Goal: Task Accomplishment & Management: Use online tool/utility

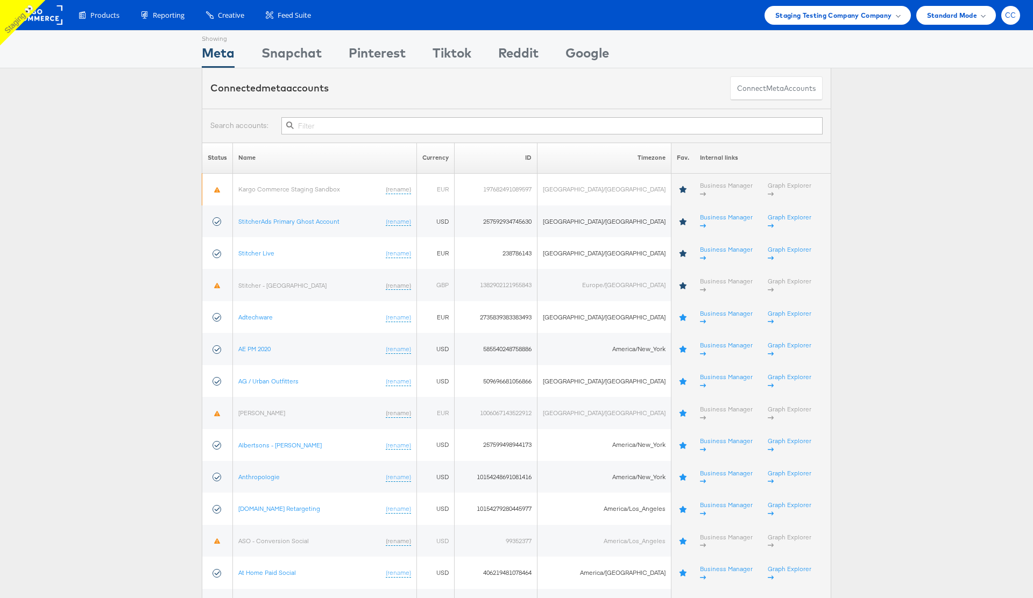
click at [1007, 22] on div "CC" at bounding box center [1011, 15] width 19 height 19
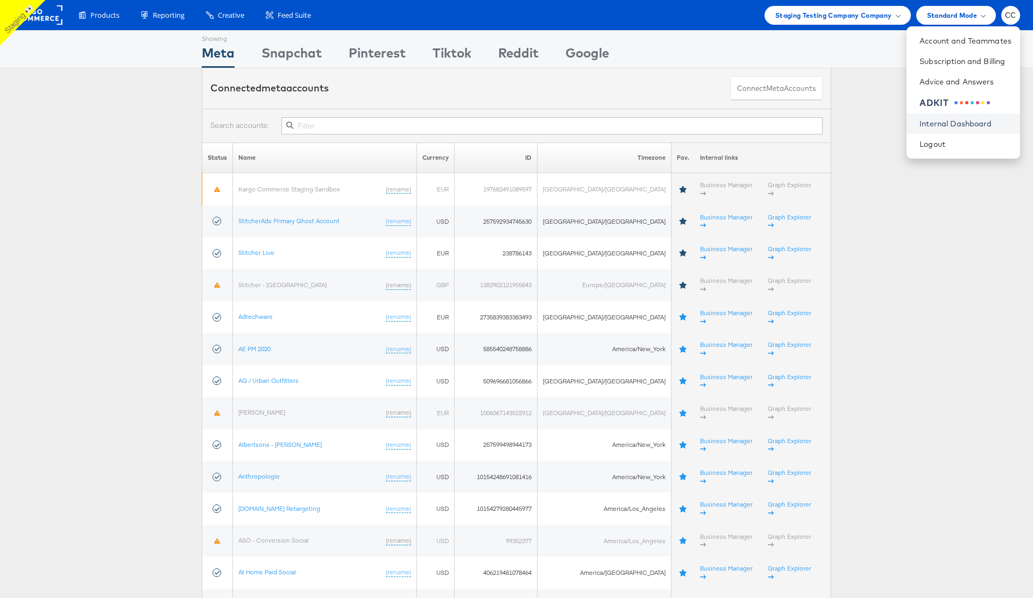
click at [964, 122] on link "Internal Dashboard" at bounding box center [966, 123] width 92 height 11
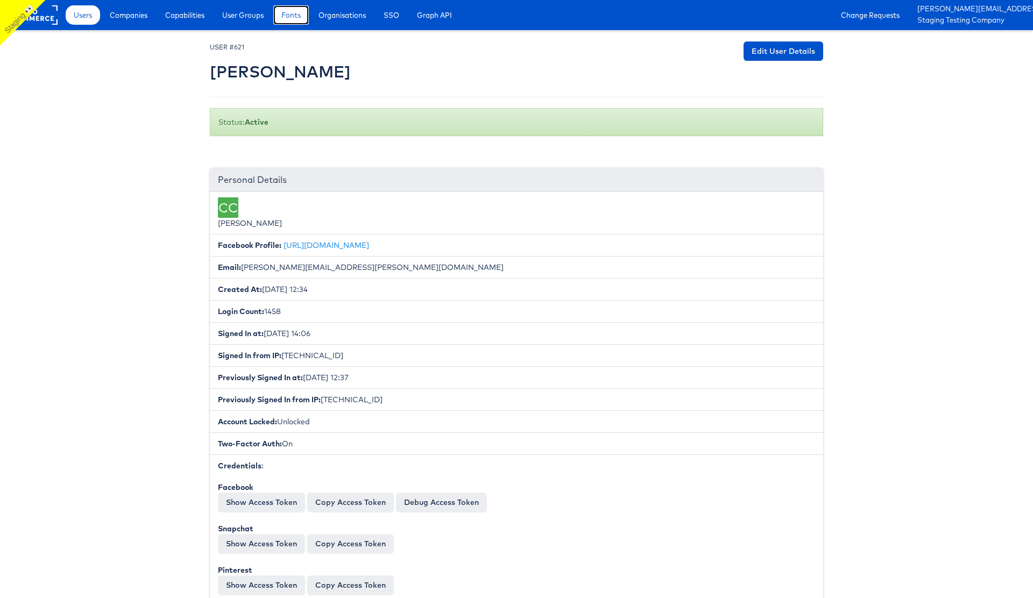
click at [297, 19] on span "Fonts" at bounding box center [290, 15] width 19 height 11
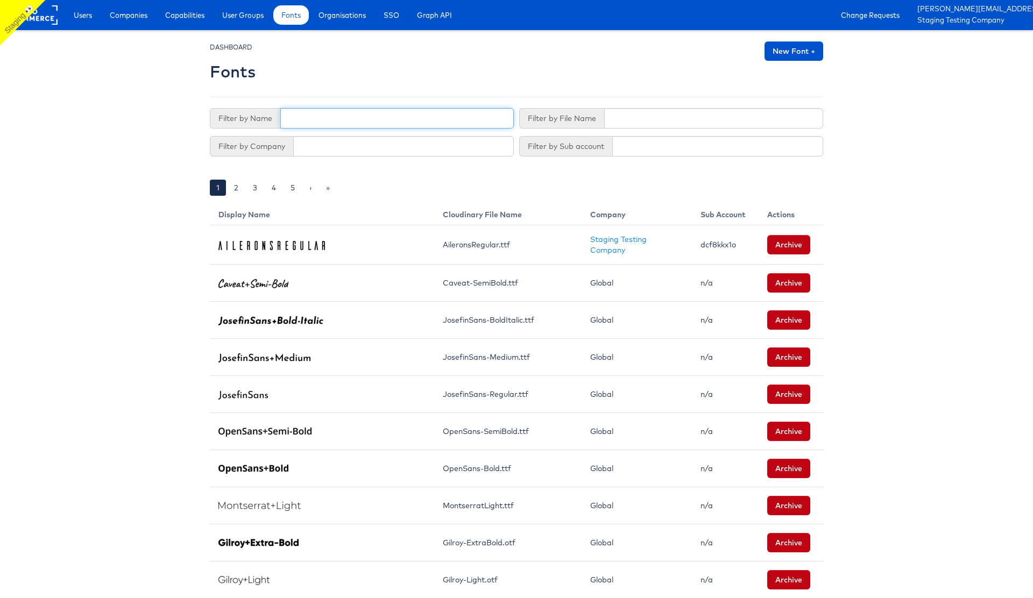
click at [303, 121] on input "text" at bounding box center [397, 118] width 234 height 20
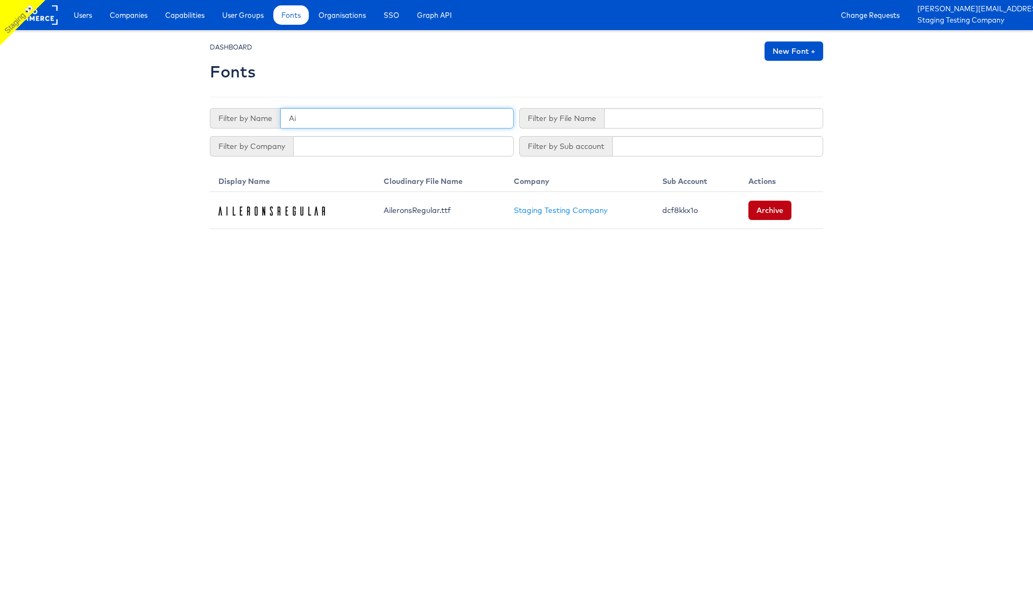
type input "A"
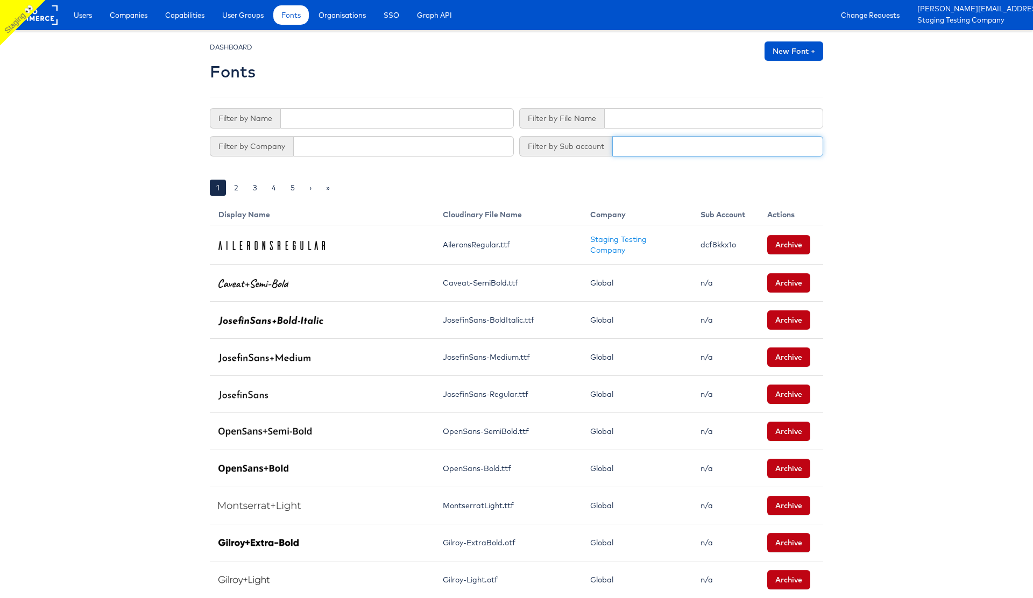
click at [644, 146] on input "text" at bounding box center [717, 146] width 211 height 20
type input "d"
type input "klopp"
click at [633, 148] on input "klopp" at bounding box center [717, 146] width 211 height 20
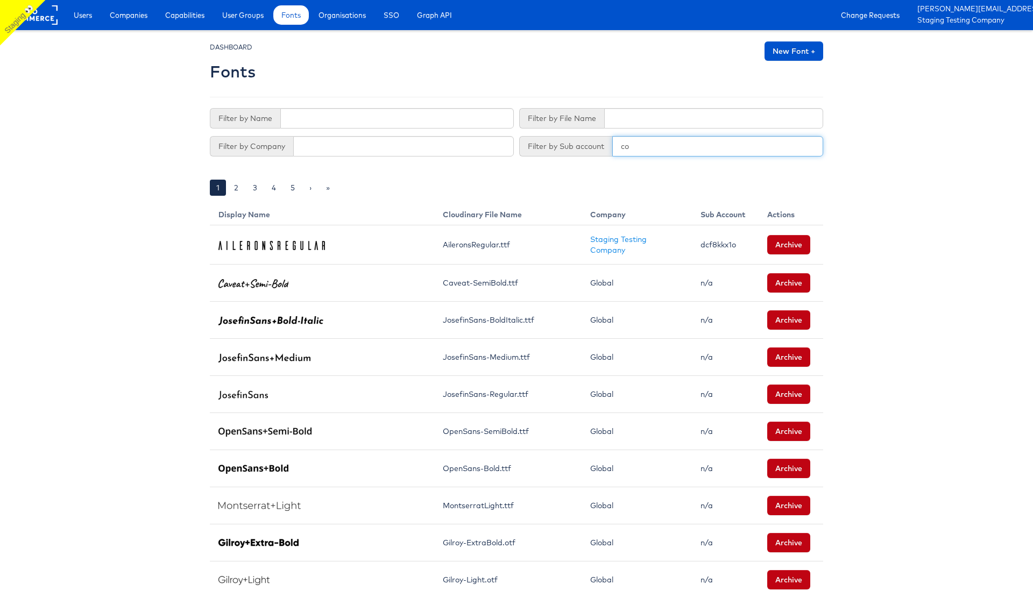
type input "c"
click at [622, 118] on input "text" at bounding box center [713, 118] width 219 height 20
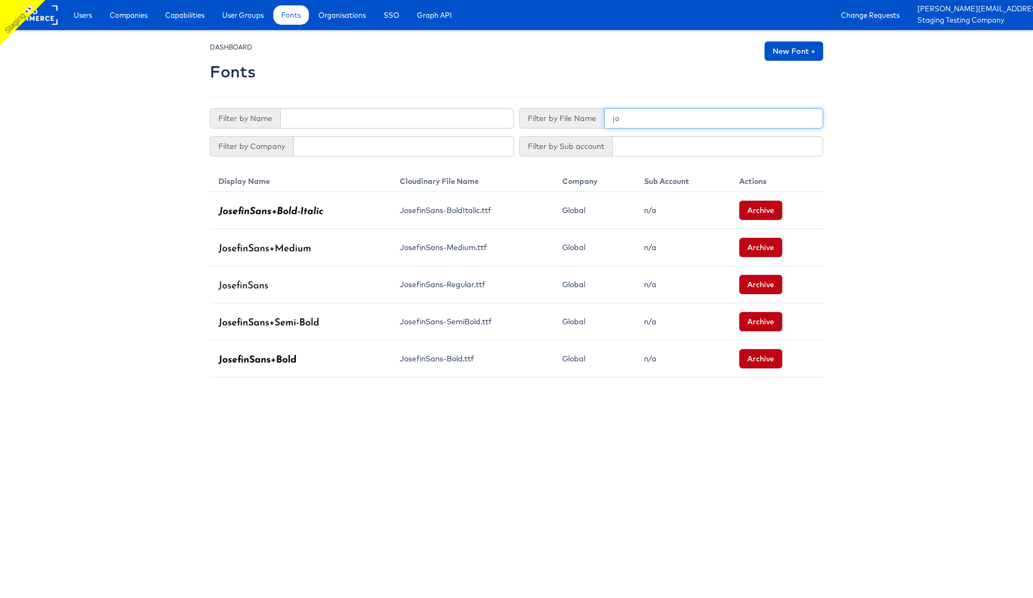
type input "j"
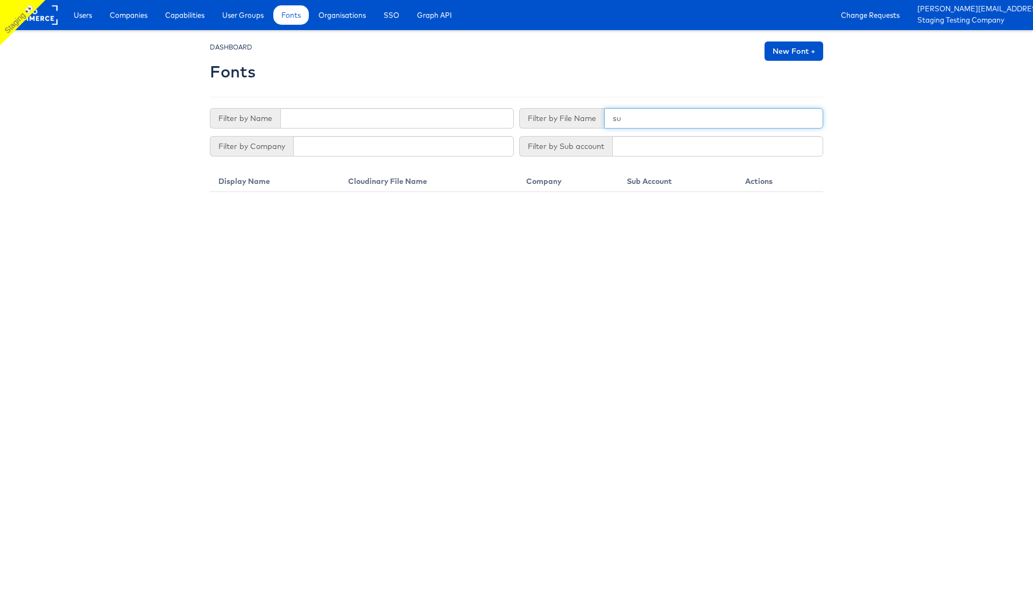
type input "s"
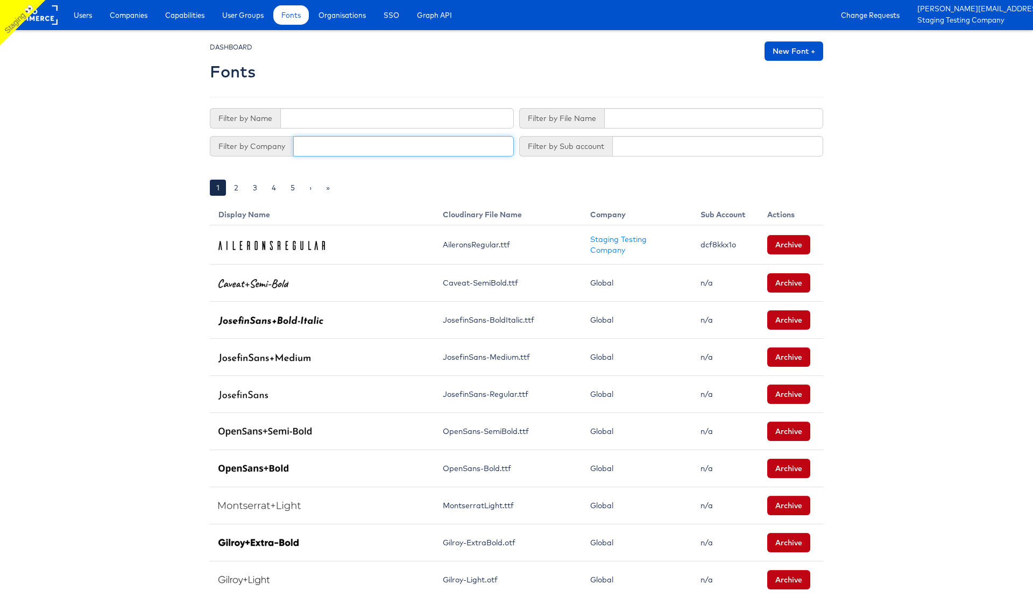
click at [315, 146] on input "text" at bounding box center [403, 146] width 221 height 20
type input "staging"
click at [114, 157] on body "Users Companies Capabilities User Groups Fonts Organisations SSO Graph API Chan…" at bounding box center [516, 596] width 1033 height 1192
click at [315, 147] on input "staging" at bounding box center [403, 146] width 221 height 20
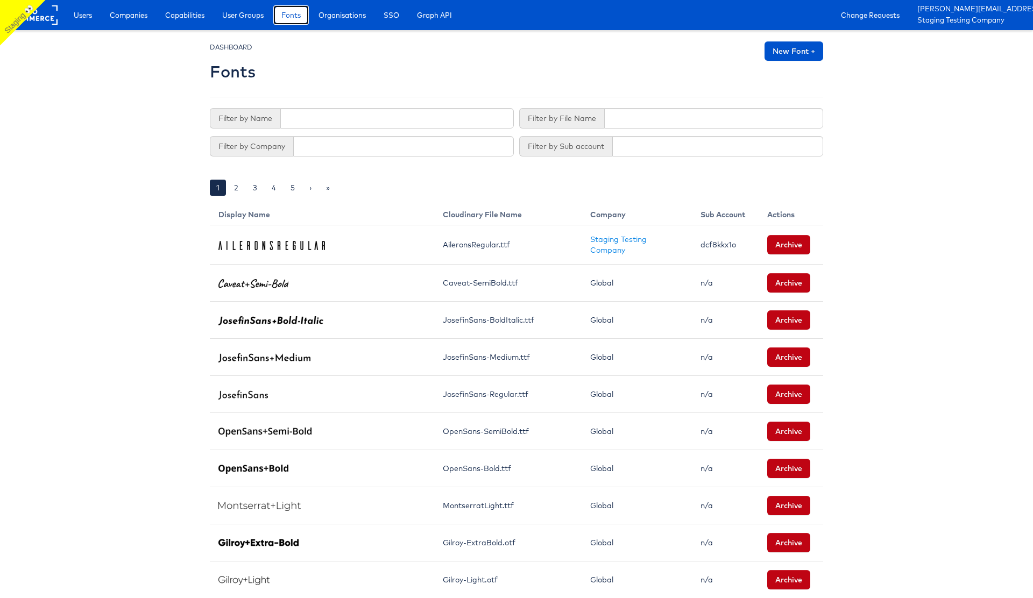
click at [293, 12] on span "Fonts" at bounding box center [290, 15] width 19 height 11
click at [318, 152] on input "text" at bounding box center [403, 146] width 221 height 20
click at [361, 149] on input "Staging Testing Company" at bounding box center [403, 146] width 221 height 20
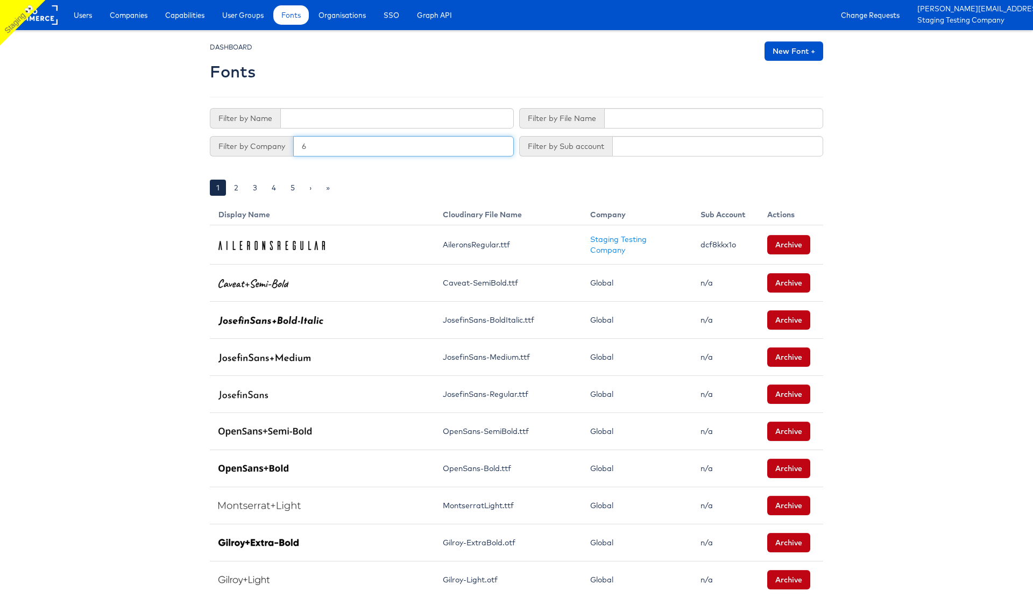
type input "6"
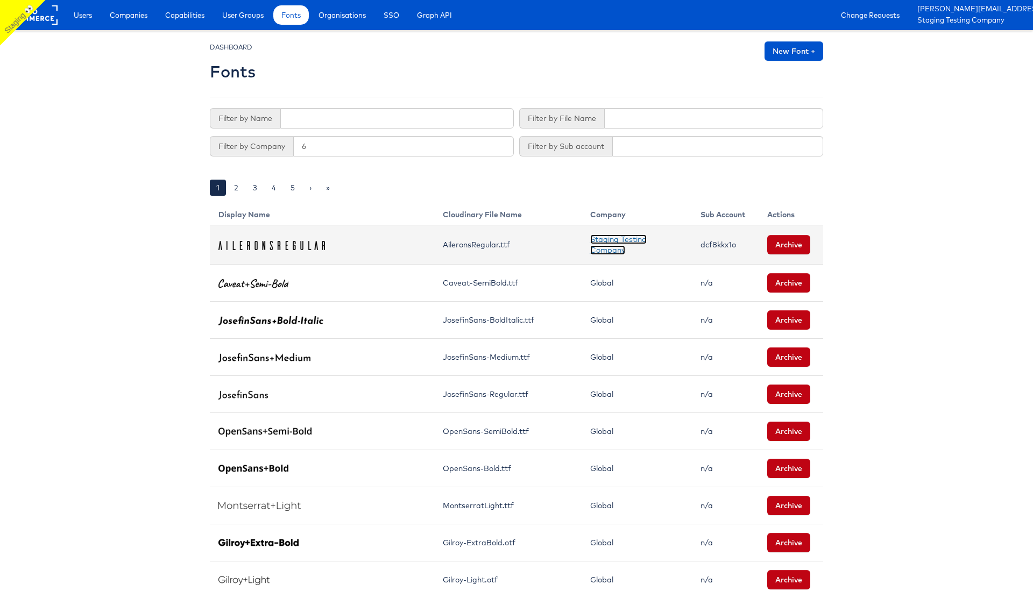
click at [598, 239] on link "Staging Testing Company" at bounding box center [618, 245] width 57 height 20
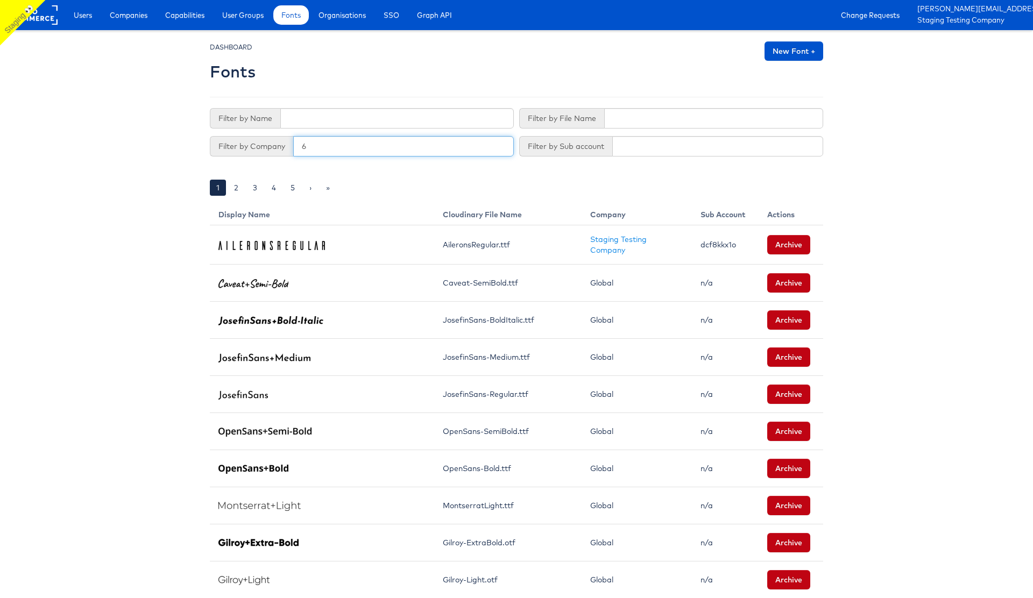
click at [348, 148] on input "6" at bounding box center [403, 146] width 221 height 20
click at [330, 147] on input "text" at bounding box center [403, 146] width 221 height 20
type input "ersgvre"
click at [319, 154] on input "ersgvre" at bounding box center [403, 146] width 221 height 20
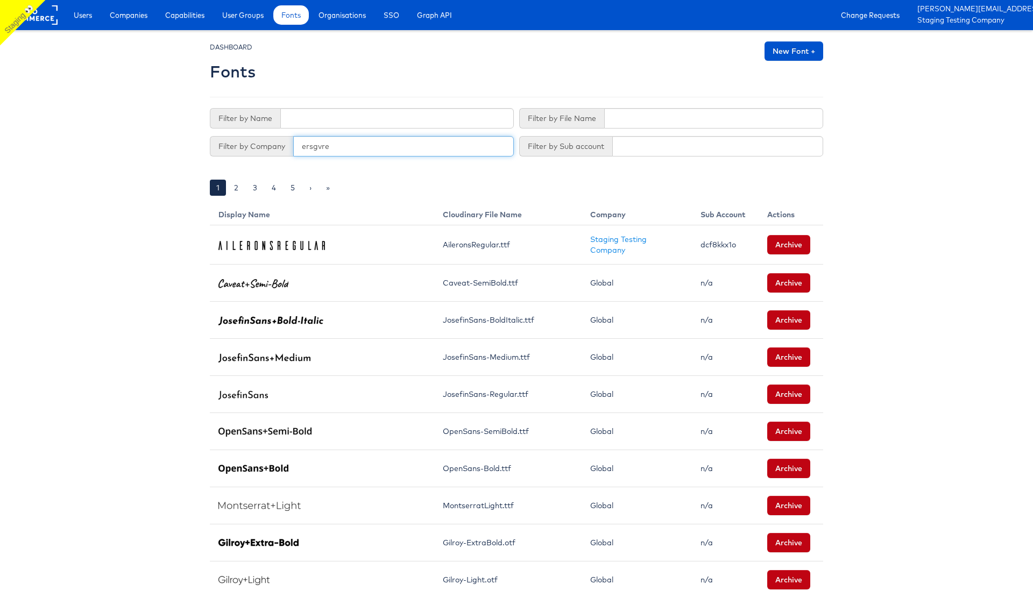
click at [319, 154] on input "ersgvre" at bounding box center [403, 146] width 221 height 20
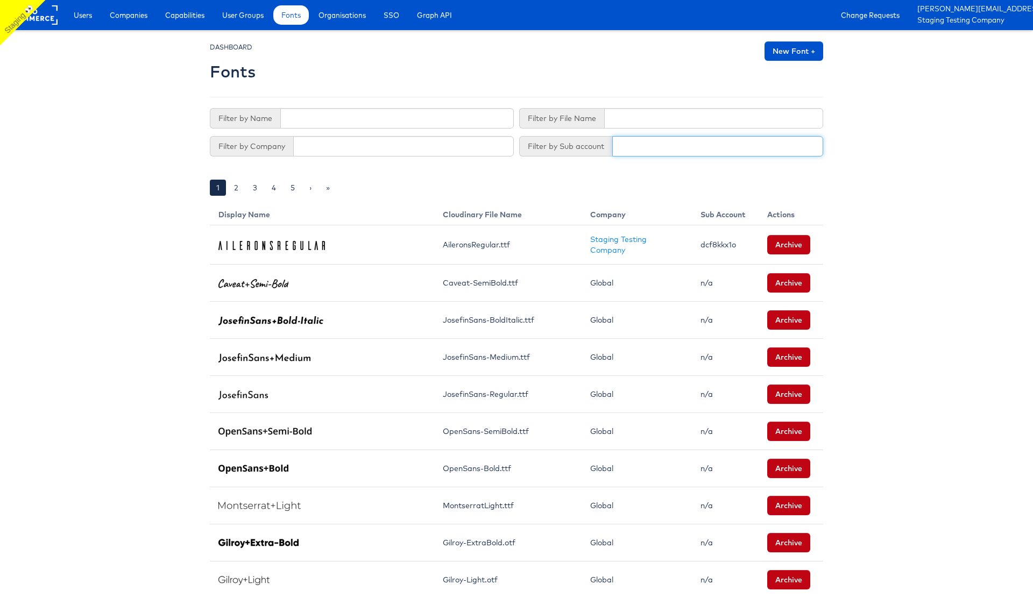
click at [667, 151] on input "text" at bounding box center [717, 146] width 211 height 20
type input "sgdfresdg"
click at [635, 145] on input "sgdfresdg" at bounding box center [717, 146] width 211 height 20
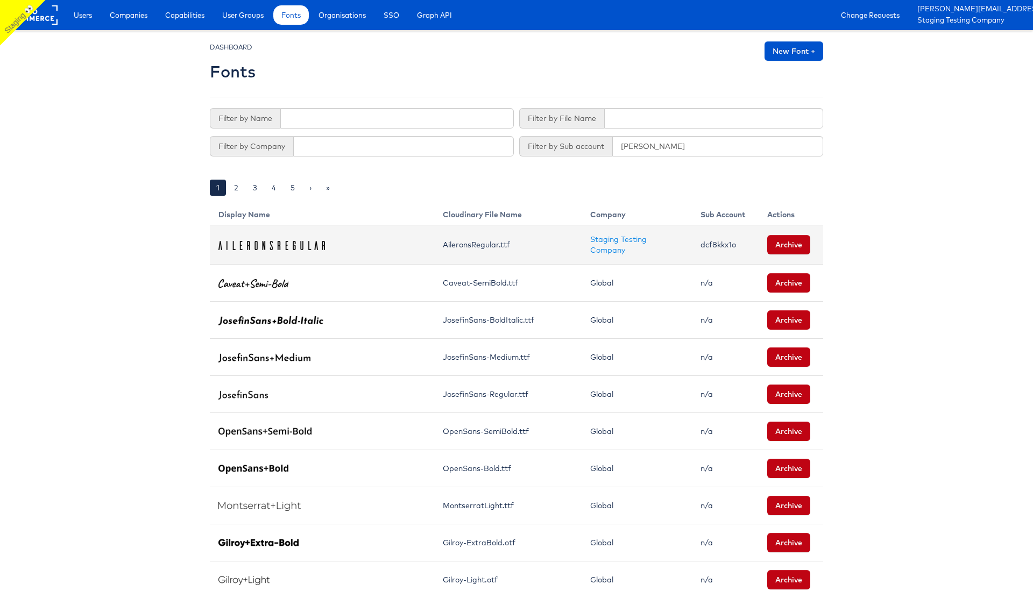
click at [718, 248] on td "dcf8kkx1o" at bounding box center [725, 244] width 67 height 39
copy td "dcf8kkx1o"
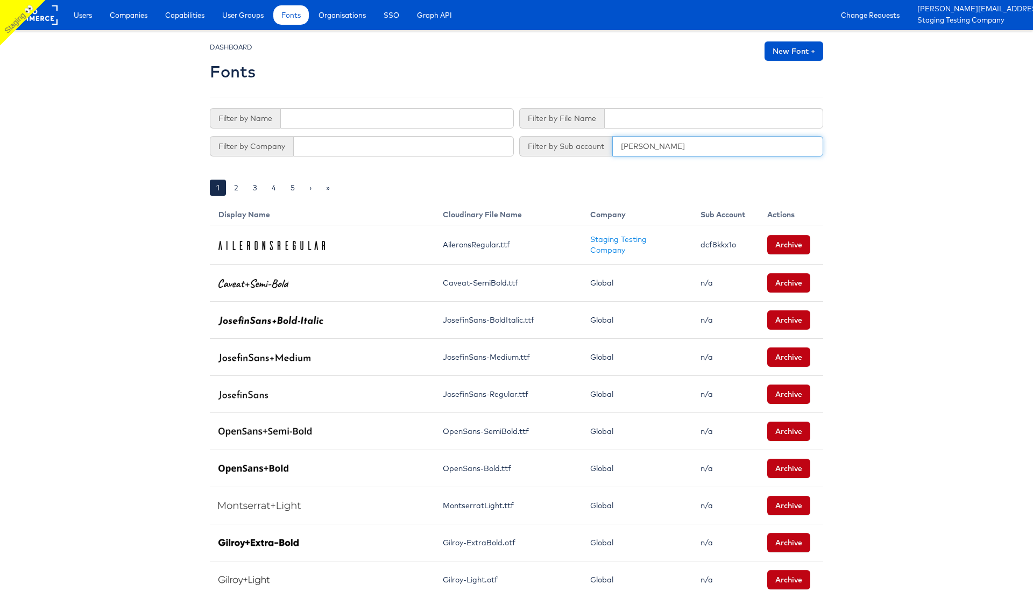
click at [635, 147] on input "klopp" at bounding box center [717, 146] width 211 height 20
paste input "dcf8kkx1o"
type input "dcf8kkx1o"
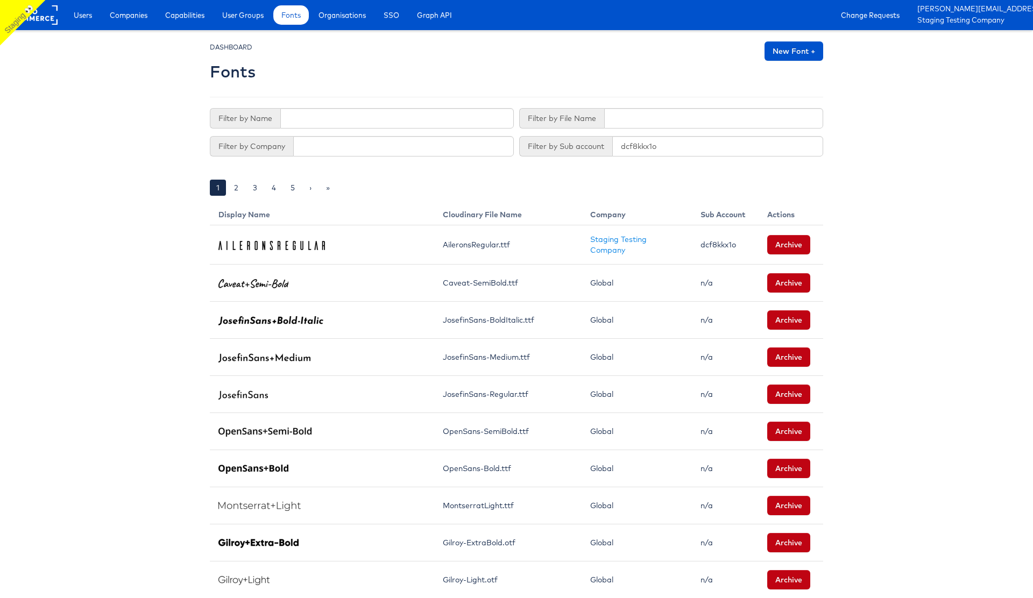
click at [571, 185] on ul "1 2 3 4 5 › »" at bounding box center [517, 187] width 614 height 11
click at [308, 117] on input "text" at bounding box center [397, 118] width 234 height 20
type input "Ail"
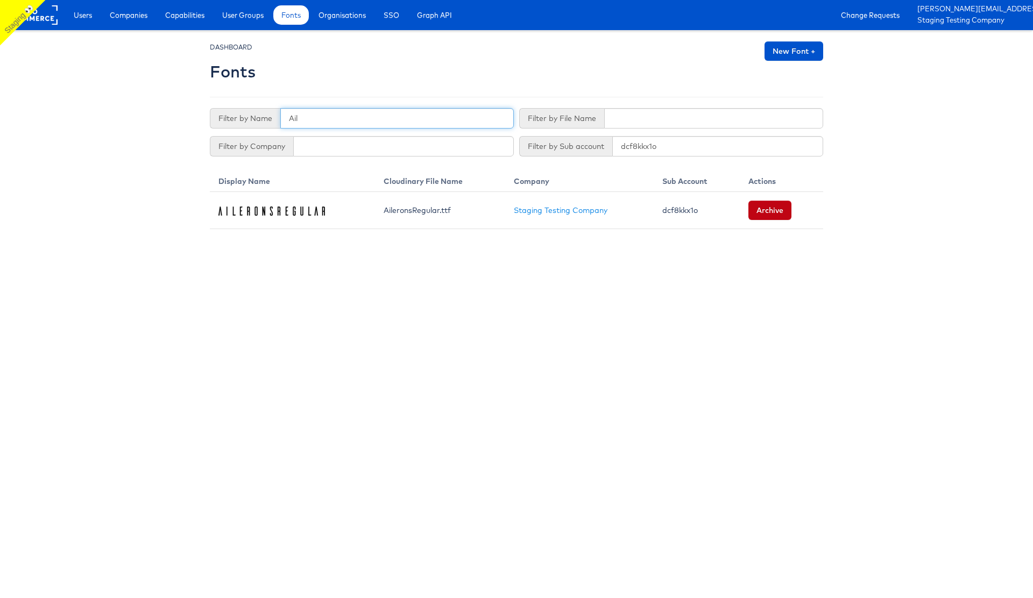
click at [294, 118] on input "Ail" at bounding box center [397, 118] width 234 height 20
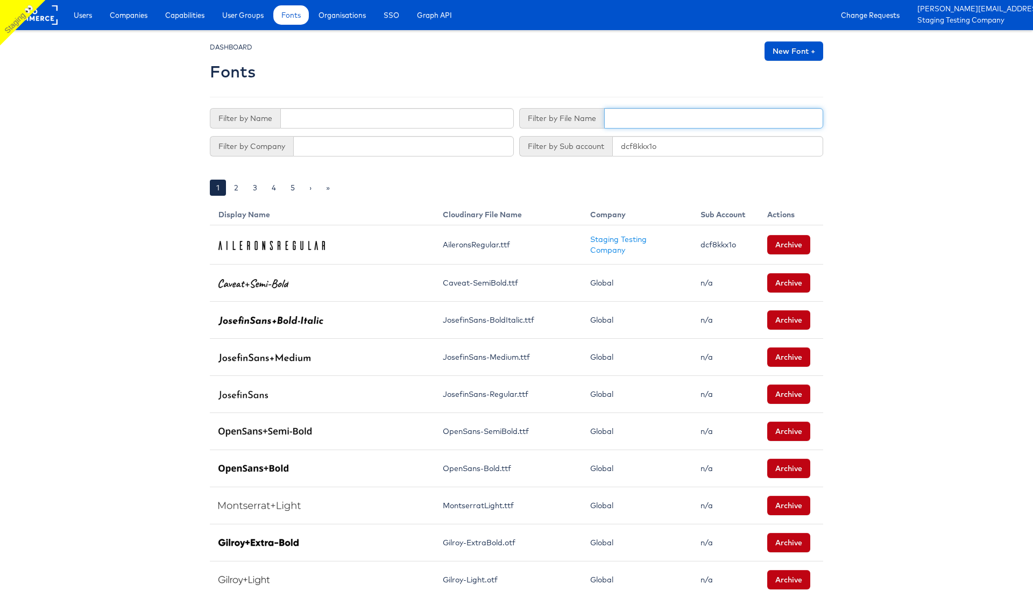
click at [635, 118] on input "text" at bounding box center [713, 118] width 219 height 20
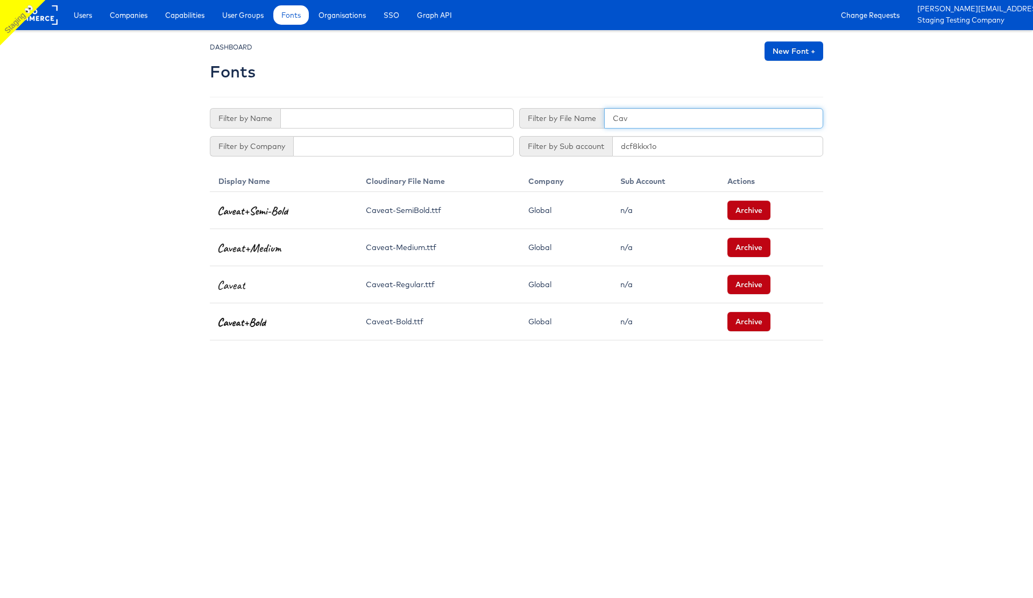
type input "Cav"
click at [643, 147] on input "dcf8kkx1o" at bounding box center [717, 146] width 211 height 20
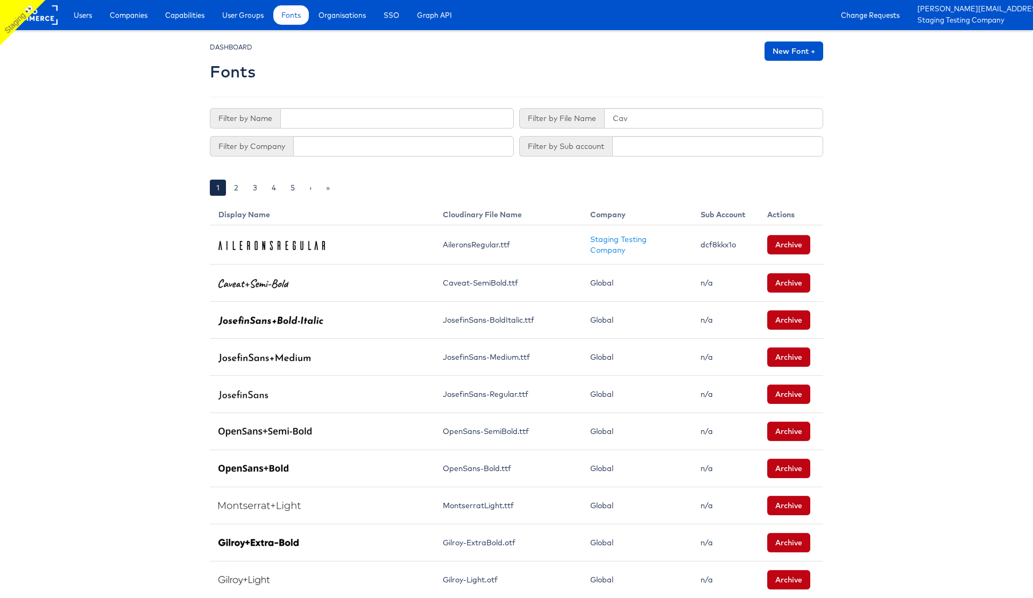
click at [927, 144] on body "Users Companies Capabilities User Groups Fonts Organisations SSO Graph API Chan…" at bounding box center [516, 596] width 1033 height 1192
click at [642, 122] on input "Cav" at bounding box center [713, 118] width 219 height 20
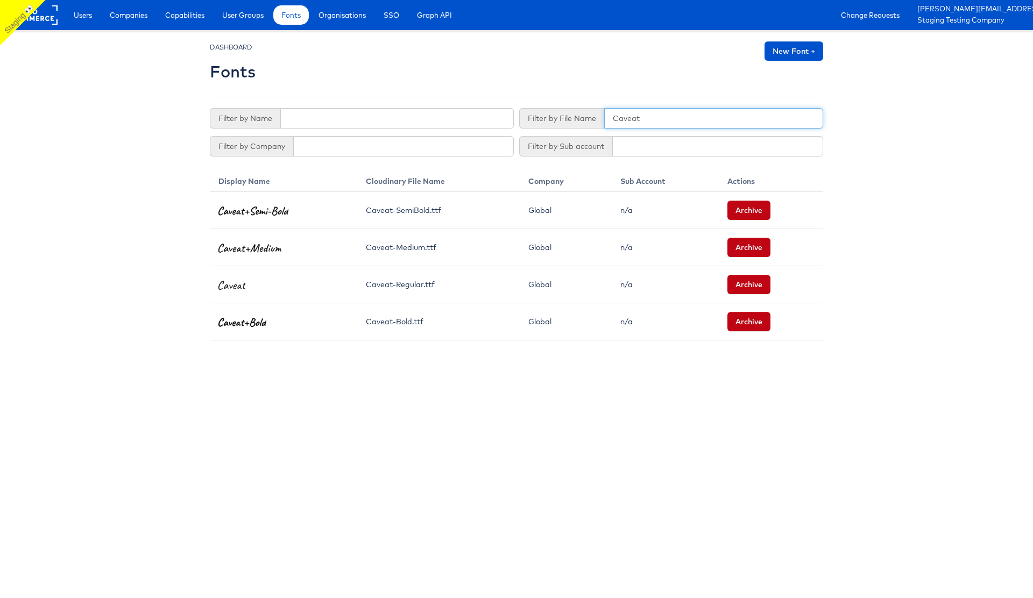
type input "Caveat"
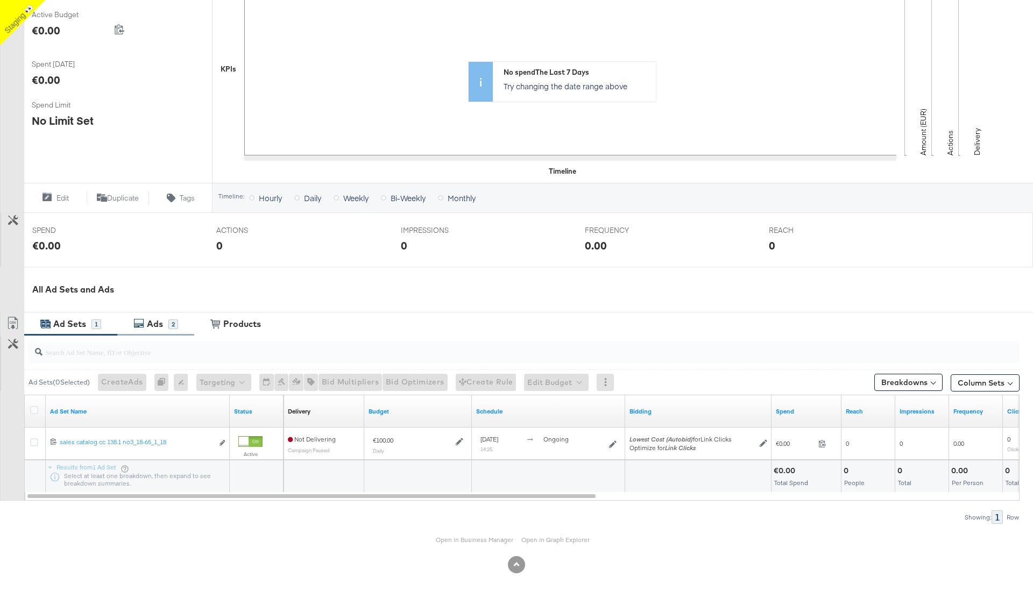
click at [160, 322] on div "Ads" at bounding box center [155, 324] width 16 height 12
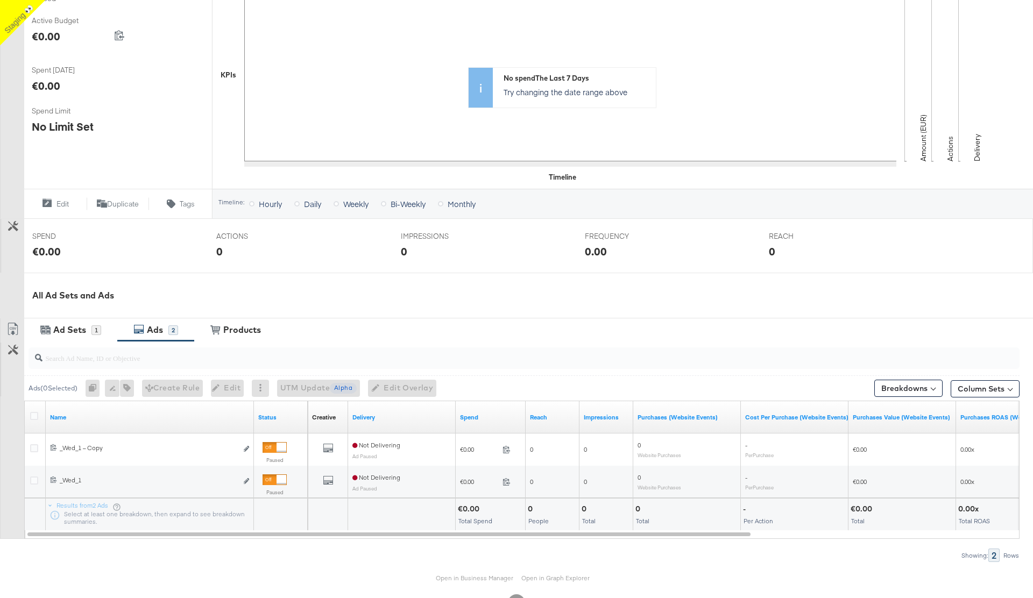
scroll to position [256, 0]
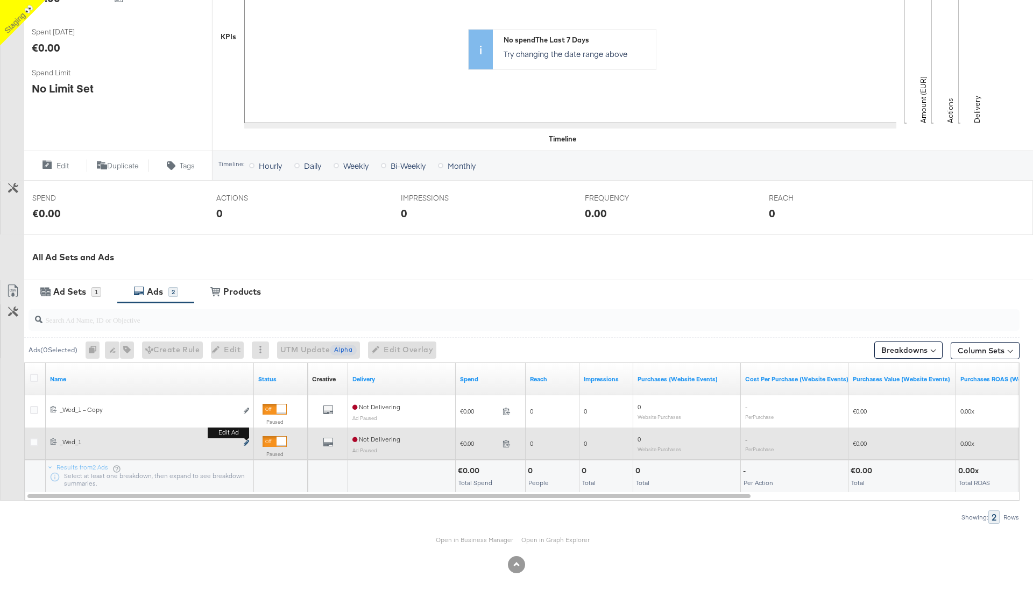
click at [248, 445] on icon "link" at bounding box center [246, 443] width 5 height 6
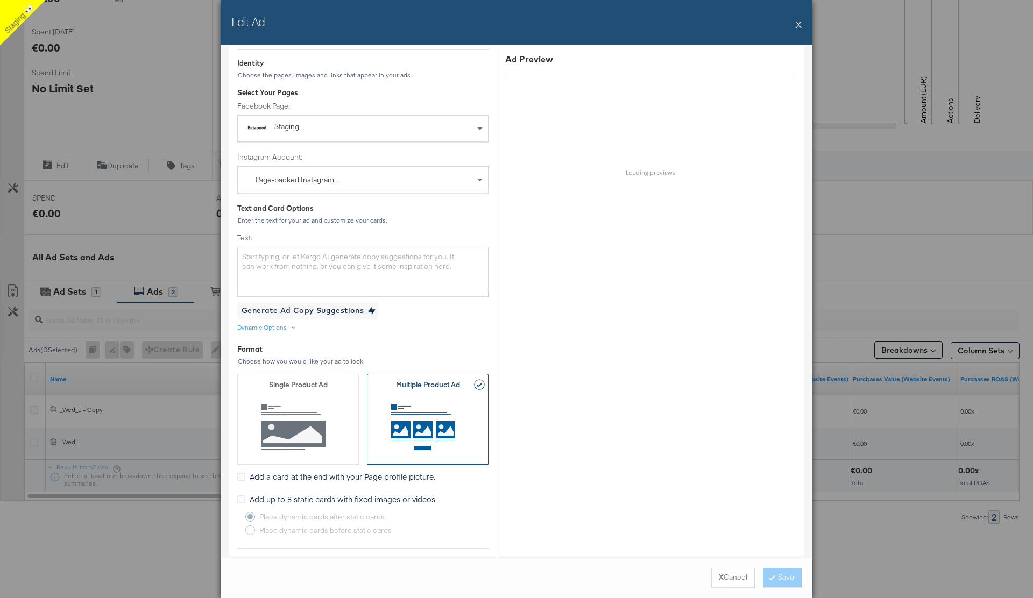
scroll to position [161, 0]
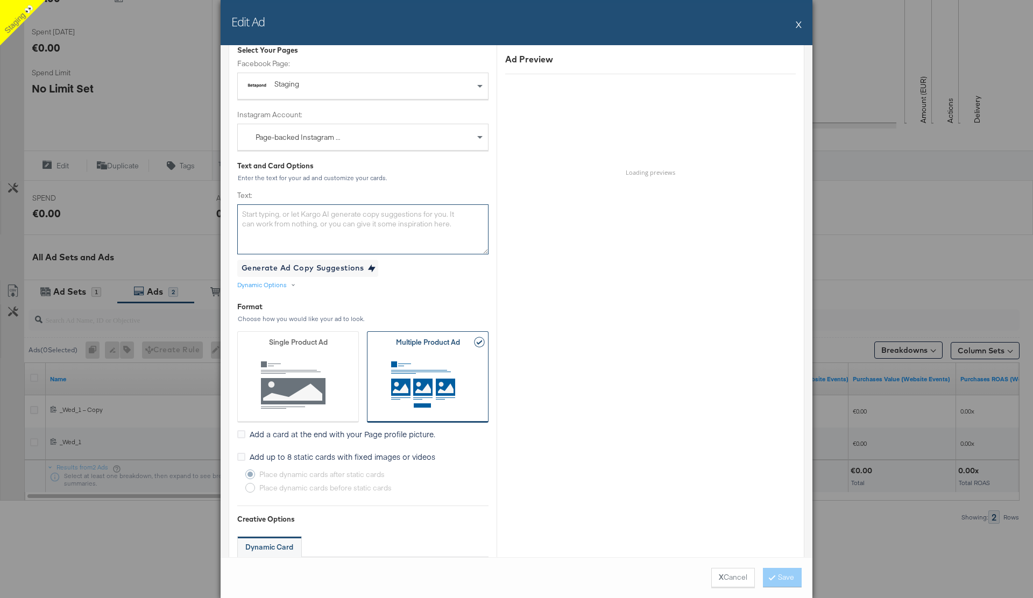
click at [327, 234] on textarea "Text:" at bounding box center [362, 230] width 251 height 50
type textarea "t"
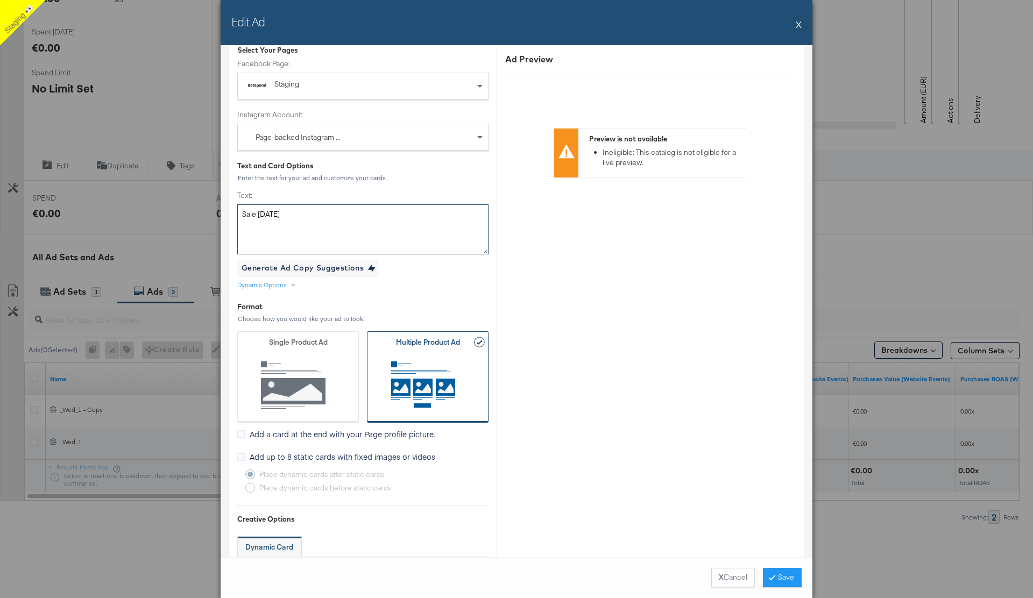
type textarea "Sale today"
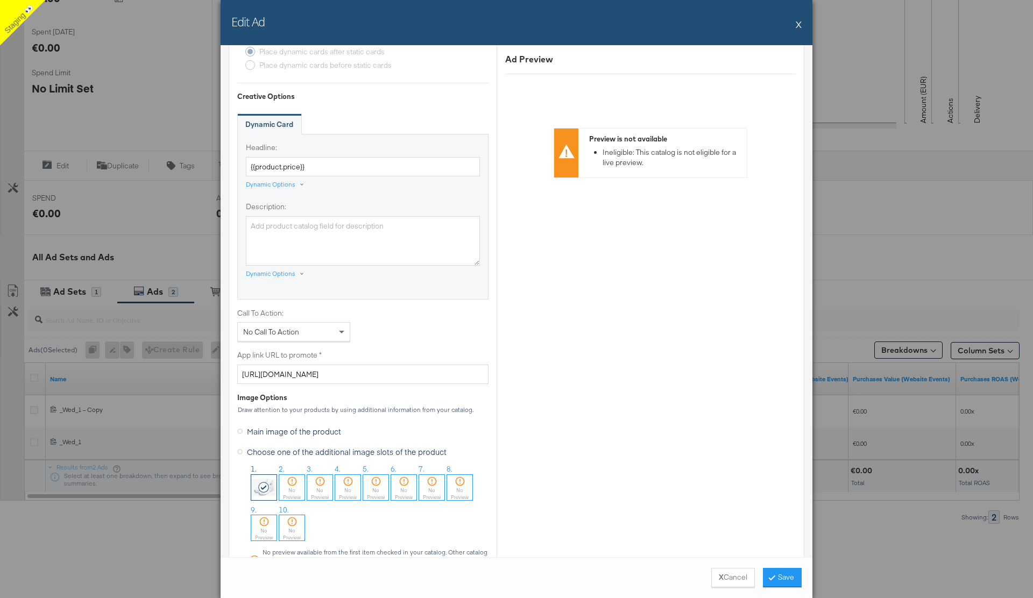
scroll to position [588, 0]
click at [774, 573] on button "Save" at bounding box center [782, 577] width 39 height 19
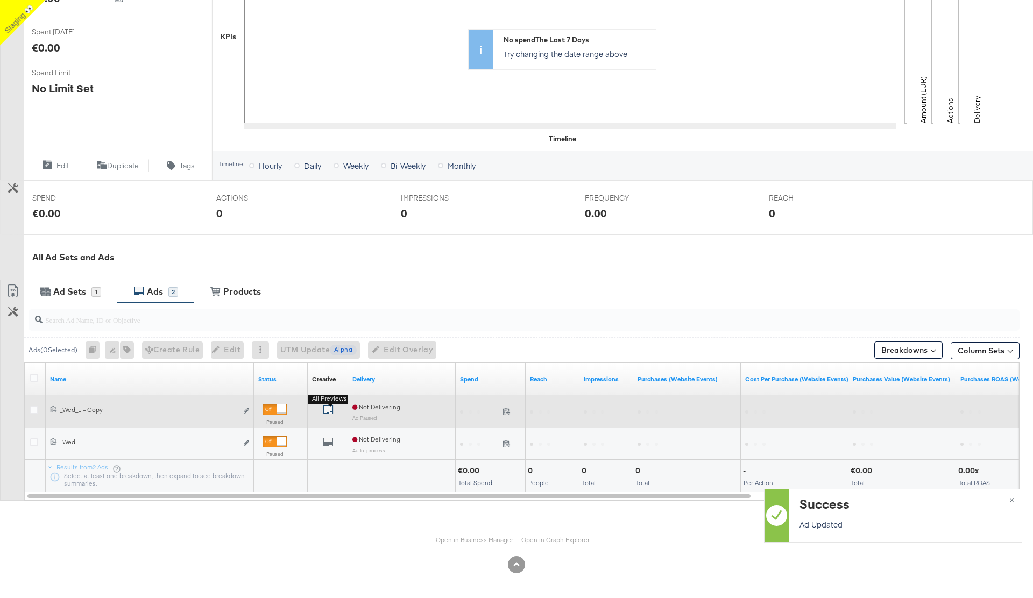
click at [330, 412] on icon "default" at bounding box center [328, 410] width 11 height 11
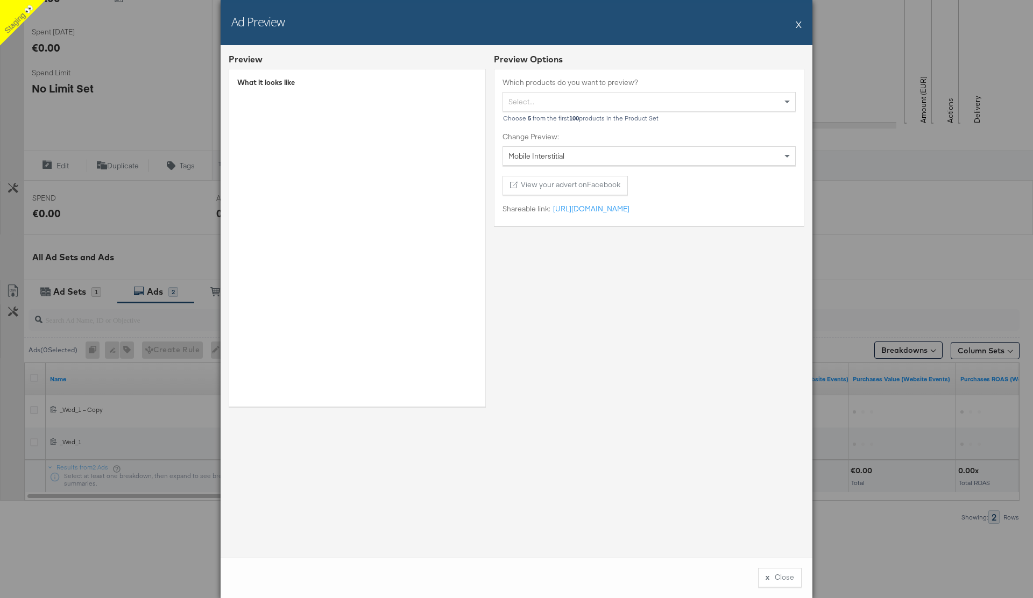
click at [645, 158] on div "Mobile Interstitial" at bounding box center [649, 156] width 292 height 18
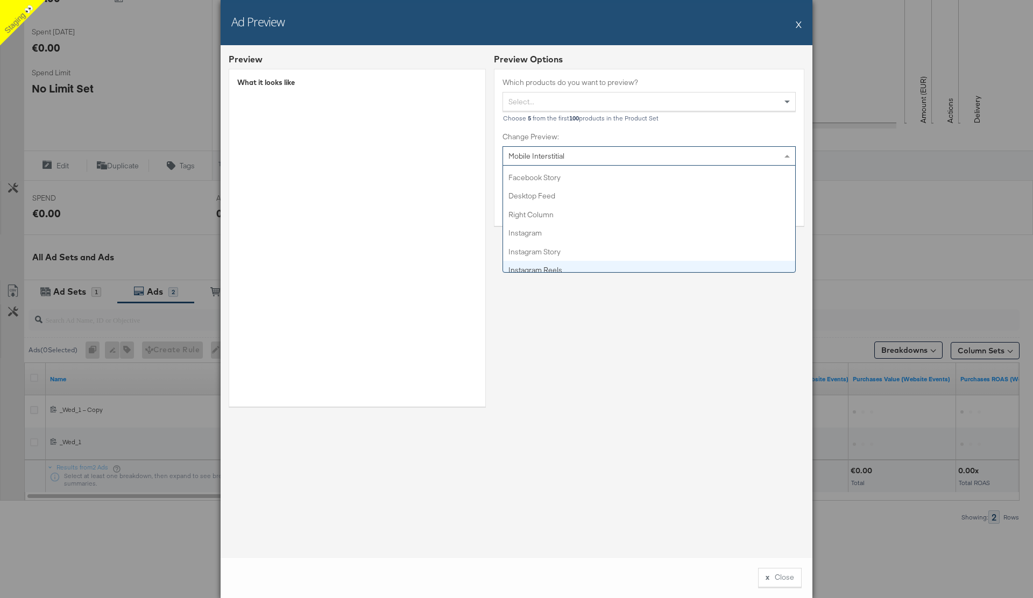
scroll to position [0, 0]
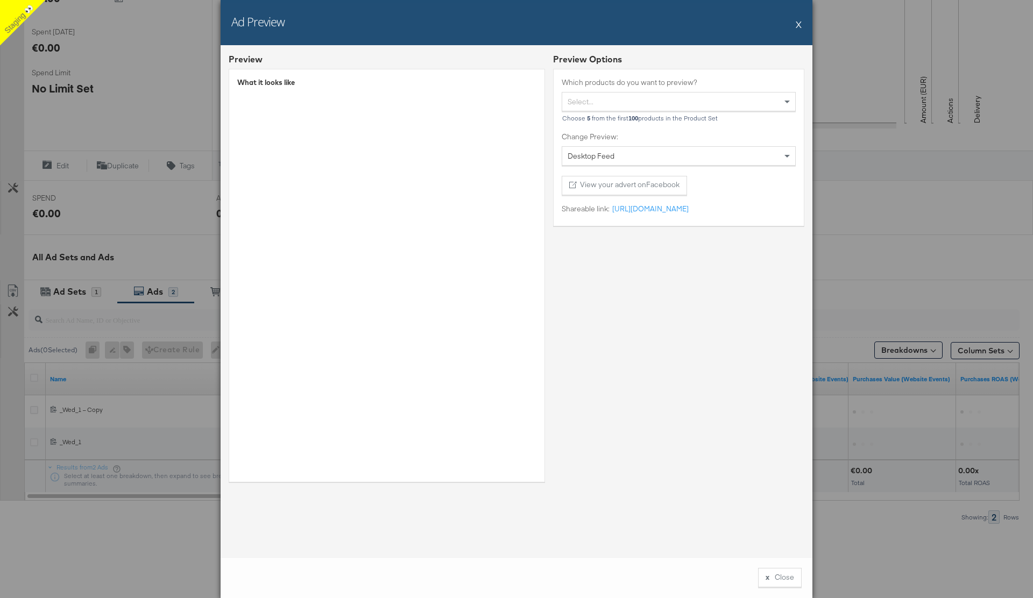
click at [799, 26] on button "X" at bounding box center [799, 24] width 6 height 22
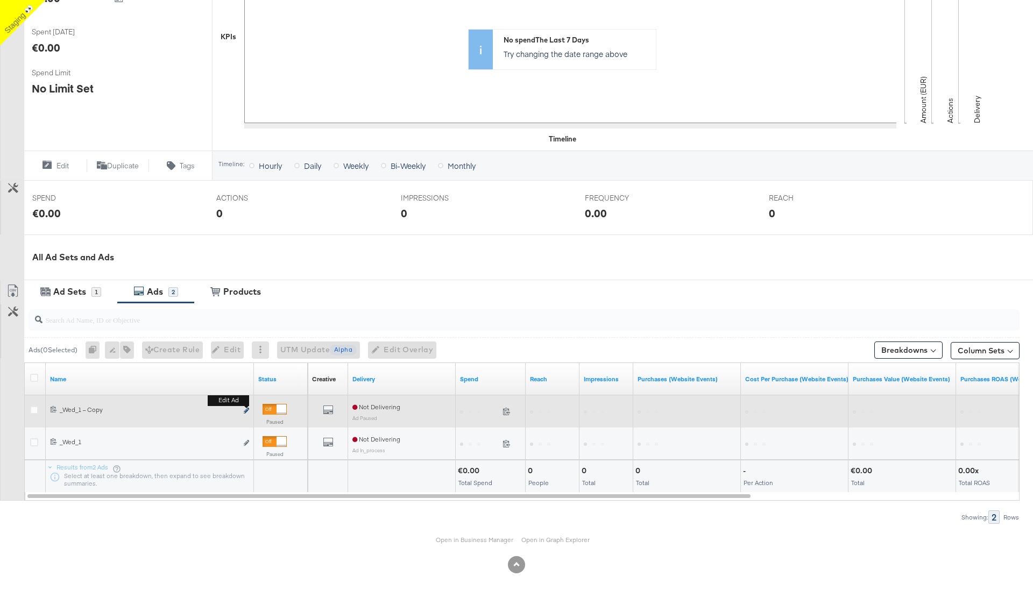
click at [246, 410] on icon "link" at bounding box center [246, 411] width 5 height 6
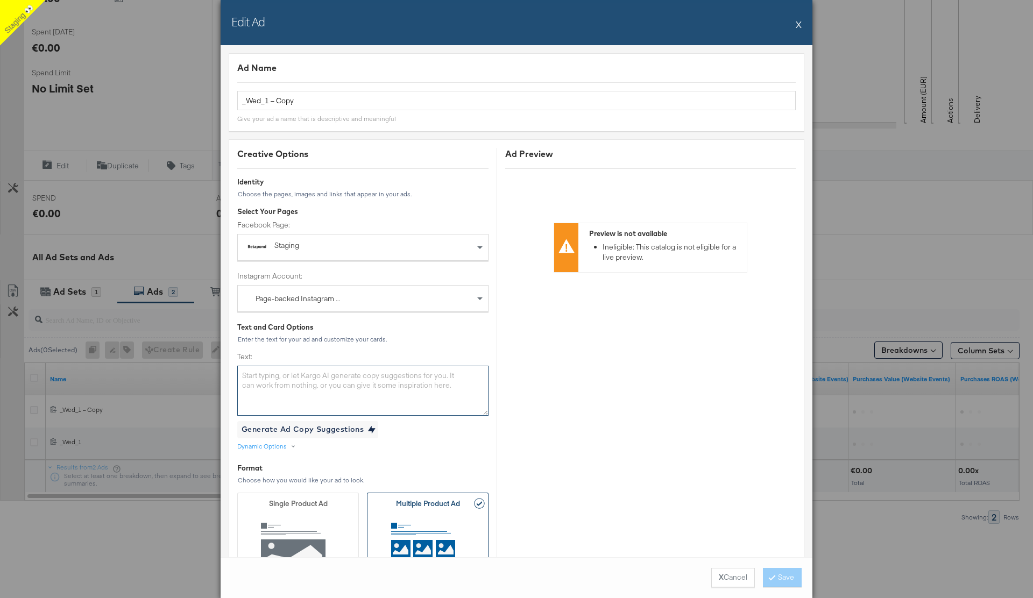
click at [326, 381] on textarea "Text:" at bounding box center [362, 391] width 251 height 50
type textarea "Sale today"
click at [771, 573] on button "Save" at bounding box center [782, 577] width 39 height 19
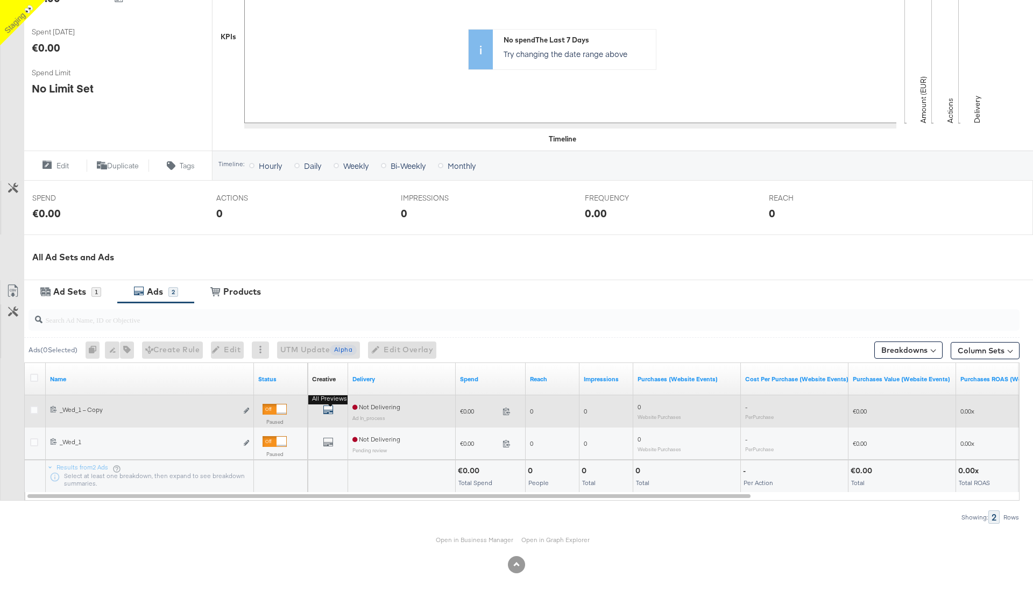
click at [326, 408] on icon "default" at bounding box center [328, 410] width 11 height 11
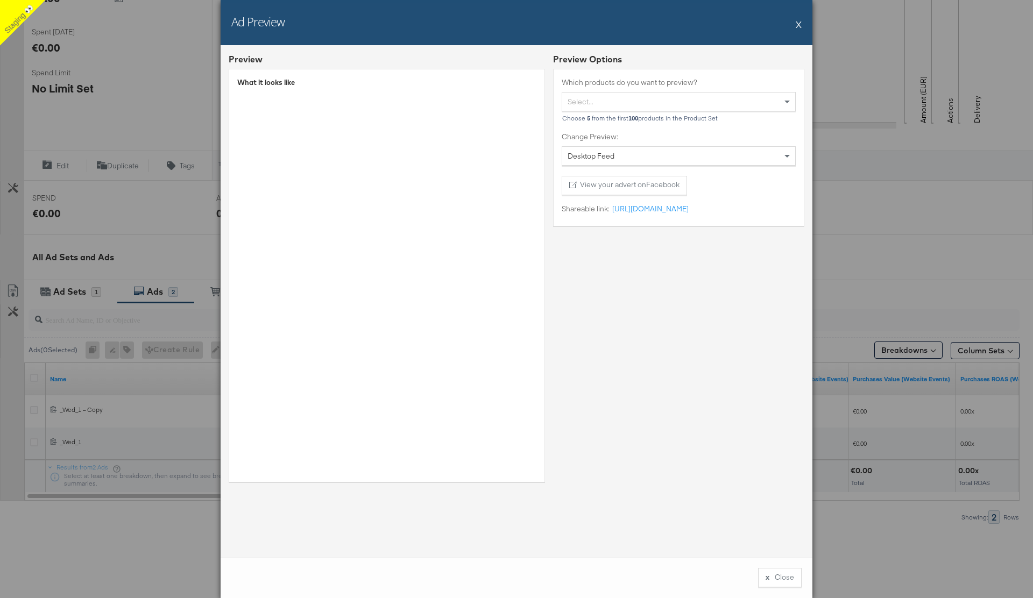
click at [799, 26] on button "X" at bounding box center [799, 24] width 6 height 22
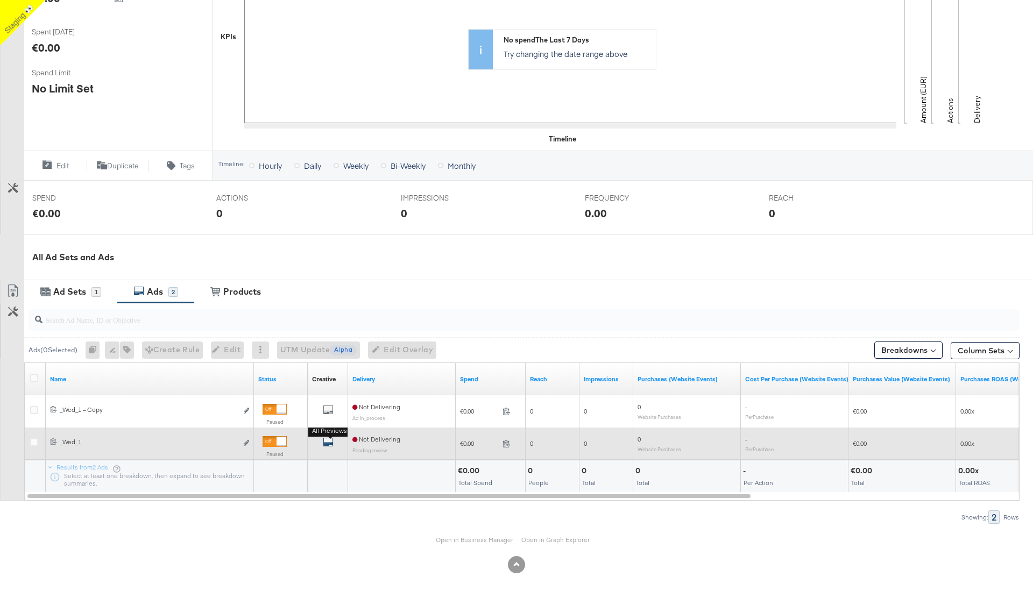
click at [328, 445] on icon "default" at bounding box center [328, 442] width 11 height 11
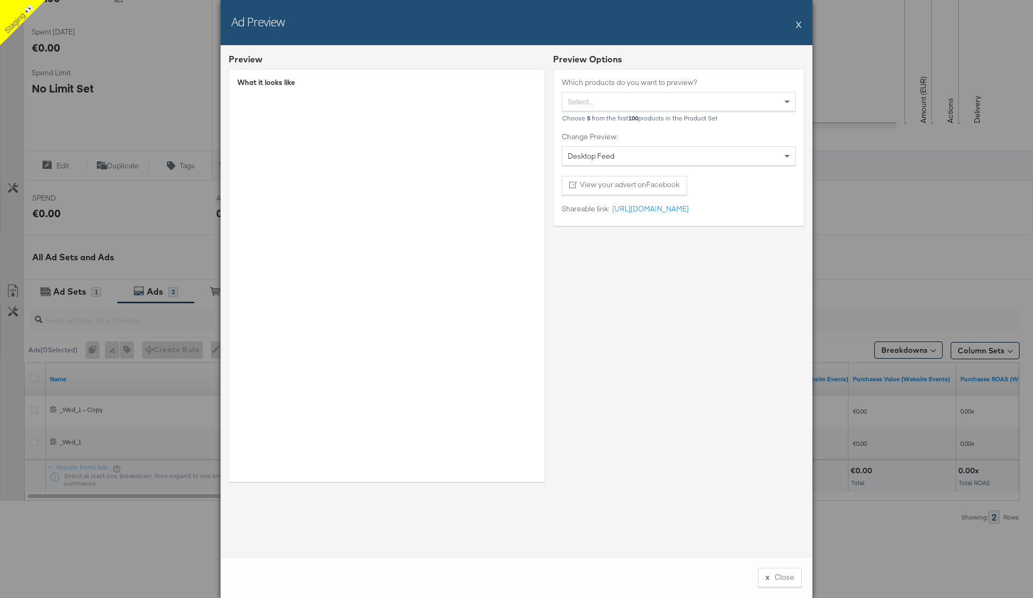
click at [796, 24] on button "X" at bounding box center [799, 24] width 6 height 22
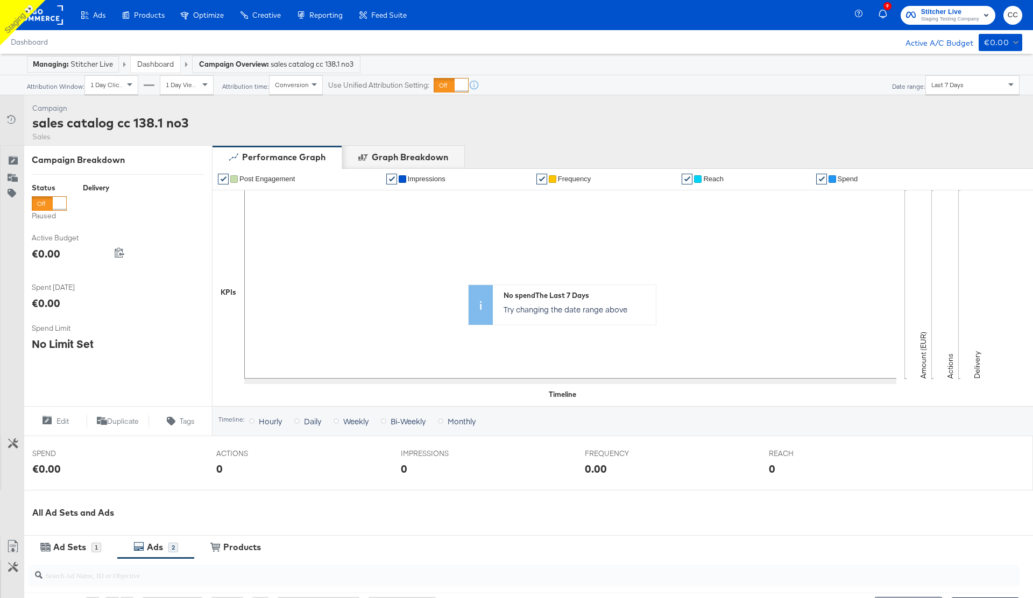
scroll to position [256, 0]
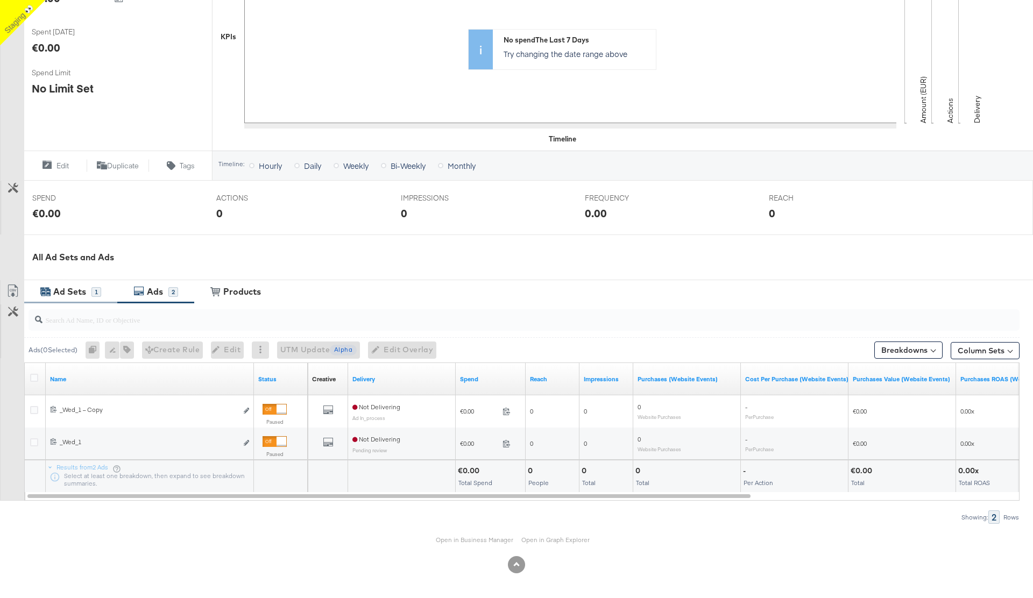
click at [90, 281] on div "Ad Sets 1" at bounding box center [70, 291] width 93 height 23
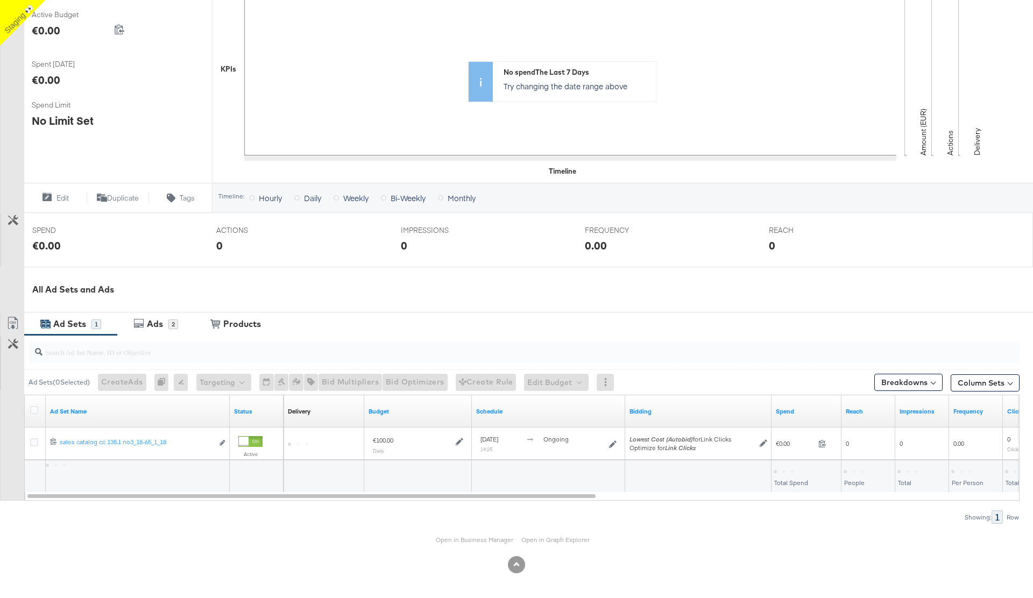
scroll to position [223, 0]
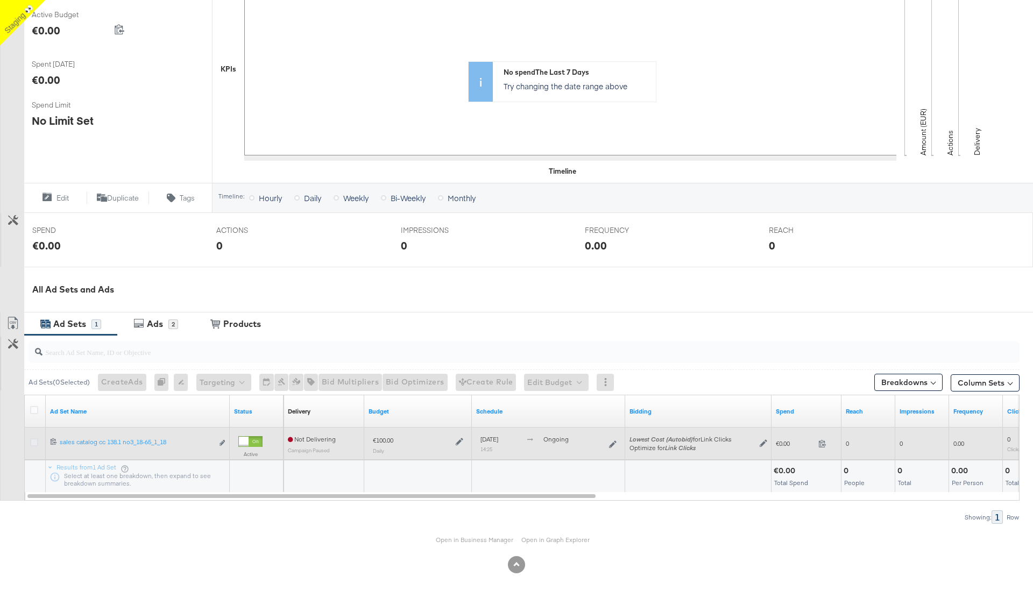
click at [32, 440] on icon at bounding box center [34, 443] width 8 height 8
click at [0, 0] on input "checkbox" at bounding box center [0, 0] width 0 height 0
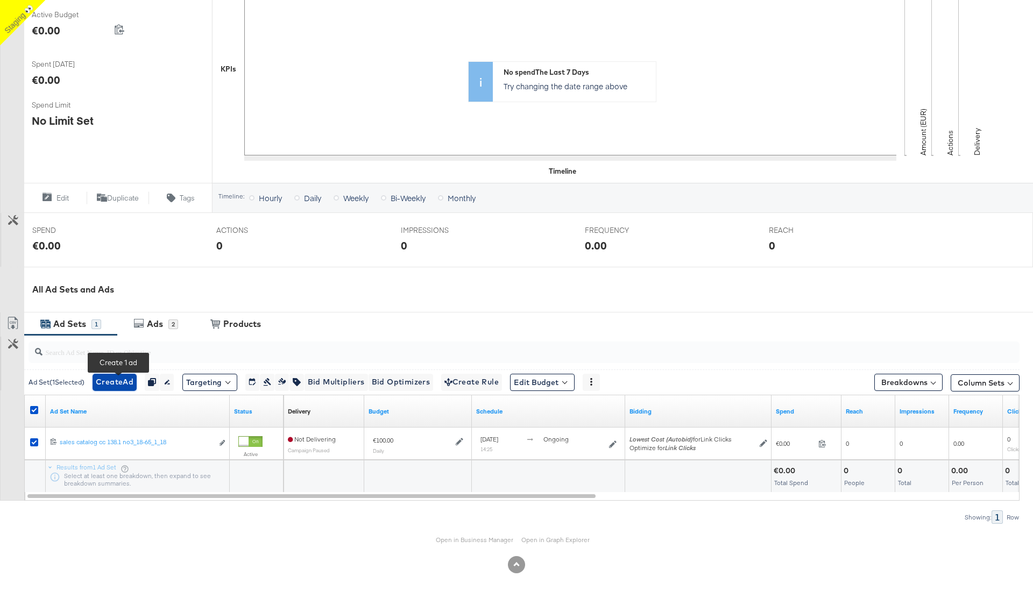
click at [118, 385] on span "Create Ad" at bounding box center [115, 382] width 38 height 13
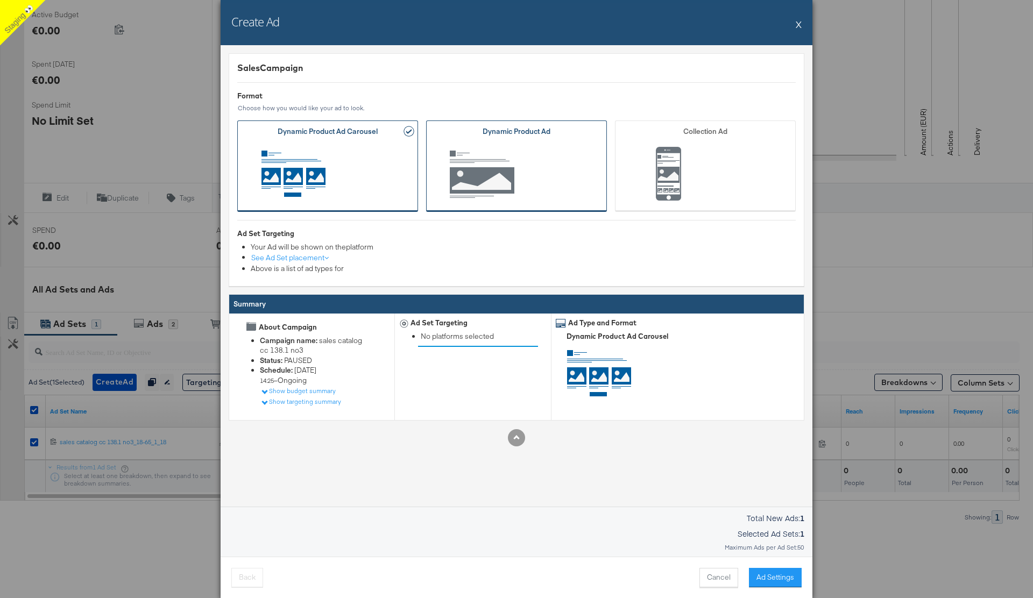
click at [538, 179] on span "Ad Format" at bounding box center [516, 175] width 147 height 59
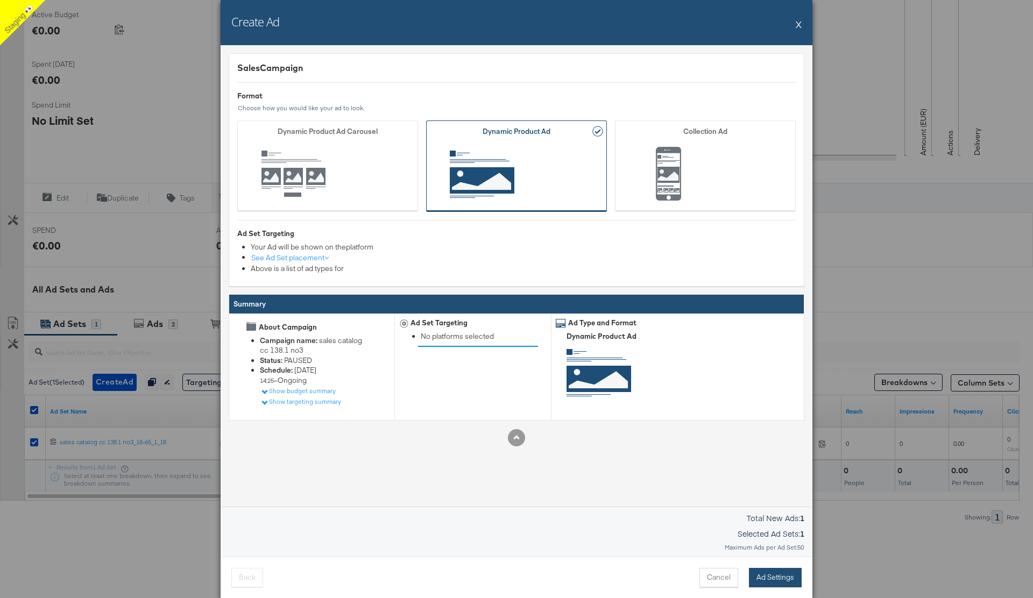
click at [766, 574] on button "Ad Settings" at bounding box center [775, 577] width 53 height 19
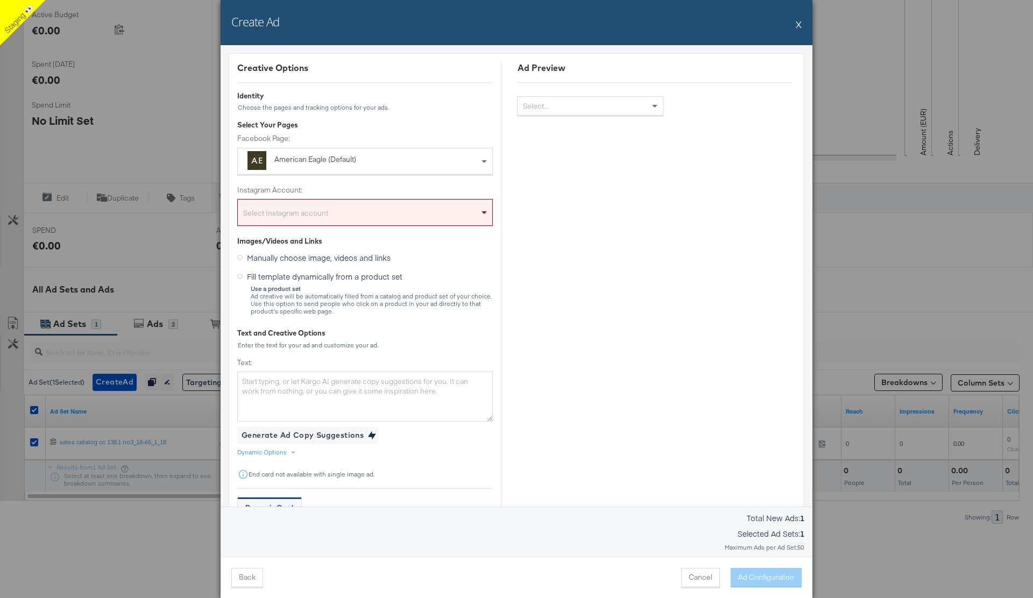
click at [375, 164] on div "American Eagle (Default)" at bounding box center [340, 159] width 132 height 11
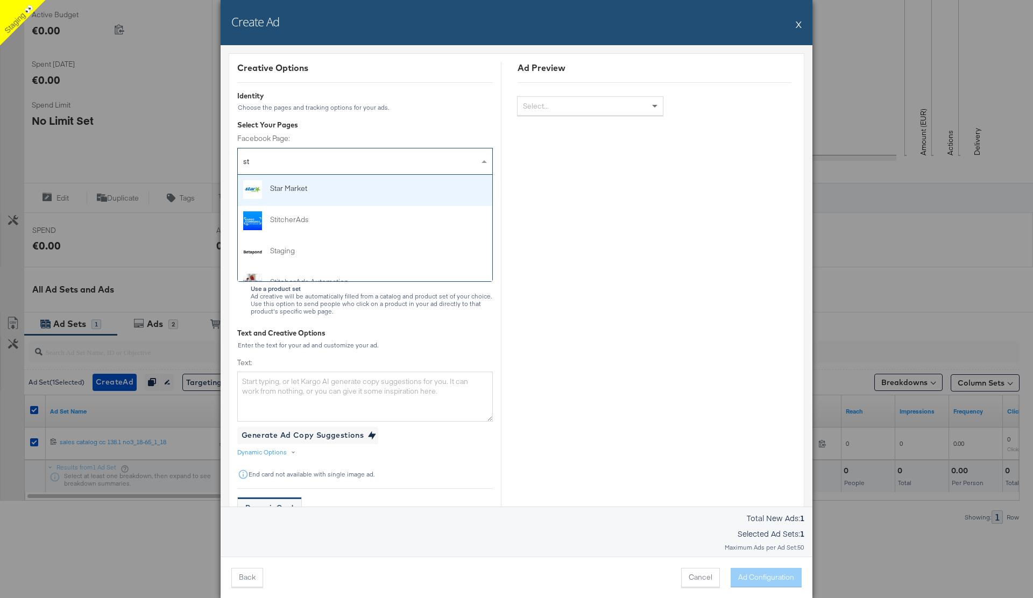
type input "sta"
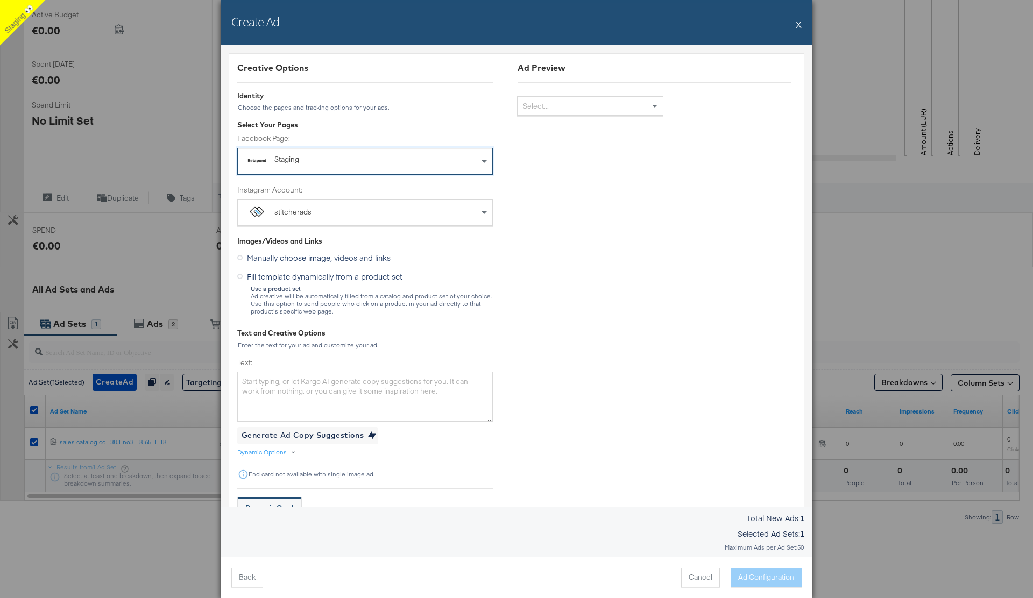
click at [346, 213] on div "stitcherads" at bounding box center [365, 213] width 255 height 26
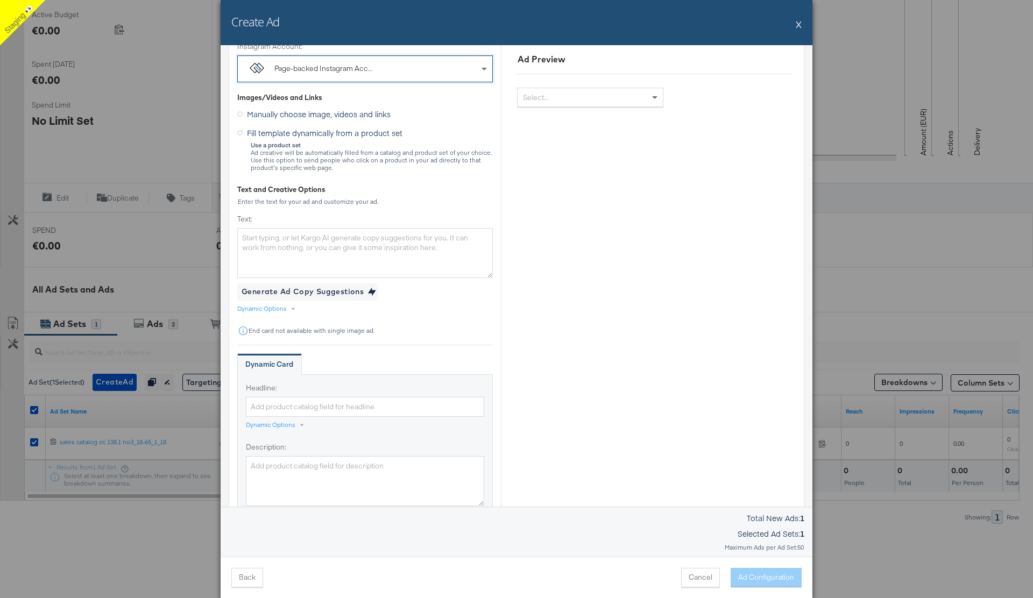
scroll to position [203, 0]
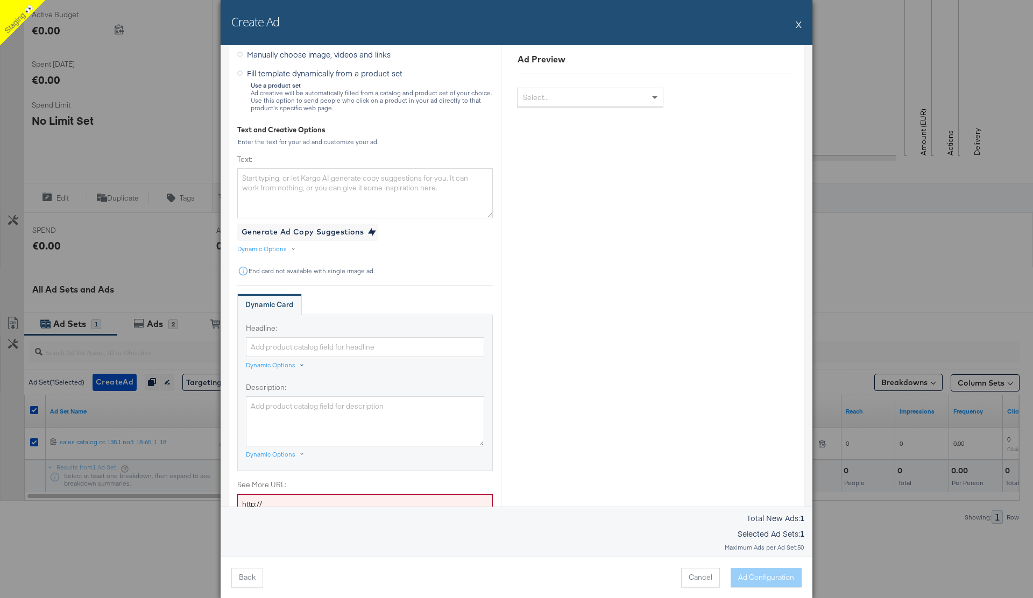
click at [287, 364] on div "Dynamic Options" at bounding box center [271, 365] width 50 height 9
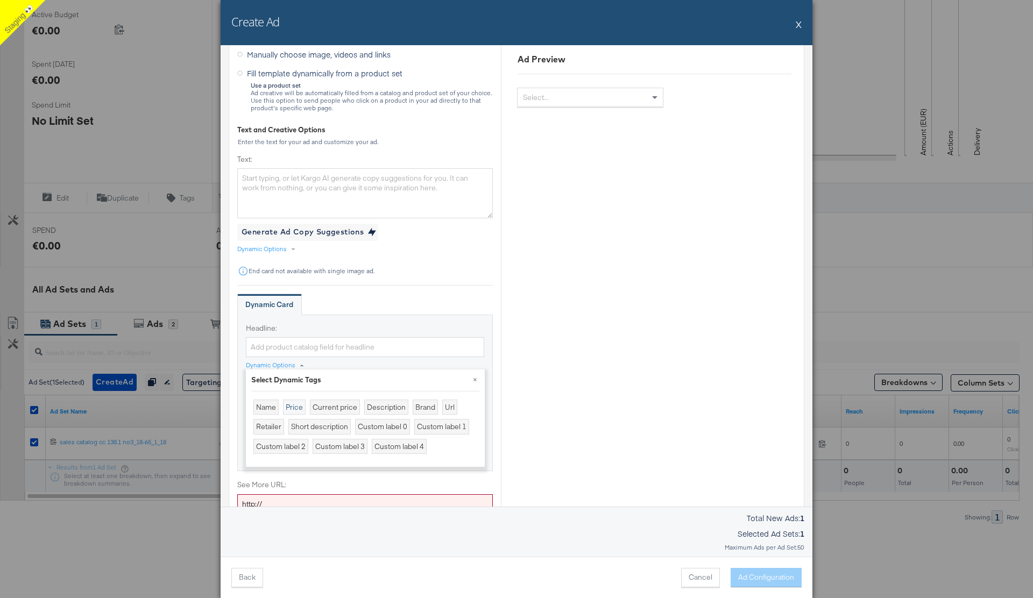
click at [295, 403] on div "Price" at bounding box center [294, 408] width 23 height 16
type input "{{product.price}}"
click at [340, 288] on div "Creative Options Identity Choose the pages and tracking options for your ads. S…" at bounding box center [365, 431] width 256 height 1147
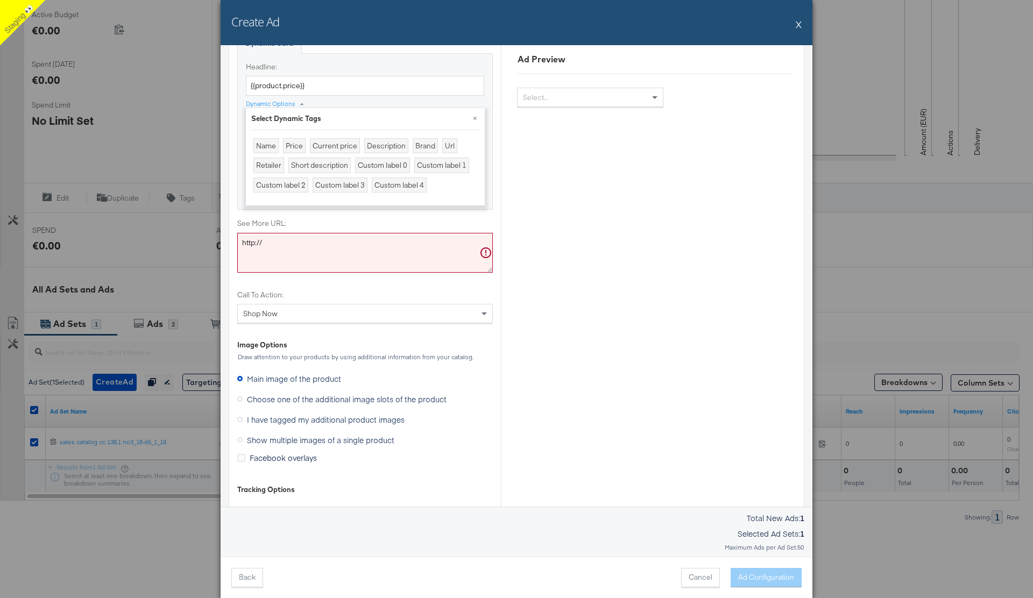
scroll to position [475, 0]
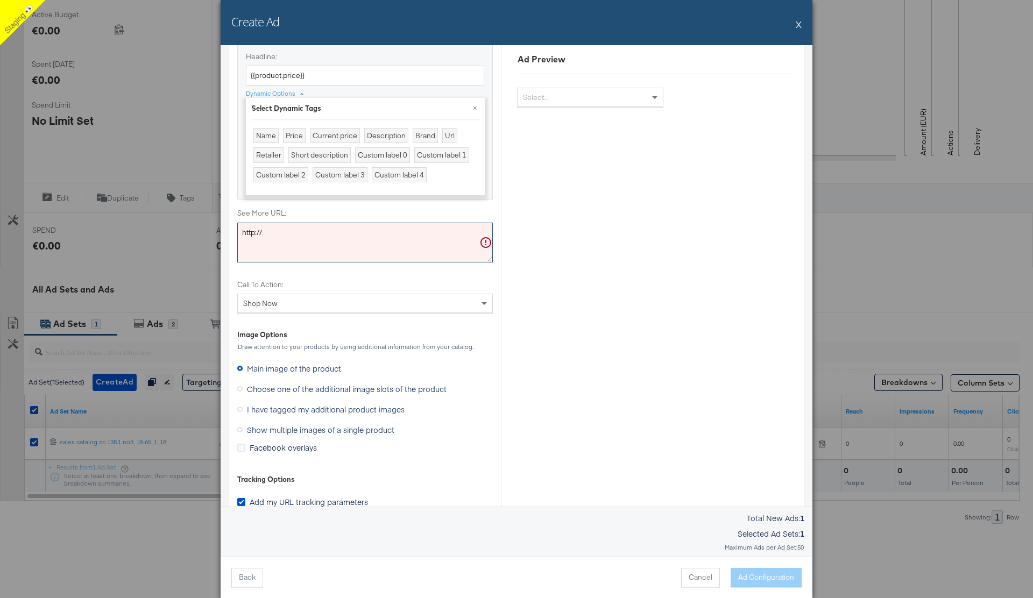
click at [303, 229] on textarea "http://" at bounding box center [365, 243] width 256 height 40
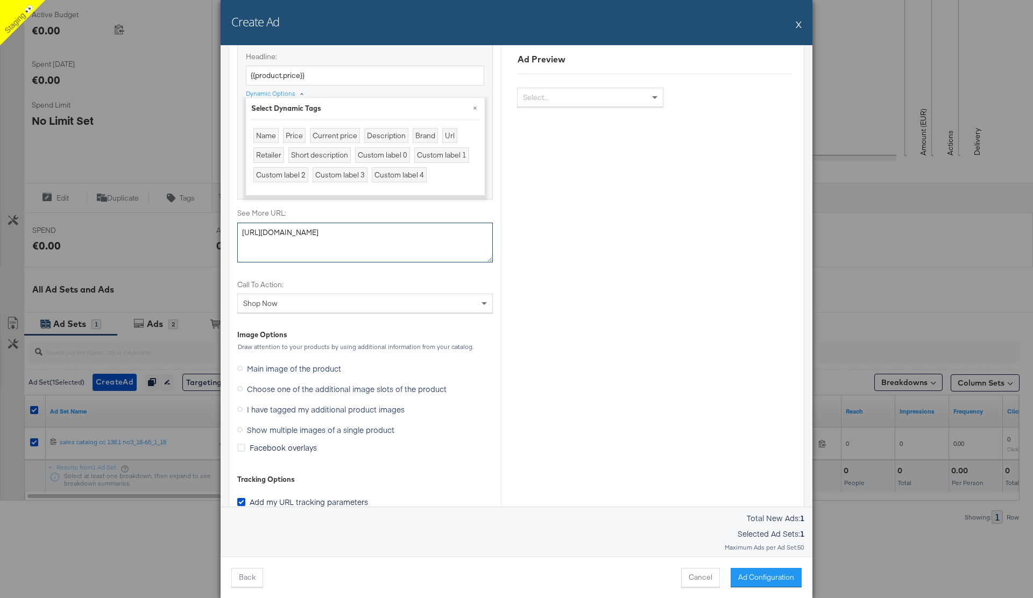
click at [281, 233] on textarea "http://www.argo.com" at bounding box center [365, 243] width 256 height 40
type textarea "http://www.kargo.com"
click at [322, 280] on label "Call To Action:" at bounding box center [365, 285] width 256 height 10
click at [475, 107] on button "×" at bounding box center [475, 107] width 19 height 19
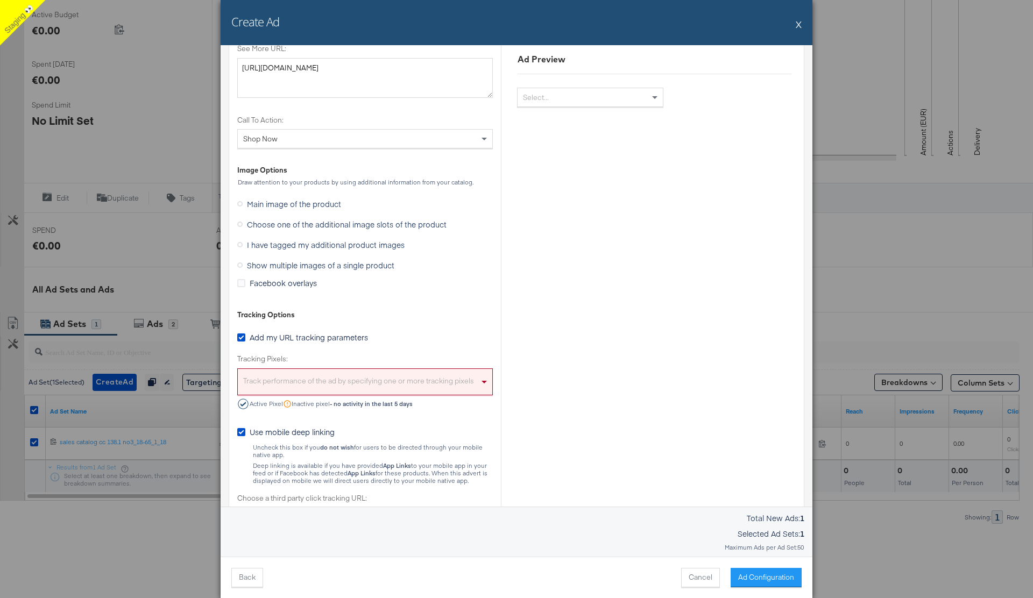
scroll to position [694, 0]
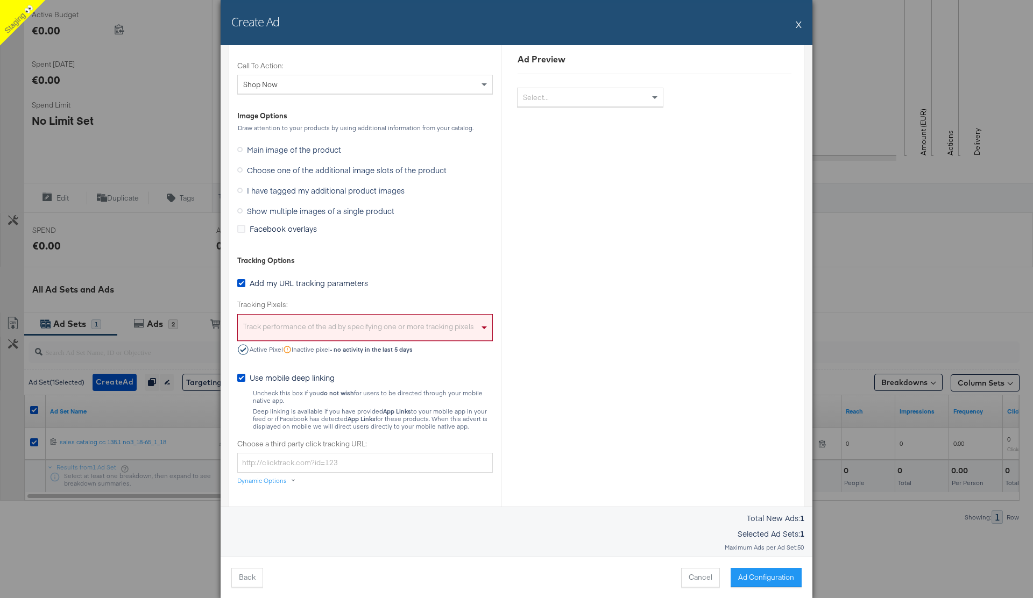
click at [315, 325] on div "Track performance of the ad by specifying one or more tracking pixels" at bounding box center [365, 329] width 255 height 23
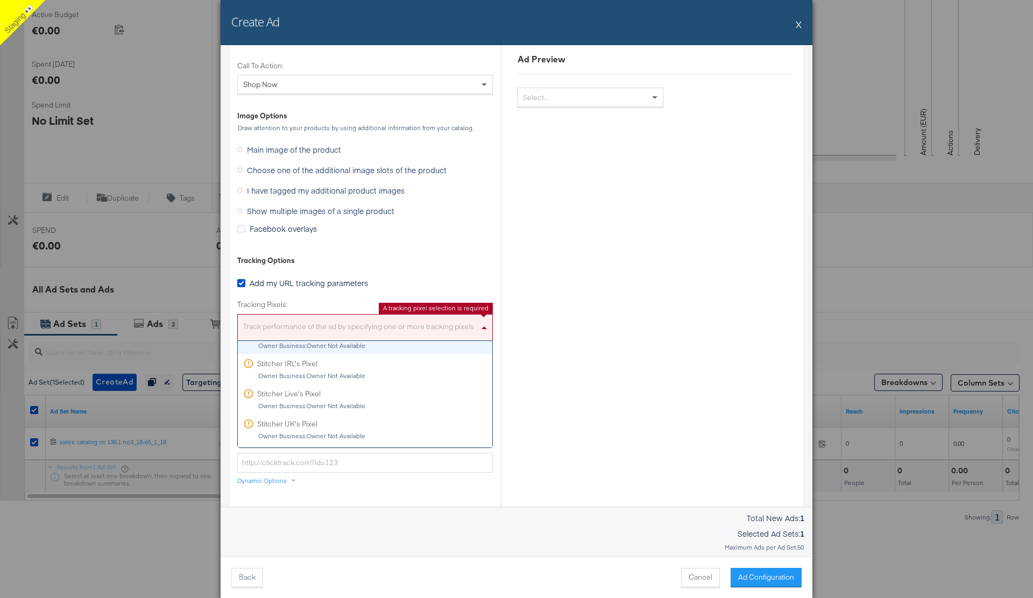
scroll to position [260, 0]
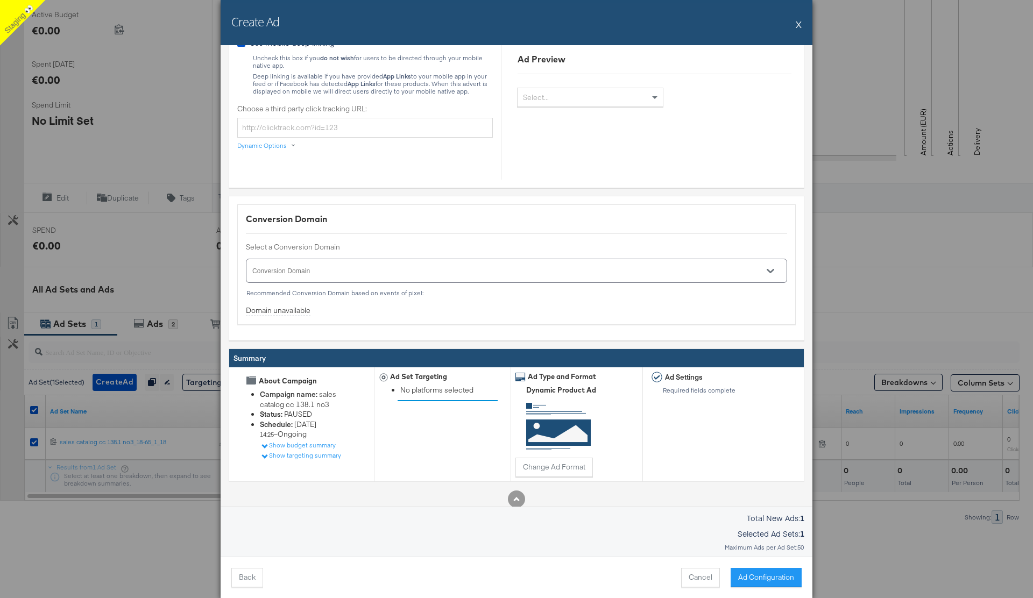
scroll to position [1071, 0]
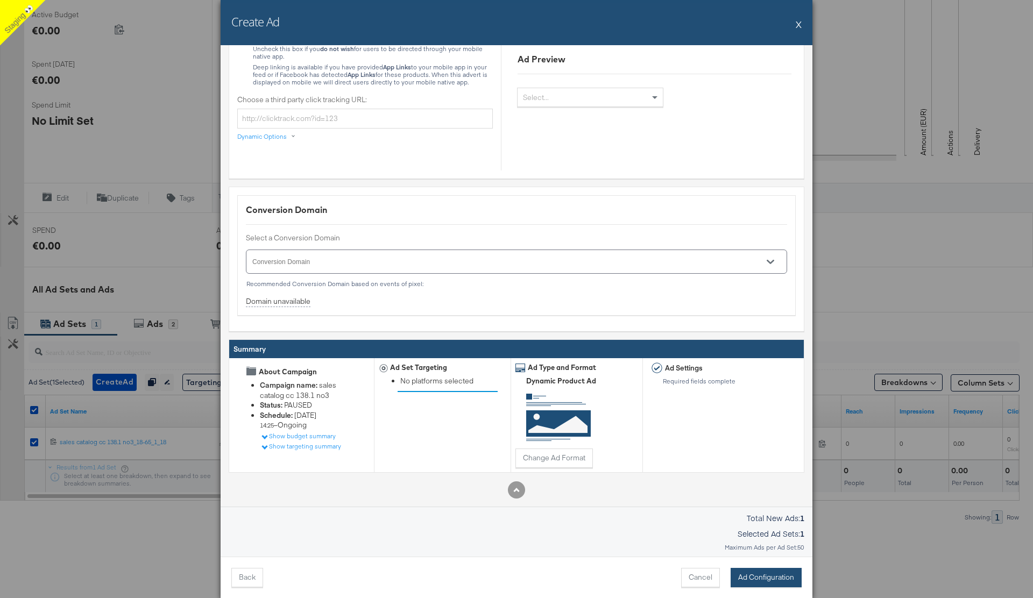
click at [771, 580] on button "Ad Configuration" at bounding box center [766, 577] width 71 height 19
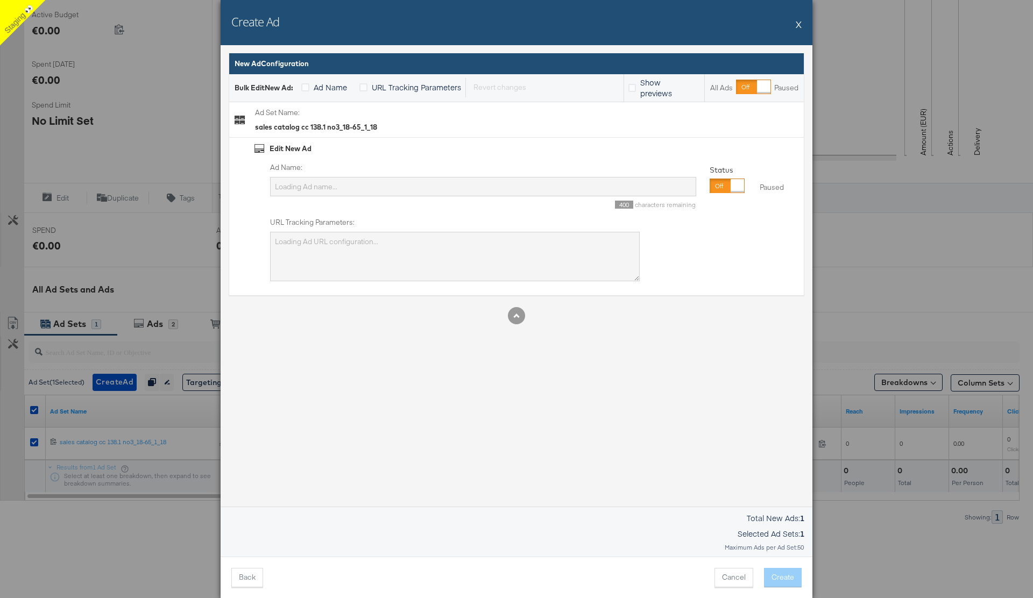
type input "Tue_3"
type textarea "SAID_CC={{[DOMAIN_NAME]}}&adID={{[DOMAIN_NAME]}}&campaignID=6857968448365"
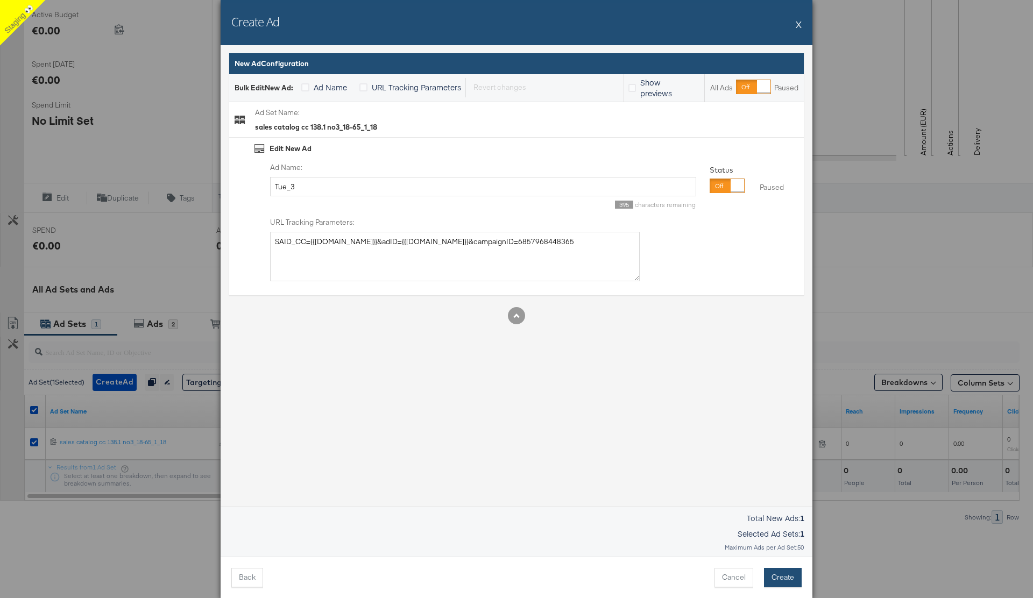
click at [783, 581] on button "Create" at bounding box center [783, 577] width 38 height 19
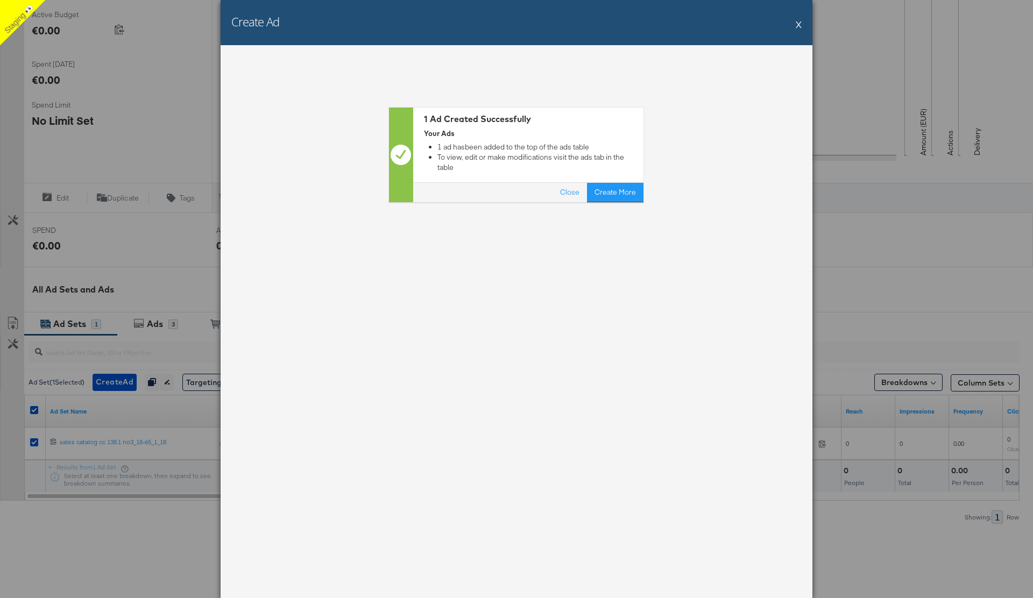
click at [801, 24] on button "X" at bounding box center [799, 24] width 6 height 22
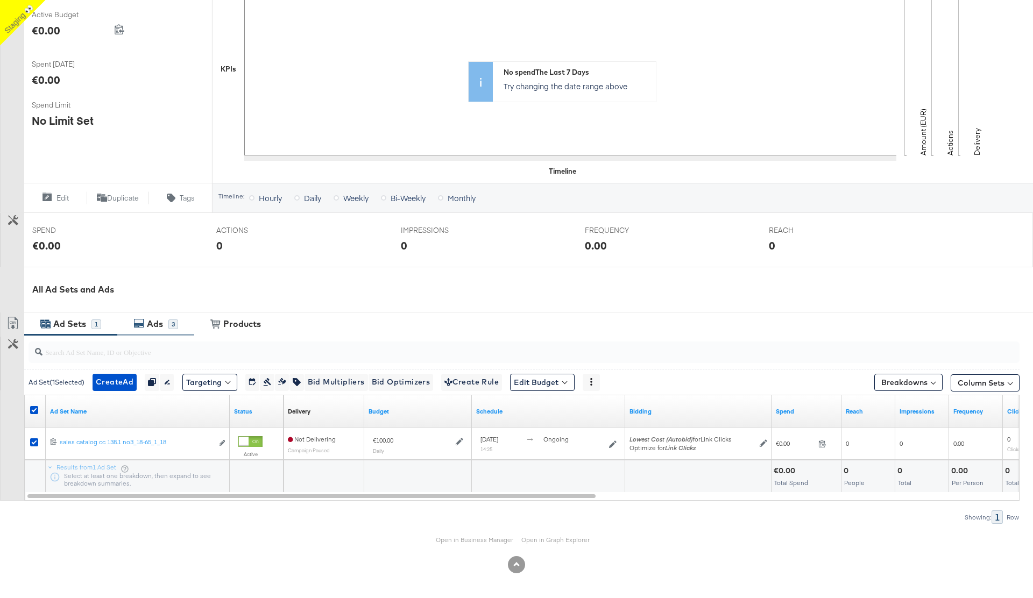
click at [152, 333] on div "Ads 3" at bounding box center [155, 324] width 77 height 23
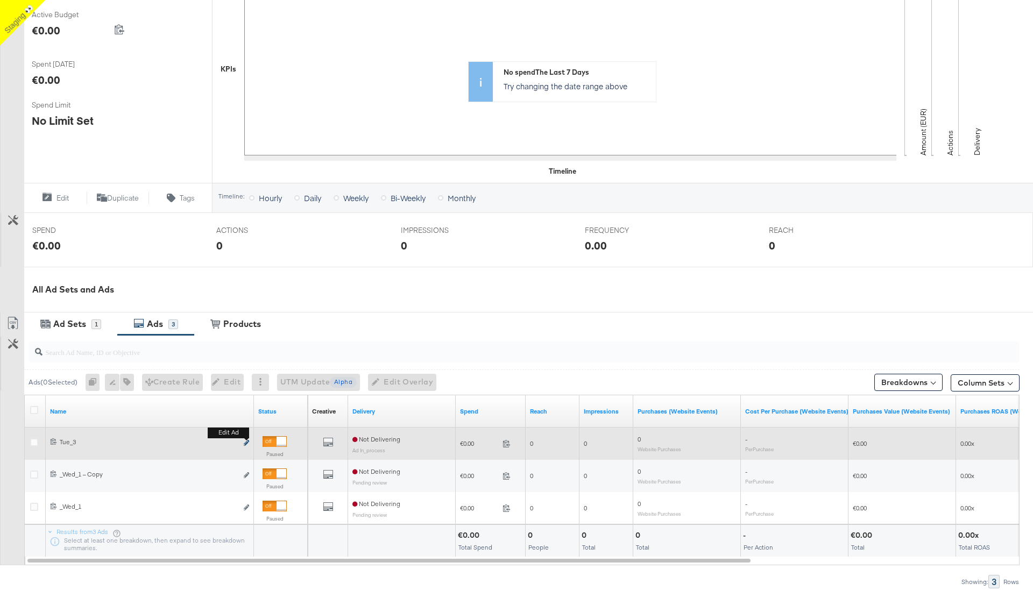
click at [245, 444] on icon "link" at bounding box center [246, 443] width 5 height 6
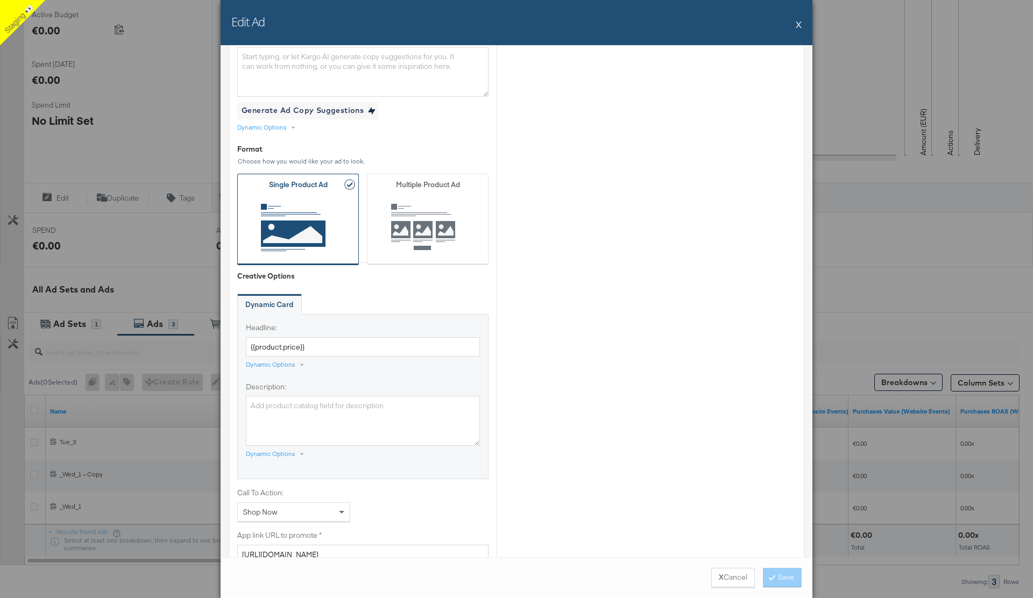
scroll to position [323, 0]
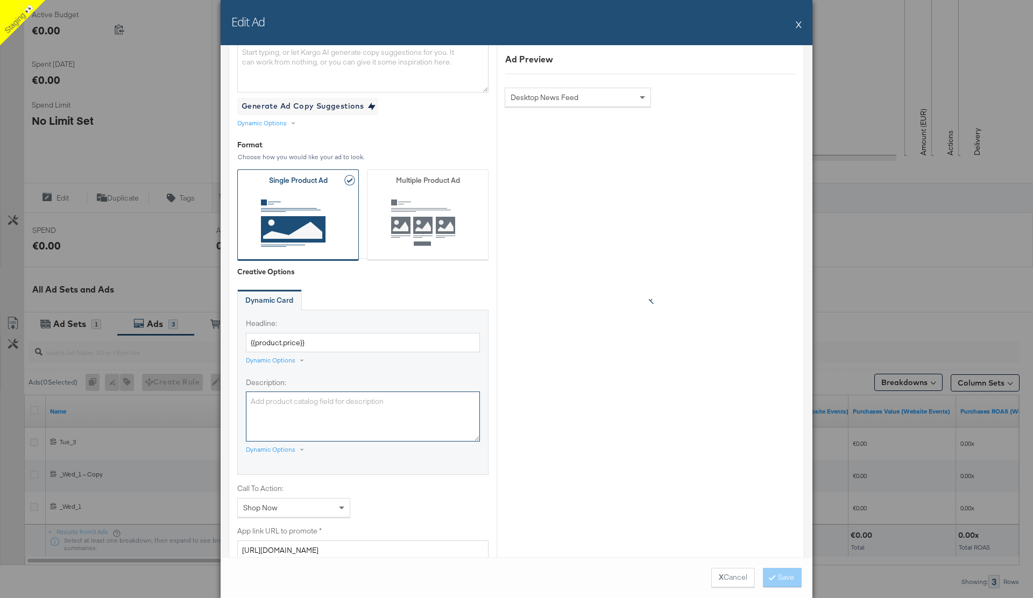
click at [300, 410] on textarea "Description:" at bounding box center [363, 417] width 234 height 50
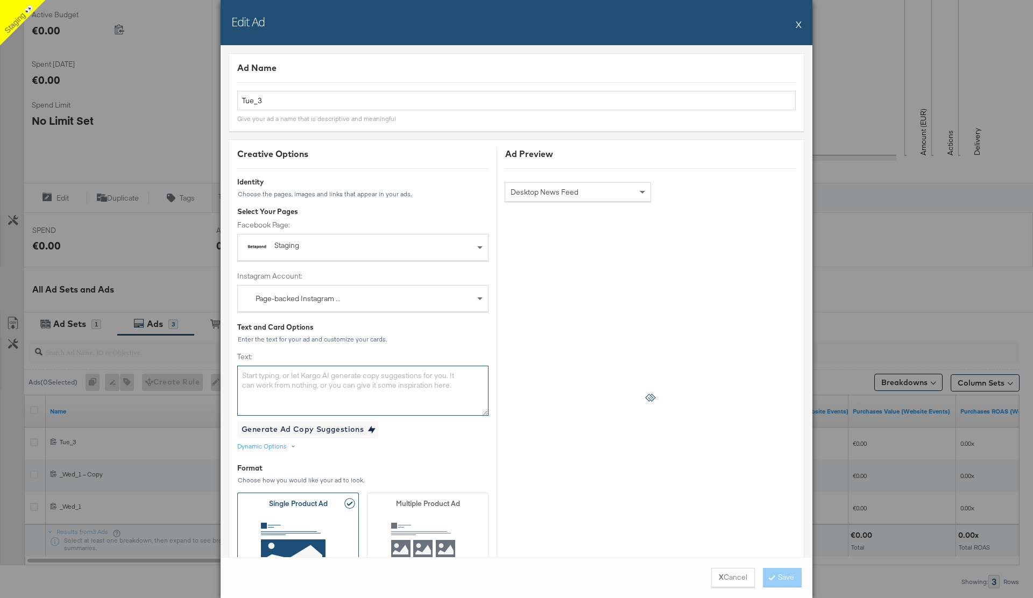
click at [273, 390] on textarea "Text:" at bounding box center [362, 391] width 251 height 50
type textarea "New products!"
click at [783, 576] on button "Save" at bounding box center [782, 577] width 39 height 19
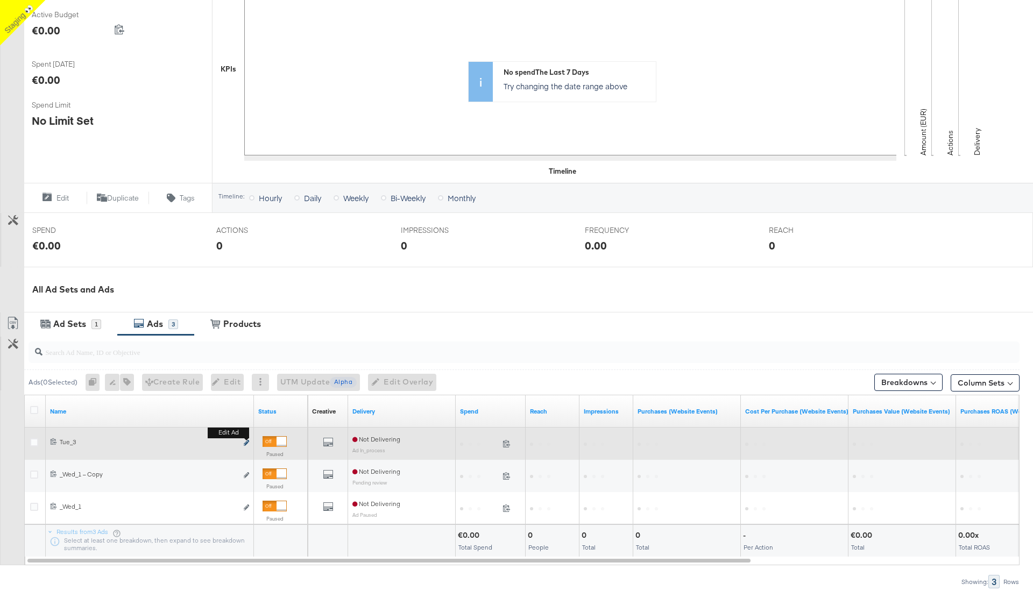
click at [247, 442] on icon "link" at bounding box center [246, 443] width 5 height 6
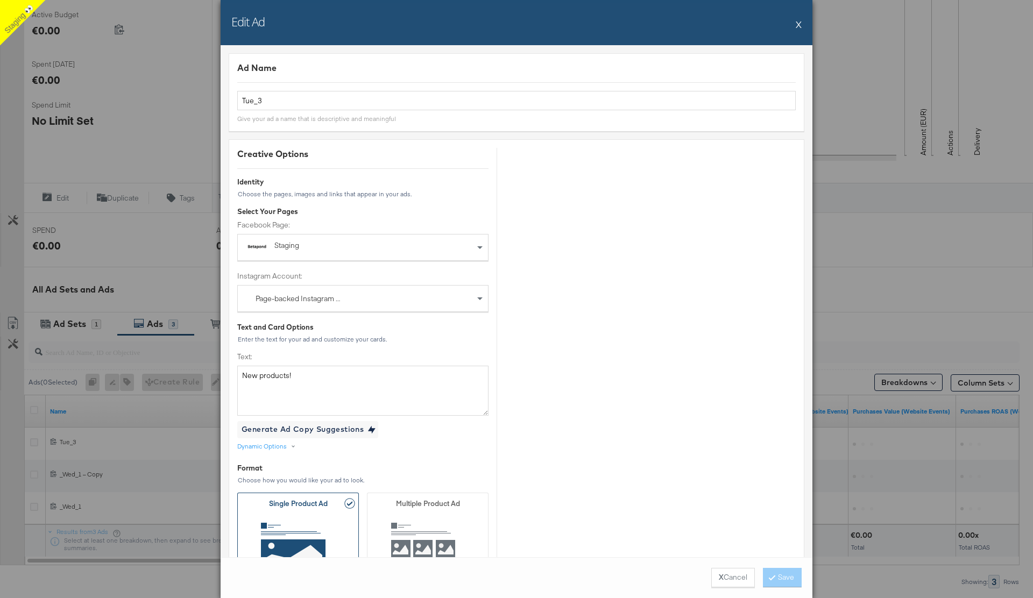
click at [797, 26] on button "X" at bounding box center [799, 24] width 6 height 22
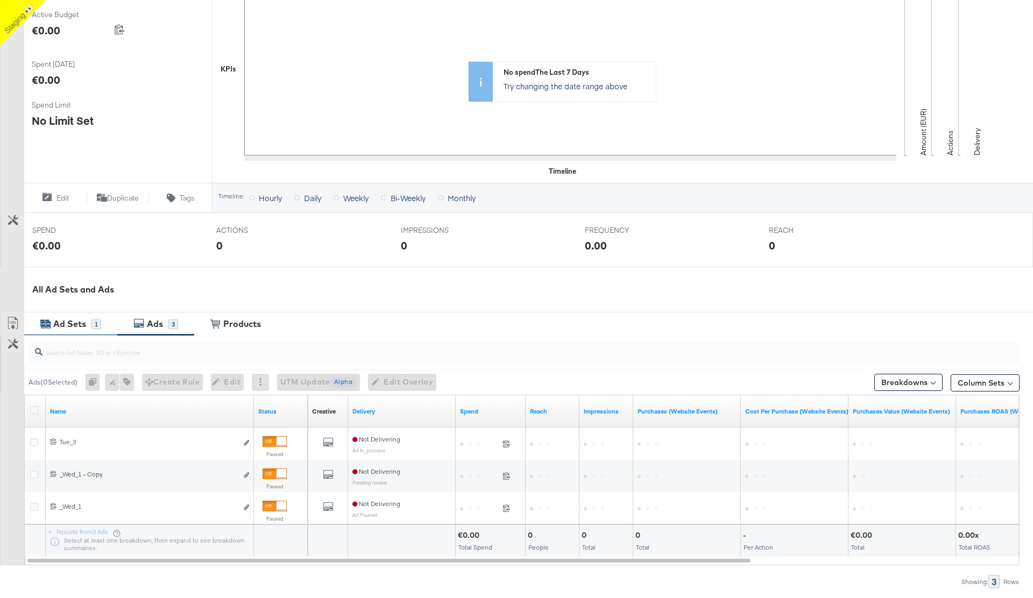
click at [69, 323] on div "Ad Sets" at bounding box center [69, 324] width 33 height 12
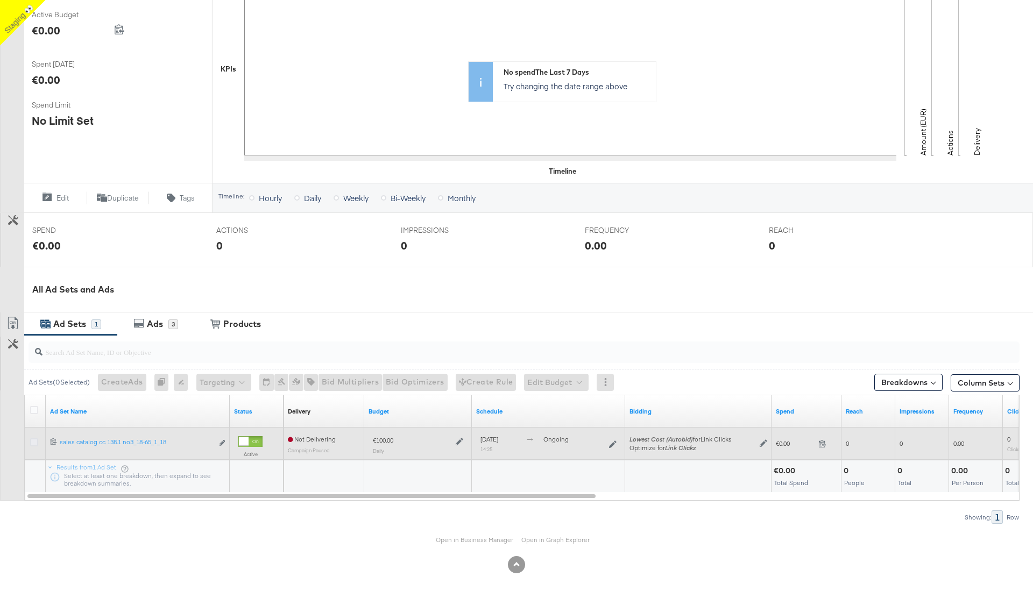
click at [35, 443] on icon at bounding box center [34, 443] width 8 height 8
click at [0, 0] on input "checkbox" at bounding box center [0, 0] width 0 height 0
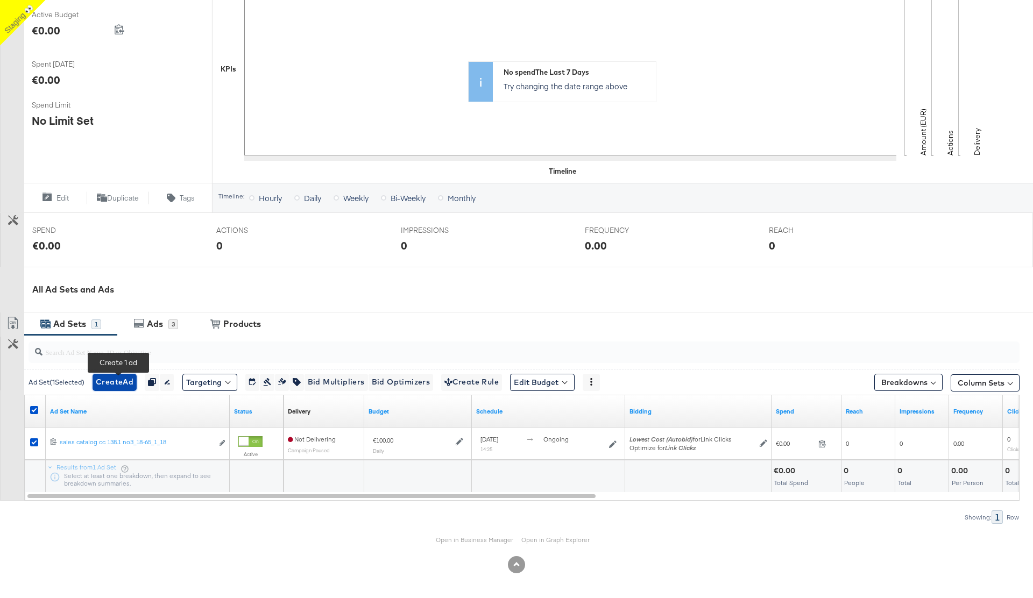
click at [118, 381] on span "Create Ad" at bounding box center [115, 382] width 38 height 13
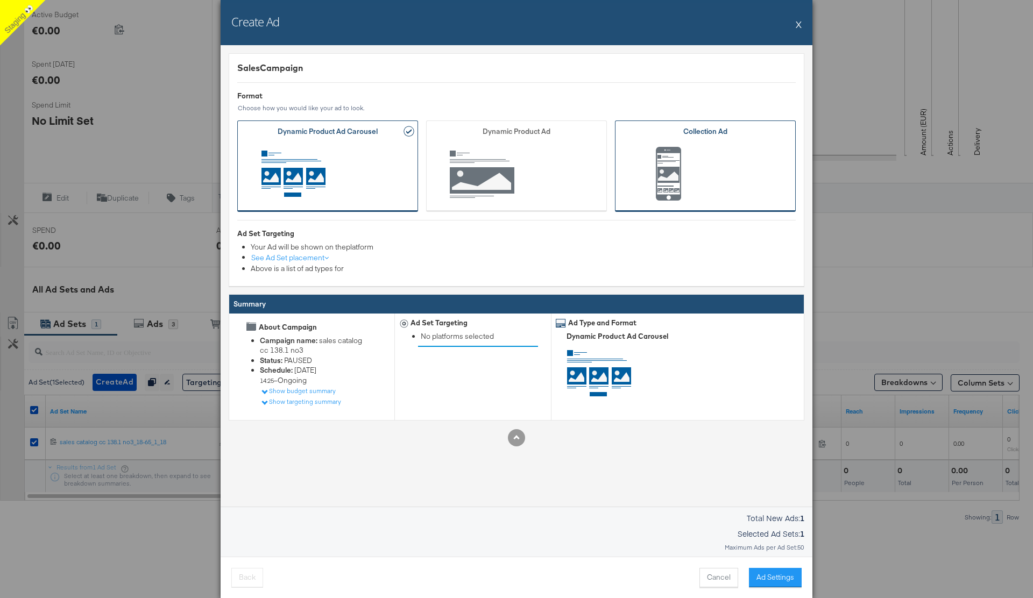
click at [732, 191] on span "Ad Format" at bounding box center [705, 175] width 147 height 59
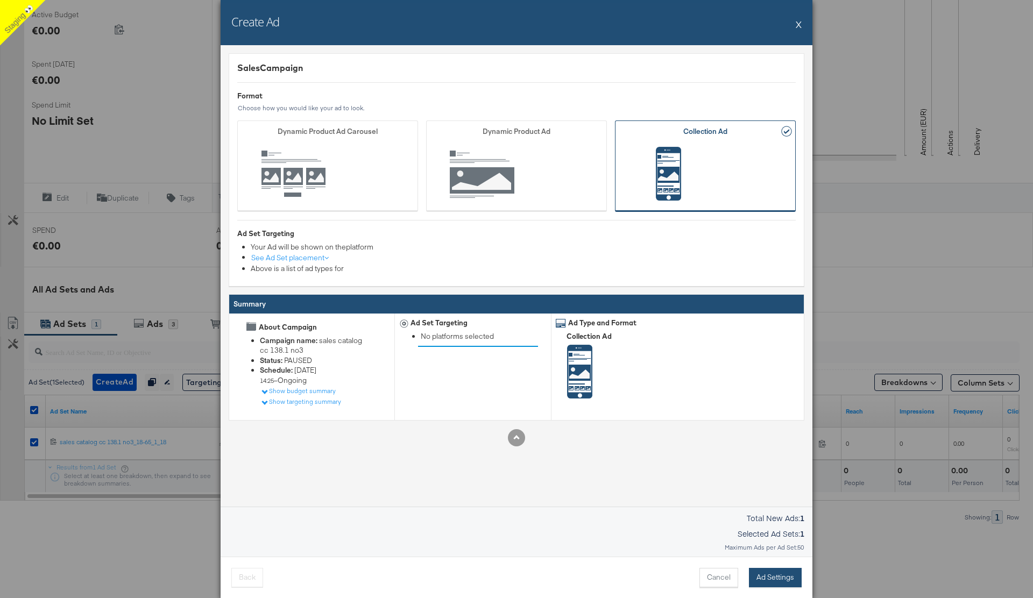
click at [781, 577] on button "Ad Settings" at bounding box center [775, 577] width 53 height 19
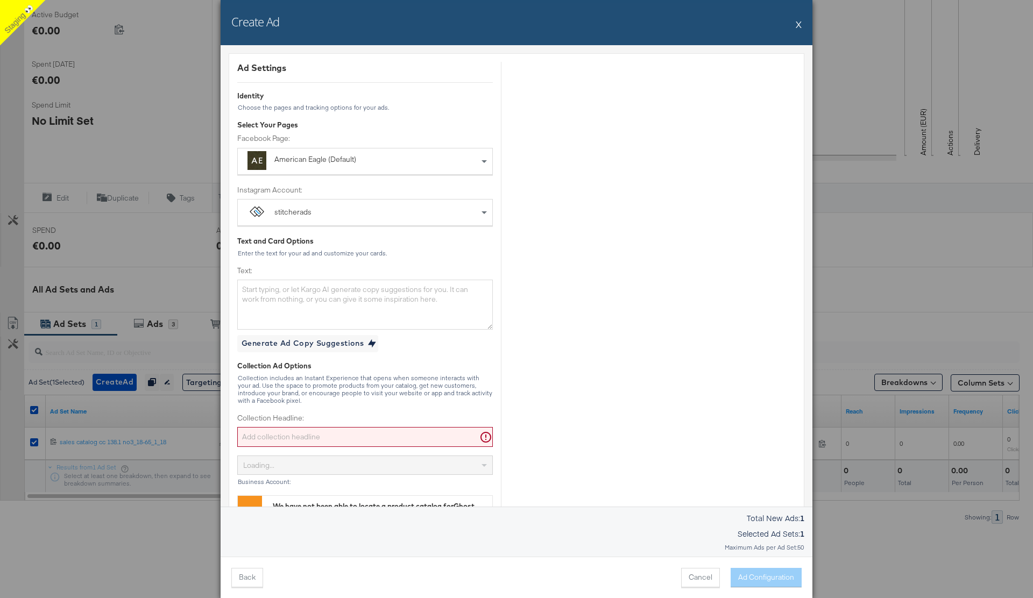
click at [385, 158] on div "American Eagle (Default)" at bounding box center [340, 159] width 132 height 11
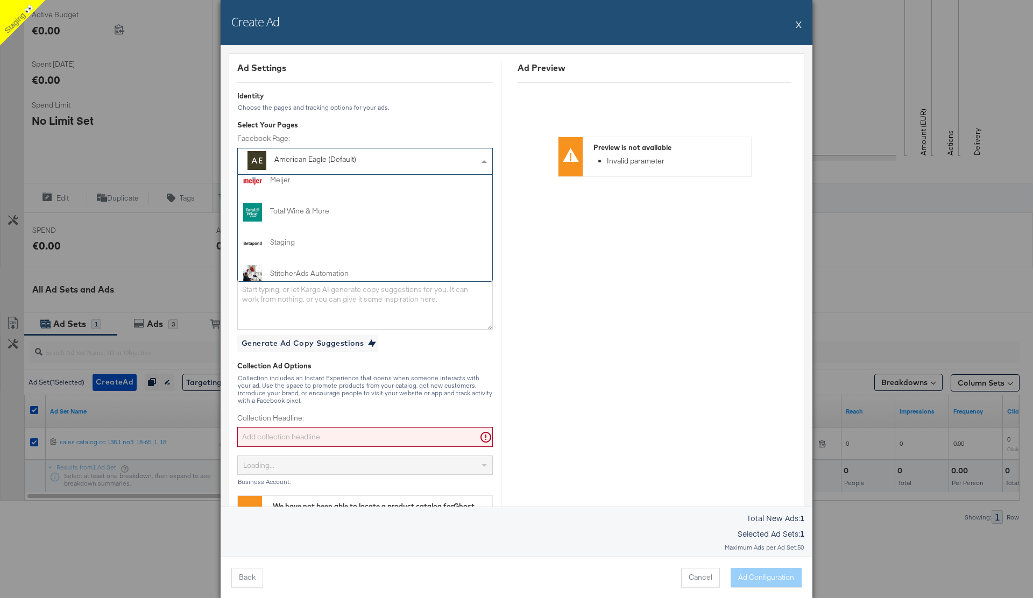
scroll to position [329, 0]
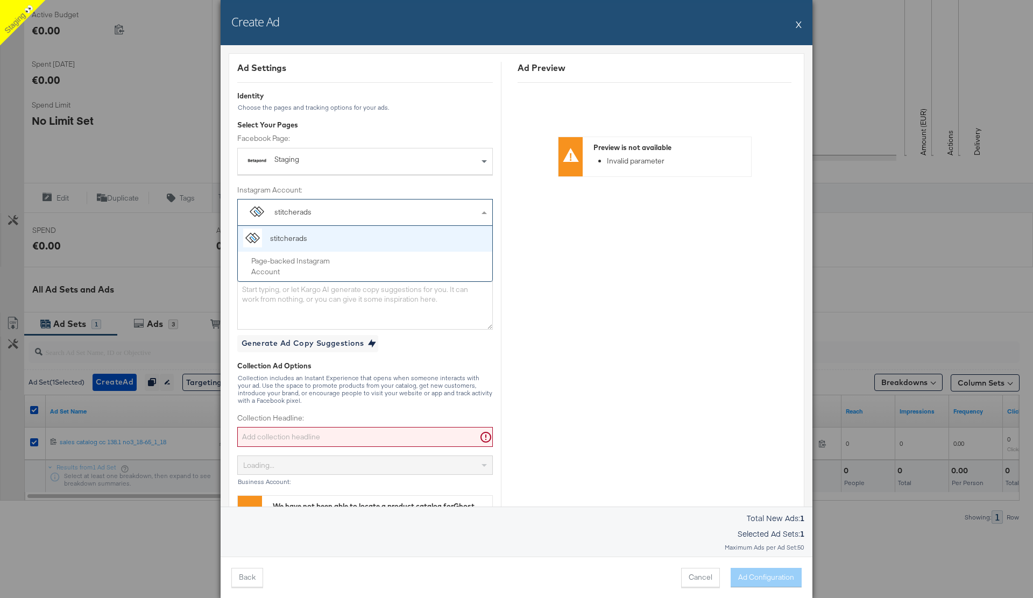
click at [334, 216] on div "stitcherads" at bounding box center [365, 213] width 255 height 26
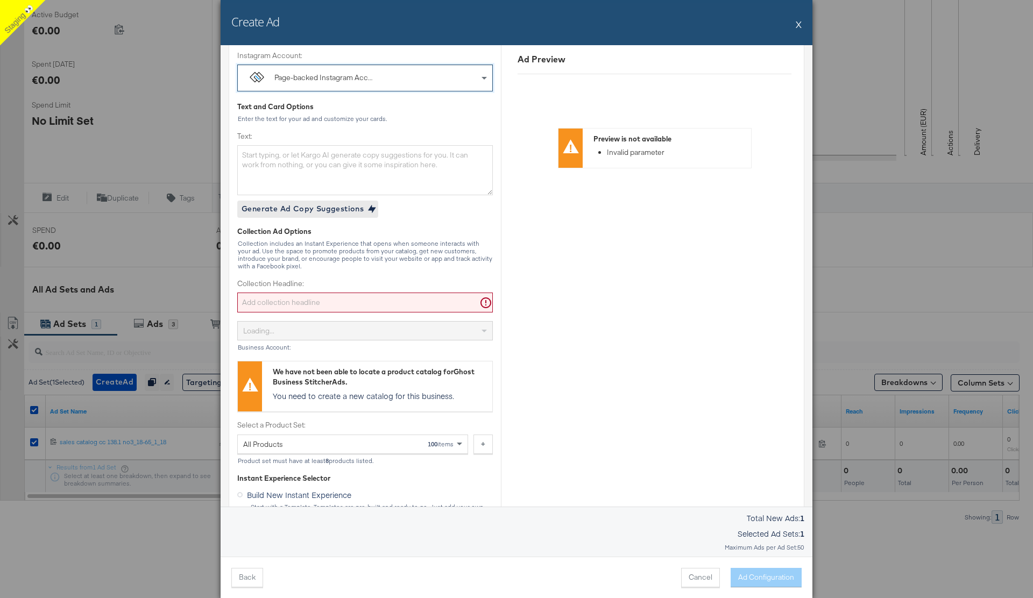
scroll to position [185, 0]
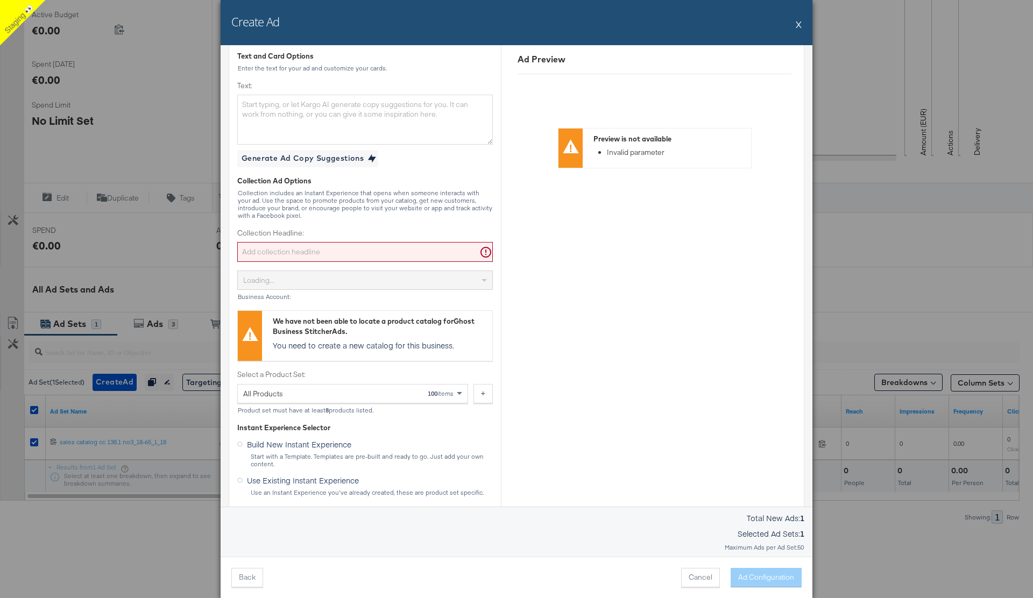
click at [335, 252] on input "Collection Headline:" at bounding box center [365, 252] width 256 height 20
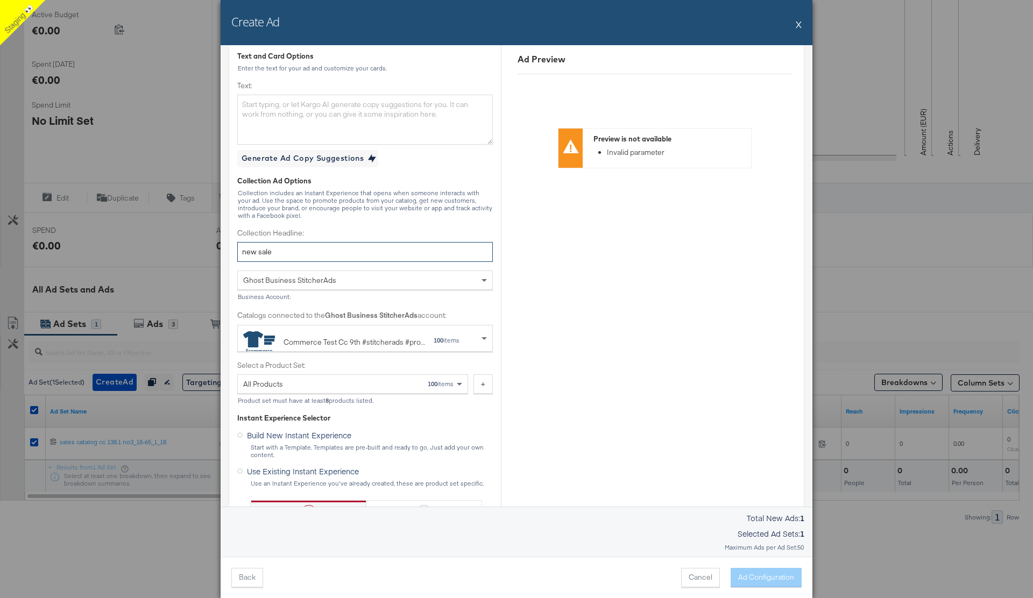
type input "new sale"
click at [414, 341] on div "Commerce Test Cc 9th #stitcherads #product-catalog #keep" at bounding box center [355, 342] width 142 height 11
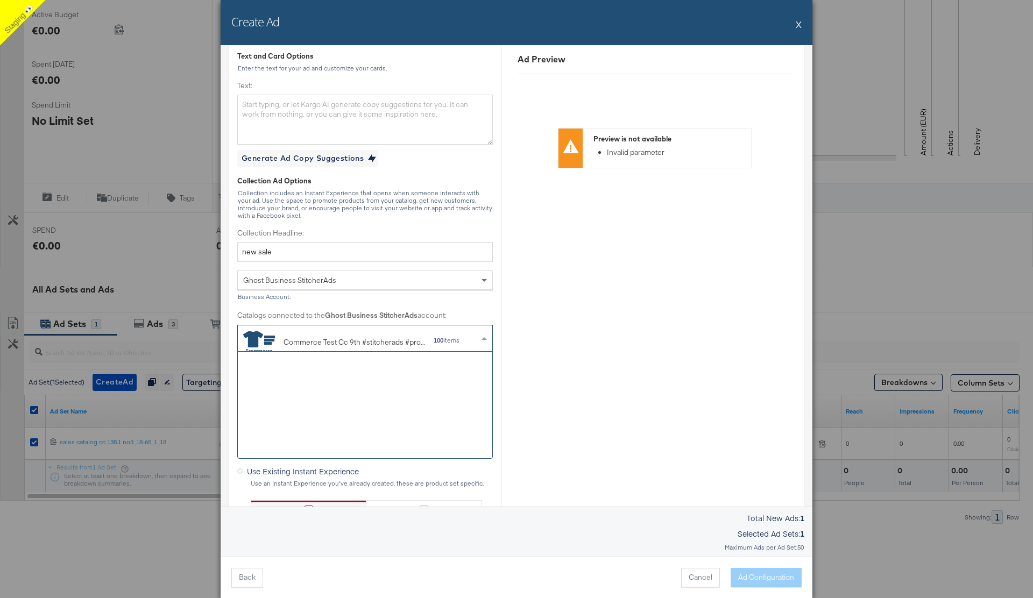
scroll to position [107, 255]
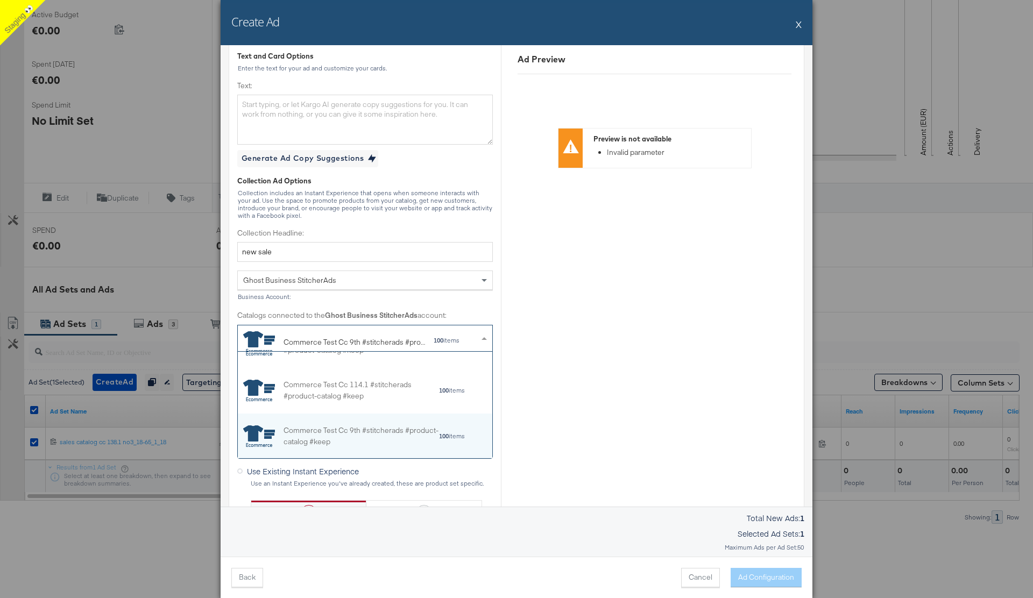
click at [477, 303] on div "Ghost Business StitcherAds Business Account: Catalogs connected to the Ghost Bu…" at bounding box center [365, 311] width 256 height 81
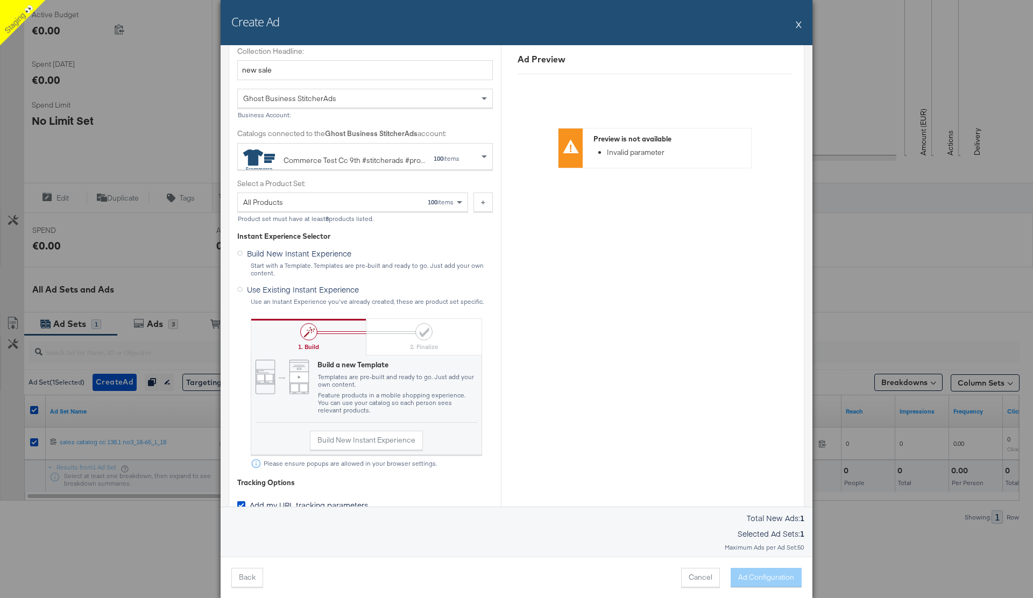
scroll to position [368, 0]
click at [242, 288] on icon at bounding box center [239, 288] width 5 height 5
click at [0, 0] on input "Use Existing Instant Experience" at bounding box center [0, 0] width 0 height 0
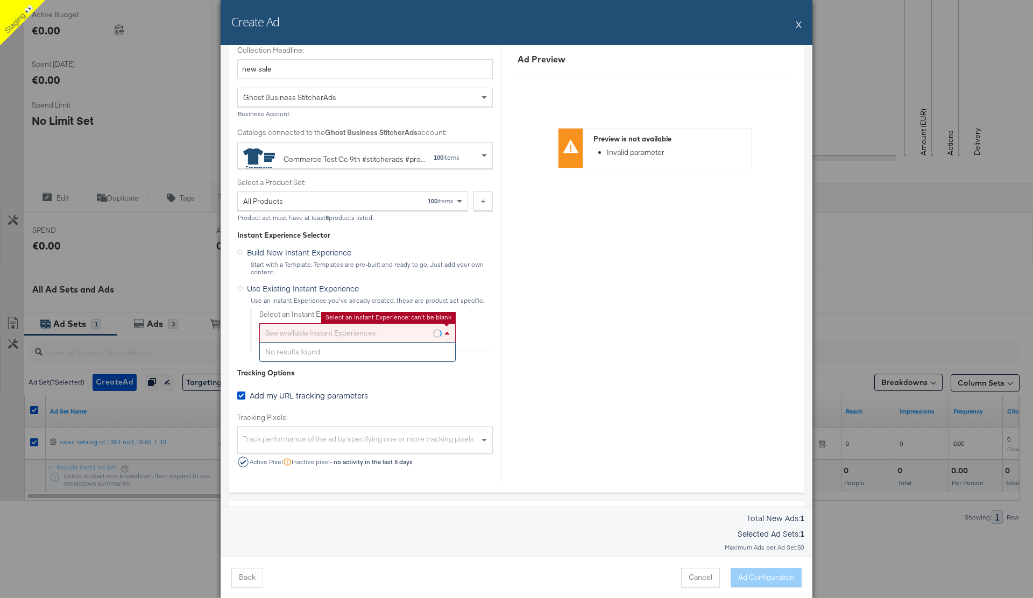
click at [372, 335] on div "See available Instant Experiences." at bounding box center [357, 333] width 195 height 18
click at [420, 229] on div "Ad Settings Identity Choose the pages and tracking options for your ads. Select…" at bounding box center [365, 89] width 256 height 791
click at [442, 328] on span at bounding box center [448, 333] width 13 height 18
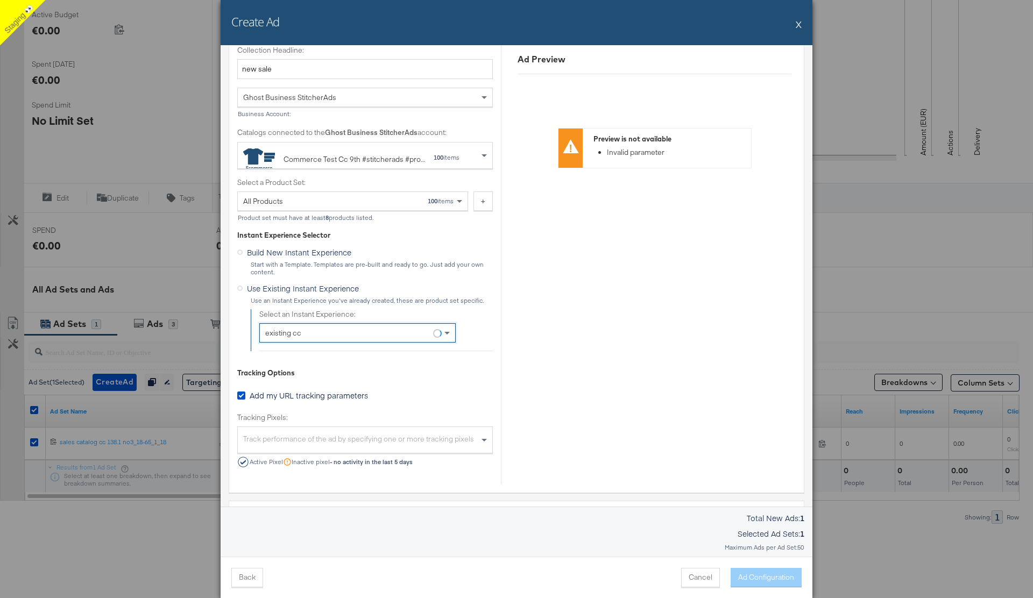
scroll to position [375, 0]
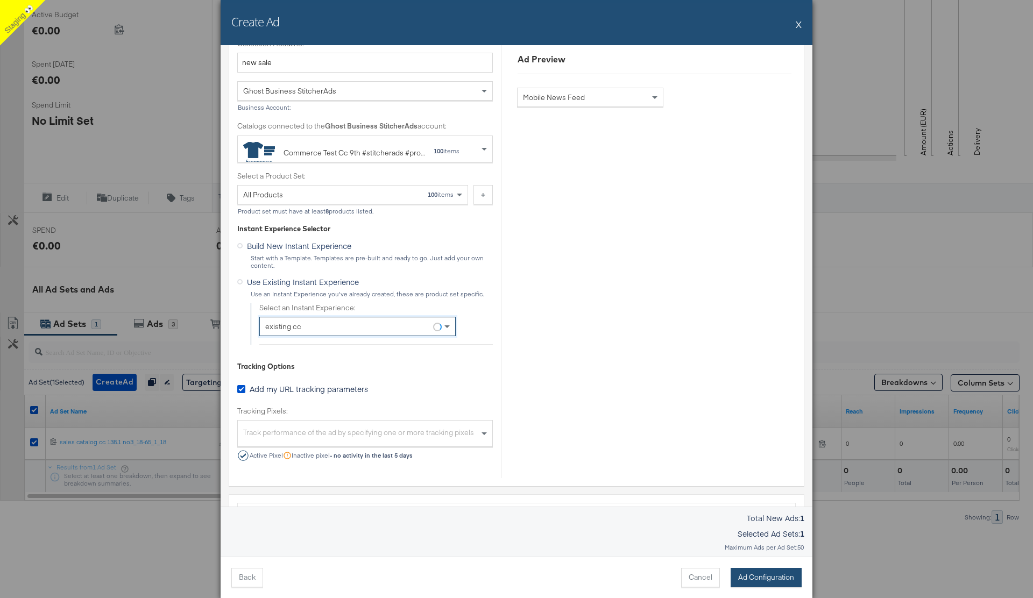
click at [770, 580] on button "Ad Configuration" at bounding box center [766, 577] width 71 height 19
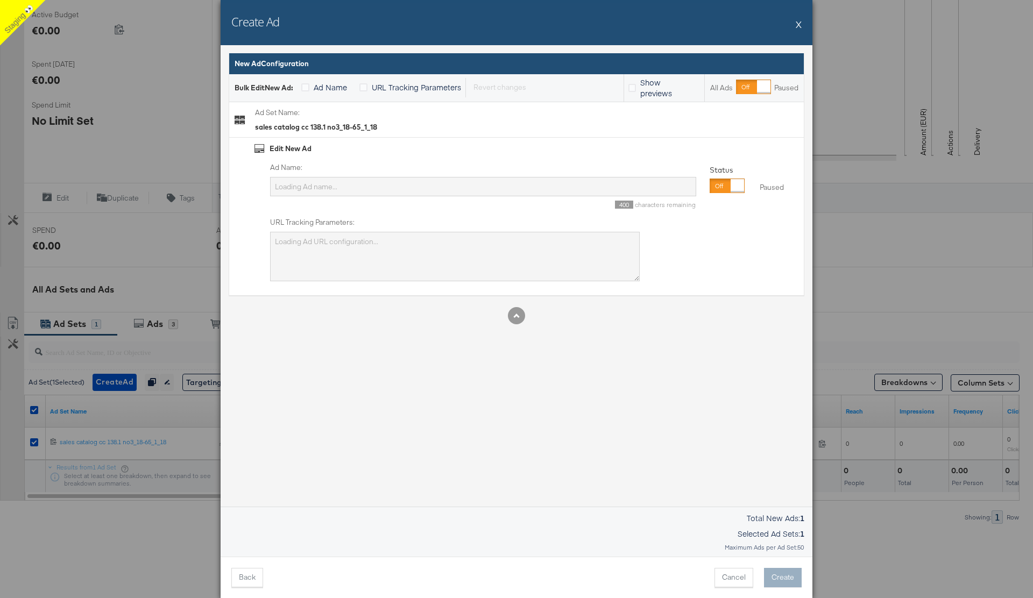
scroll to position [0, 0]
type input "Tue_4"
type textarea "SAID_CC={{ad.id}}&adID={{ad.id}}&campaignID=6857968448365"
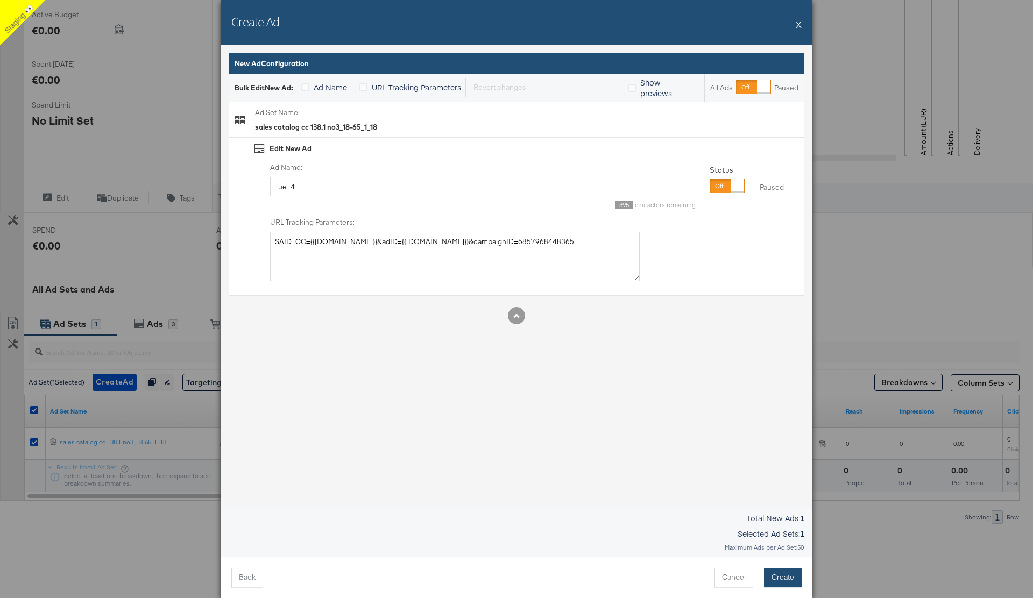
click at [773, 581] on button "Create" at bounding box center [783, 577] width 38 height 19
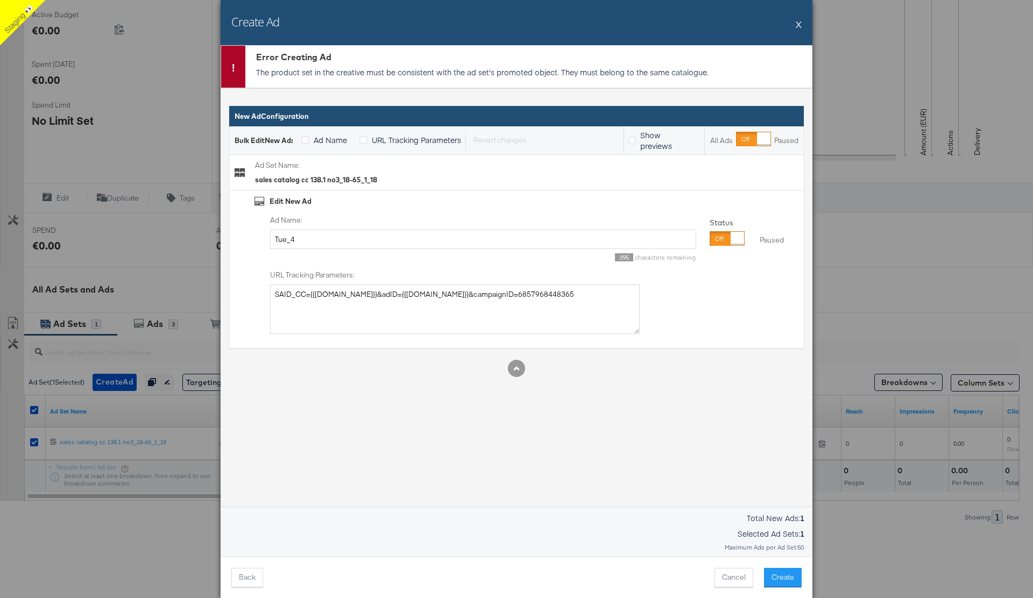
click at [798, 25] on button "X" at bounding box center [799, 24] width 6 height 22
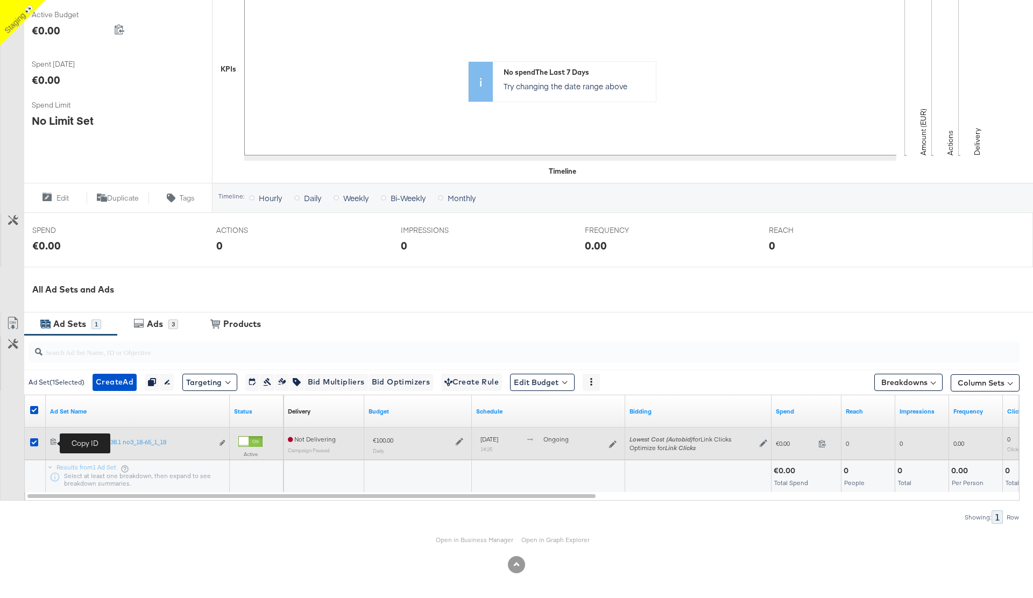
click at [51, 444] on icon at bounding box center [53, 441] width 7 height 7
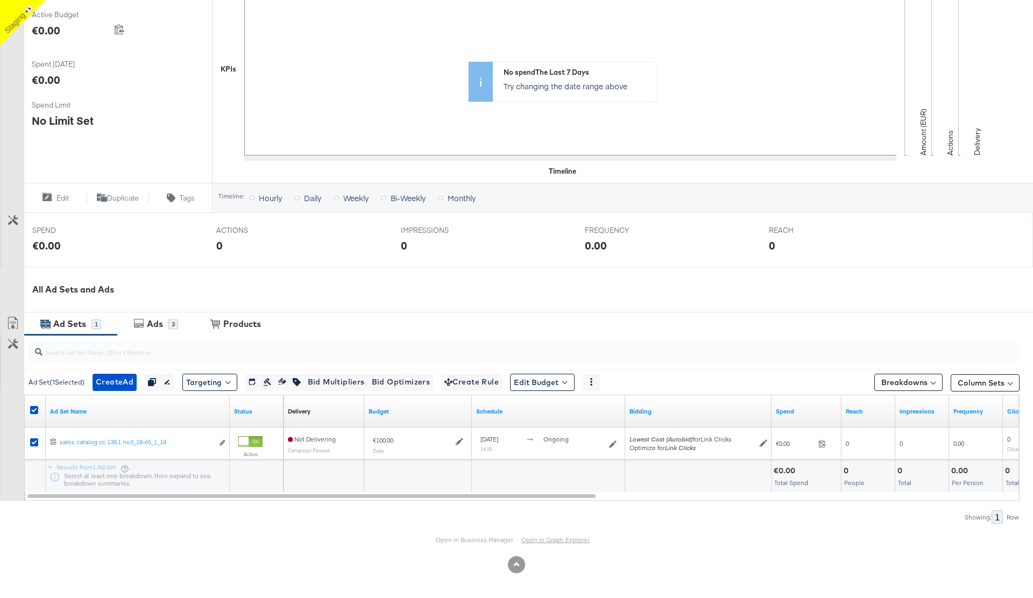
click at [549, 541] on link "Open in Graph Explorer" at bounding box center [555, 540] width 68 height 8
click at [123, 383] on span "Create Ad" at bounding box center [115, 382] width 38 height 13
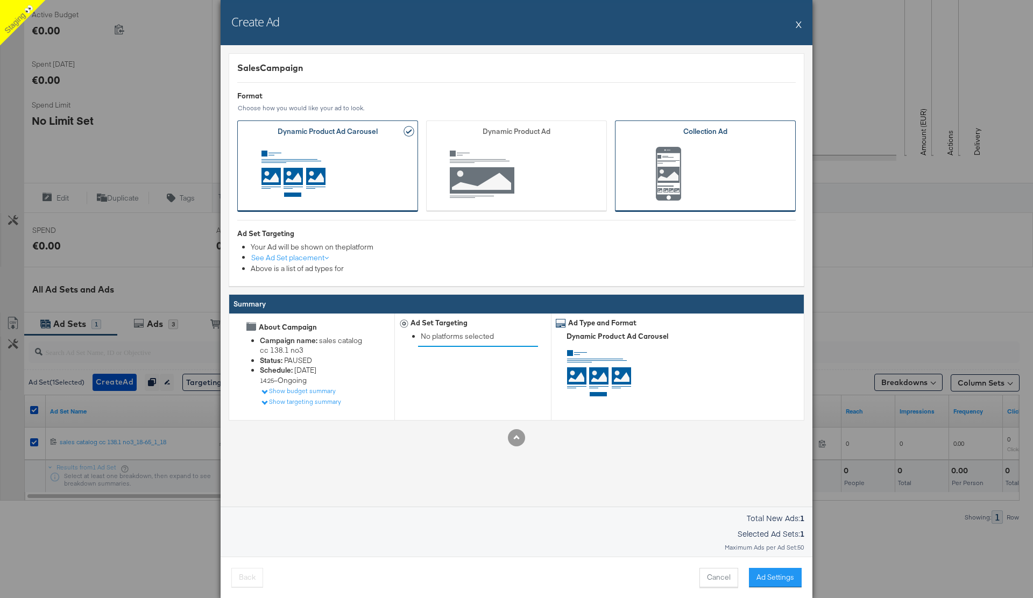
click at [692, 177] on span "Ad Format" at bounding box center [705, 175] width 147 height 59
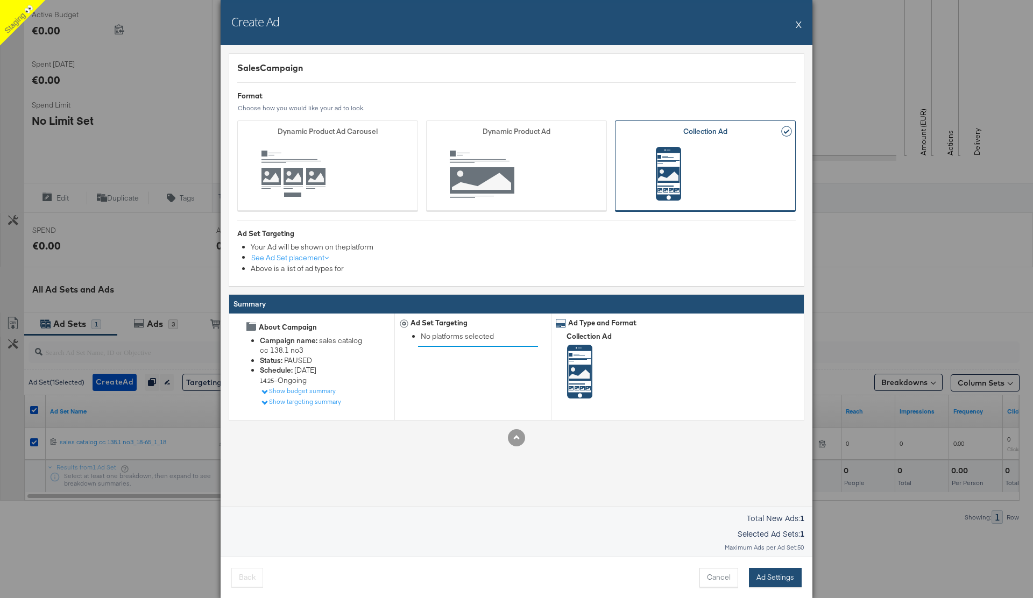
click at [773, 577] on button "Ad Settings" at bounding box center [775, 577] width 53 height 19
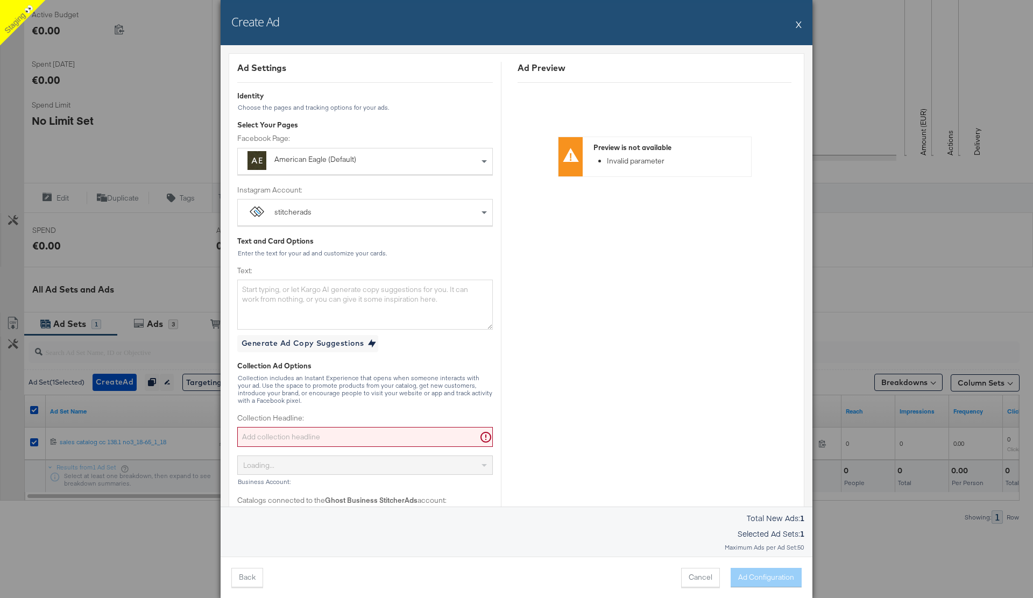
click at [354, 159] on div "American Eagle (Default)" at bounding box center [340, 159] width 132 height 11
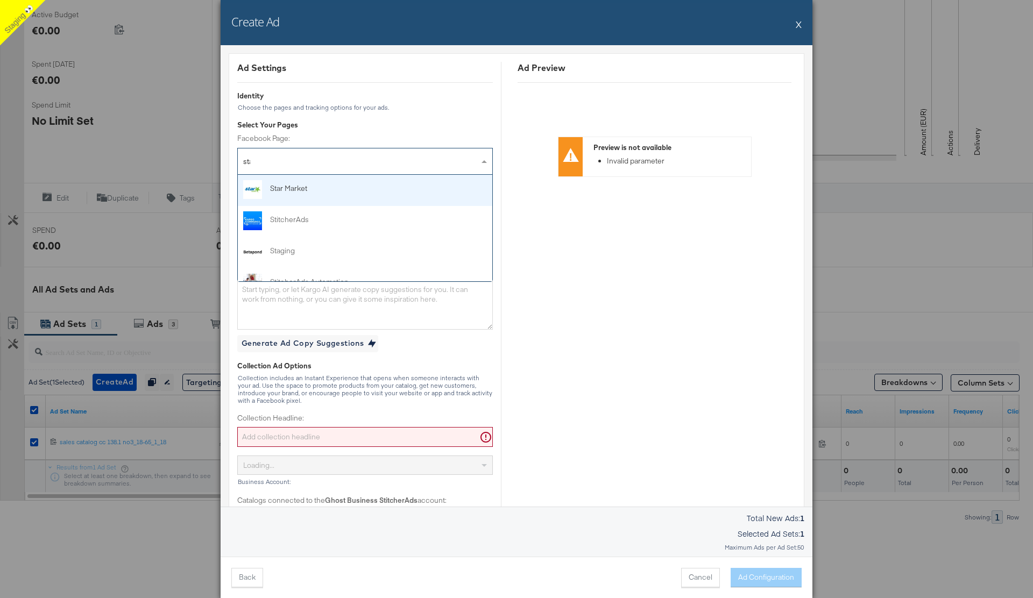
type input "stag"
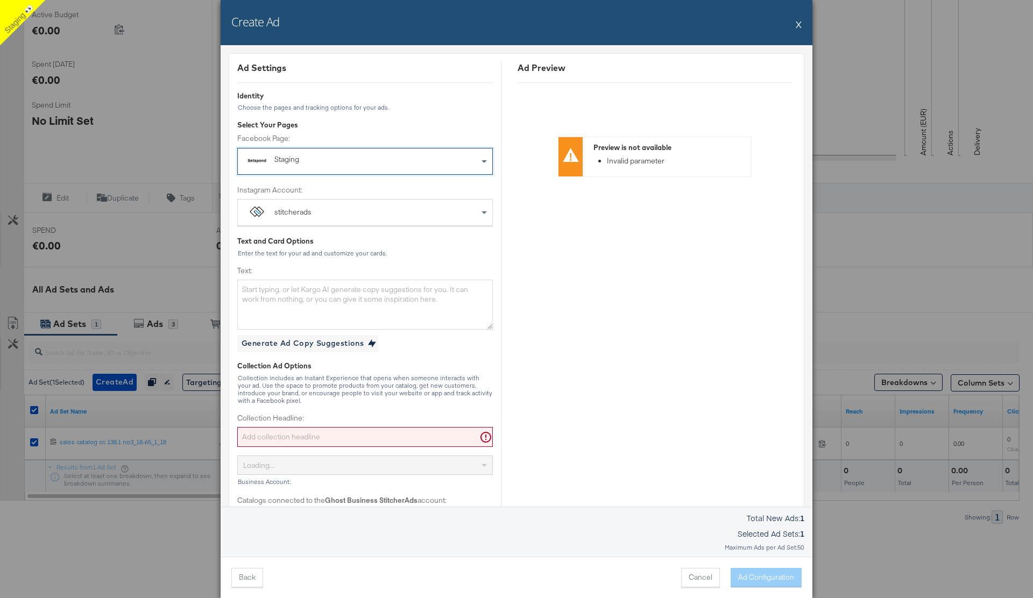
click at [338, 215] on div "stitcherads" at bounding box center [365, 213] width 255 height 26
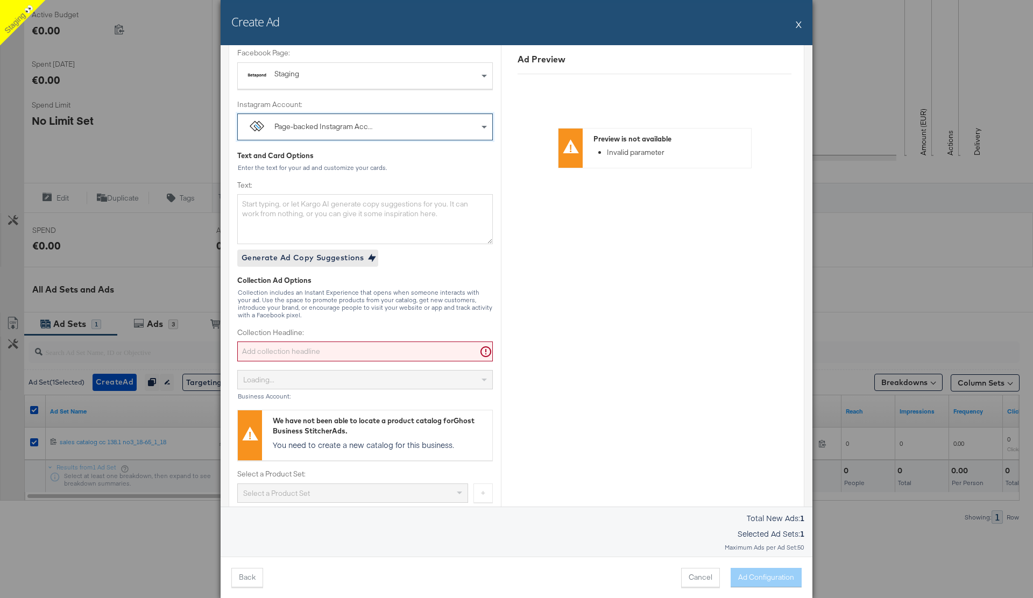
scroll to position [136, 0]
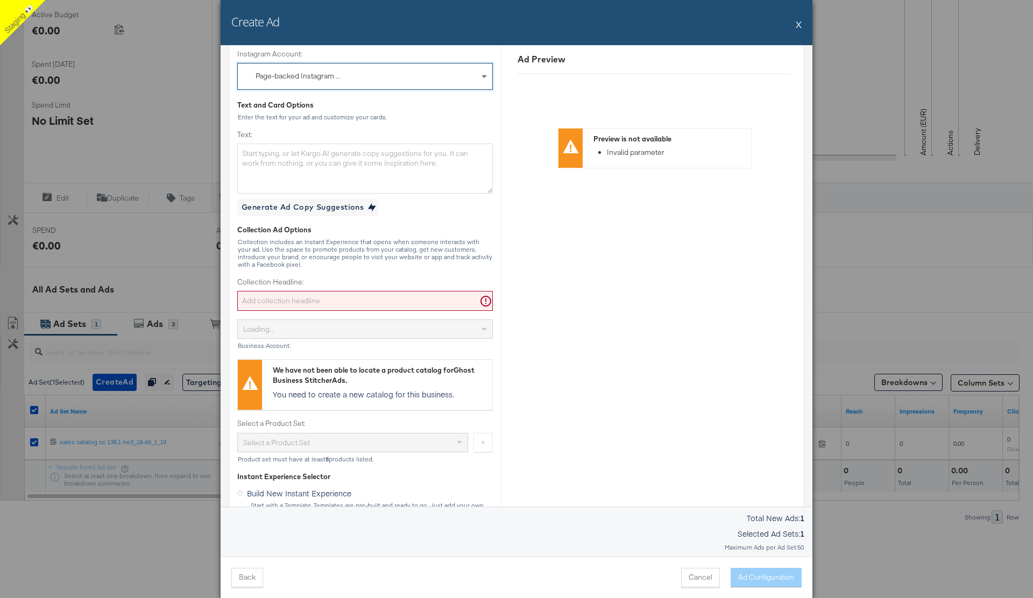
click at [300, 306] on input "Collection Headline:" at bounding box center [365, 301] width 256 height 20
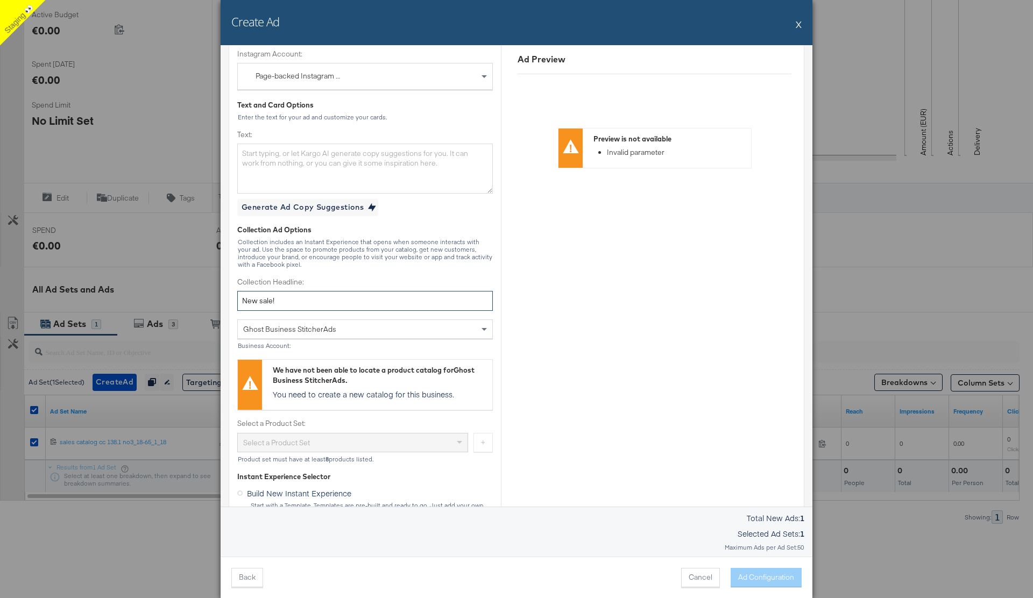
type input "New sale!"
click at [387, 271] on div "Collection Ad Options Collection includes an Instant Experience that opens when…" at bounding box center [365, 344] width 256 height 239
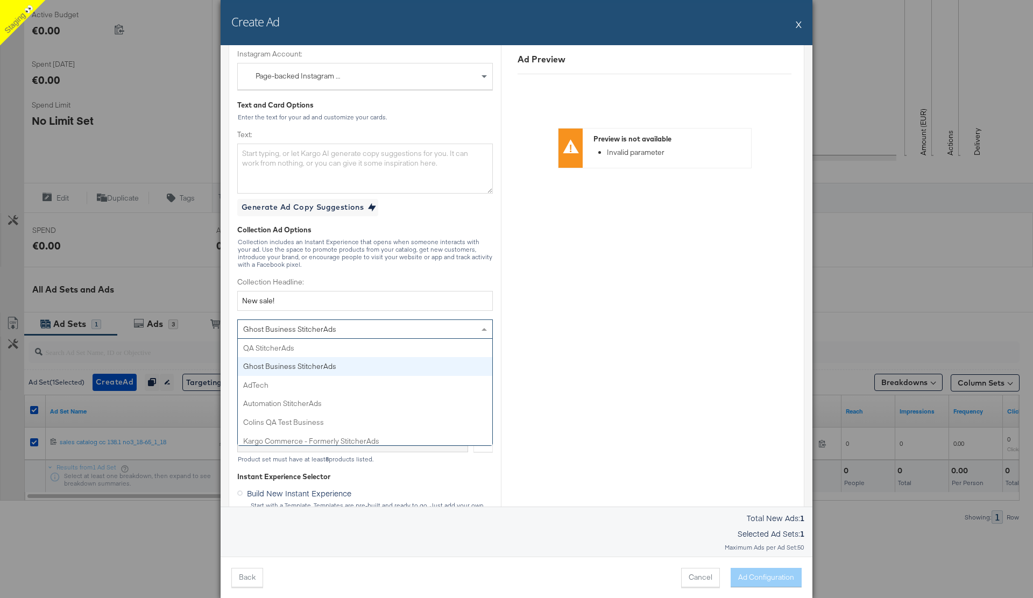
click at [376, 326] on div "Ghost Business StitcherAds" at bounding box center [365, 329] width 255 height 18
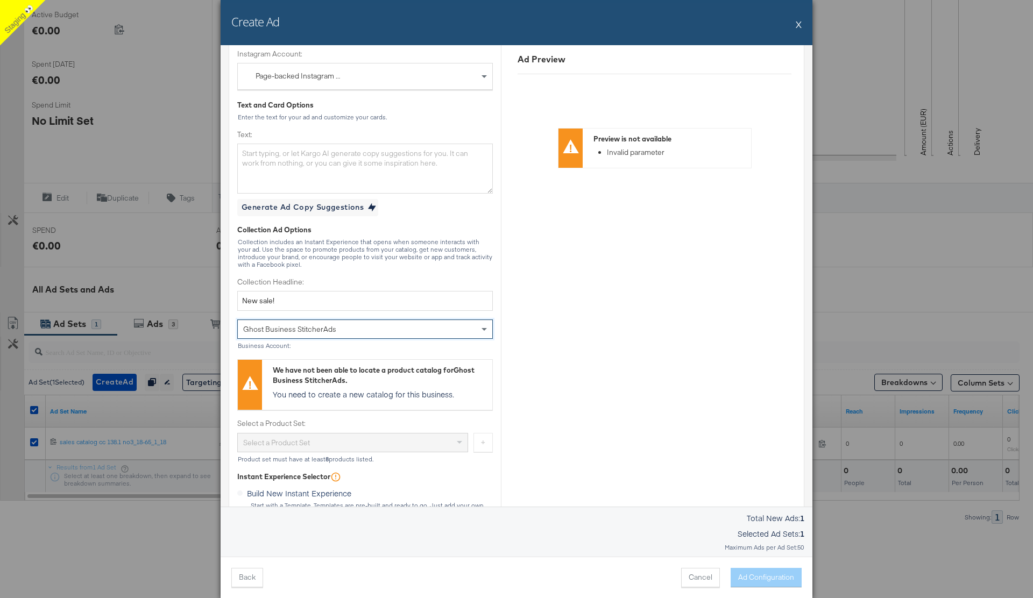
click at [446, 281] on label "Collection Headline:" at bounding box center [365, 282] width 256 height 10
click at [446, 291] on input "New sale!" at bounding box center [365, 301] width 256 height 20
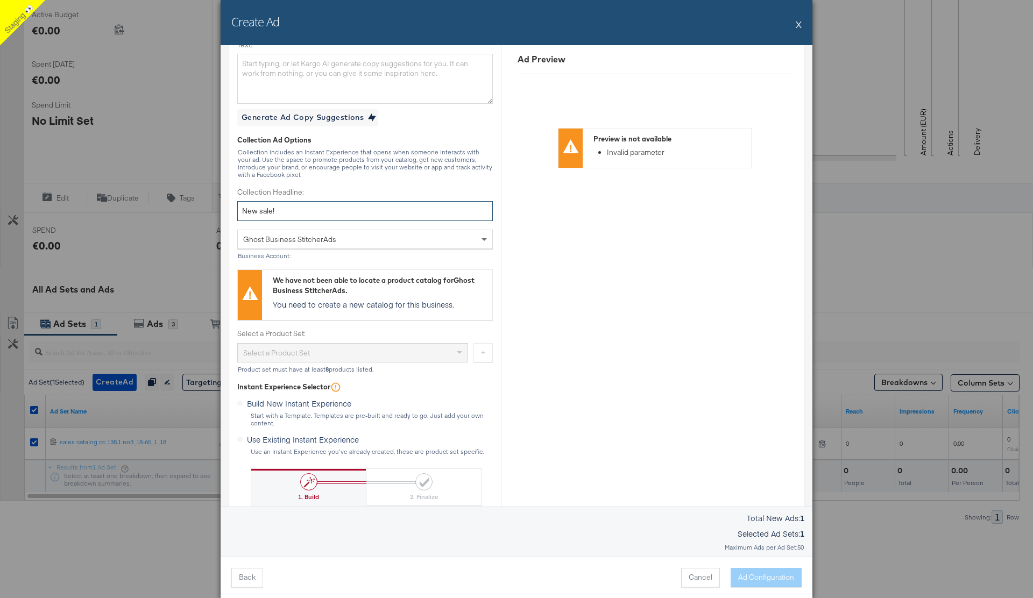
scroll to position [293, 0]
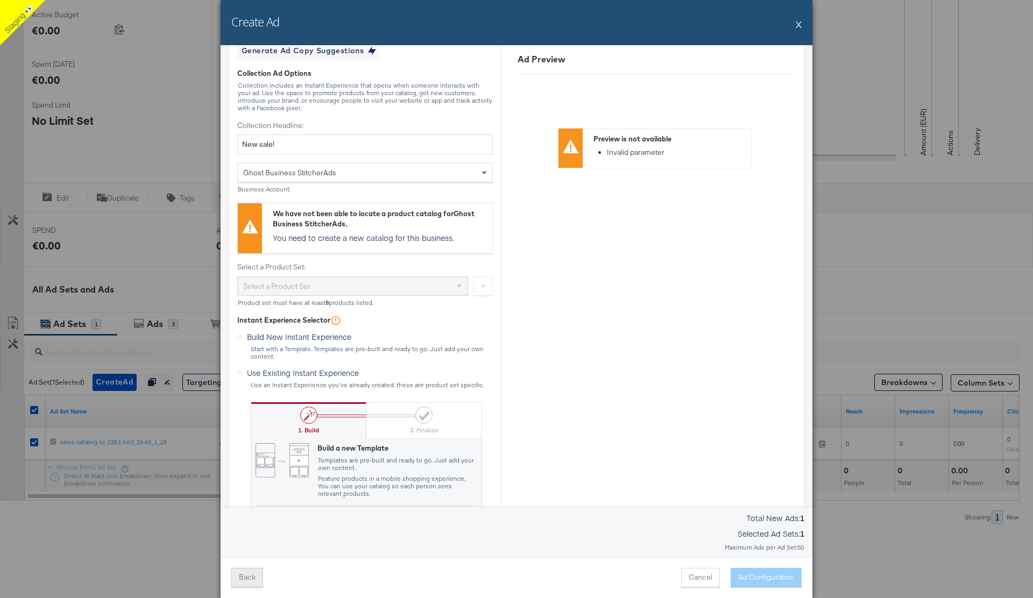
click at [251, 574] on button "Back" at bounding box center [247, 577] width 32 height 19
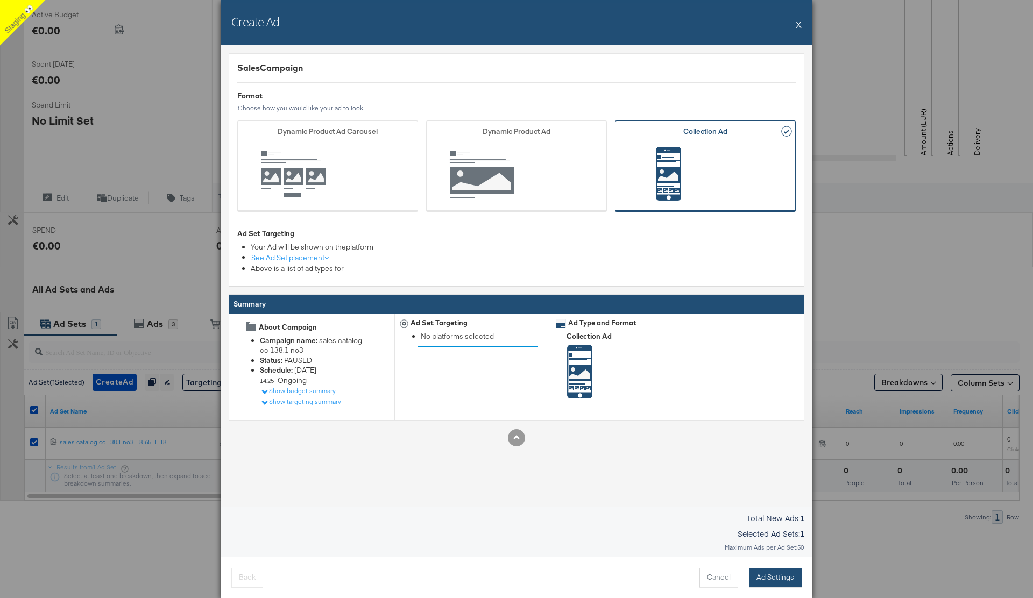
click at [773, 577] on button "Ad Settings" at bounding box center [775, 577] width 53 height 19
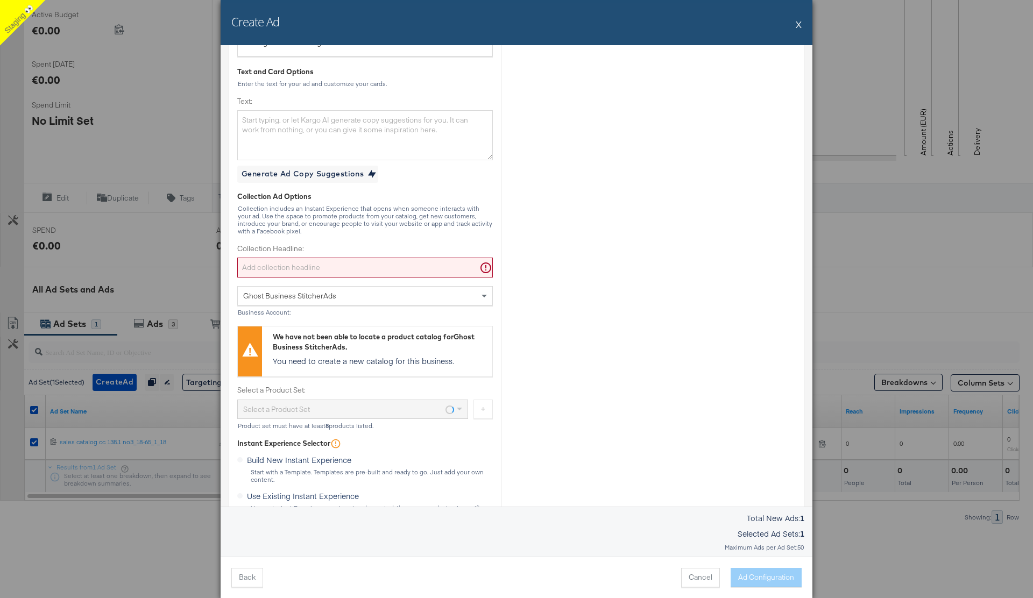
scroll to position [189, 0]
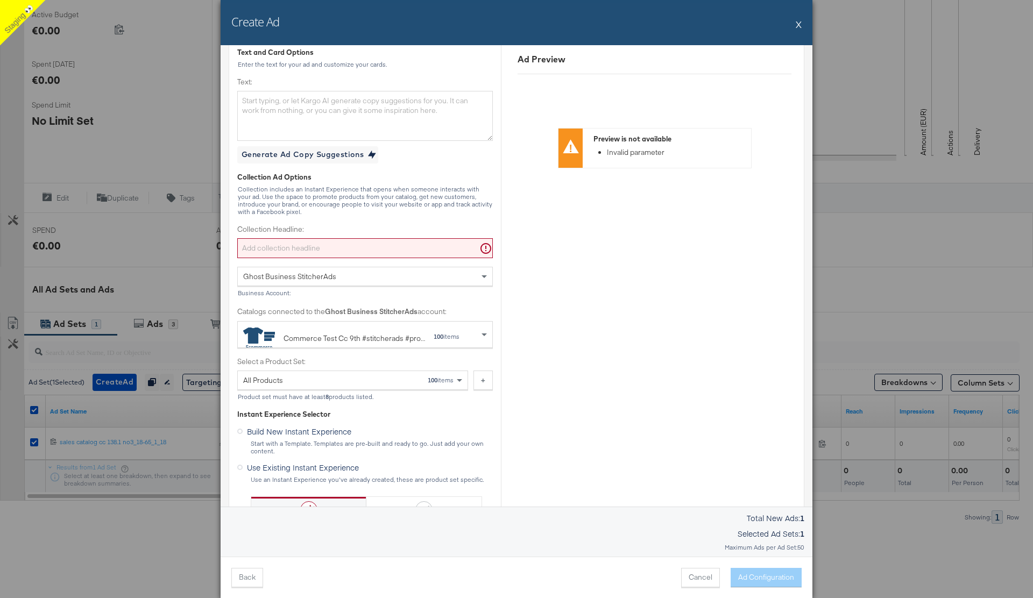
click at [354, 333] on div "Commerce Test Cc 9th #stitcherads #product-catalog #keep" at bounding box center [355, 338] width 142 height 11
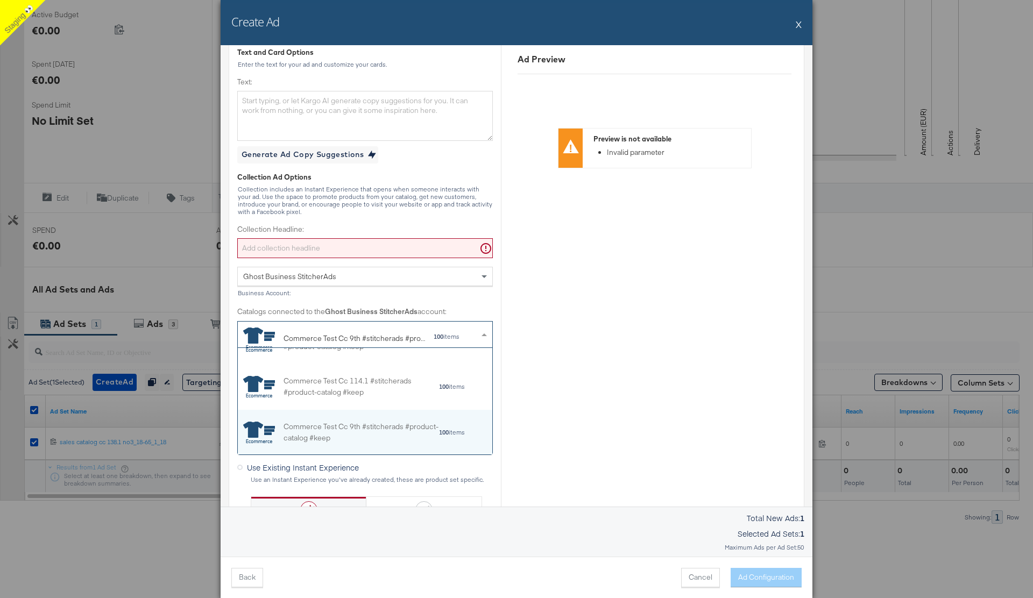
scroll to position [107, 255]
paste input "Commerce Test Cc 9th"
type input "Commerce Test Cc 9th"
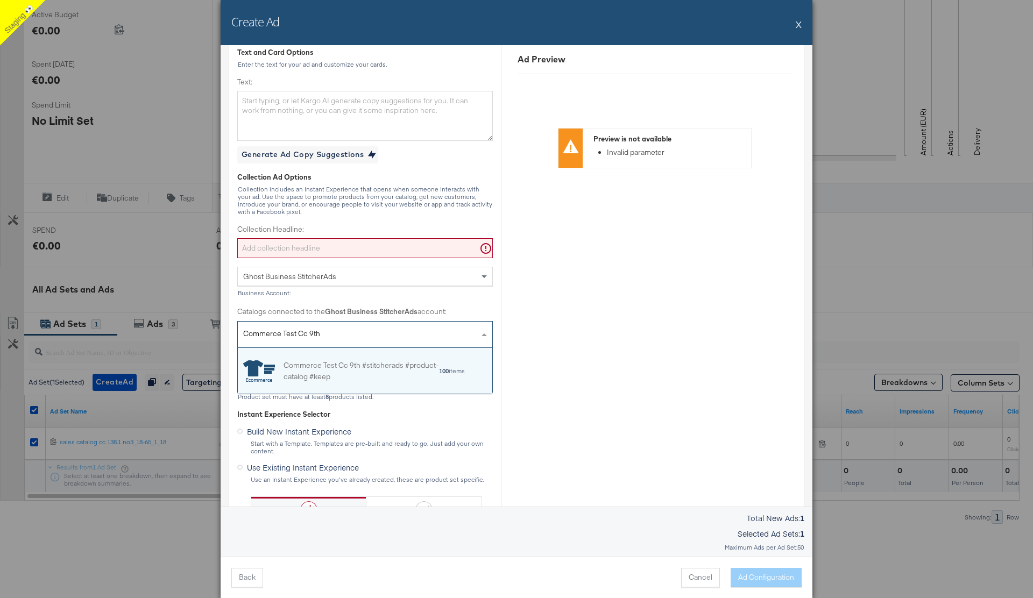
scroll to position [46, 255]
click at [335, 363] on div "Commerce Test Cc 9th #stitcherads #product-catalog #keep" at bounding box center [361, 371] width 155 height 23
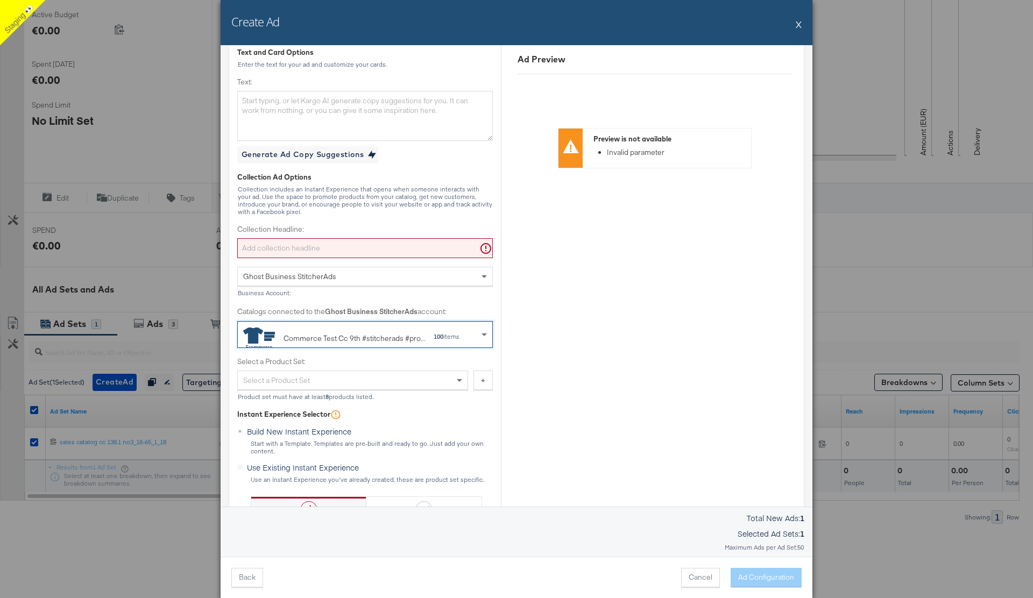
click at [336, 378] on div "Select a Product Set" at bounding box center [353, 380] width 230 height 18
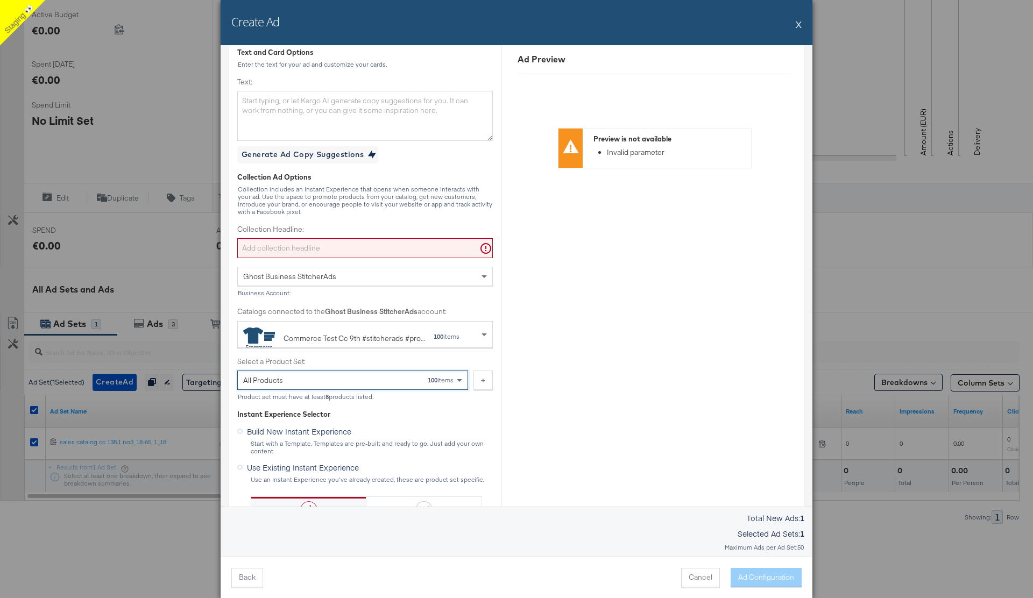
click at [364, 242] on input "Collection Headline:" at bounding box center [365, 248] width 256 height 20
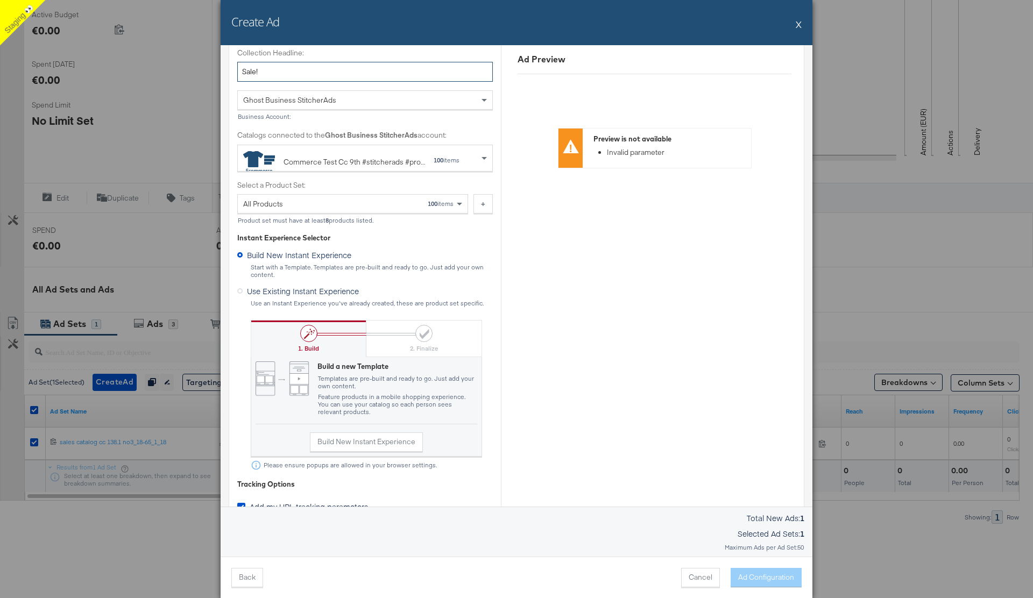
scroll to position [382, 0]
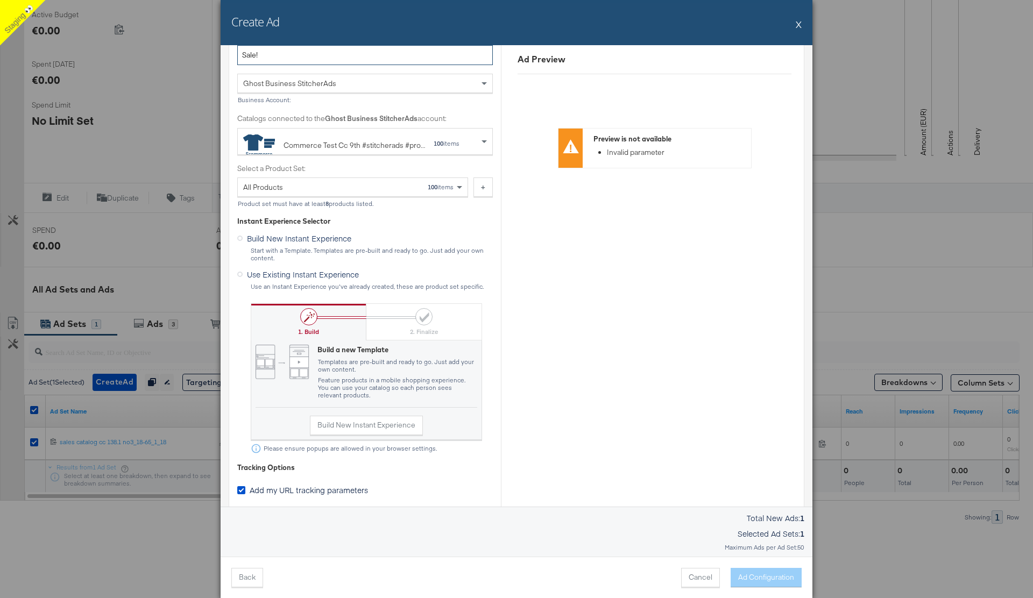
type input "Sale!"
click at [239, 277] on label "Use Existing Instant Experience" at bounding box center [300, 272] width 126 height 13
click at [0, 0] on input "Use Existing Instant Experience" at bounding box center [0, 0] width 0 height 0
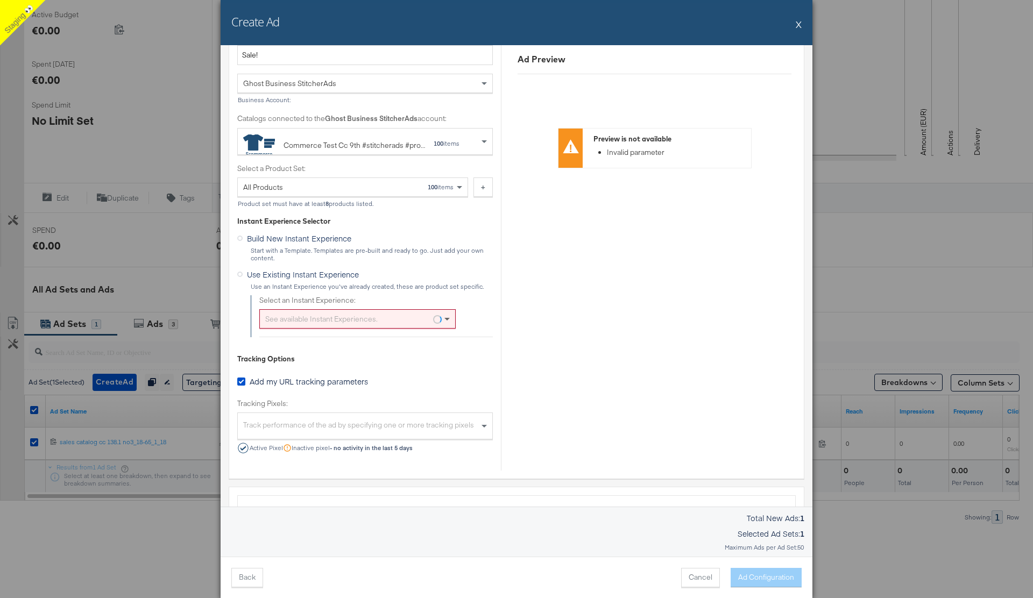
click at [447, 319] on span at bounding box center [447, 320] width 5 height 4
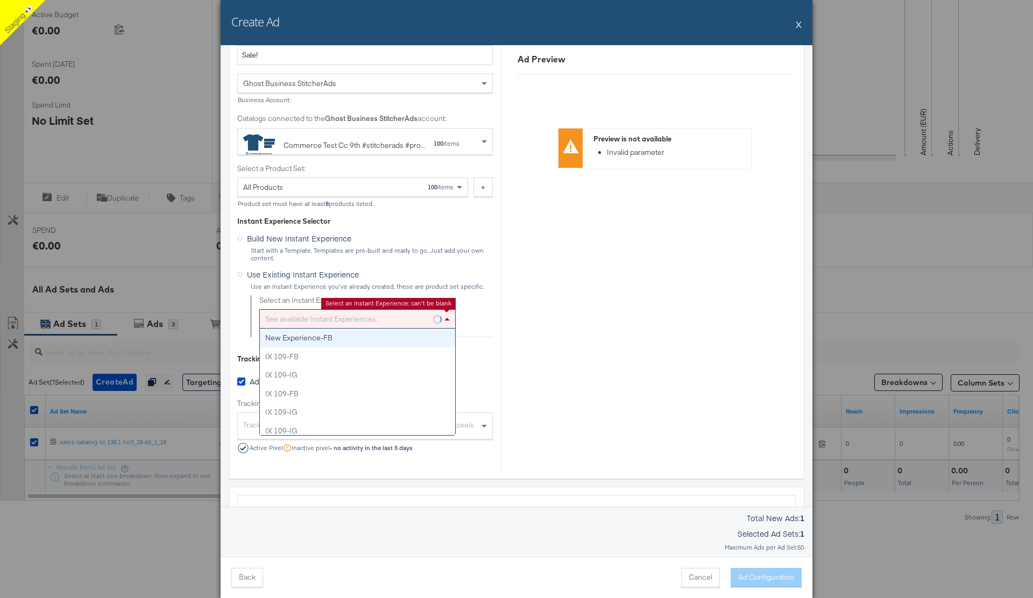
click at [487, 314] on div "Select an Instant Experience: See available Instant Experiences. New Experience…" at bounding box center [376, 312] width 234 height 34
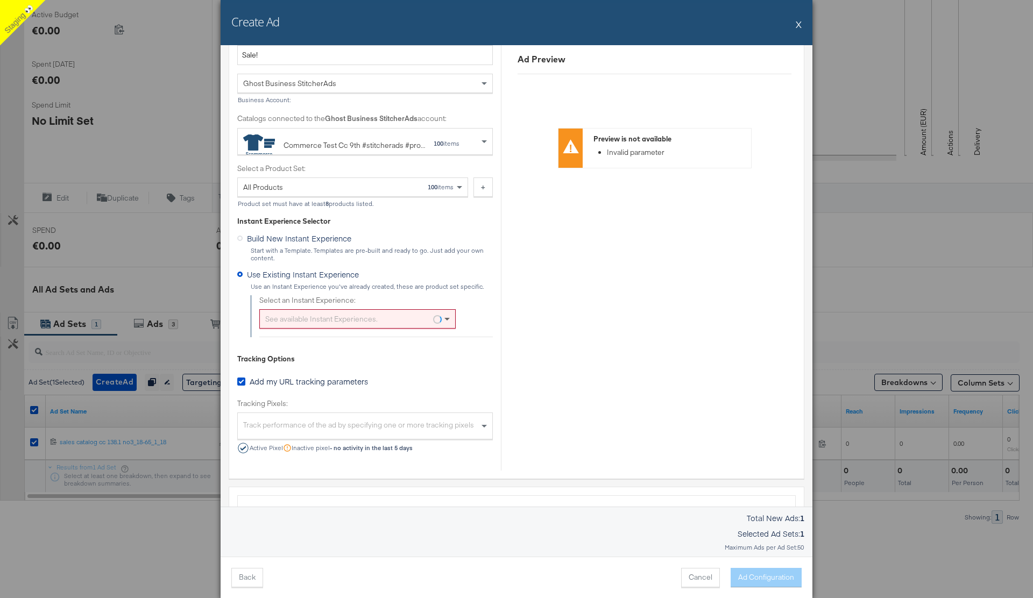
click at [445, 320] on span at bounding box center [447, 320] width 5 height 4
click at [488, 320] on div "Select an Instant Experience: See available Instant Experiences." at bounding box center [376, 312] width 234 height 34
click at [375, 319] on div "See available Instant Experiences." at bounding box center [357, 319] width 195 height 18
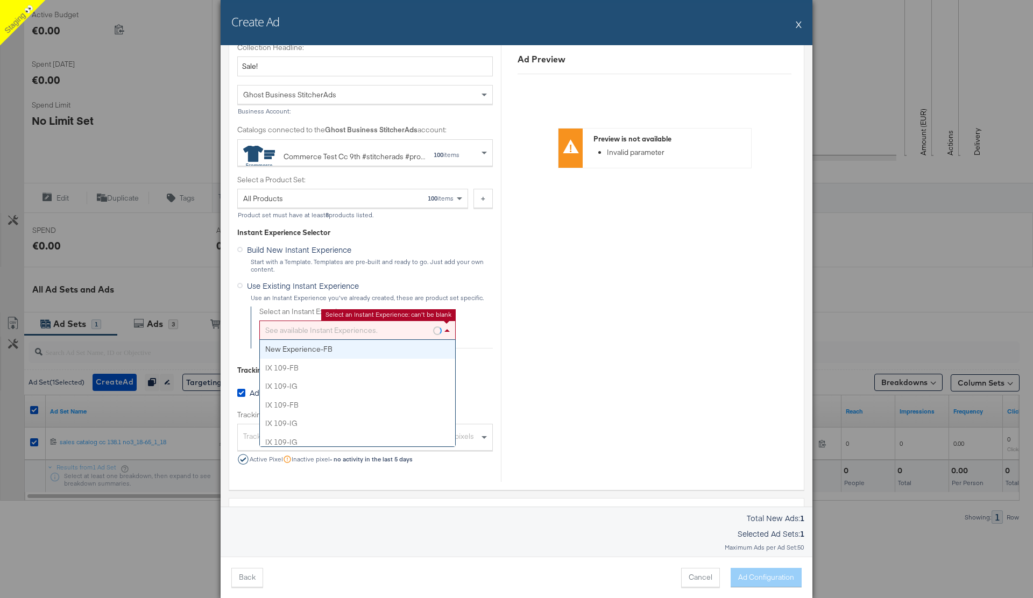
scroll to position [370, 0]
type input "exis"
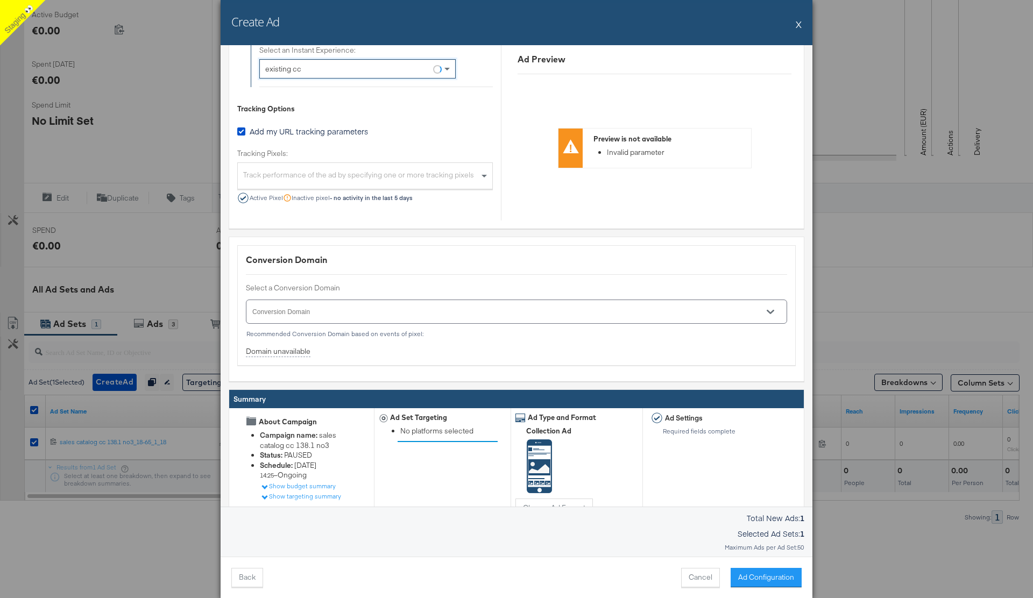
scroll to position [635, 0]
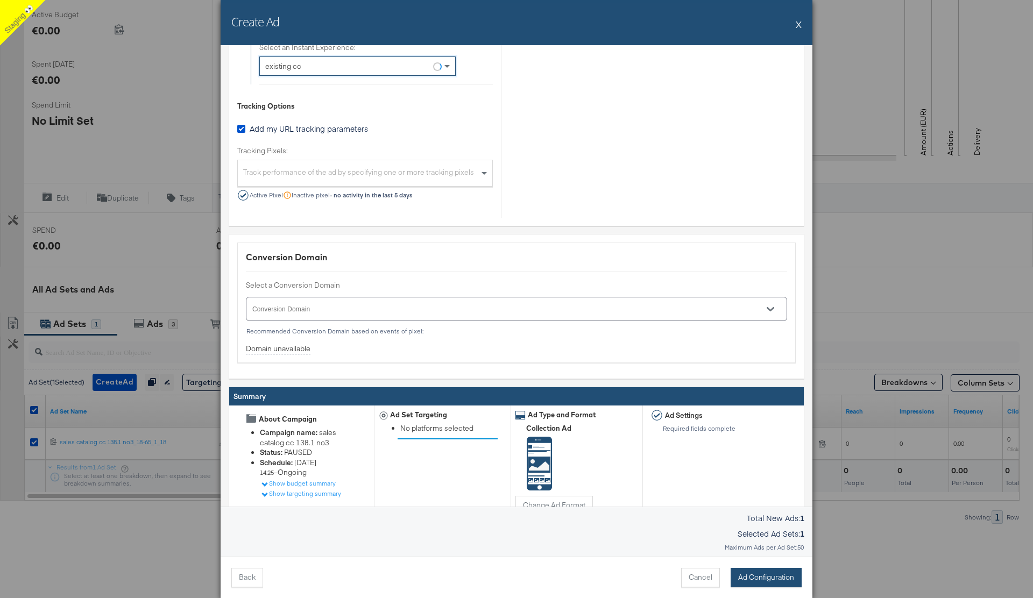
click at [766, 581] on button "Ad Configuration" at bounding box center [766, 577] width 71 height 19
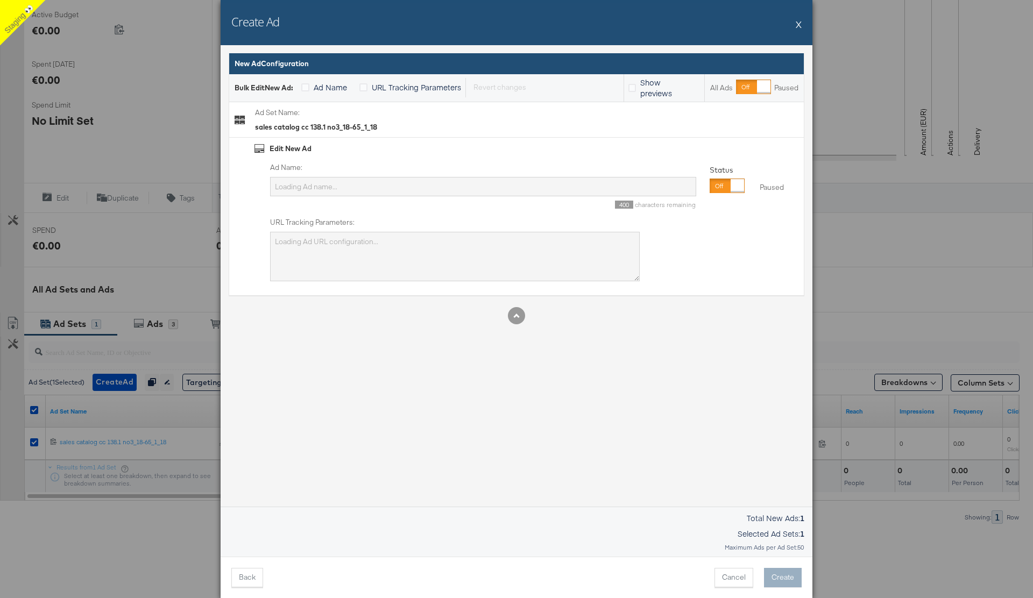
scroll to position [0, 0]
type input "Tue_4"
type textarea "SAID_CC={{ad.id}}&adID={{ad.id}}&campaignID=6857968448365"
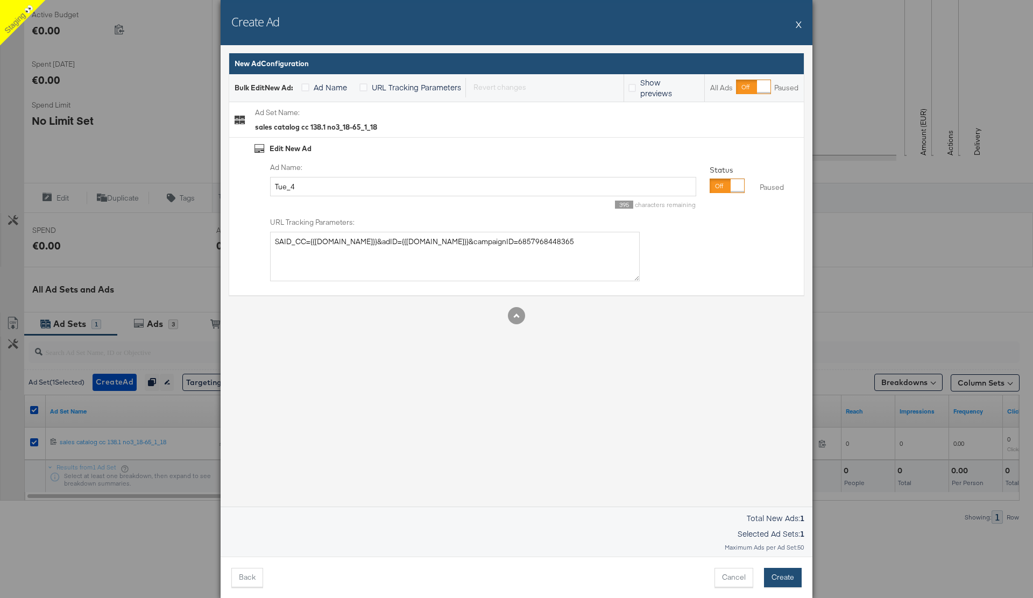
click at [783, 577] on button "Create" at bounding box center [783, 577] width 38 height 19
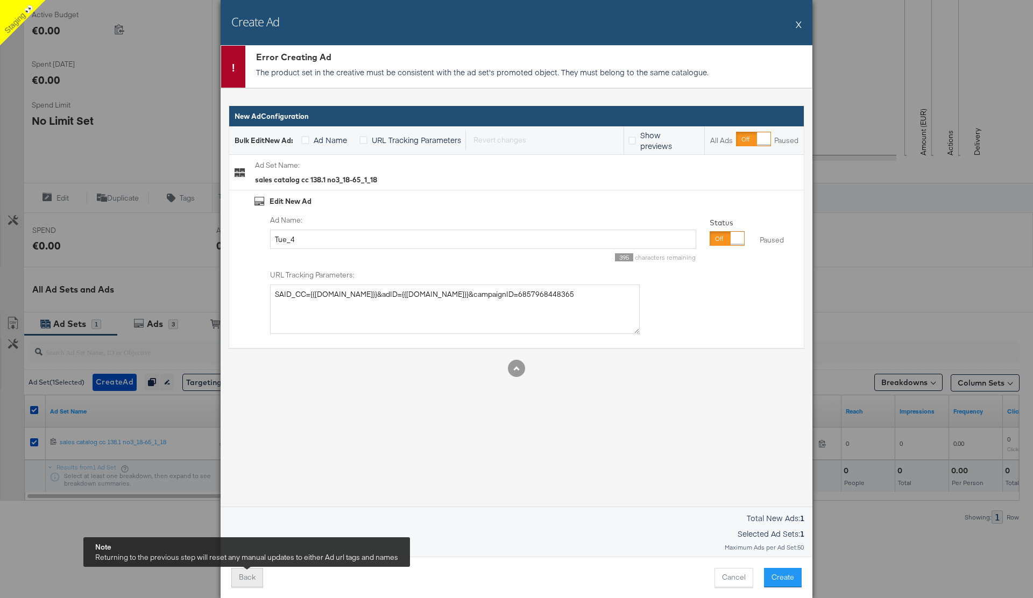
click at [254, 575] on button "Back" at bounding box center [247, 577] width 32 height 19
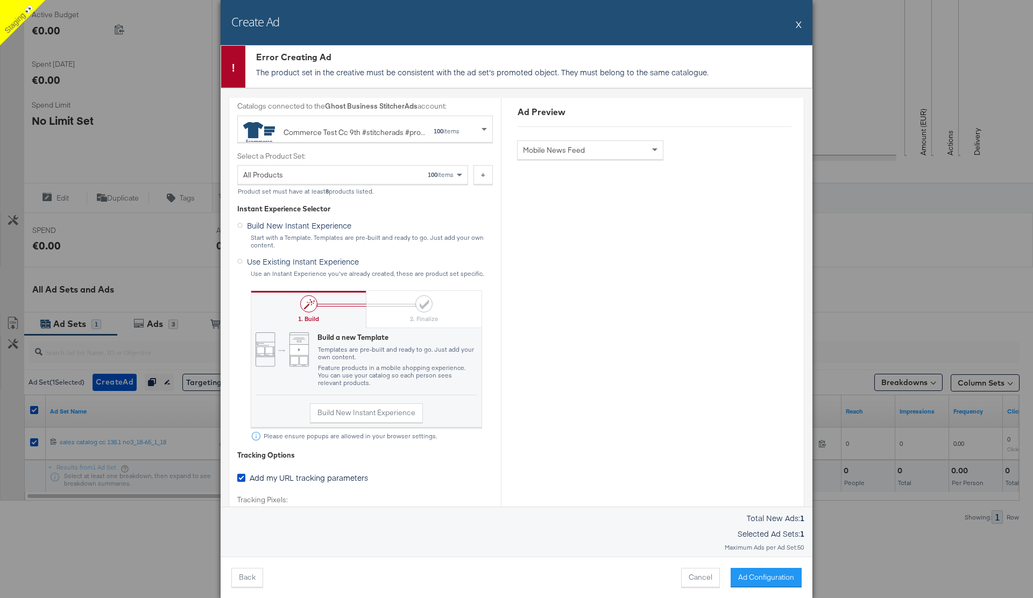
scroll to position [507, 0]
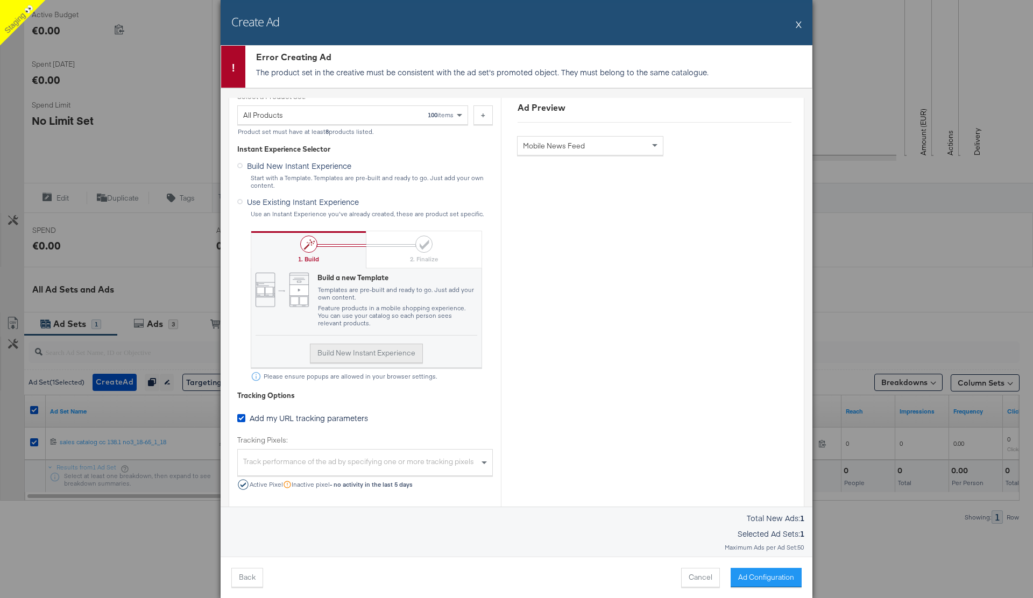
click at [375, 354] on button "Build New Instant Experience" at bounding box center [366, 353] width 113 height 19
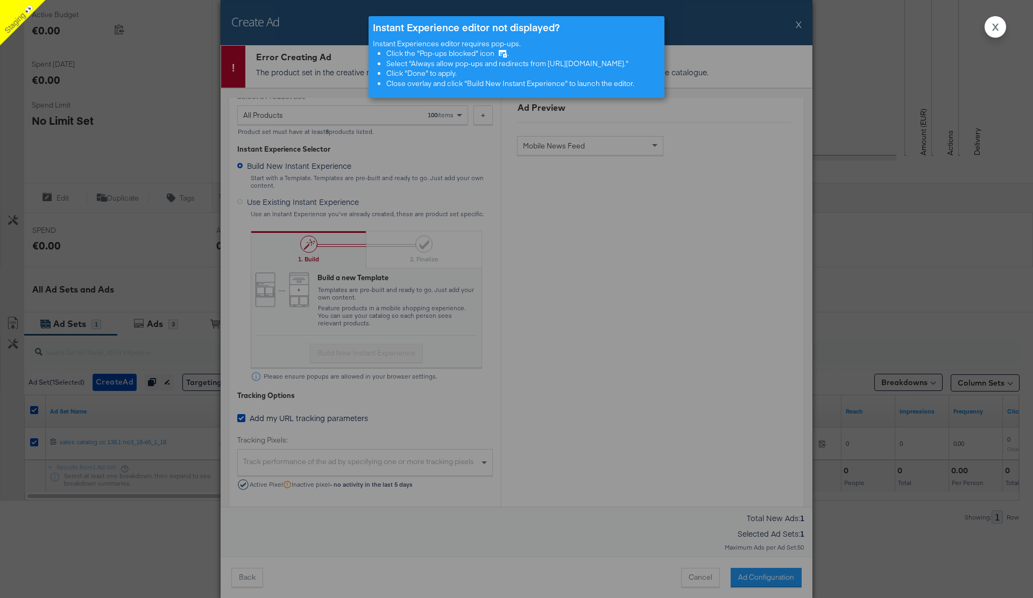
scroll to position [245, 0]
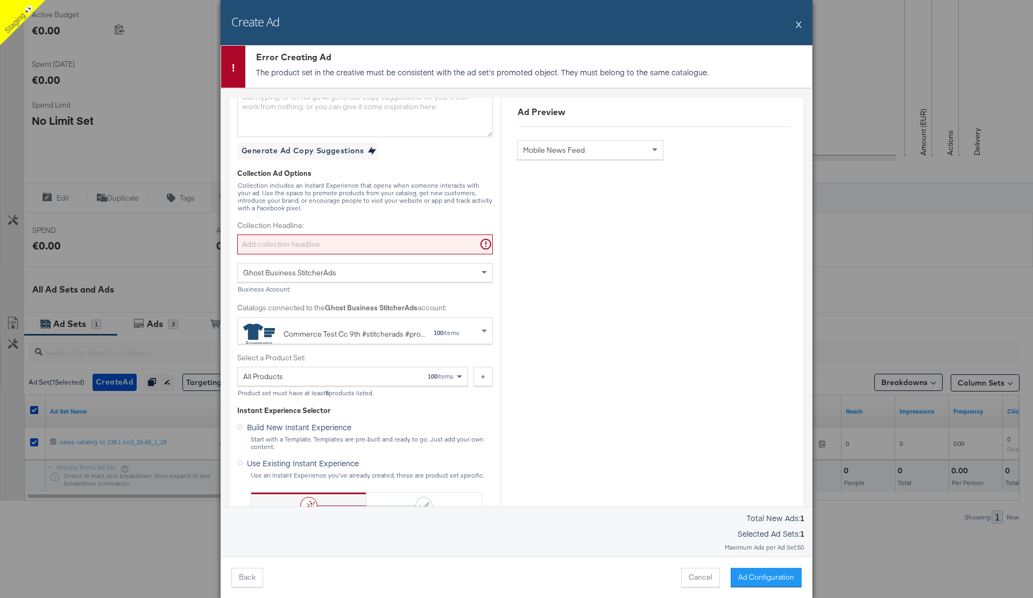
click at [800, 25] on button "X" at bounding box center [799, 24] width 6 height 22
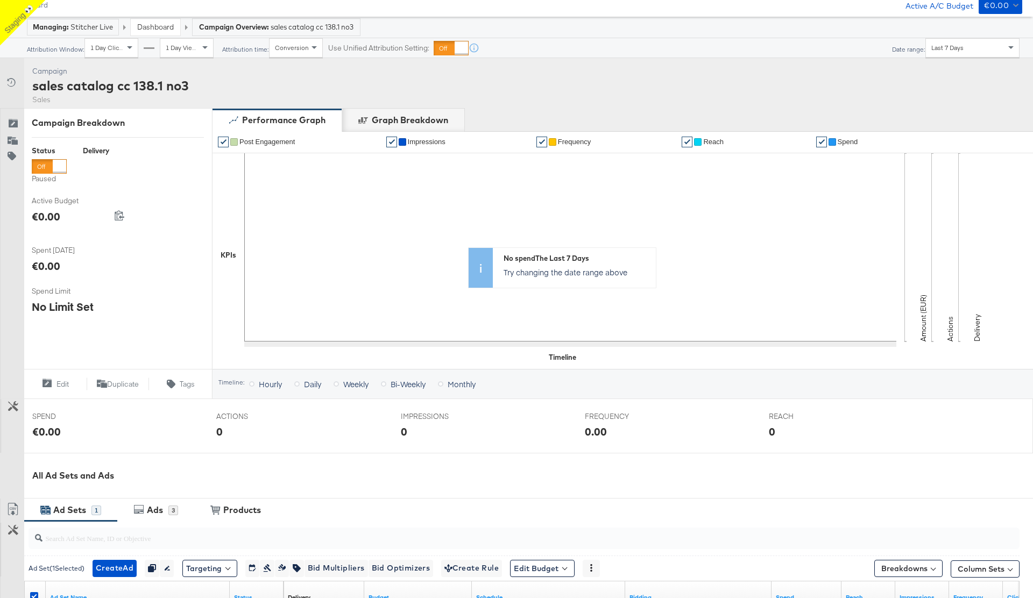
scroll to position [0, 0]
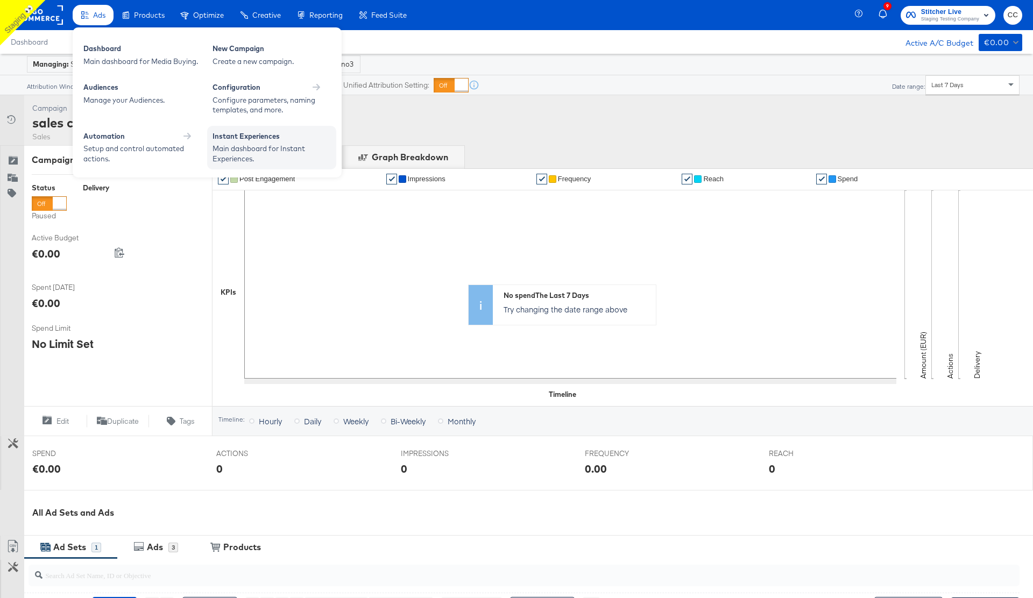
click at [257, 145] on div "Main dashboard for Instant Experiences." at bounding box center [272, 154] width 118 height 20
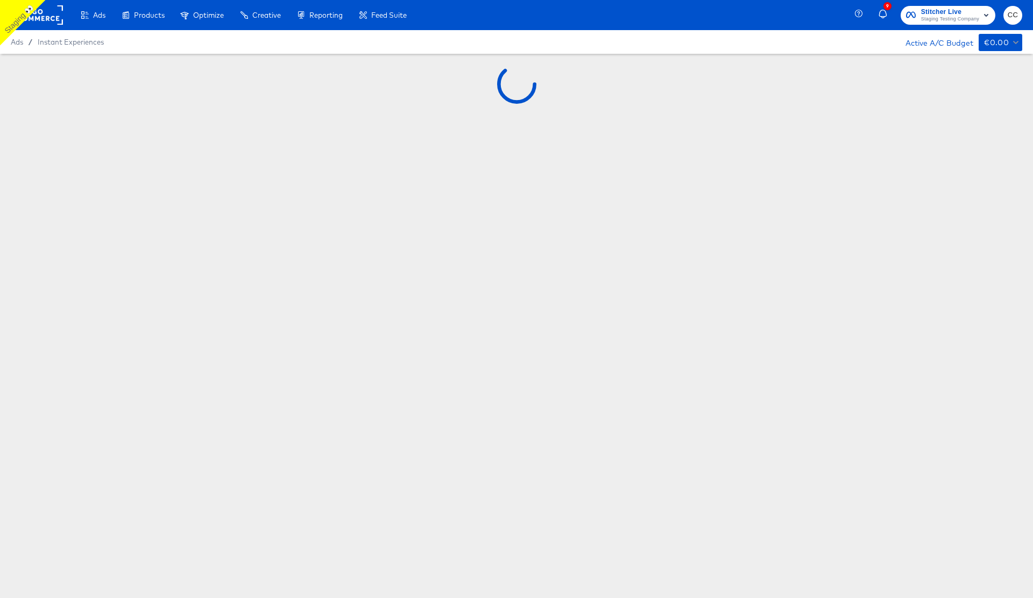
click at [488, 42] on div "Ads / Instant Experiences Active A/C Budget €0.00" at bounding box center [516, 42] width 1033 height 24
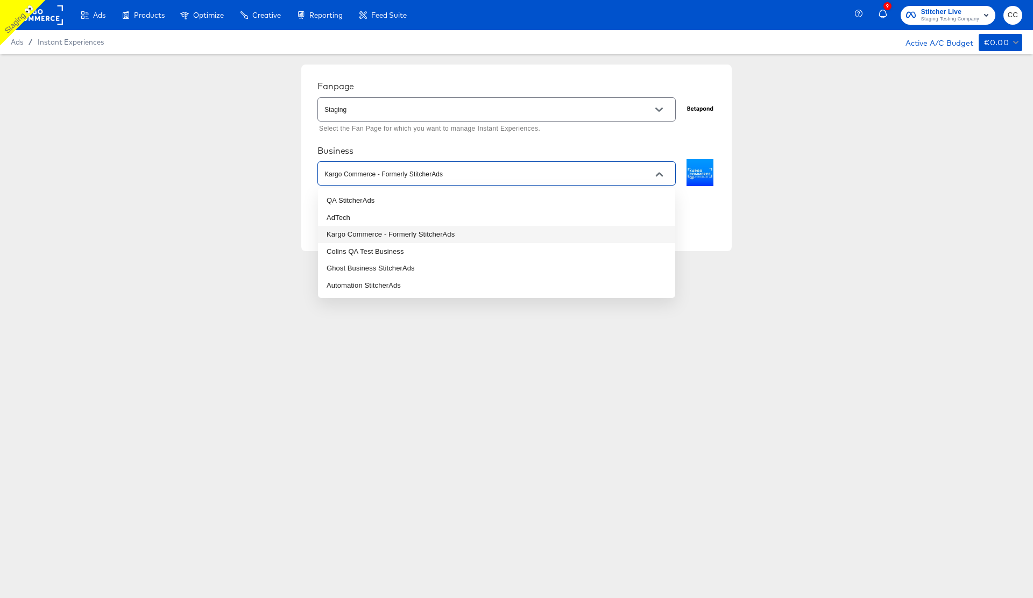
click at [552, 173] on input "Kargo Commerce - Formerly StitcherAds" at bounding box center [488, 174] width 332 height 12
click at [433, 266] on li "Ghost Business StitcherAds" at bounding box center [496, 268] width 357 height 17
type input "Ghost Business StitcherAds"
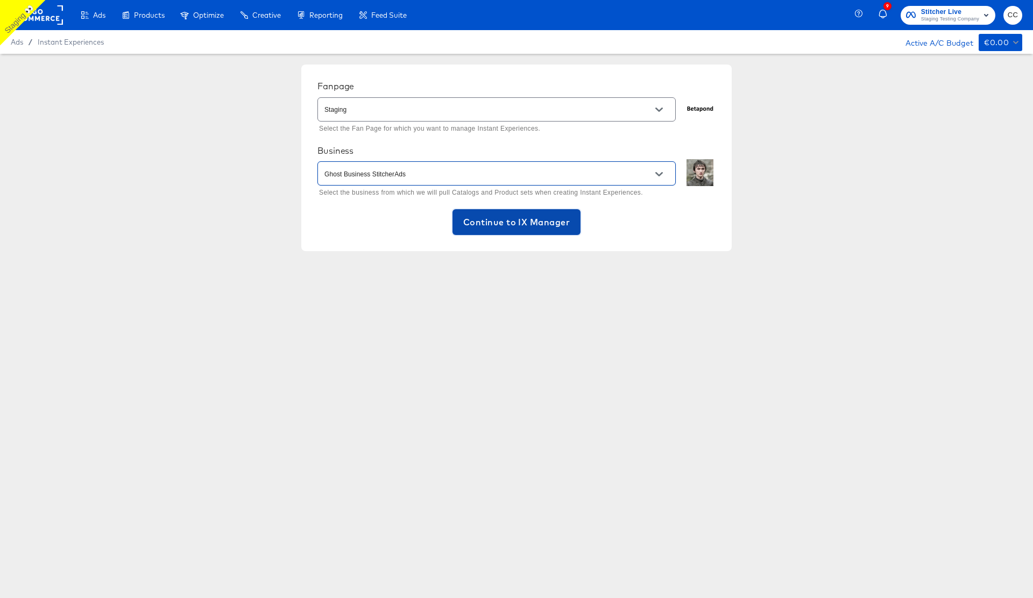
click at [513, 215] on span "Continue to IX Manager" at bounding box center [516, 222] width 107 height 15
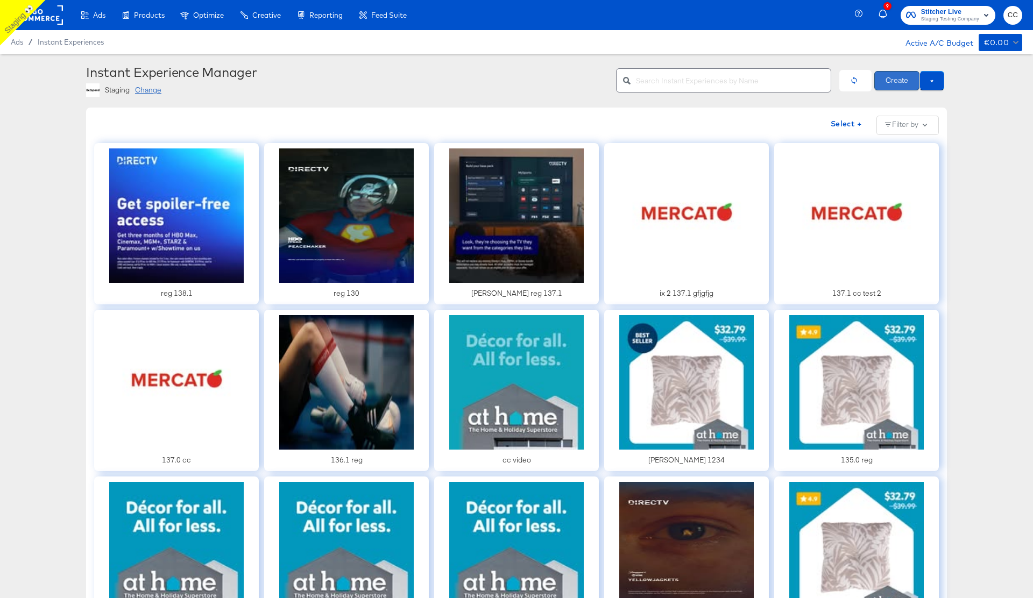
click at [894, 84] on button "Create" at bounding box center [897, 80] width 45 height 19
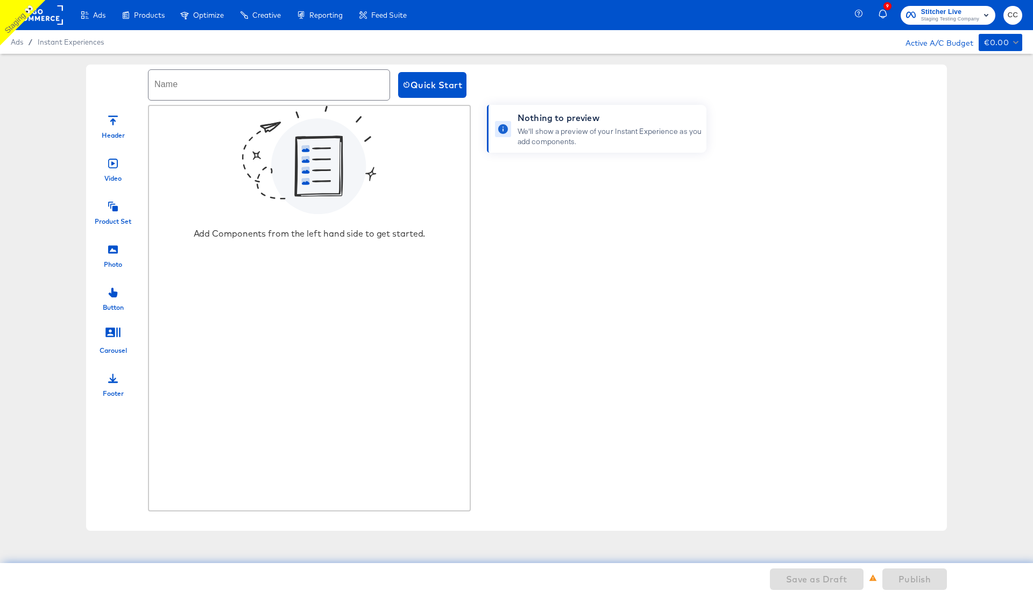
click at [243, 89] on input "text" at bounding box center [269, 85] width 241 height 30
paste input "Commerce Test Cc 9th"
type input "Commerce Test Cc 9th"
click at [112, 125] on div at bounding box center [113, 119] width 10 height 23
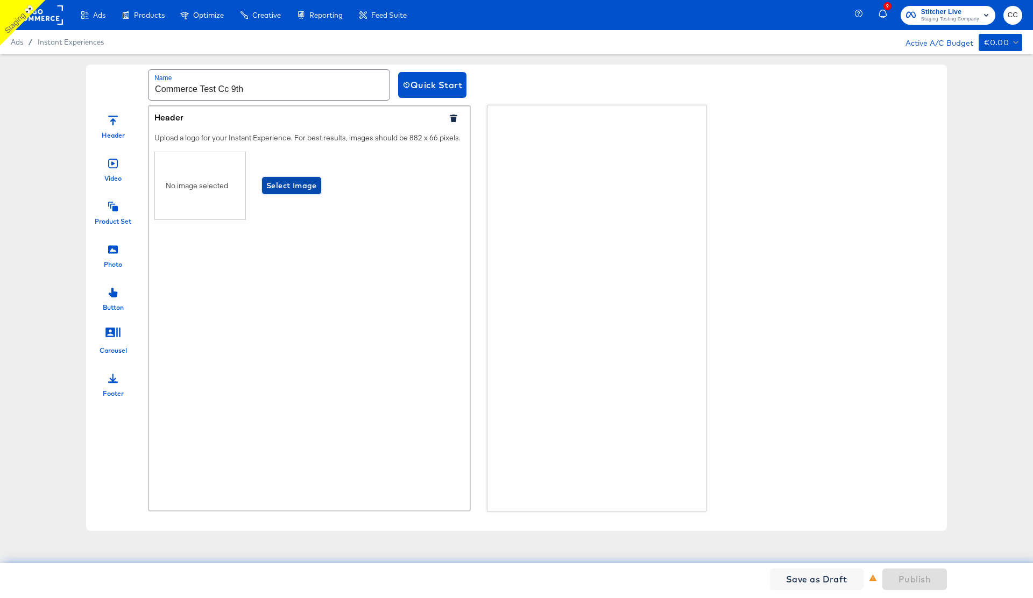
click at [287, 191] on span "Select Image" at bounding box center [291, 185] width 51 height 13
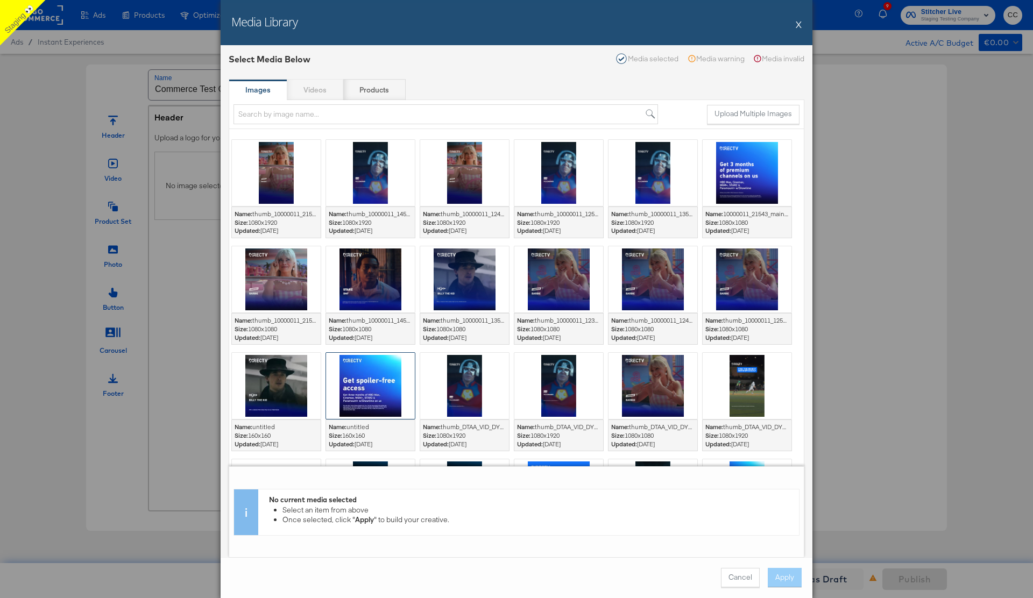
click at [371, 372] on div at bounding box center [370, 386] width 89 height 66
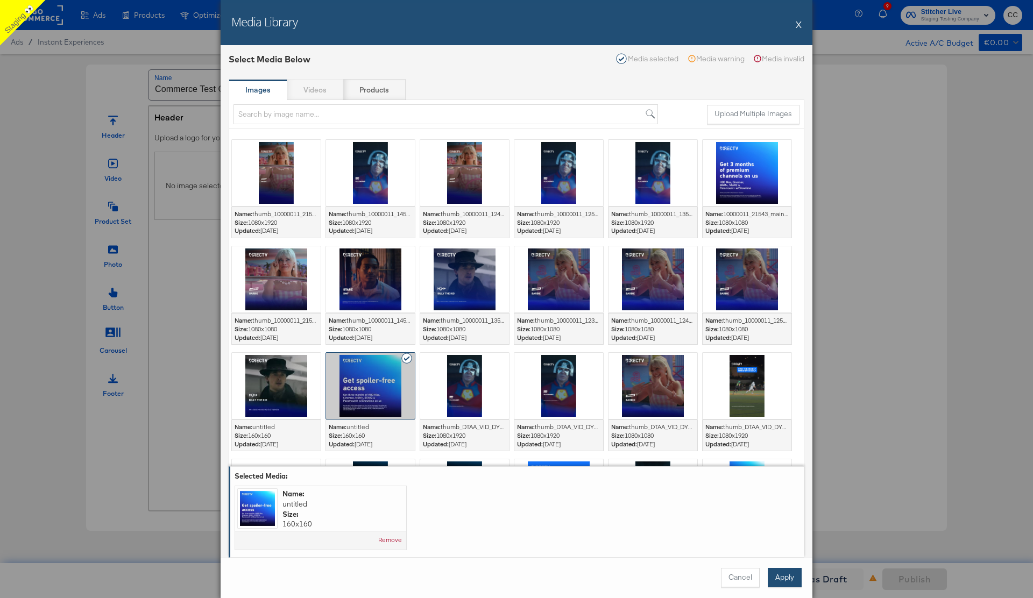
click at [783, 579] on button "Apply" at bounding box center [785, 577] width 34 height 19
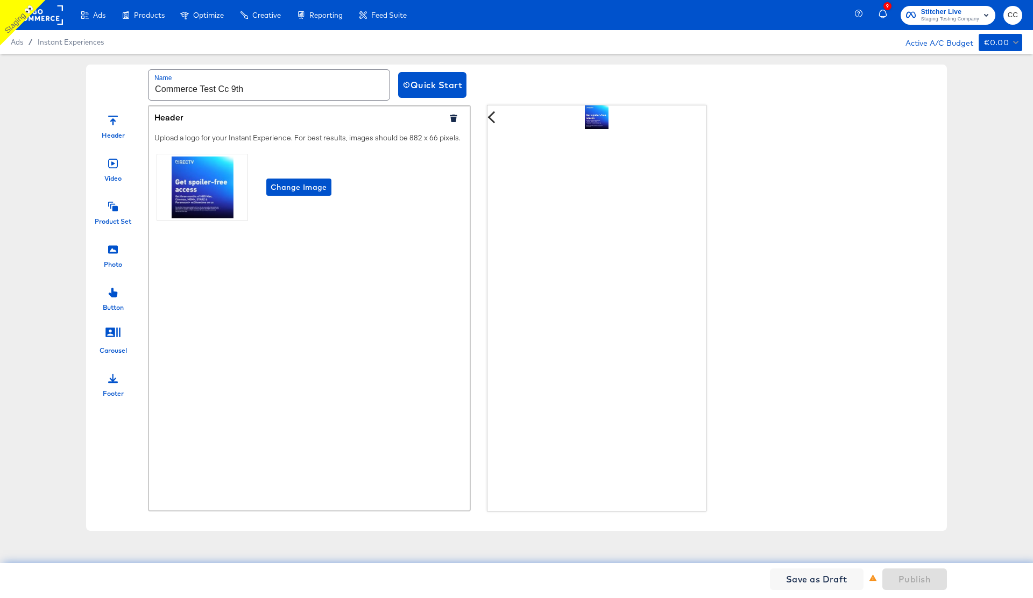
click at [111, 170] on div at bounding box center [113, 162] width 10 height 23
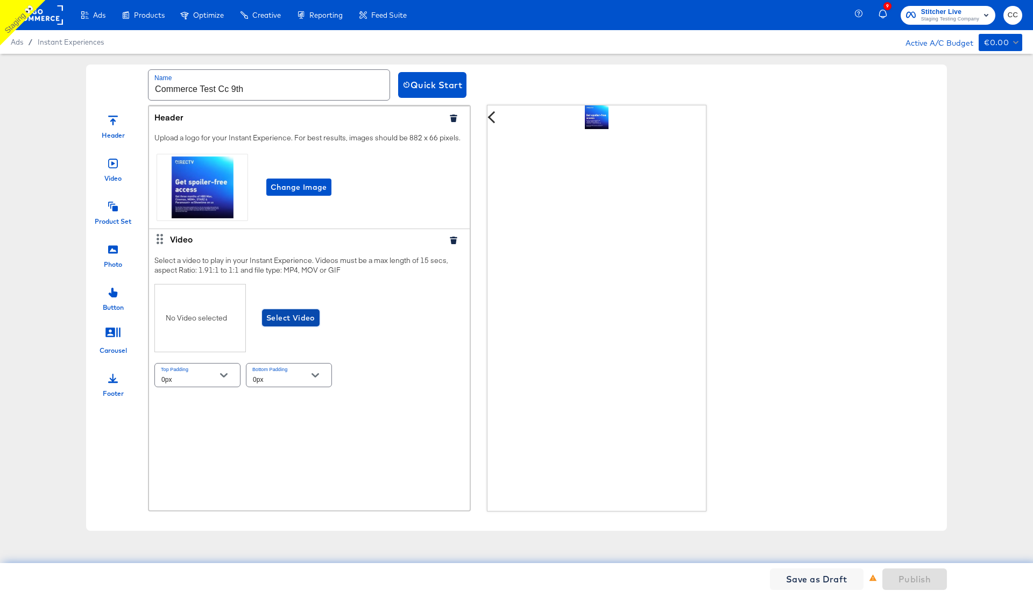
click at [298, 317] on span "Select Video" at bounding box center [290, 318] width 49 height 13
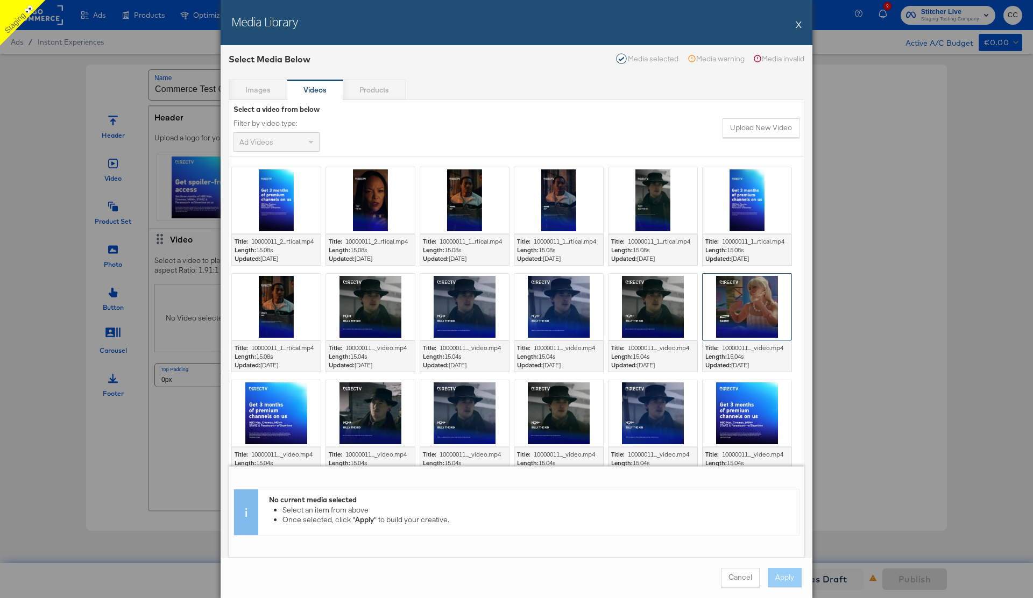
click at [751, 322] on div at bounding box center [747, 307] width 89 height 66
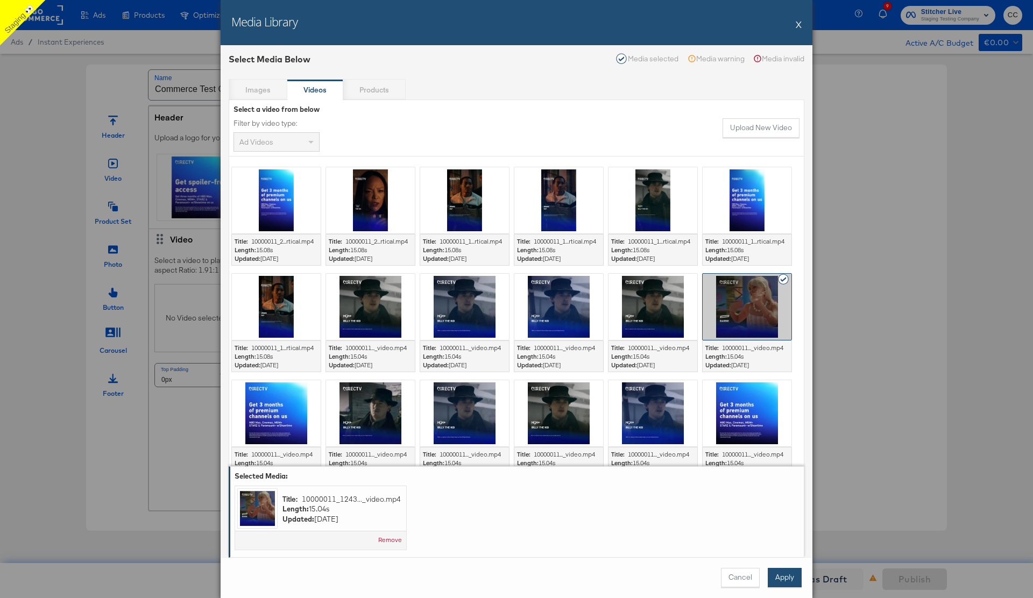
click at [780, 568] on div "Cancel Apply" at bounding box center [517, 578] width 592 height 41
click at [782, 575] on button "Apply" at bounding box center [785, 577] width 34 height 19
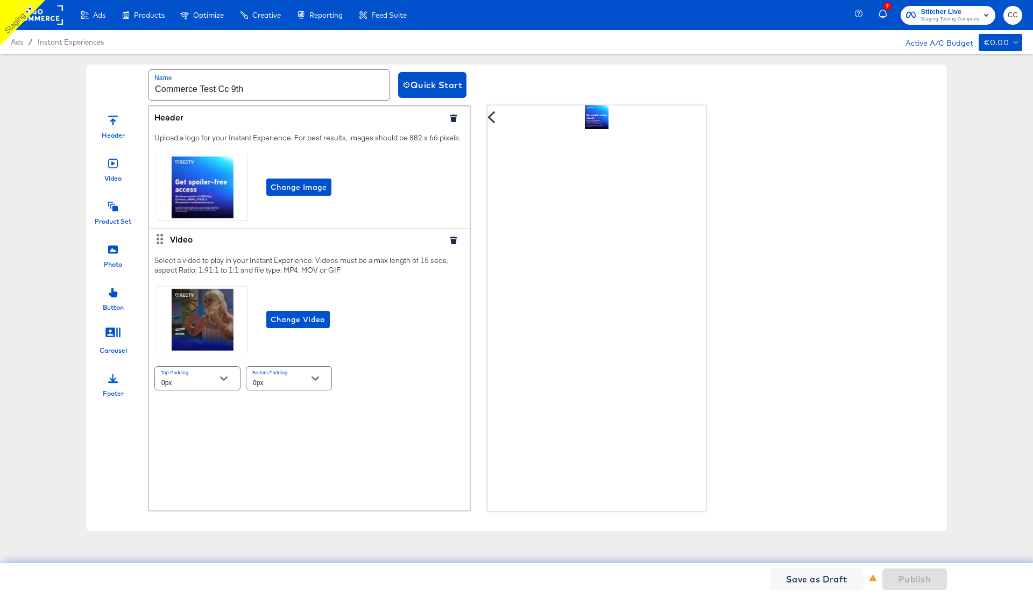
click at [114, 212] on div at bounding box center [113, 205] width 10 height 23
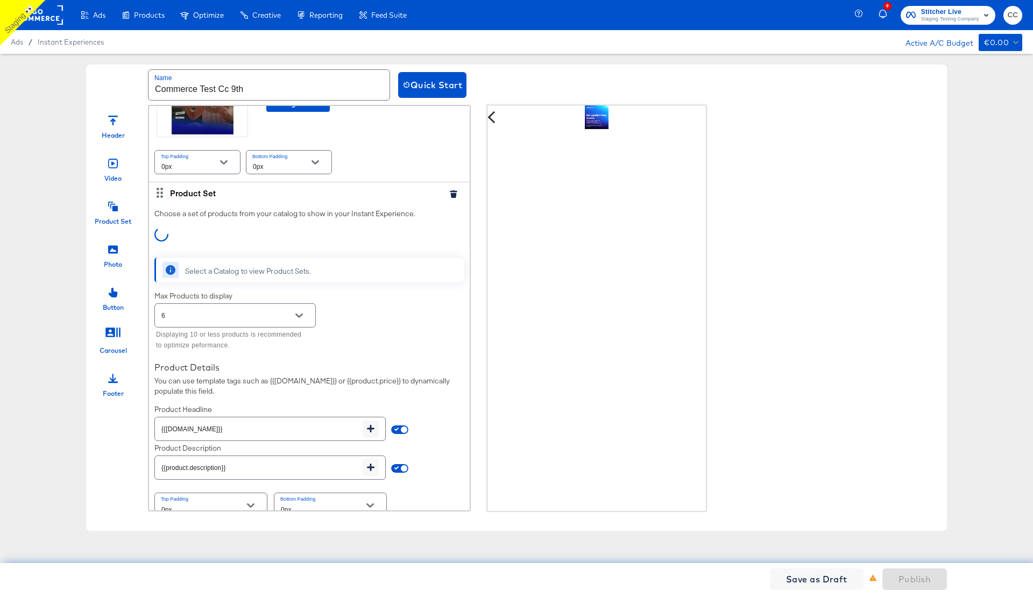
scroll to position [230, 0]
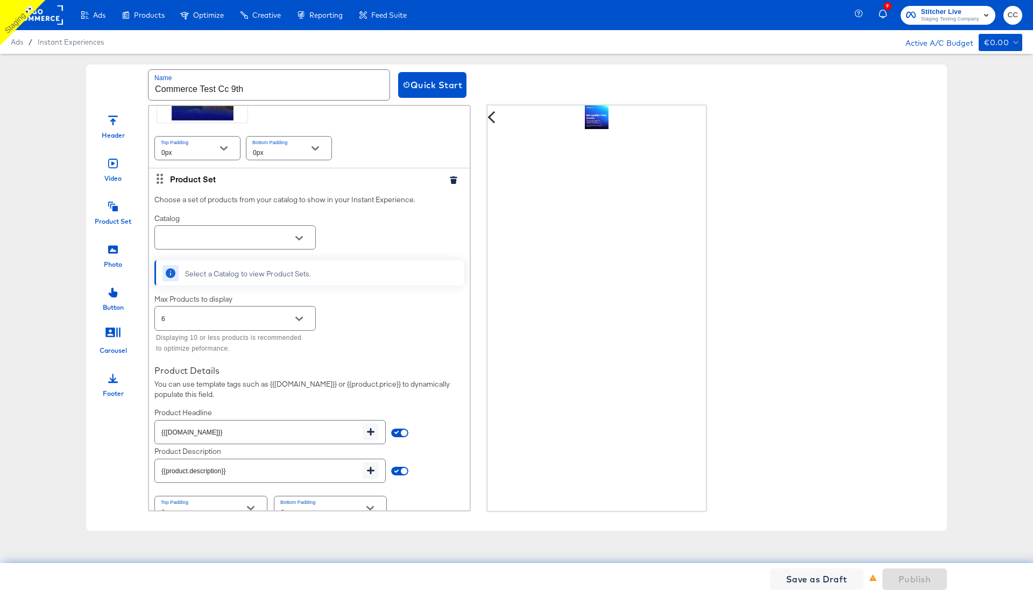
click at [303, 238] on button "Open" at bounding box center [299, 238] width 16 height 16
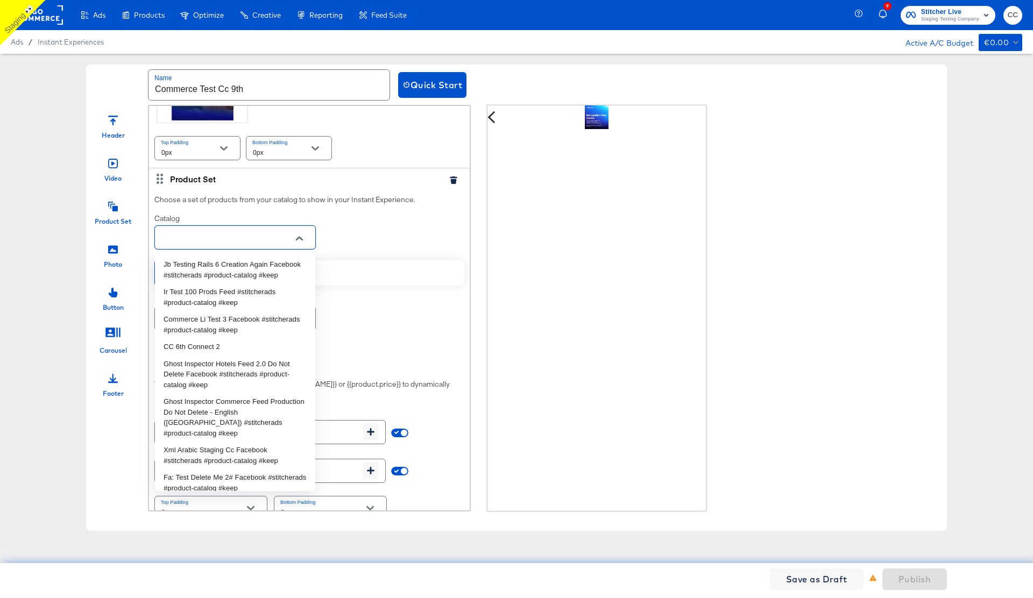
paste input "Commerce Test Cc 9th"
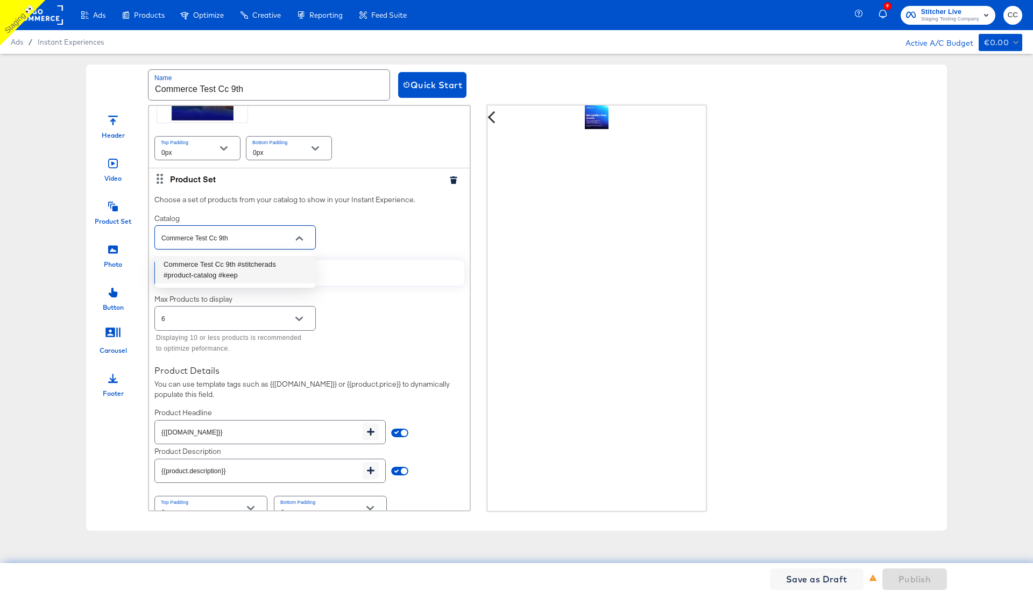
click at [229, 267] on li "Commerce Test Cc 9th #stitcherads #product-catalog #keep" at bounding box center [235, 269] width 160 height 27
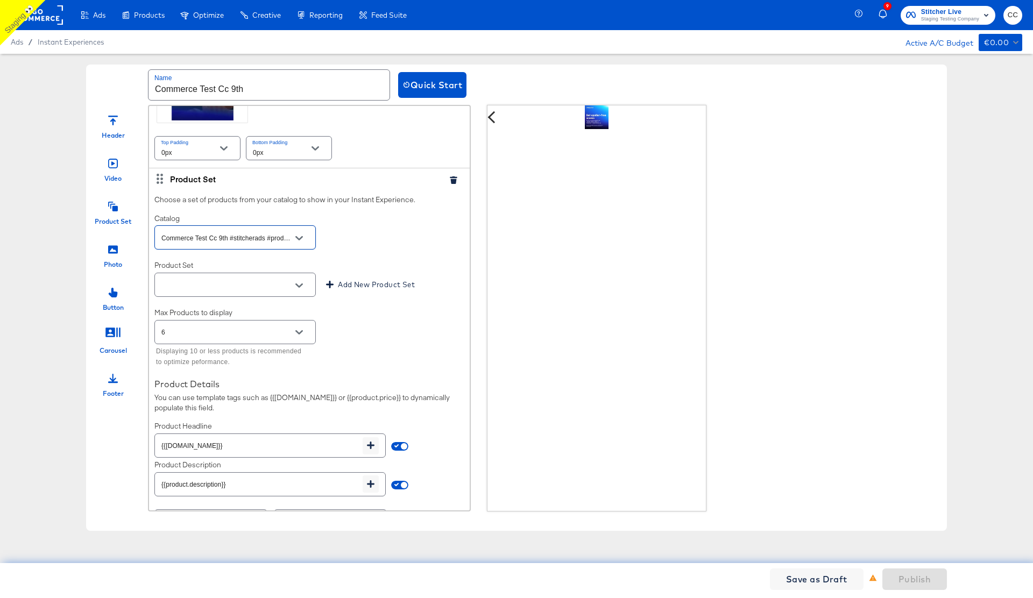
type input "Commerce Test Cc 9th #stitcherads #product-catalog #keep"
click at [221, 287] on input "text" at bounding box center [226, 285] width 135 height 12
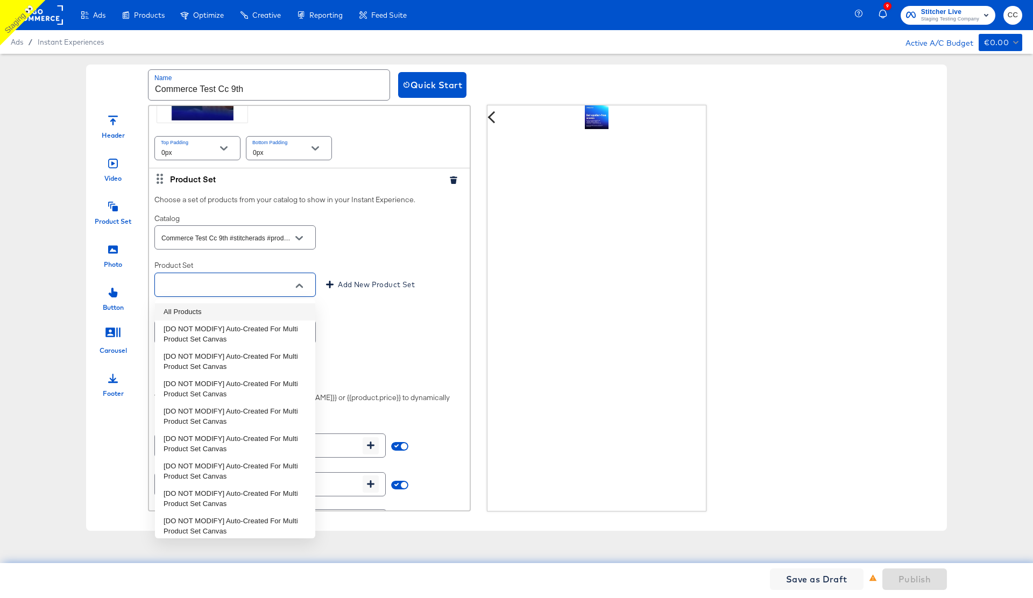
click at [214, 309] on li "All Products" at bounding box center [235, 312] width 160 height 17
type input "All Products"
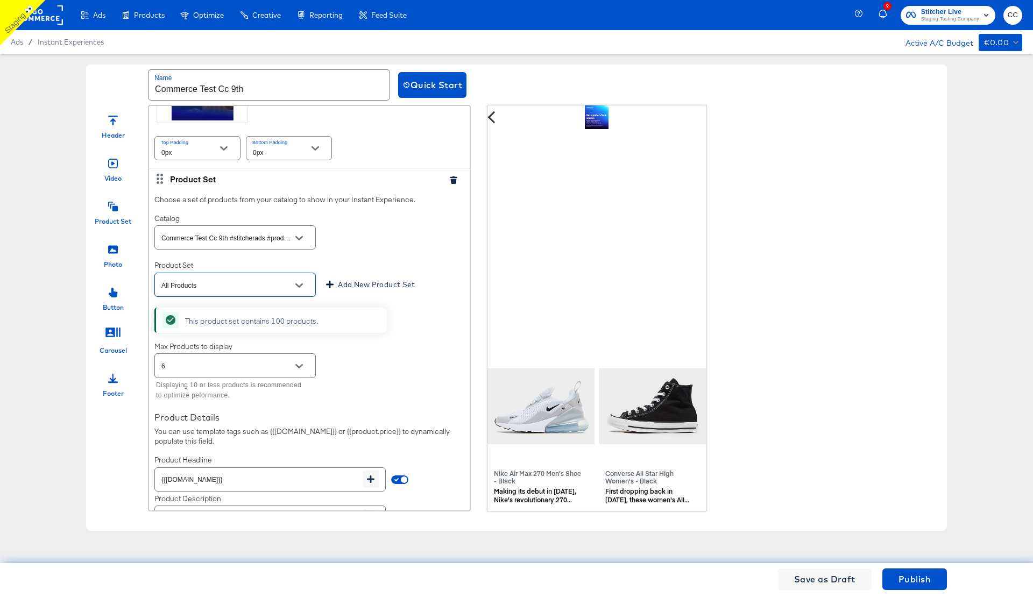
scroll to position [295, 0]
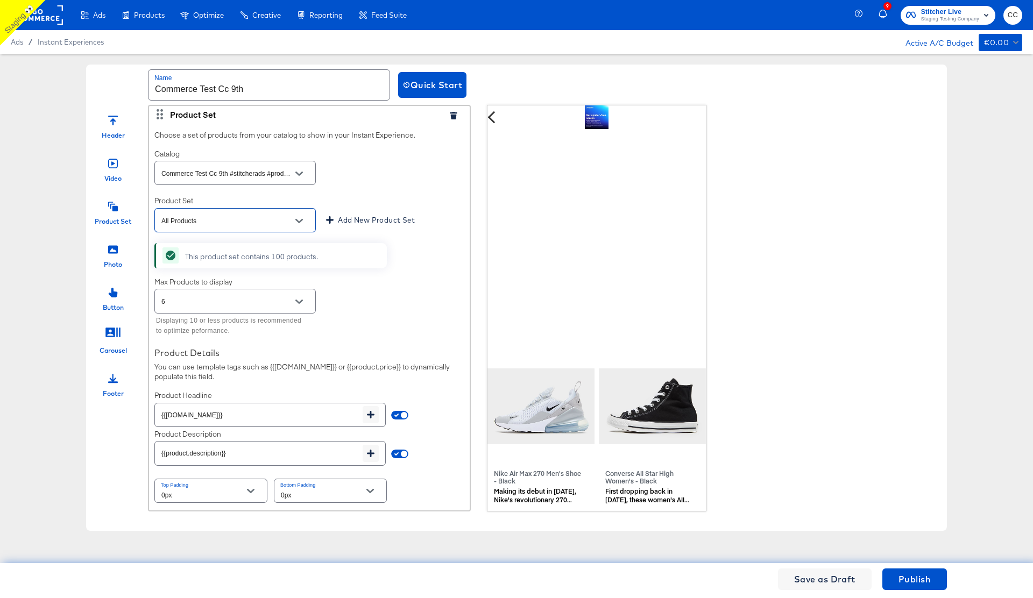
click at [114, 383] on icon at bounding box center [113, 378] width 10 height 9
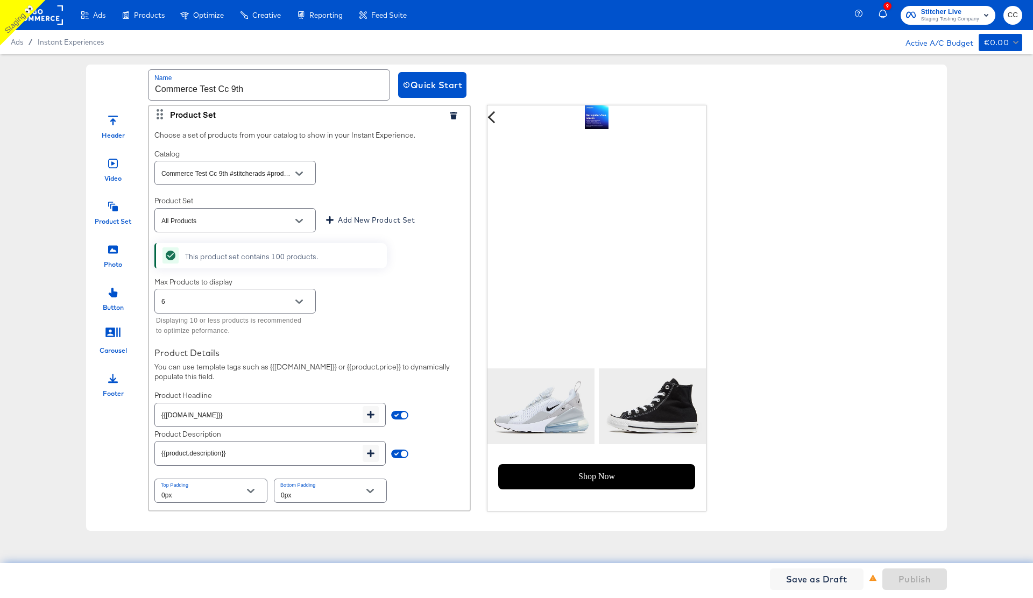
scroll to position [459, 0]
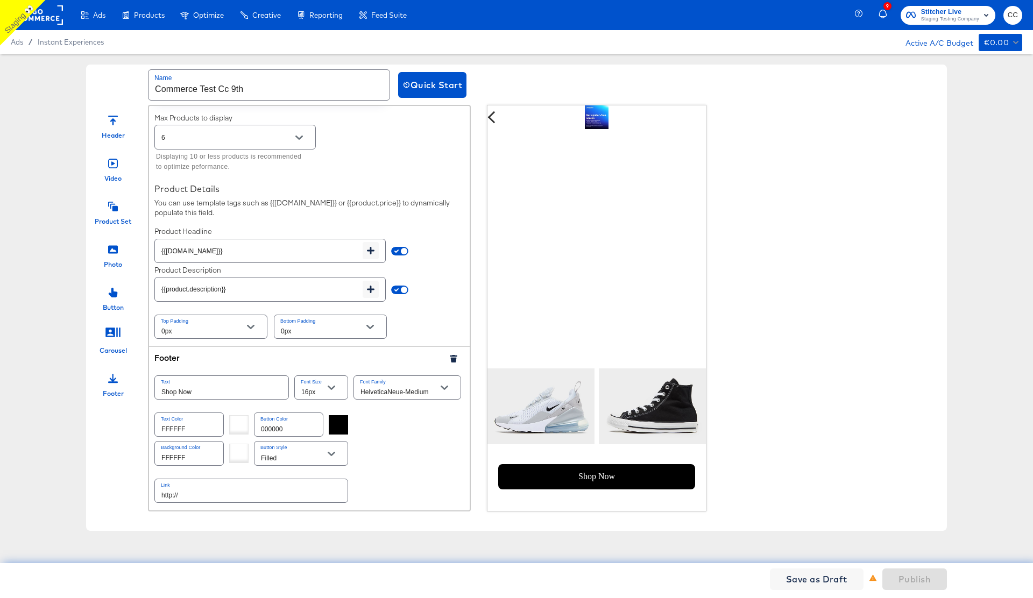
click at [207, 496] on input "http://" at bounding box center [251, 491] width 193 height 23
type input "http://www.kargo.com"
click at [932, 410] on div "Header Video Product Set Photo Button Carousel Footer Header Upload a logo for …" at bounding box center [516, 308] width 861 height 407
click at [919, 585] on span "Publish" at bounding box center [915, 579] width 32 height 15
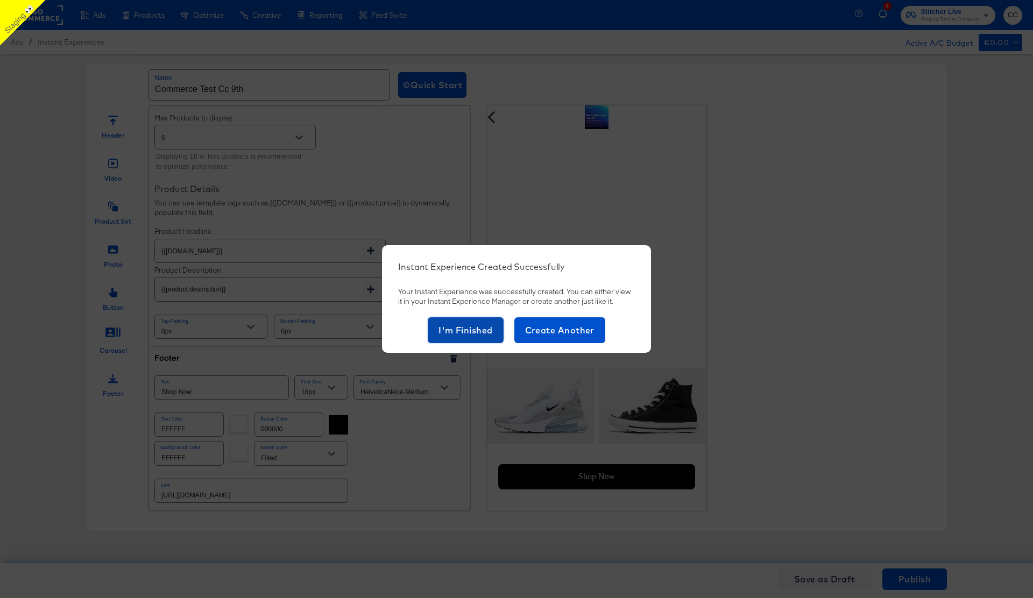
click at [456, 333] on span "I'm Finished" at bounding box center [466, 330] width 54 height 15
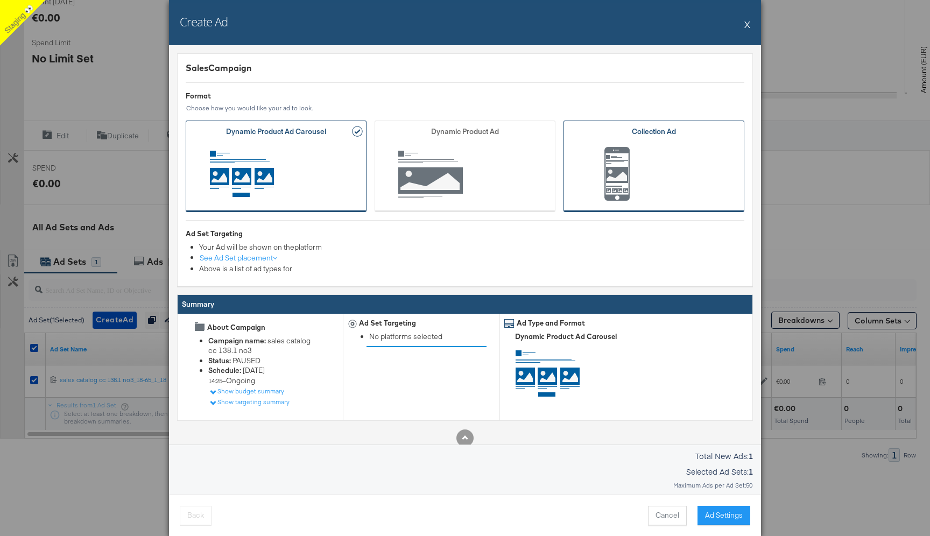
click at [637, 175] on span "Ad Format" at bounding box center [653, 175] width 147 height 59
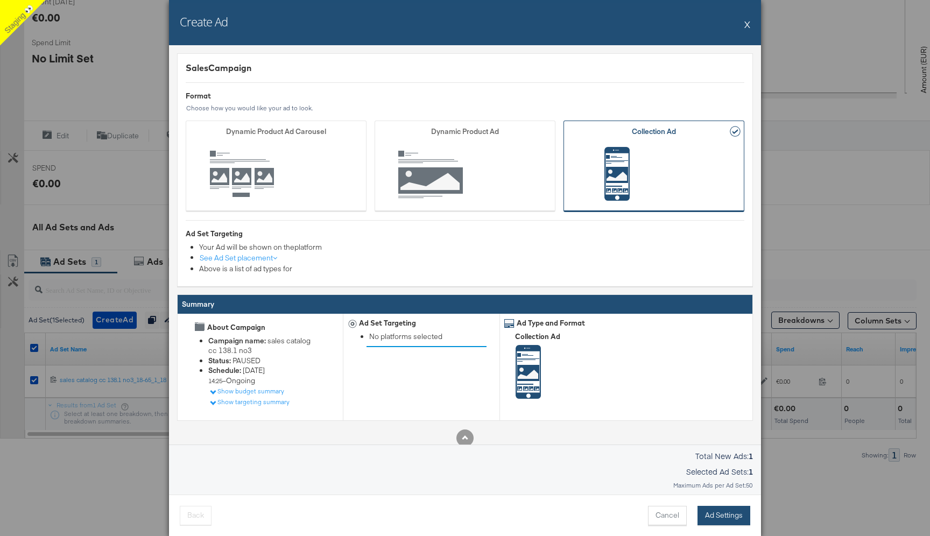
click at [722, 512] on button "Ad Settings" at bounding box center [723, 515] width 53 height 19
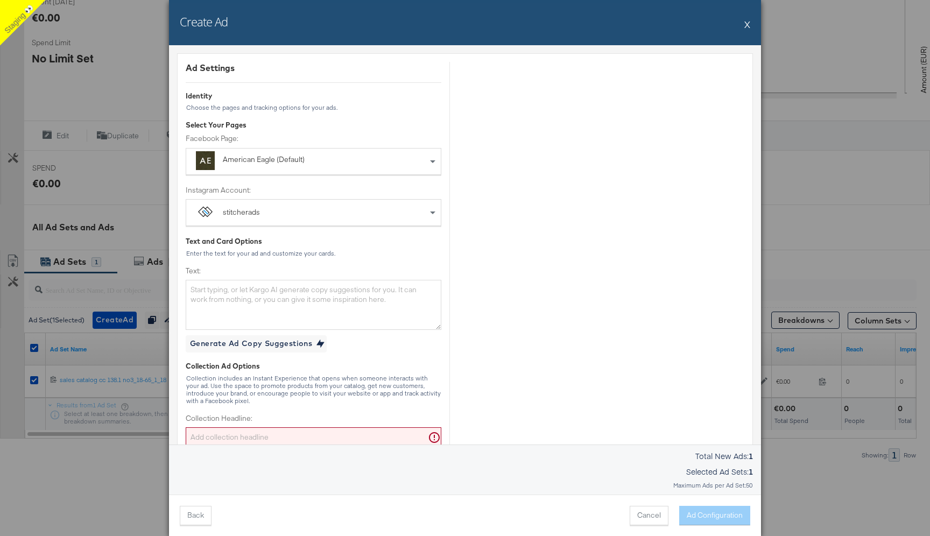
click at [313, 157] on div "American Eagle (Default)" at bounding box center [289, 159] width 132 height 11
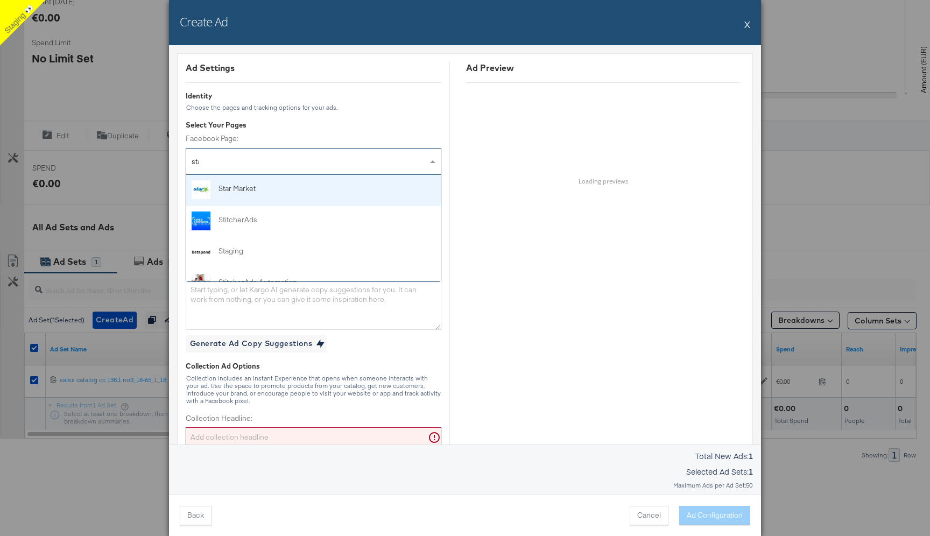
type input "stag"
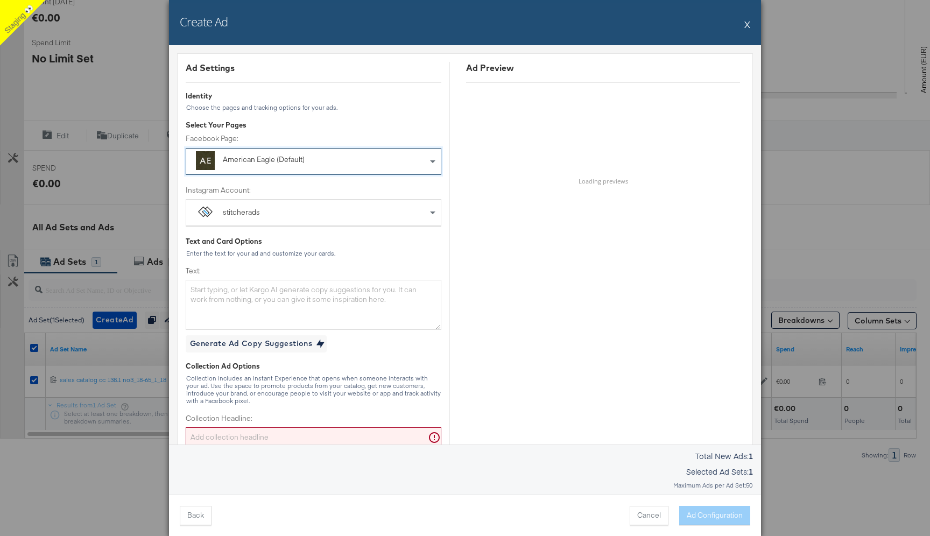
click at [399, 165] on div "American Eagle (Default)" at bounding box center [311, 161] width 177 height 14
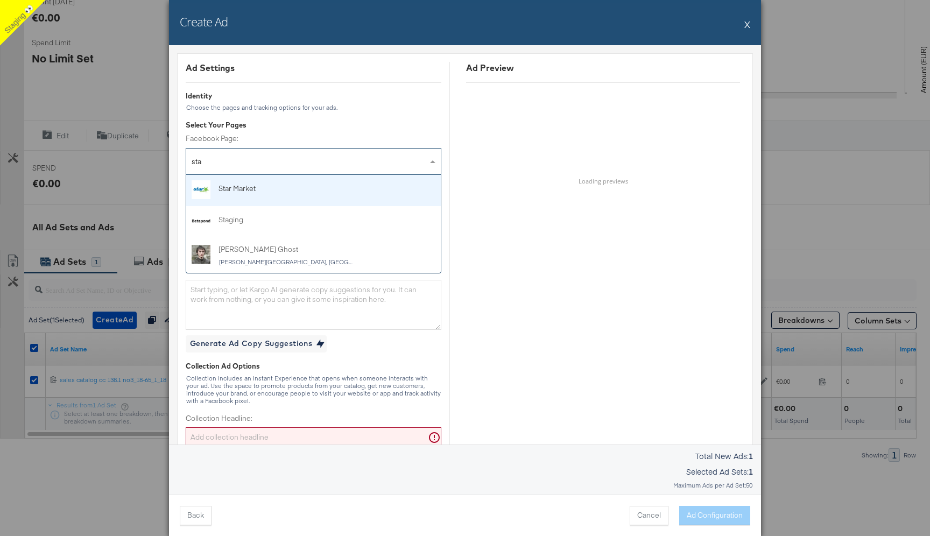
type input "stag"
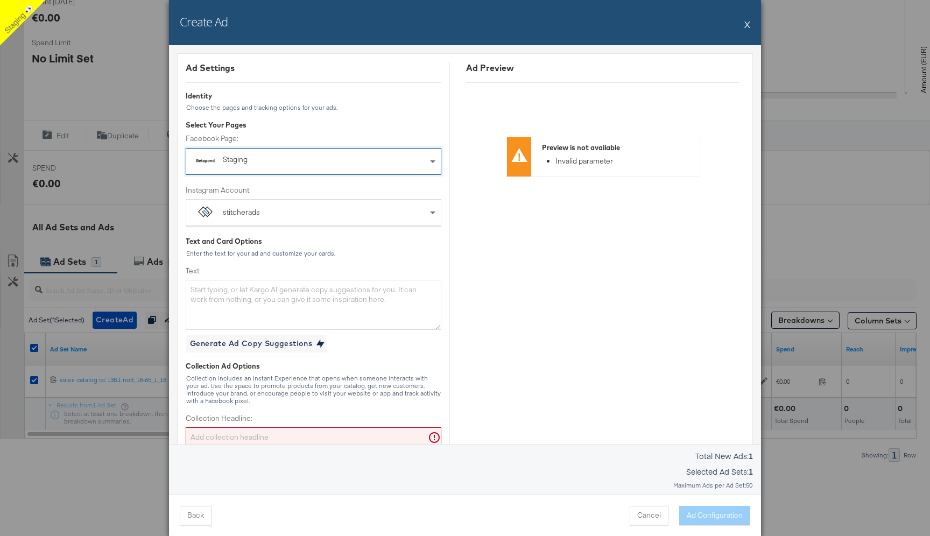
click at [335, 216] on div "stitcherads" at bounding box center [313, 213] width 255 height 26
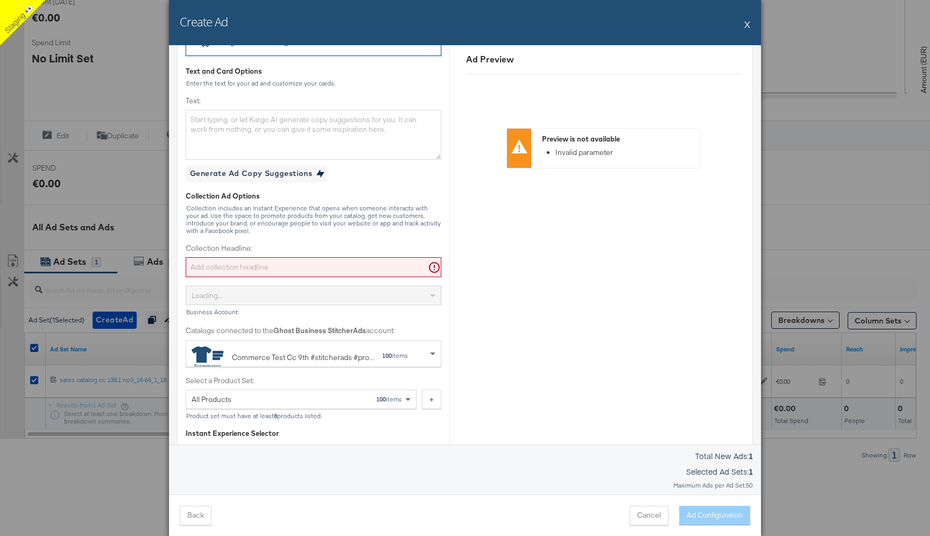
scroll to position [219, 0]
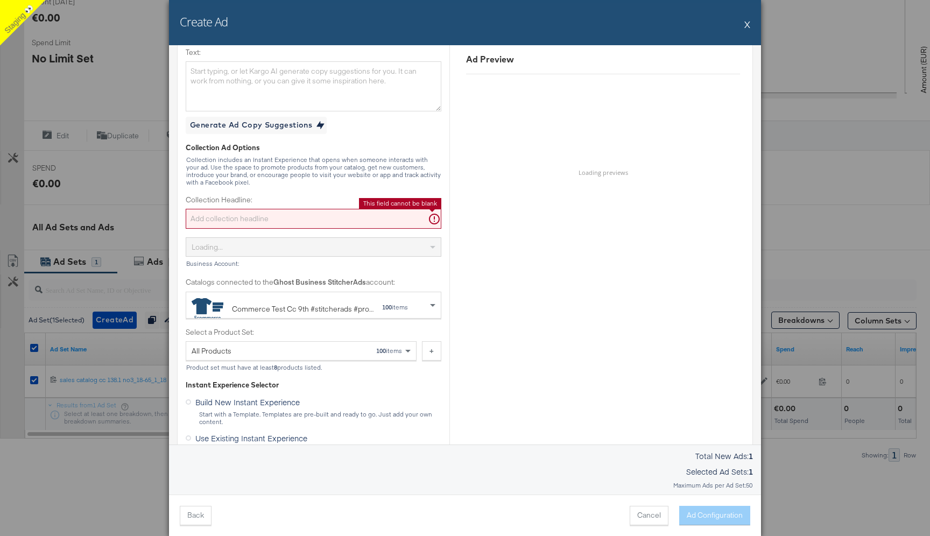
click at [262, 219] on input "Collection Headline:" at bounding box center [314, 219] width 256 height 20
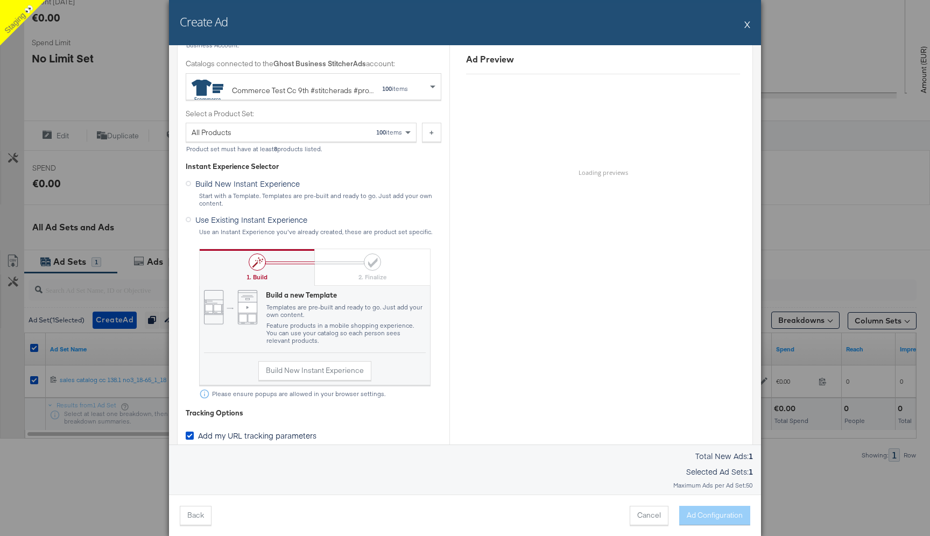
scroll to position [438, 0]
type input "sale today"
click at [188, 218] on icon at bounding box center [188, 218] width 5 height 5
click at [0, 0] on input "Use Existing Instant Experience" at bounding box center [0, 0] width 0 height 0
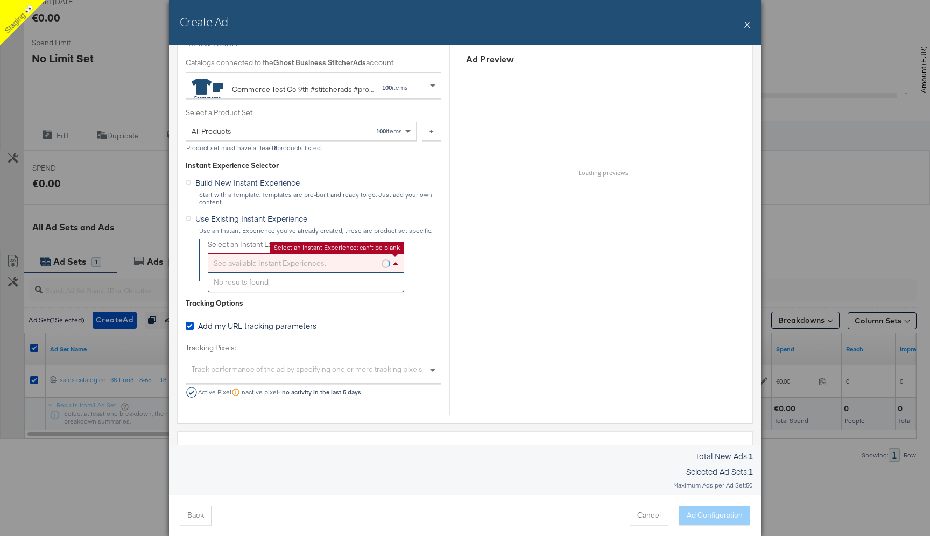
click at [327, 263] on div "See available Instant Experiences." at bounding box center [305, 263] width 195 height 18
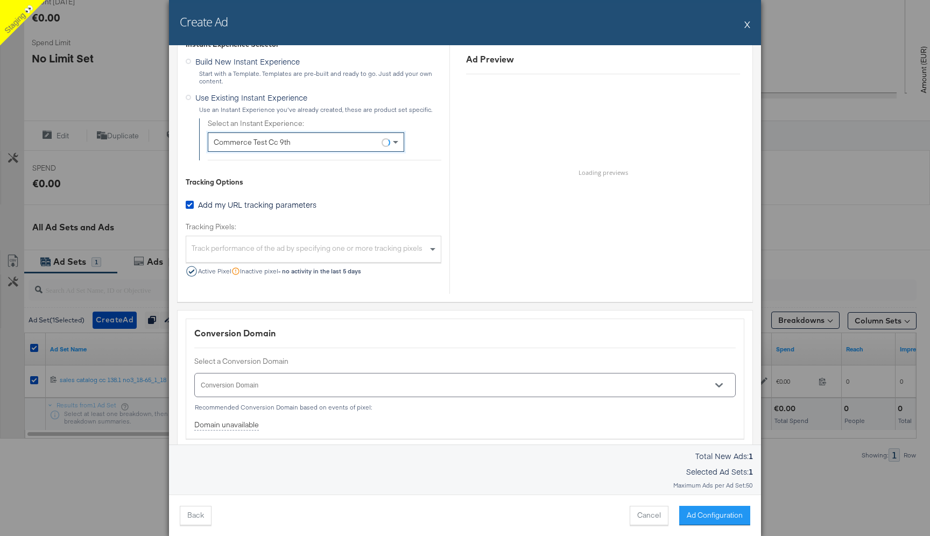
scroll to position [558, 0]
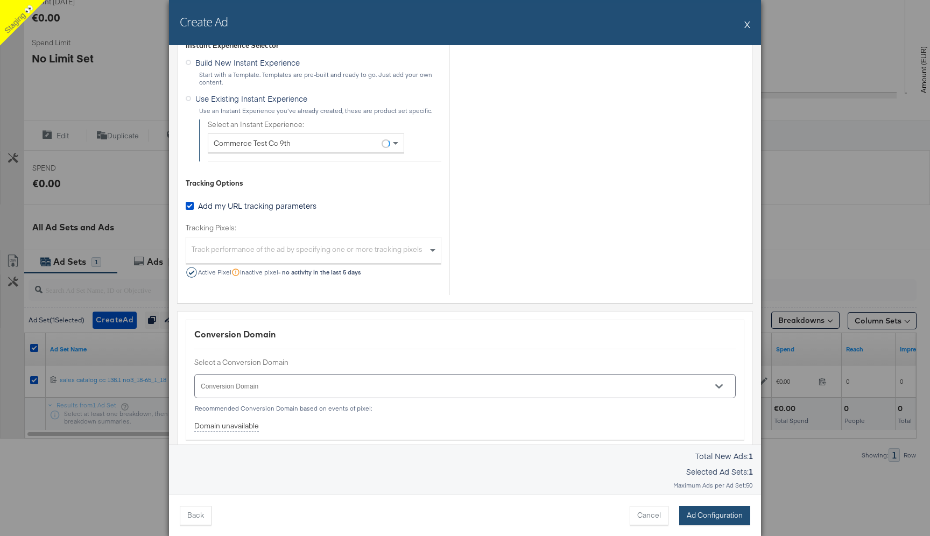
click at [712, 518] on button "Ad Configuration" at bounding box center [714, 515] width 71 height 19
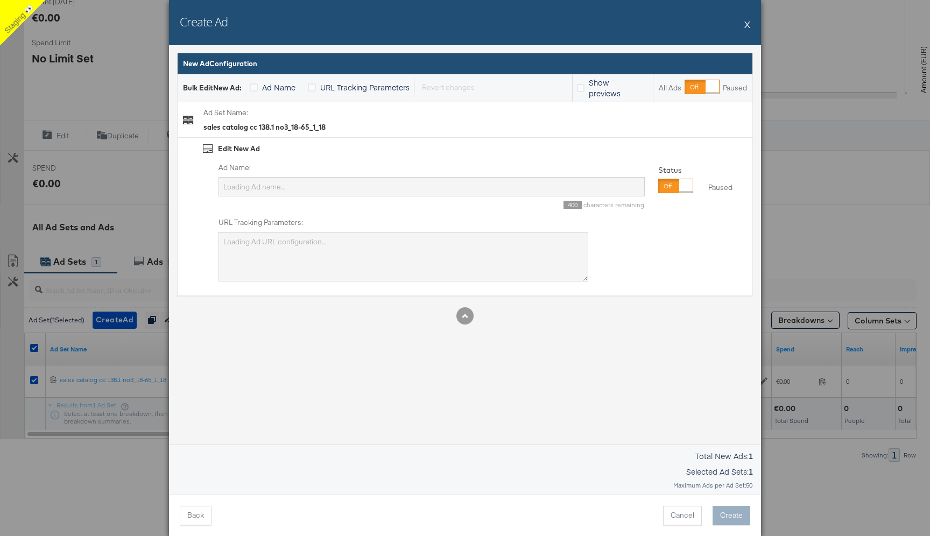
scroll to position [0, 0]
type input "Tue_4"
type textarea "SAID_CC={{ad.id}}&adID={{ad.id}}&campaignID=6857968448365"
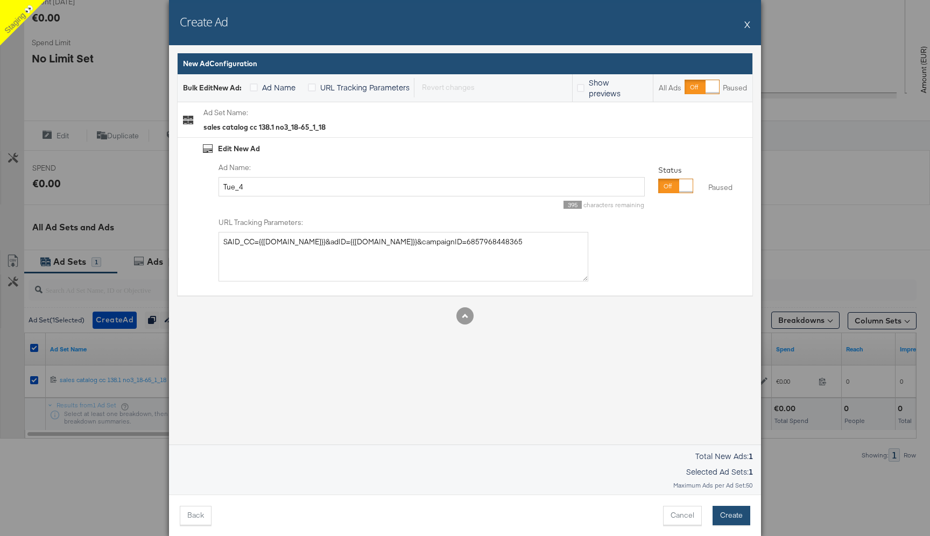
click at [731, 516] on button "Create" at bounding box center [732, 515] width 38 height 19
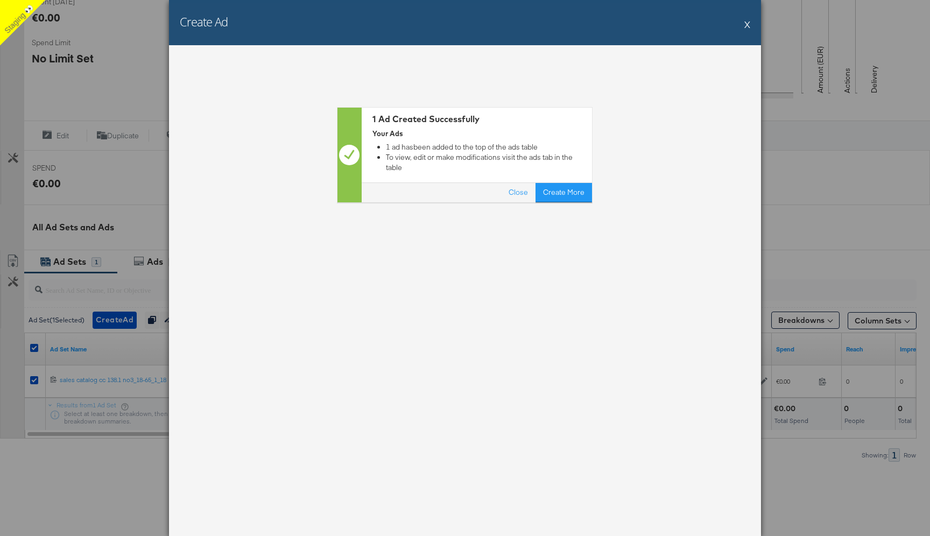
click at [748, 24] on button "X" at bounding box center [747, 24] width 6 height 22
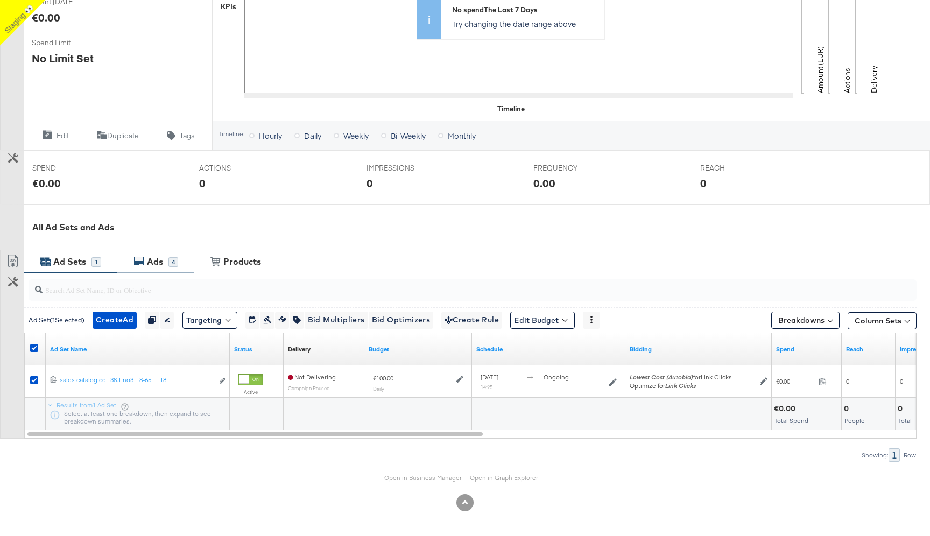
click at [160, 260] on div "Ads" at bounding box center [155, 262] width 16 height 12
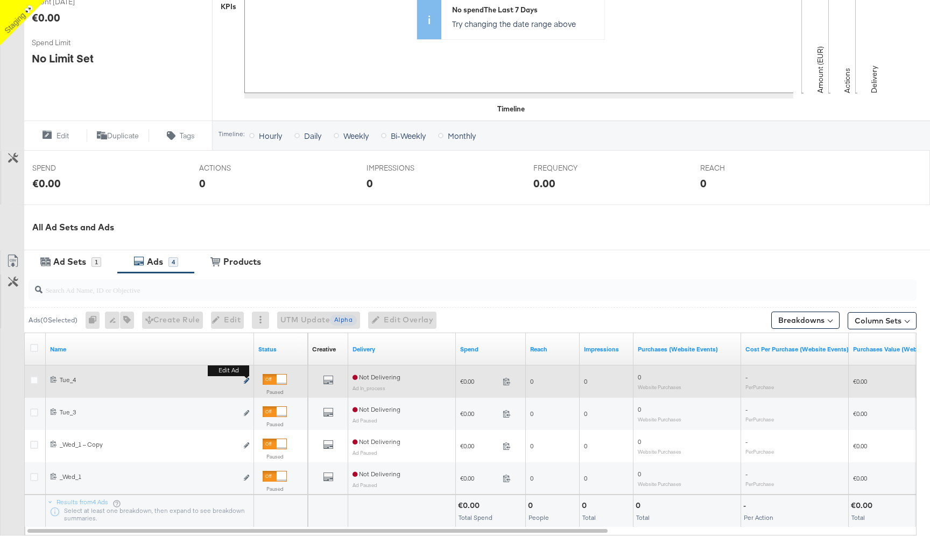
click at [246, 381] on icon "link" at bounding box center [246, 381] width 5 height 6
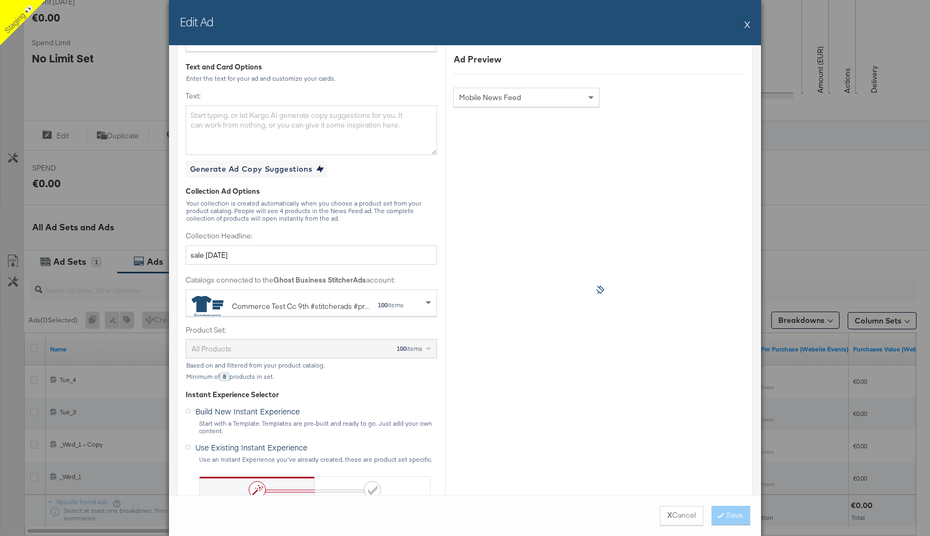
scroll to position [259, 0]
click at [232, 259] on input "sale today" at bounding box center [311, 257] width 251 height 20
type input "s"
type input "new products"
click at [728, 513] on button "Save" at bounding box center [730, 515] width 39 height 19
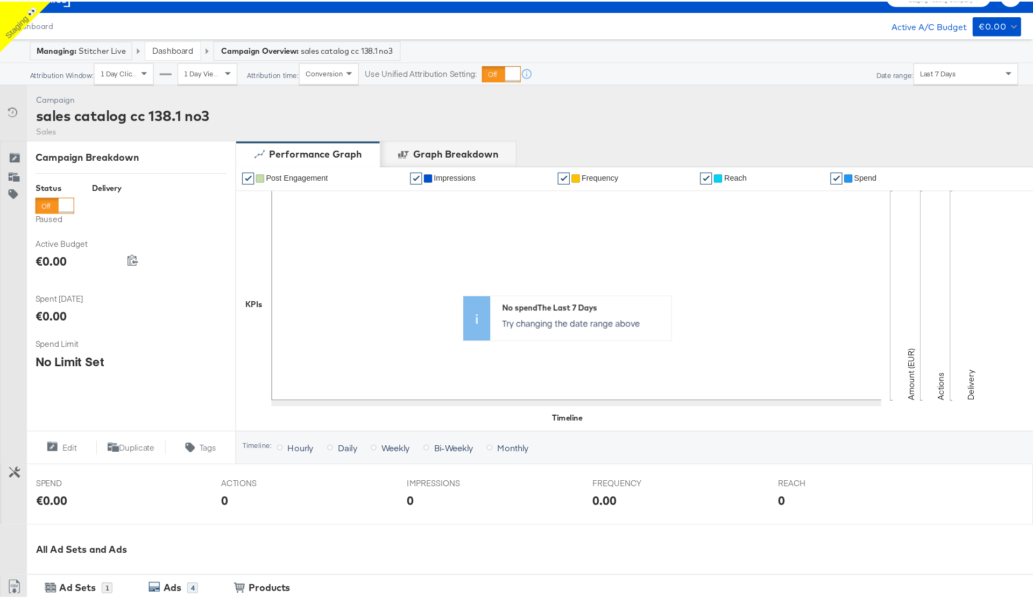
scroll to position [0, 0]
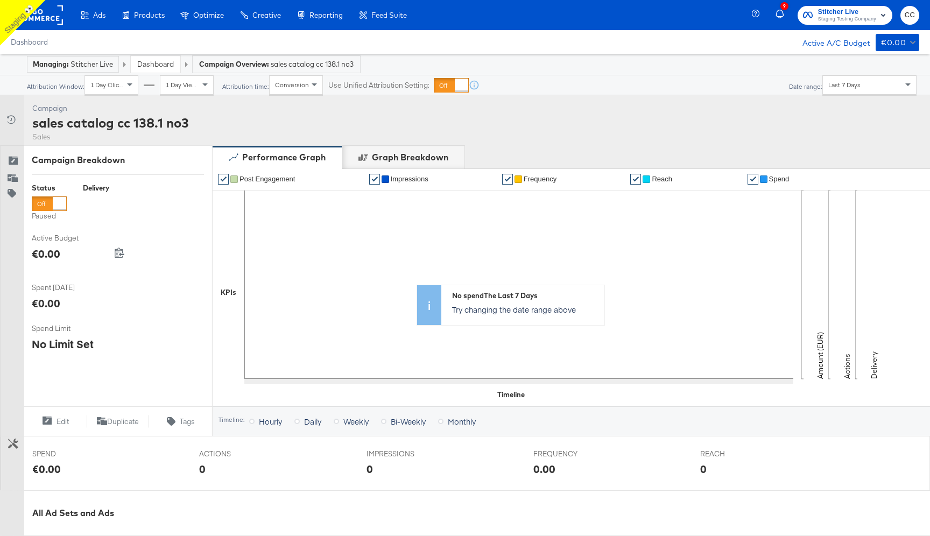
click at [307, 129] on div "Campaign Activity Campaign sales catalog cc 138.1 no3 Sales" at bounding box center [465, 120] width 930 height 50
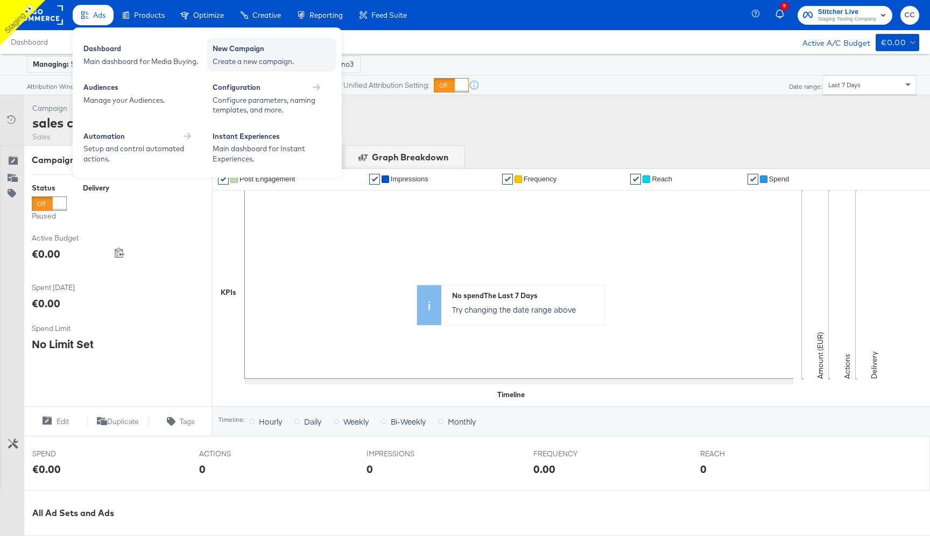
click at [252, 57] on div "Create a new campaign." at bounding box center [272, 62] width 118 height 10
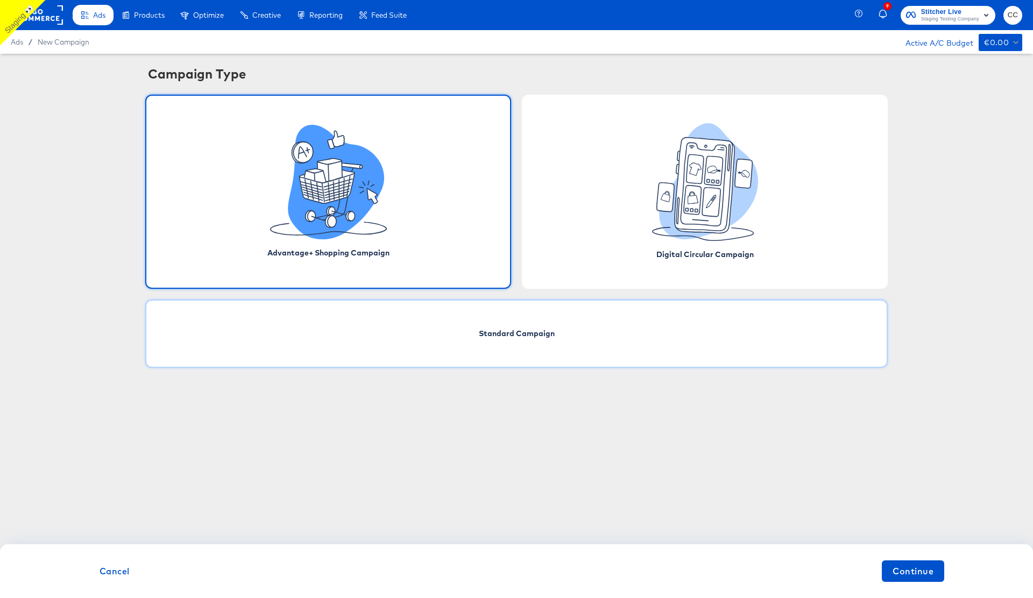
click at [608, 336] on div "Standard Campaign" at bounding box center [516, 334] width 743 height 68
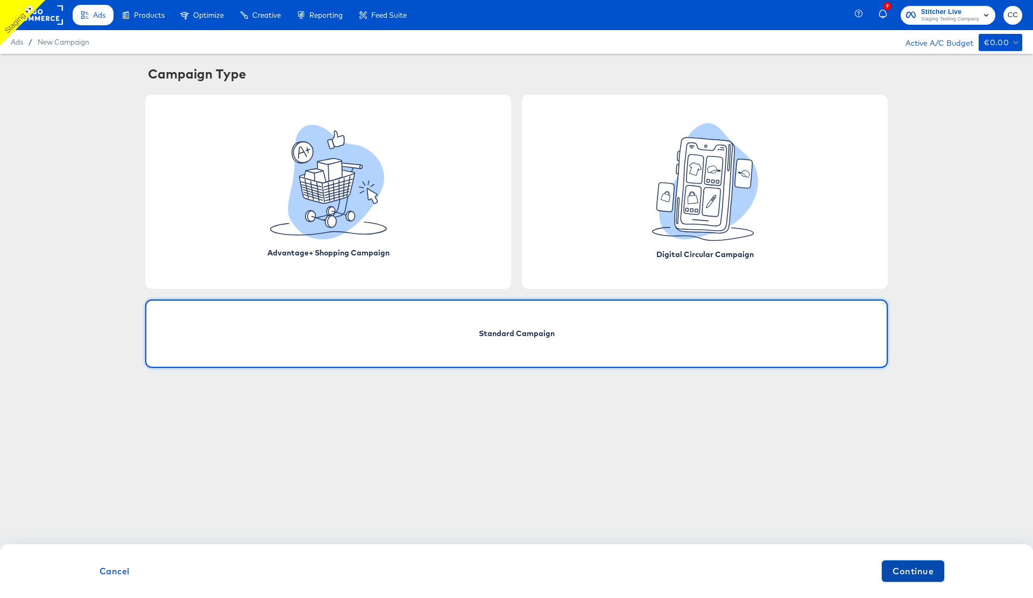
click at [918, 535] on button "Continue" at bounding box center [913, 572] width 62 height 22
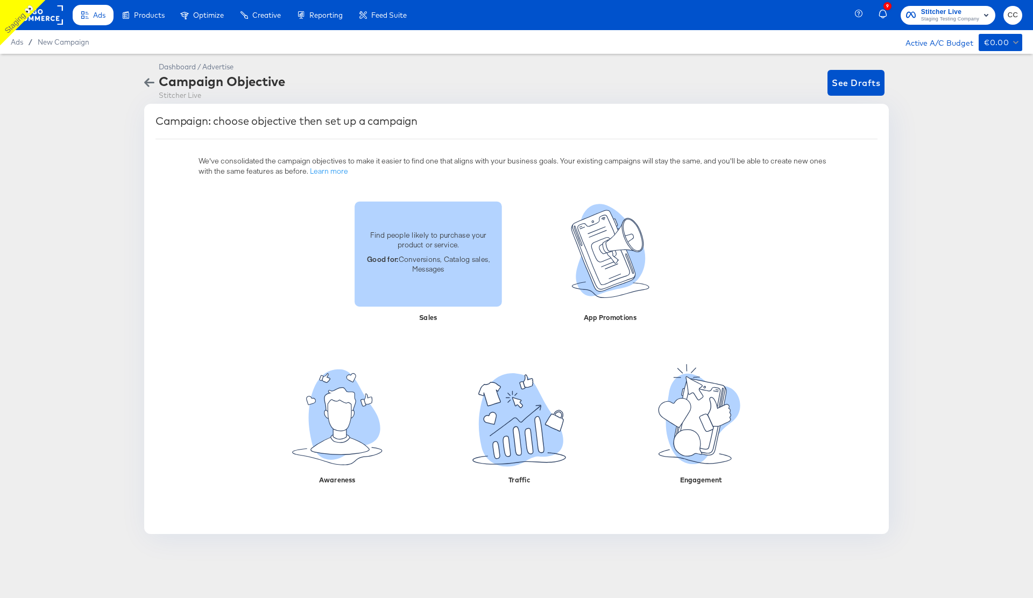
click at [428, 270] on p "Good for: Conversions, Catalog sales, Messages" at bounding box center [428, 264] width 135 height 20
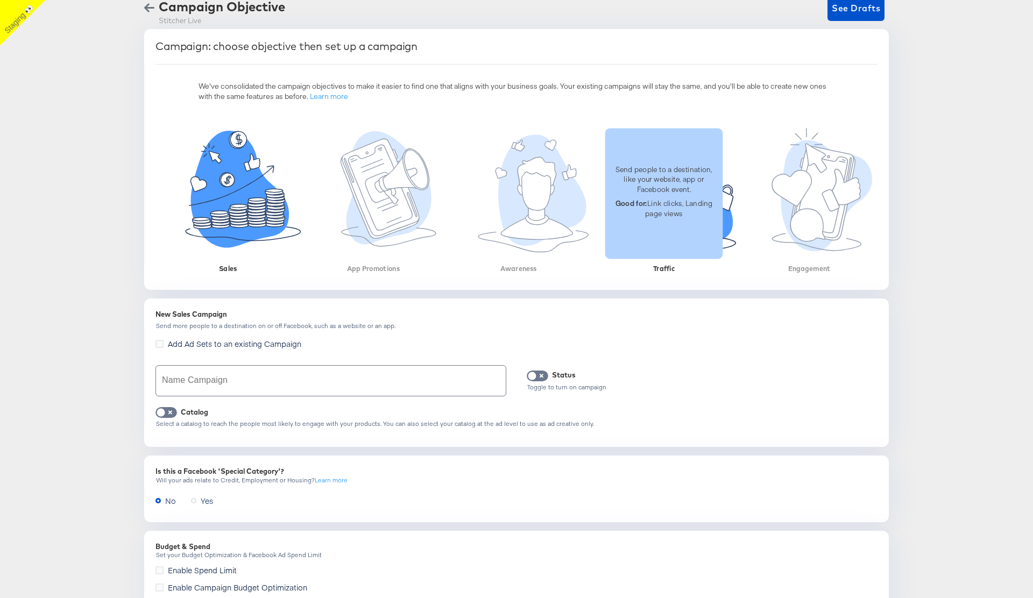
scroll to position [176, 0]
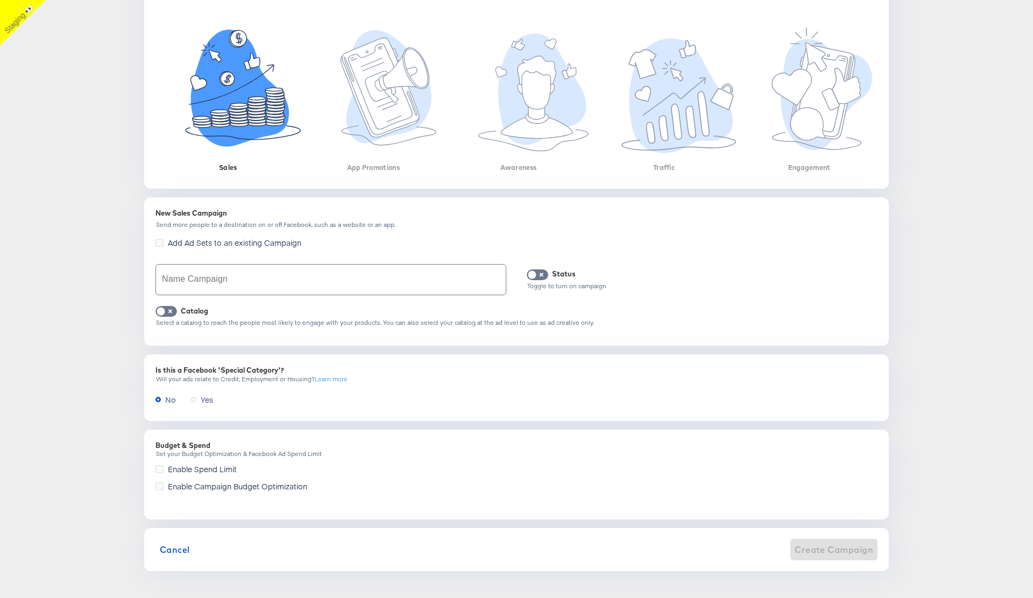
click at [208, 283] on input "text" at bounding box center [331, 280] width 350 height 30
type input "Sales test cc"
click at [166, 313] on input "checkbox" at bounding box center [161, 314] width 32 height 11
checkbox input "true"
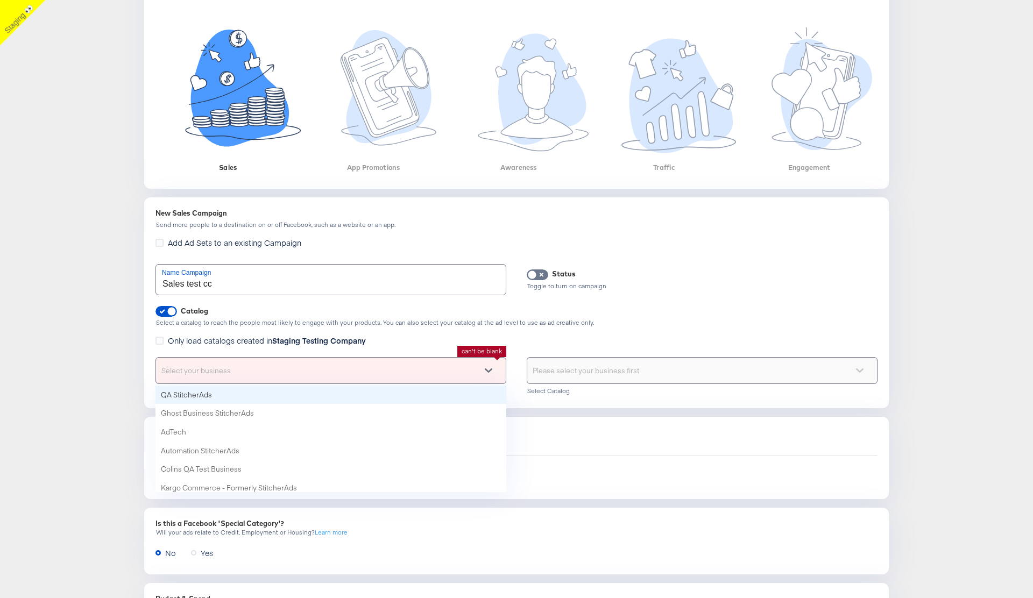
click at [306, 371] on div "Select your business" at bounding box center [331, 371] width 350 height 26
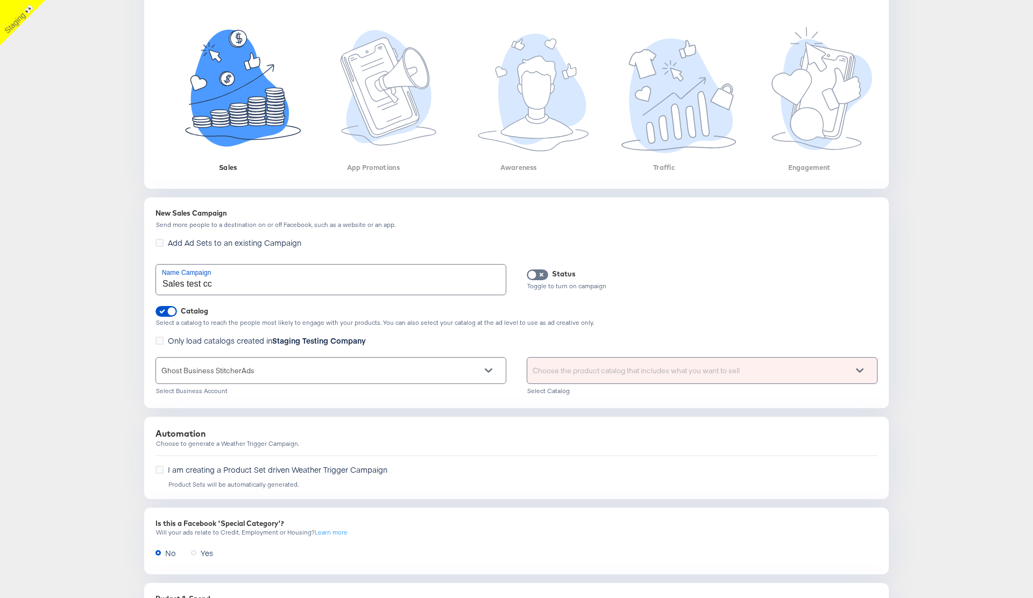
click at [623, 390] on div "Select Catalog" at bounding box center [702, 391] width 351 height 8
click at [617, 373] on div "Choose the product catalog that includes what you want to sell" at bounding box center [702, 371] width 350 height 26
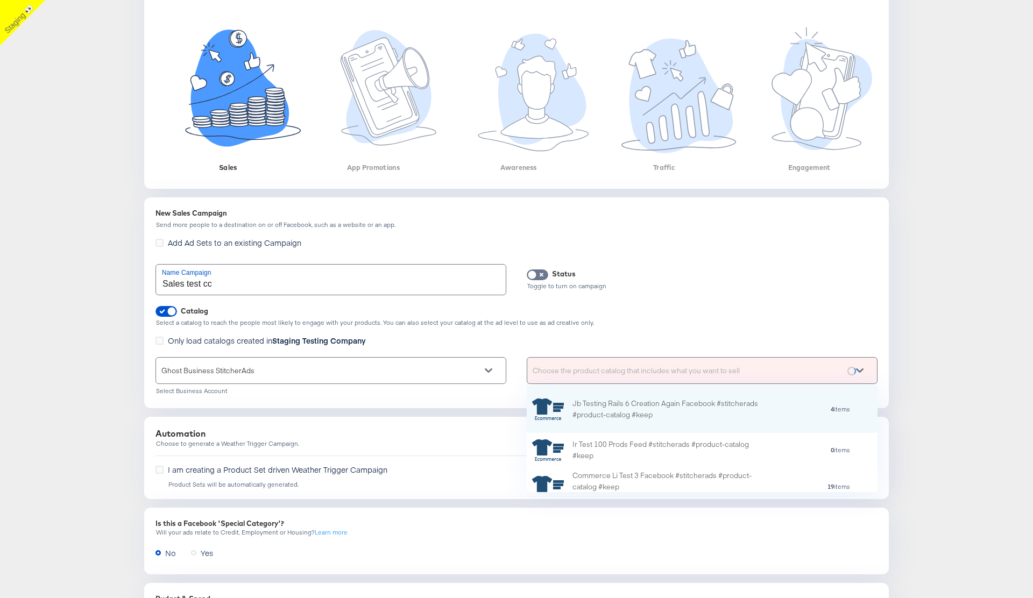
scroll to position [107, 351]
type input "cc"
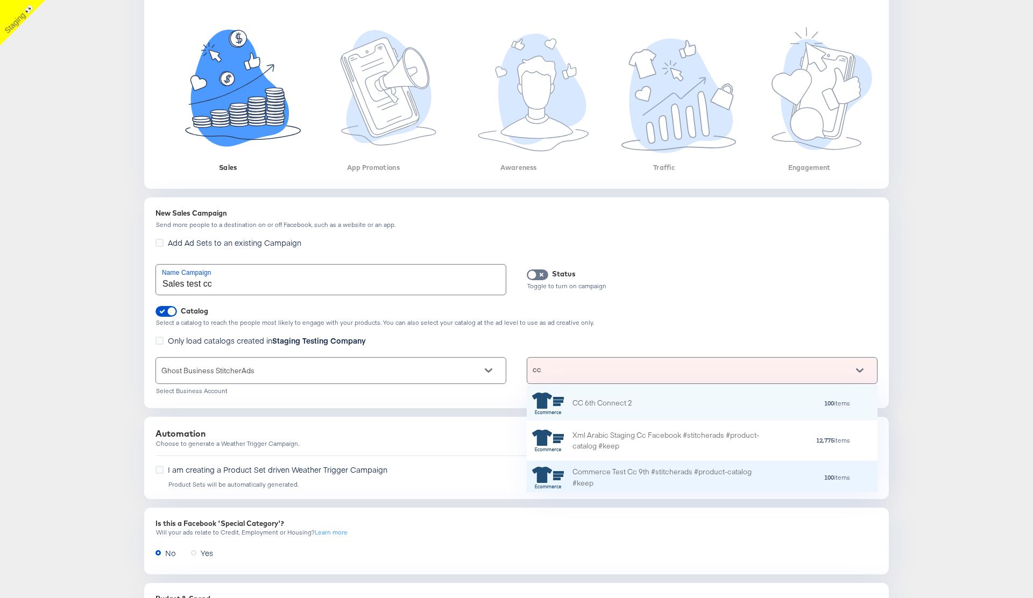
click at [603, 471] on div "Commerce Test Cc 9th #stitcherads #product-catalog #keep" at bounding box center [667, 478] width 188 height 23
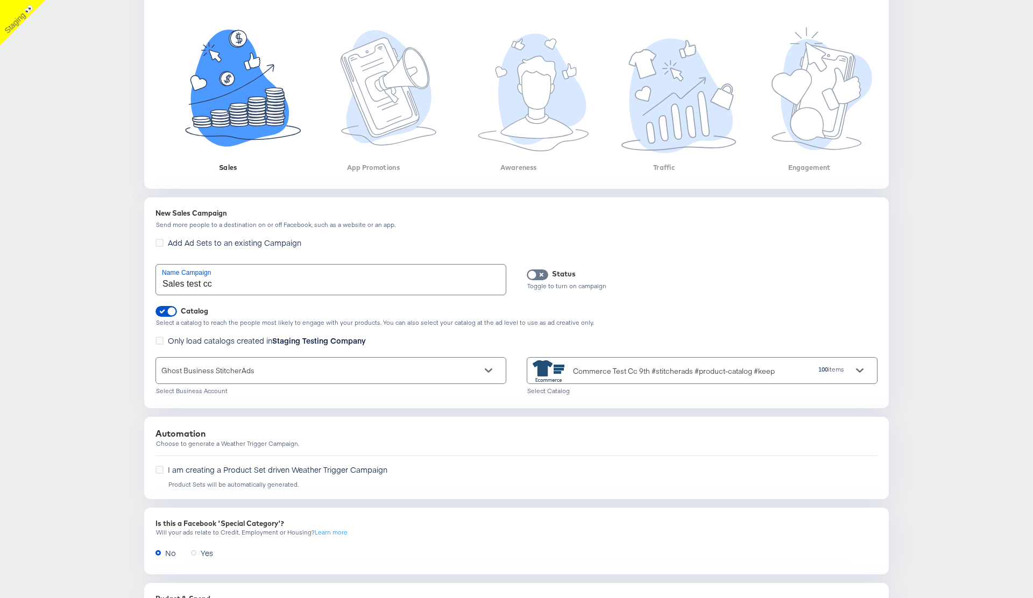
scroll to position [329, 0]
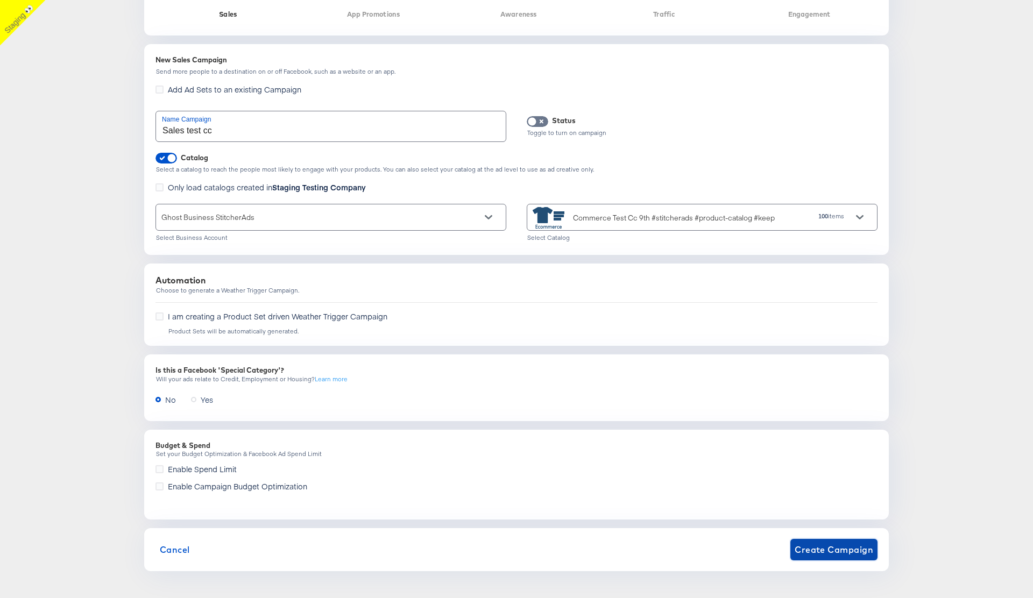
click at [810, 535] on span "Create Campaign" at bounding box center [834, 549] width 79 height 15
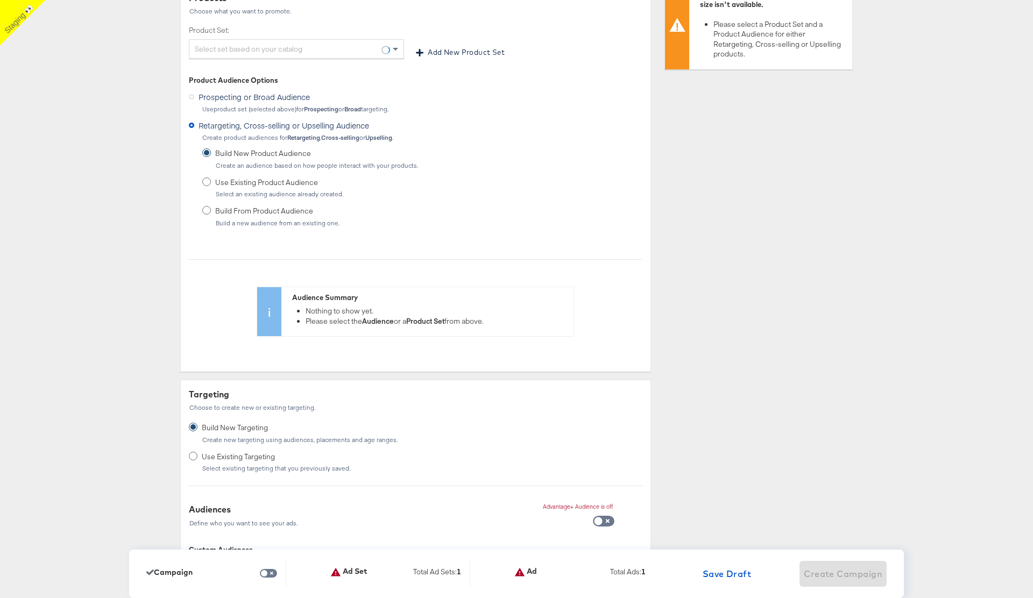
scroll to position [0, 0]
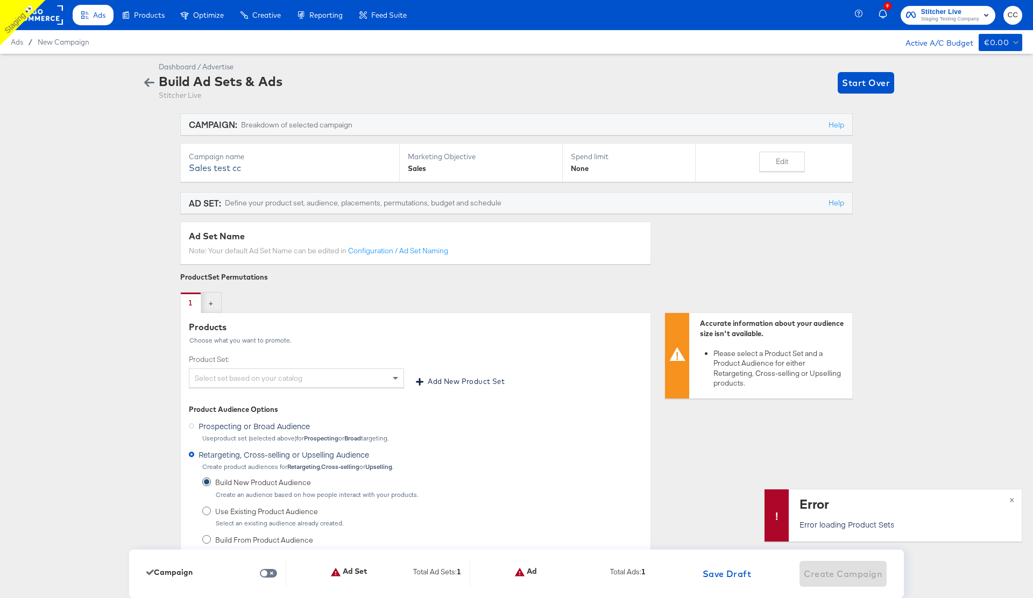
click at [253, 377] on div "Select set based on your catalog" at bounding box center [296, 378] width 214 height 18
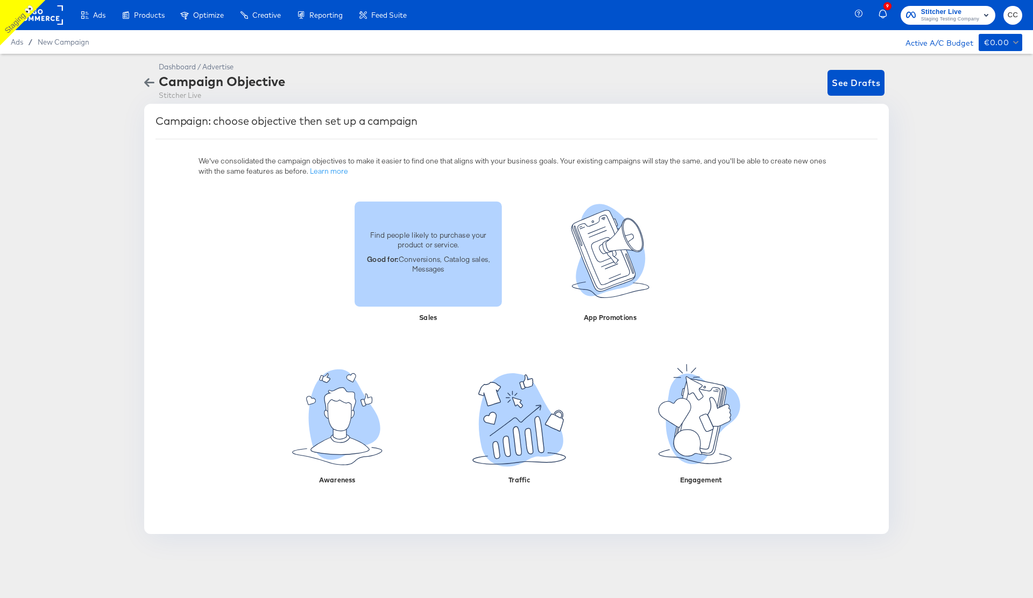
click at [435, 251] on div "Find people likely to purchase your product or service. Good for: Conversions, …" at bounding box center [428, 253] width 147 height 61
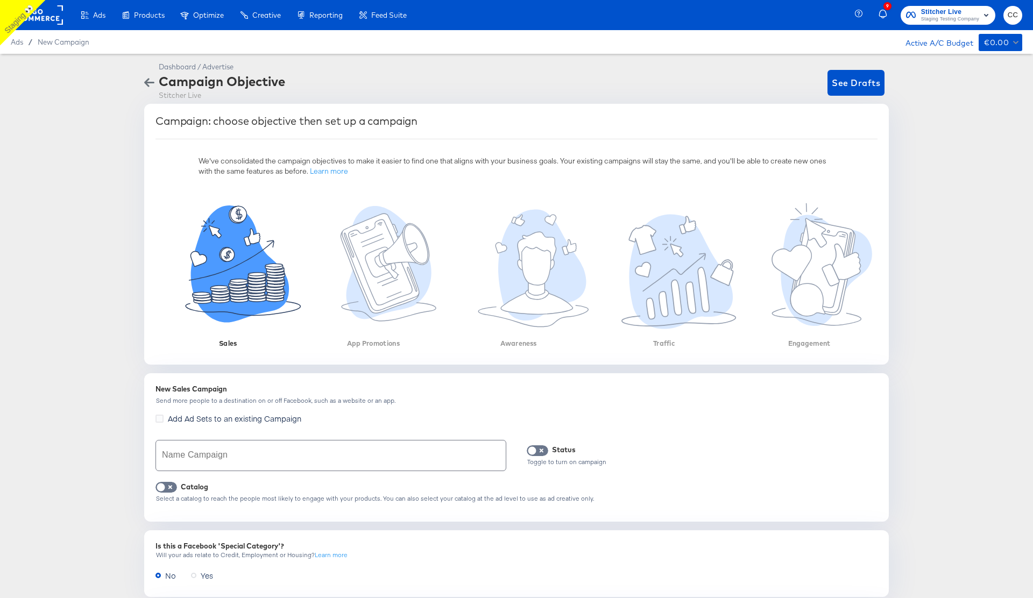
click at [251, 453] on input "text" at bounding box center [331, 456] width 350 height 30
type input "uhij"
click at [162, 485] on input "checkbox" at bounding box center [161, 490] width 32 height 11
checkbox input "true"
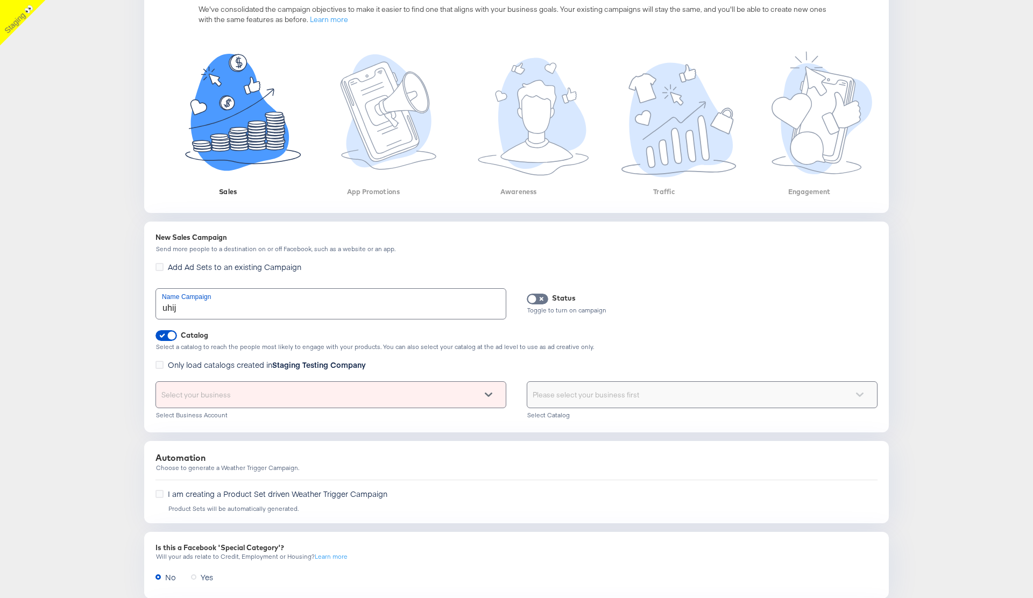
scroll to position [165, 0]
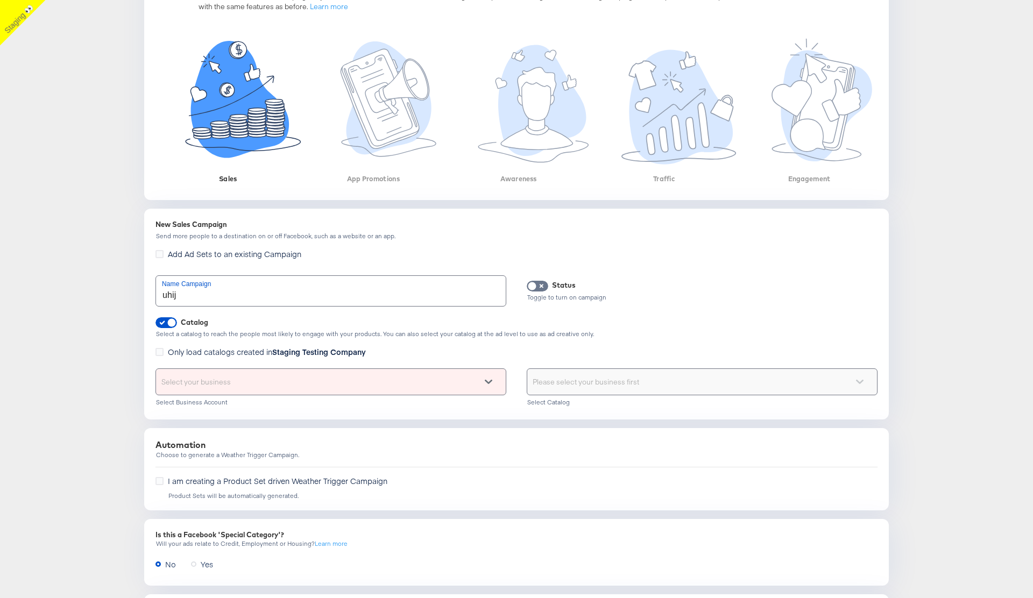
click at [488, 382] on icon at bounding box center [489, 382] width 8 height 4
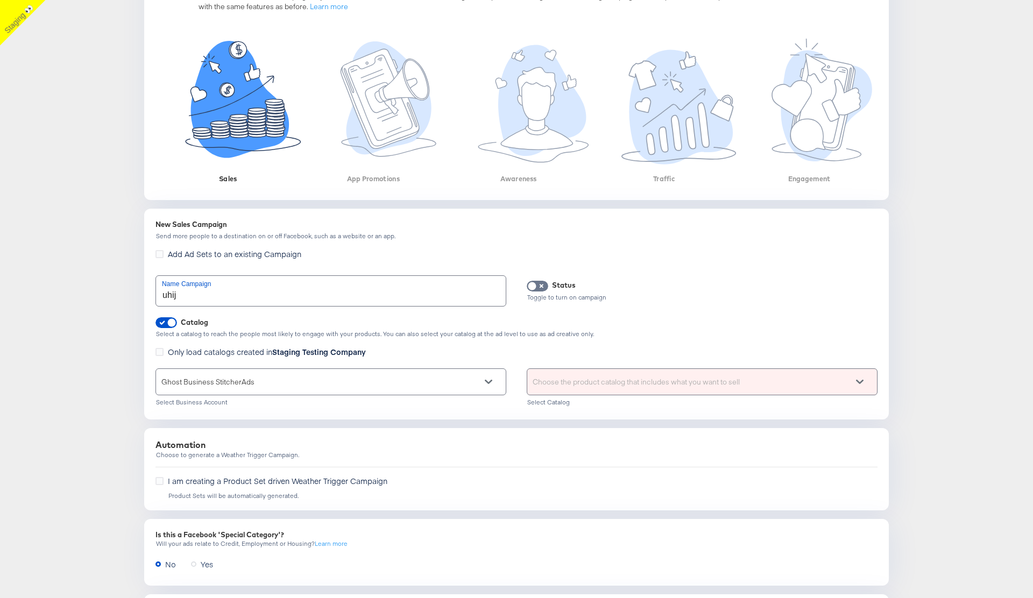
click at [650, 372] on div "Choose the product catalog that includes what you want to sell" at bounding box center [702, 382] width 350 height 26
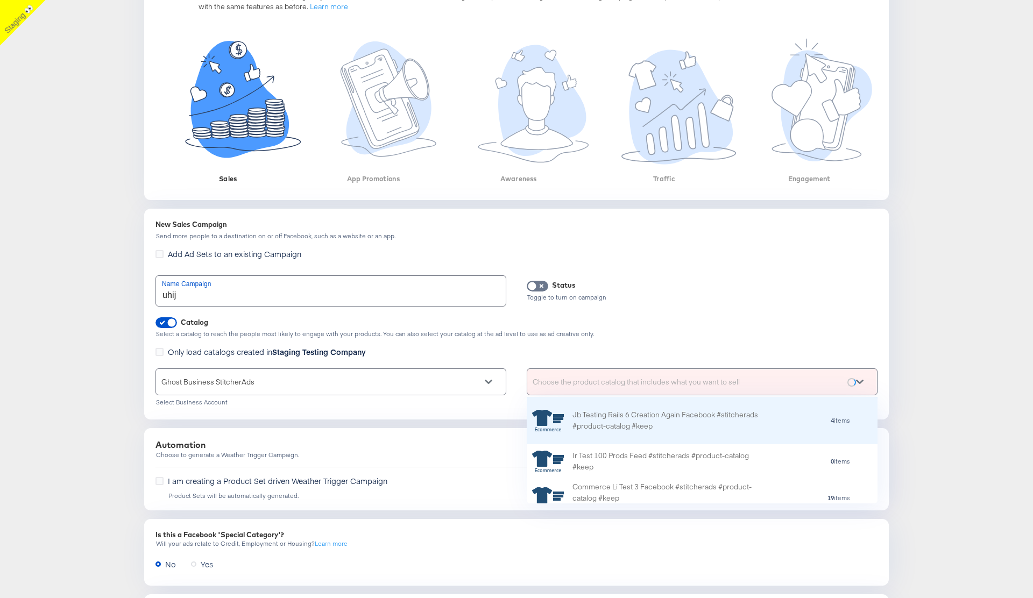
scroll to position [107, 351]
type input "cc"
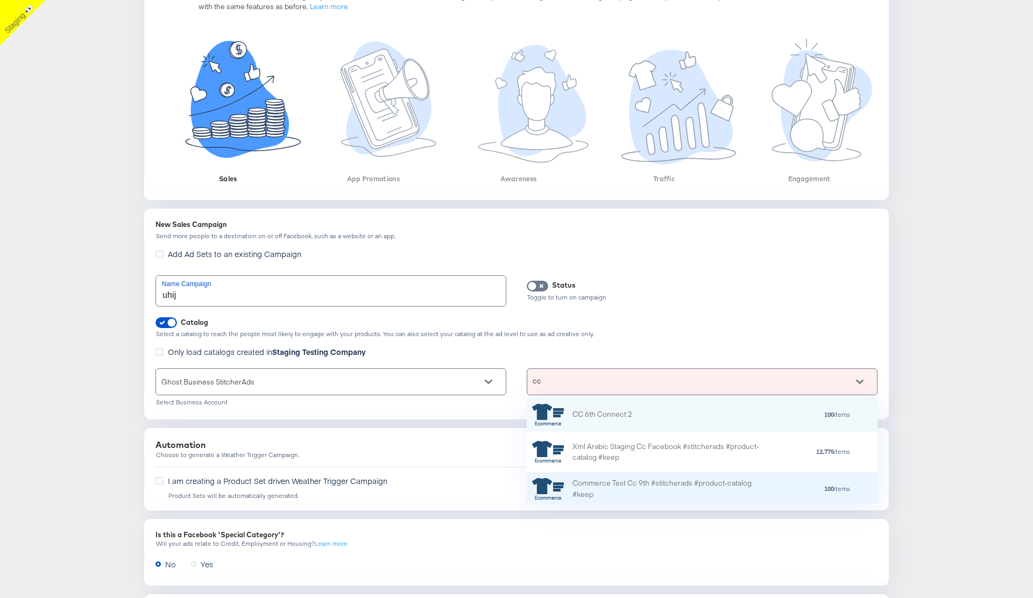
click at [625, 483] on div "Commerce Test Cc 9th #stitcherads #product-catalog #keep" at bounding box center [667, 489] width 188 height 23
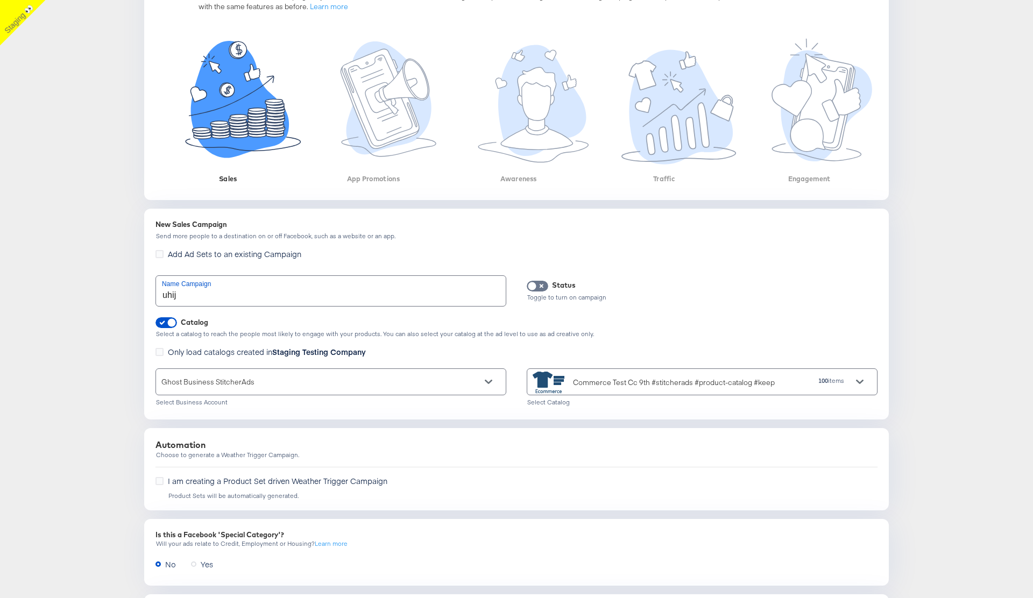
scroll to position [329, 0]
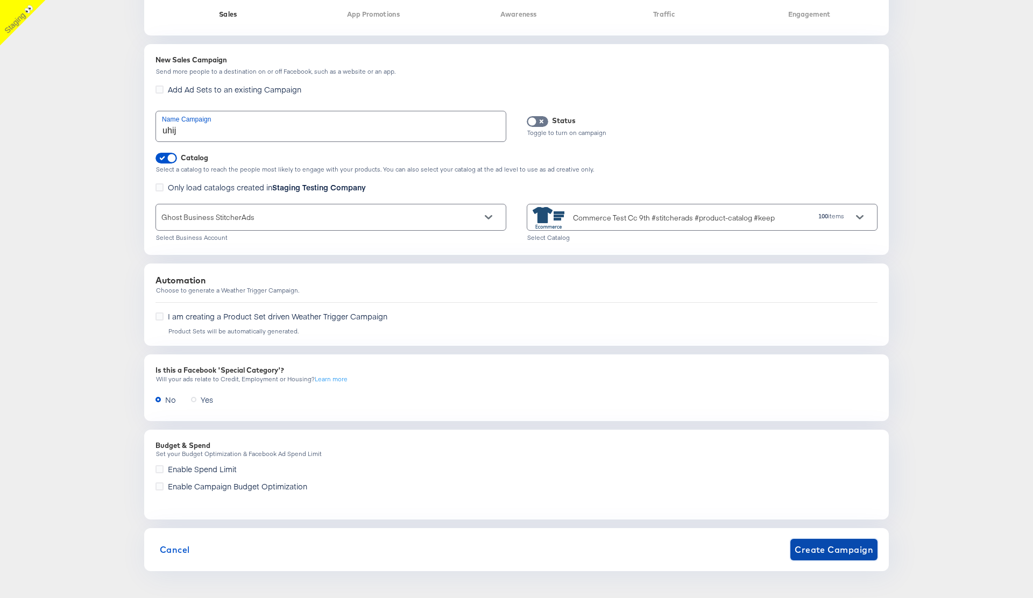
click at [851, 550] on span "Create Campaign" at bounding box center [834, 549] width 79 height 15
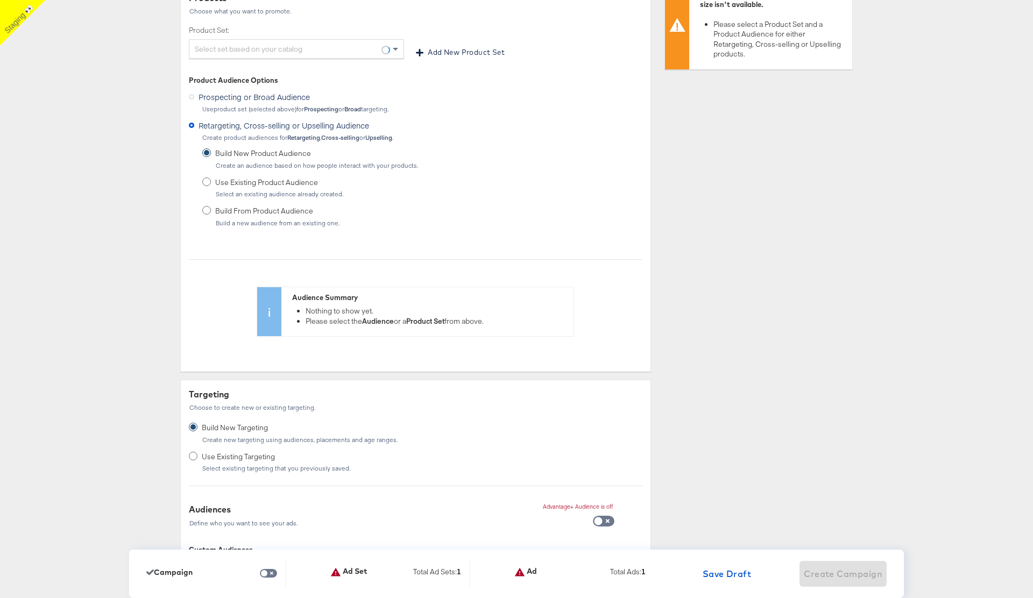
scroll to position [0, 0]
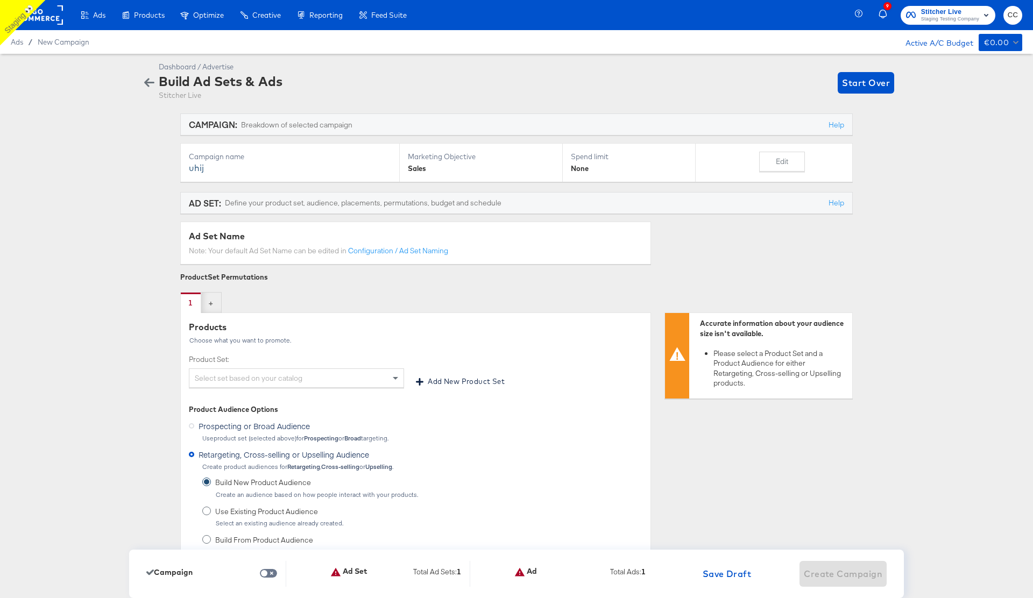
click at [310, 372] on div "Select set based on your catalog" at bounding box center [296, 378] width 214 height 18
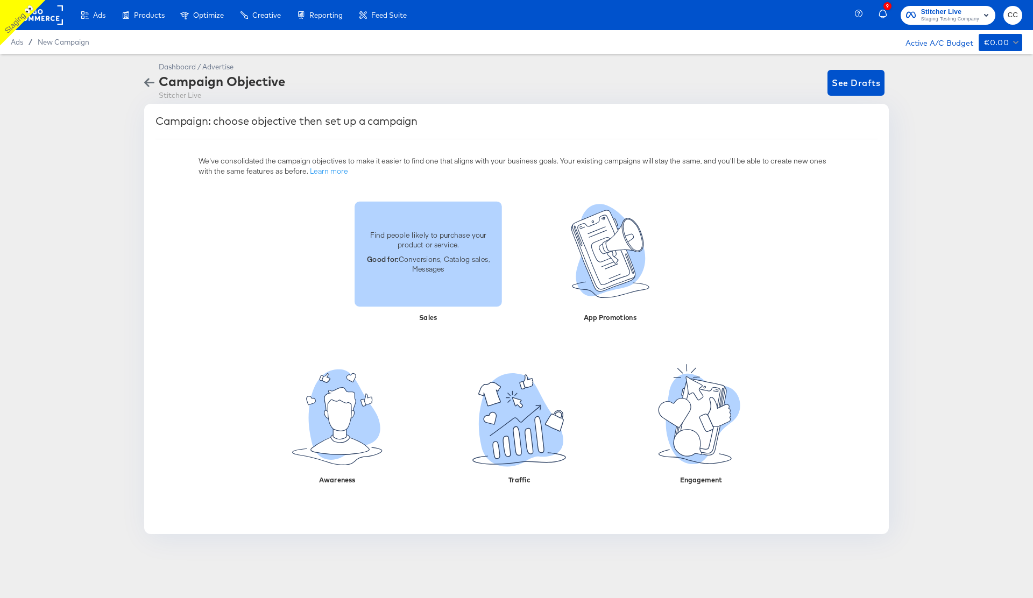
click at [431, 248] on p "Find people likely to purchase your product or service." at bounding box center [428, 240] width 135 height 20
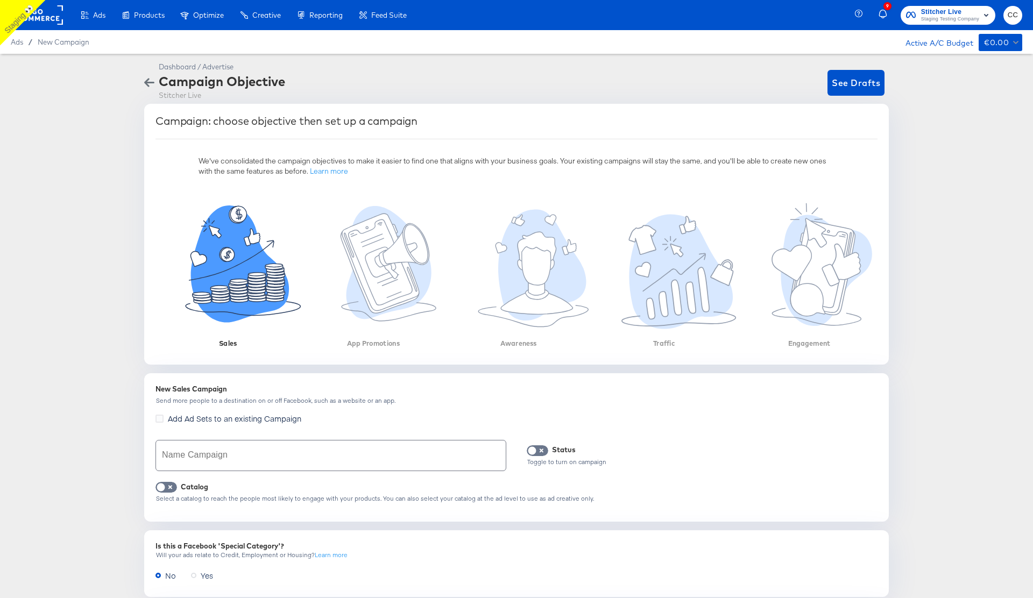
click at [207, 461] on input "text" at bounding box center [331, 456] width 350 height 30
type input "Sales catalog cc"
click at [165, 489] on input "checkbox" at bounding box center [161, 490] width 32 height 11
checkbox input "true"
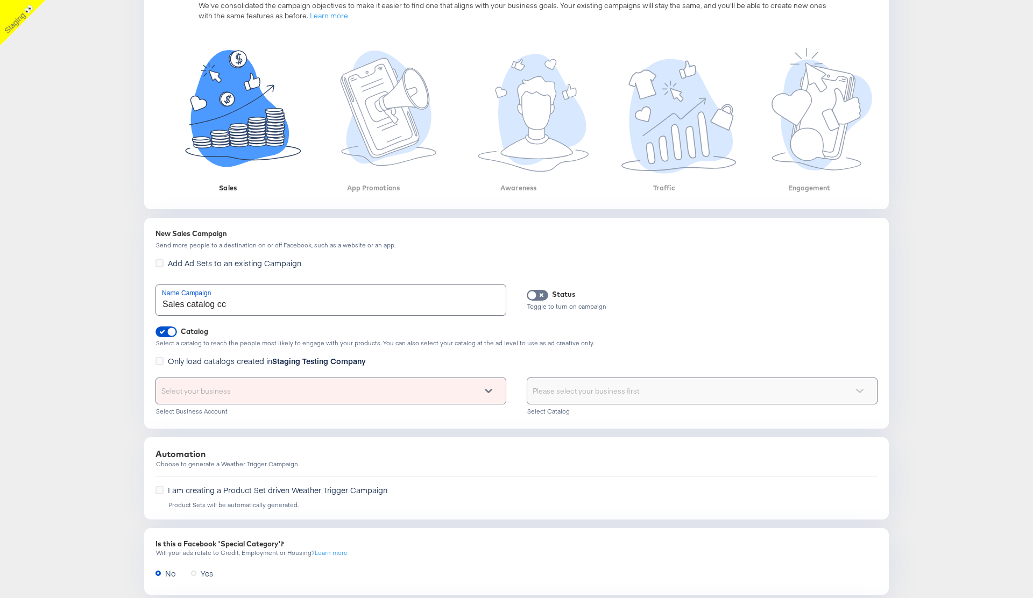
scroll to position [227, 0]
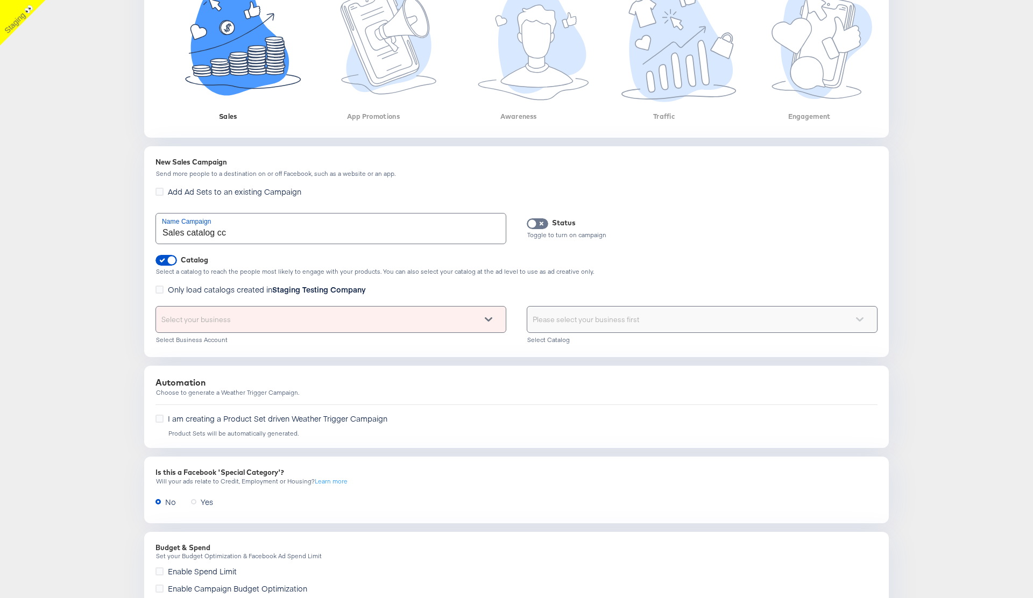
click at [307, 318] on div "Select your business" at bounding box center [331, 320] width 350 height 26
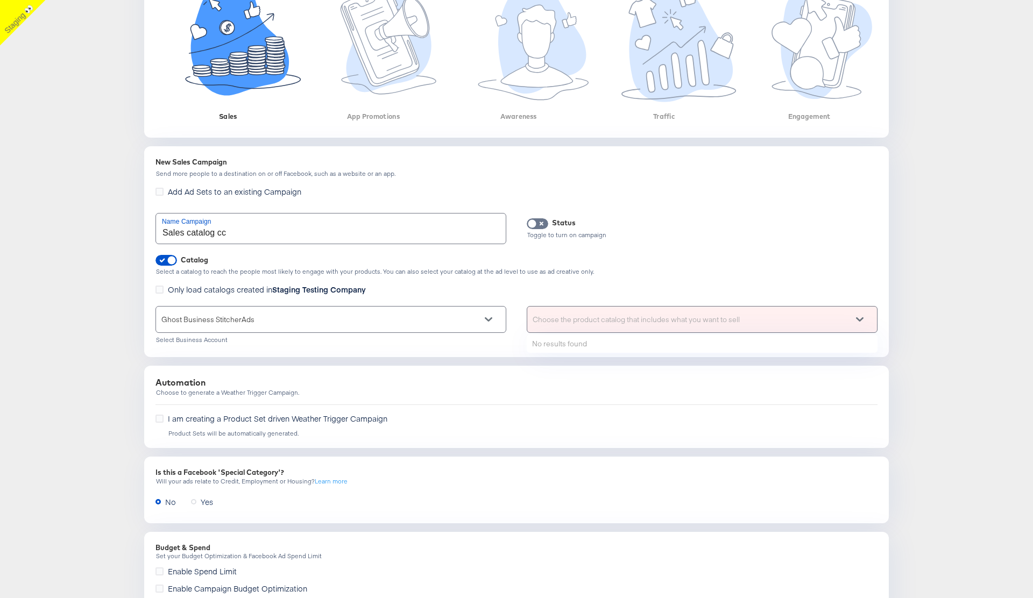
click at [631, 316] on div "Choose the product catalog that includes what you want to sell" at bounding box center [702, 320] width 350 height 26
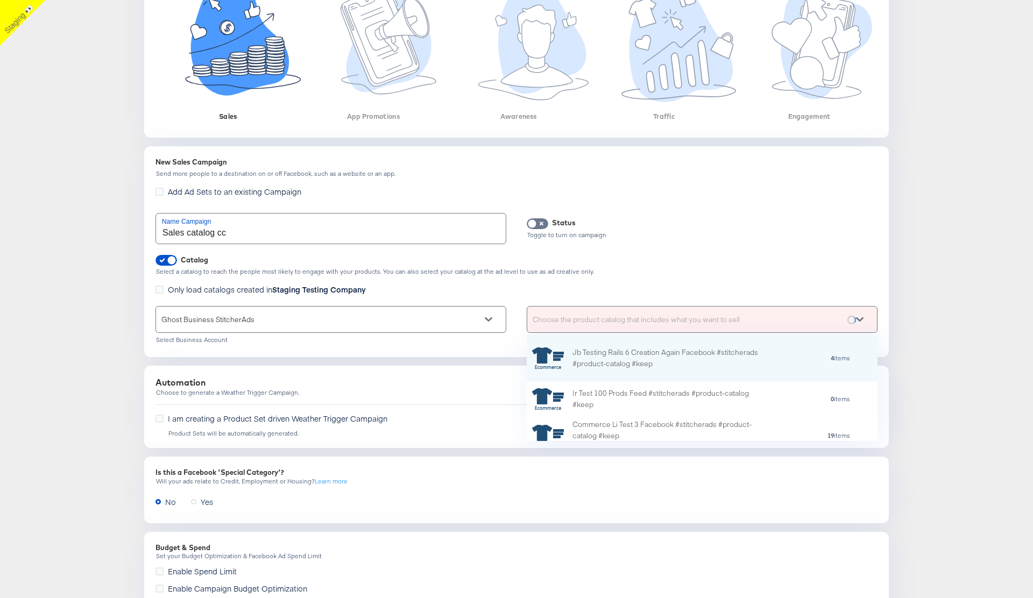
scroll to position [107, 351]
type input "cc"
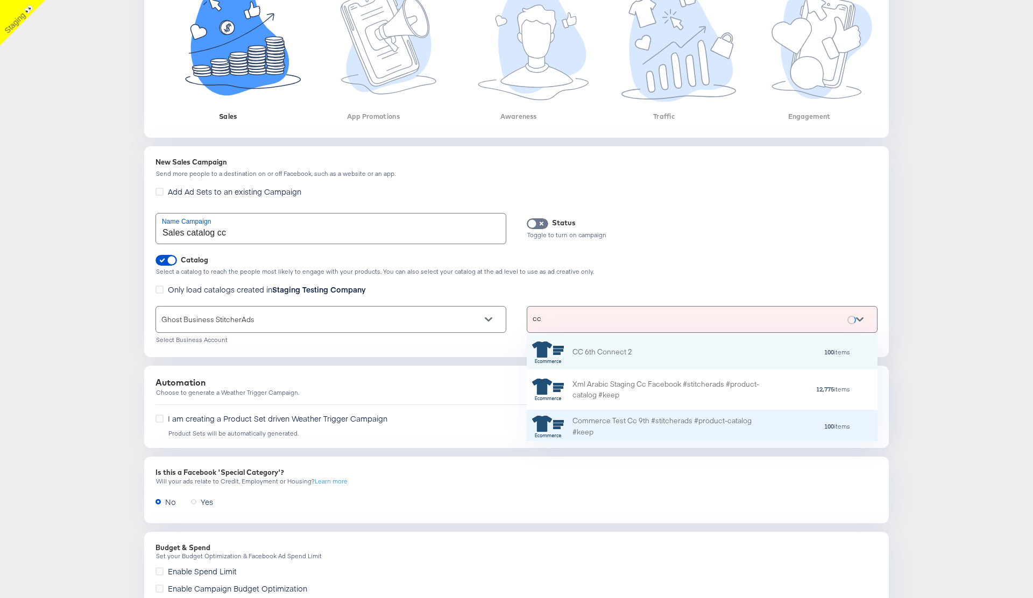
click at [624, 427] on div "Commerce Test Cc 9th #stitcherads #product-catalog #keep" at bounding box center [667, 426] width 188 height 23
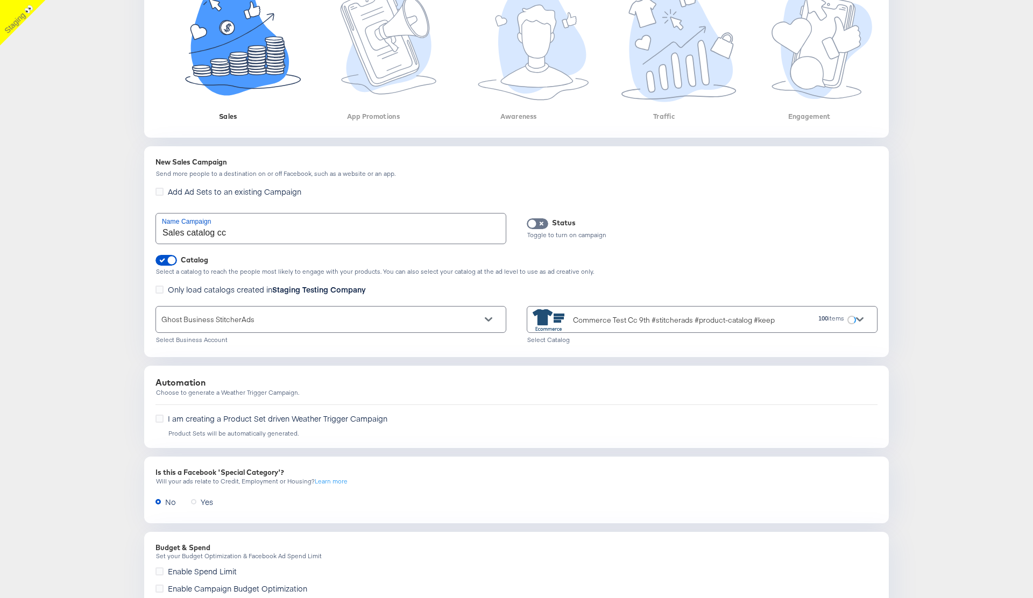
scroll to position [329, 0]
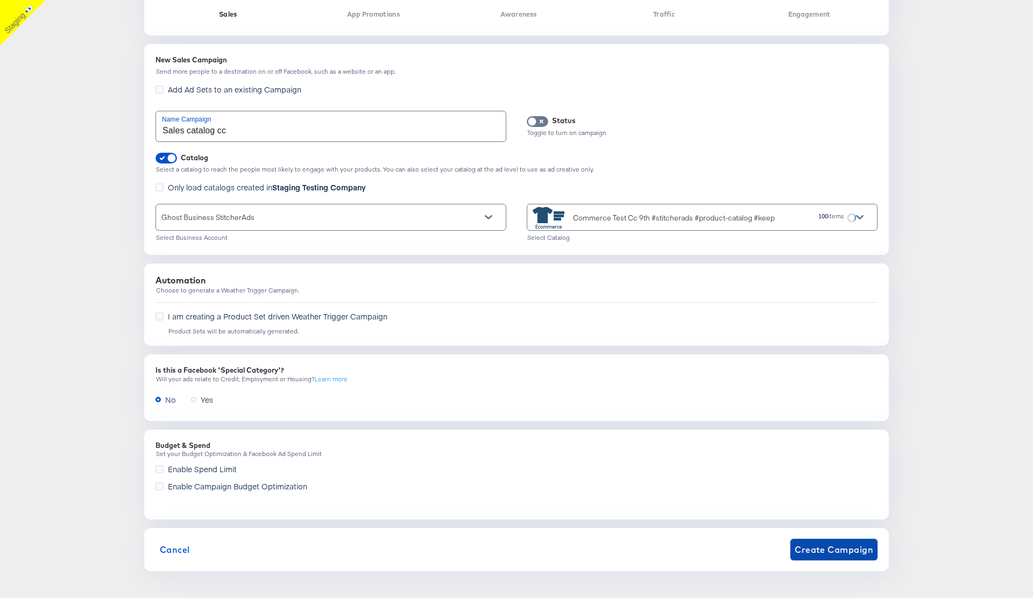
click at [822, 552] on span "Create Campaign" at bounding box center [834, 549] width 79 height 15
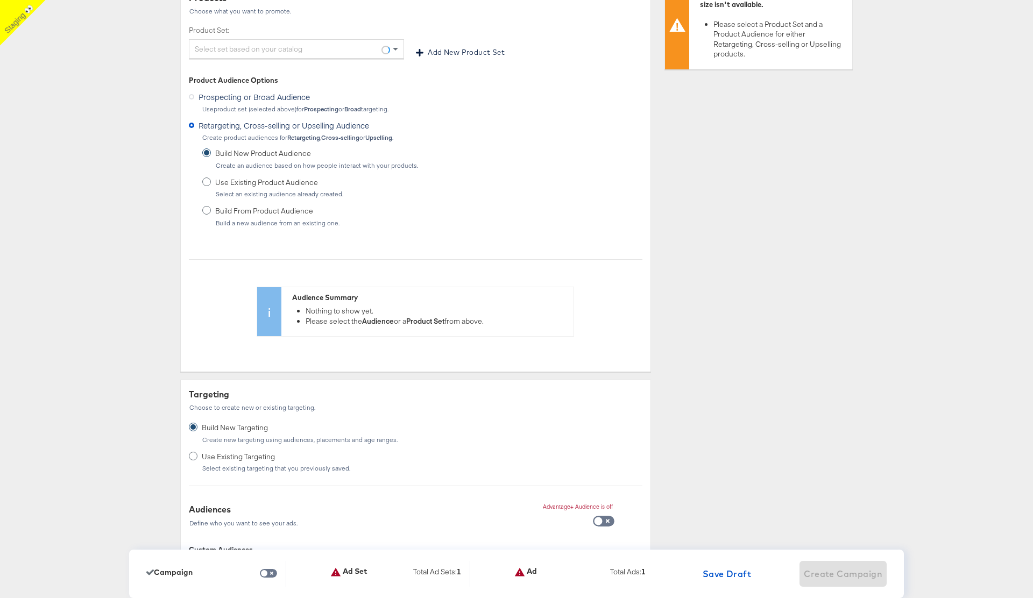
scroll to position [0, 0]
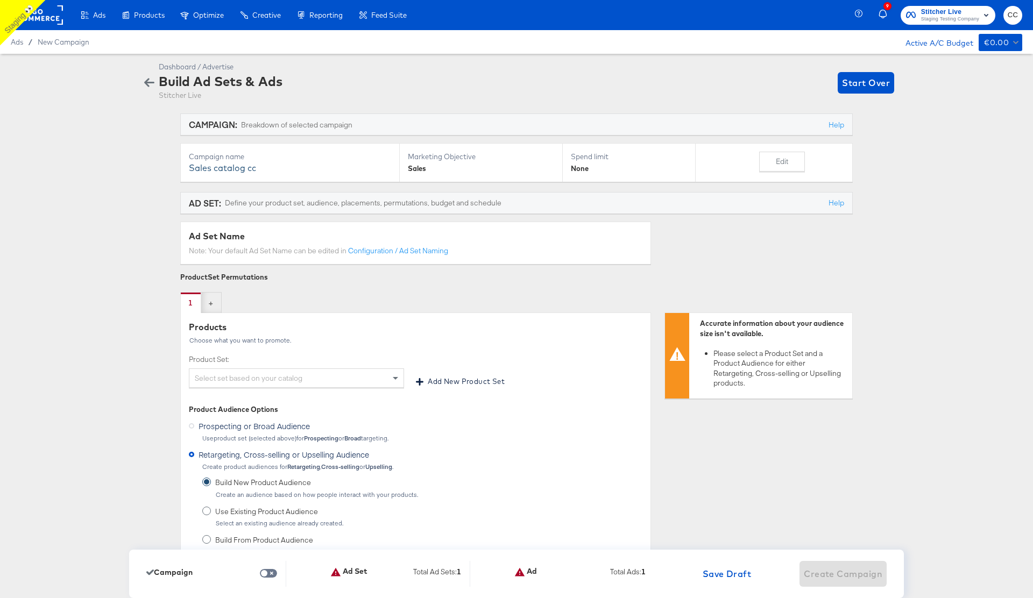
click at [244, 372] on div "Select set based on your catalog" at bounding box center [296, 378] width 214 height 18
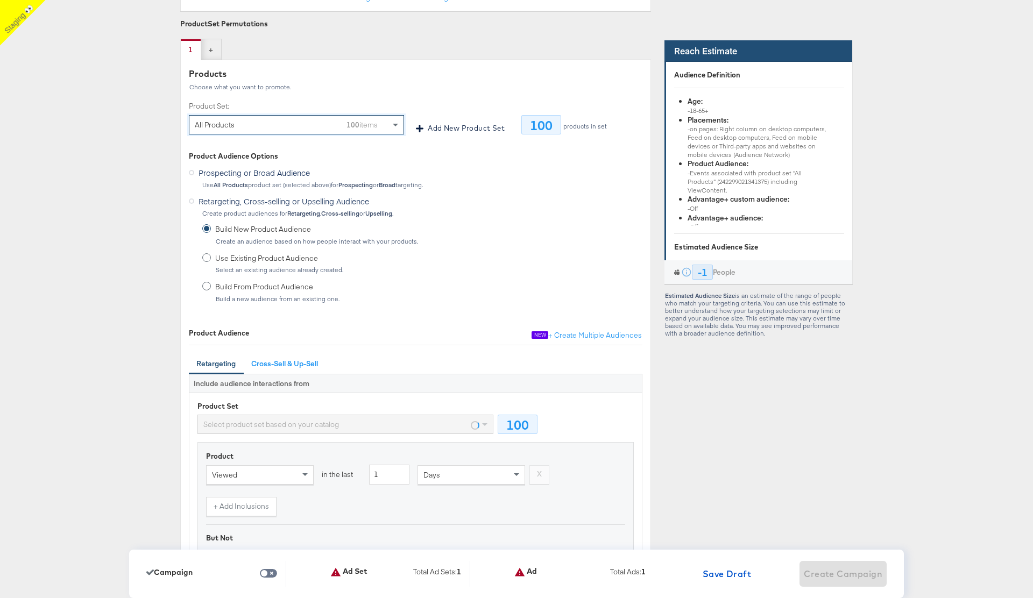
scroll to position [399, 0]
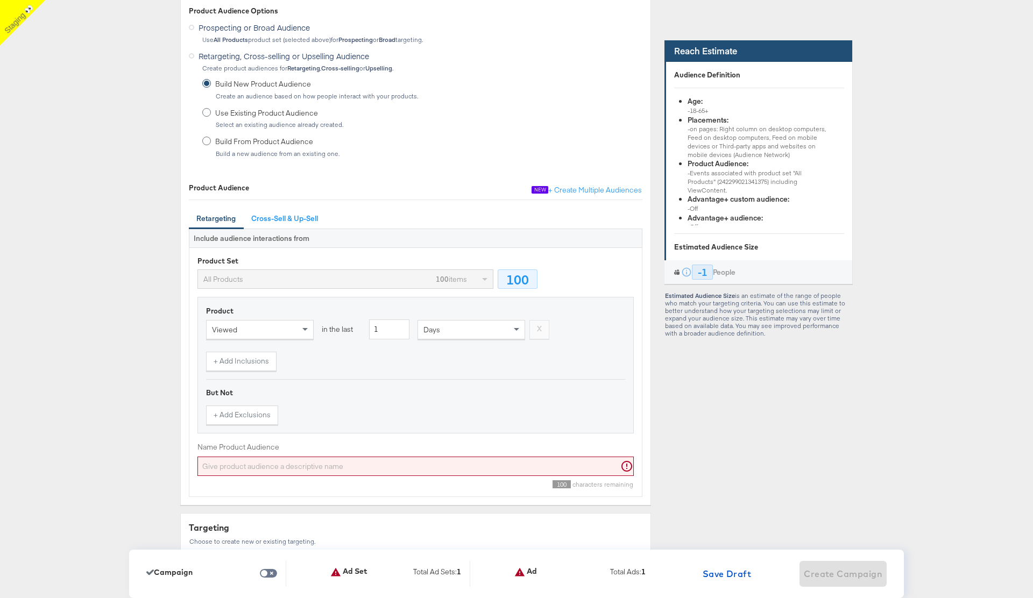
click at [270, 470] on input "Name Product Audience" at bounding box center [416, 467] width 436 height 20
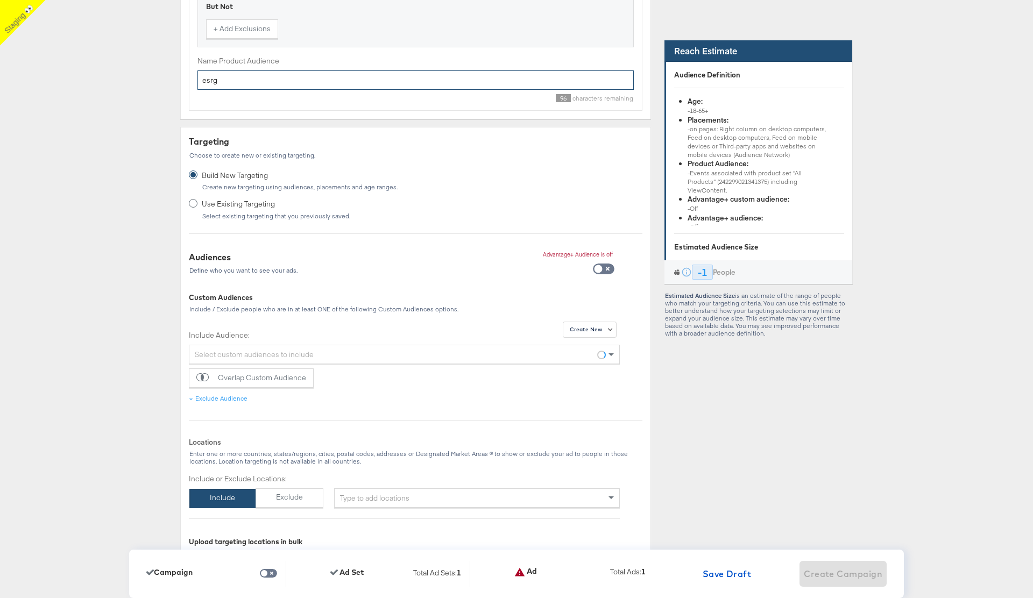
scroll to position [942, 0]
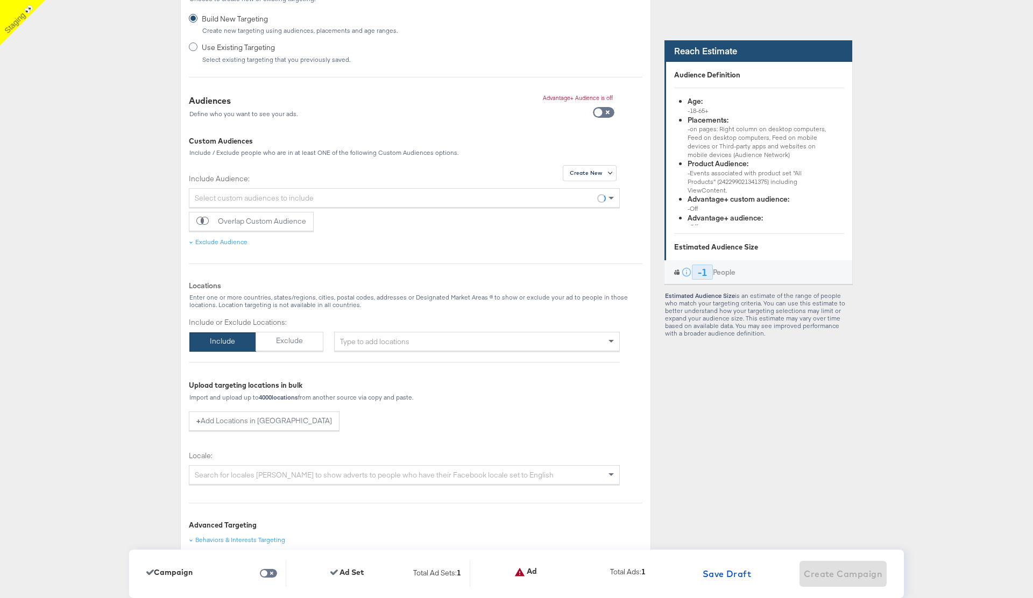
type input "esrg"
click at [383, 348] on div "Type to add locations" at bounding box center [477, 341] width 286 height 19
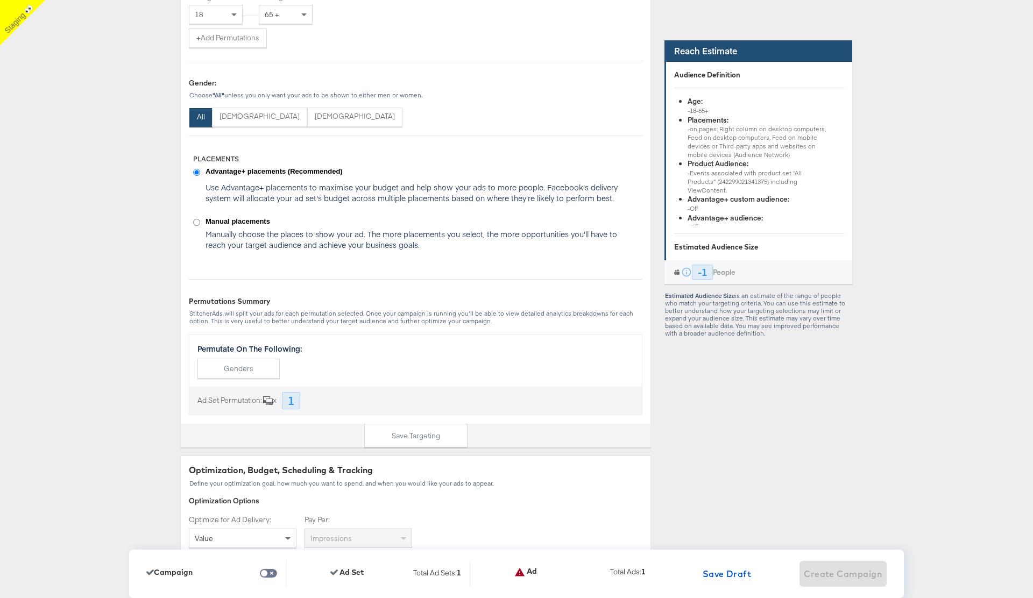
scroll to position [1807, 0]
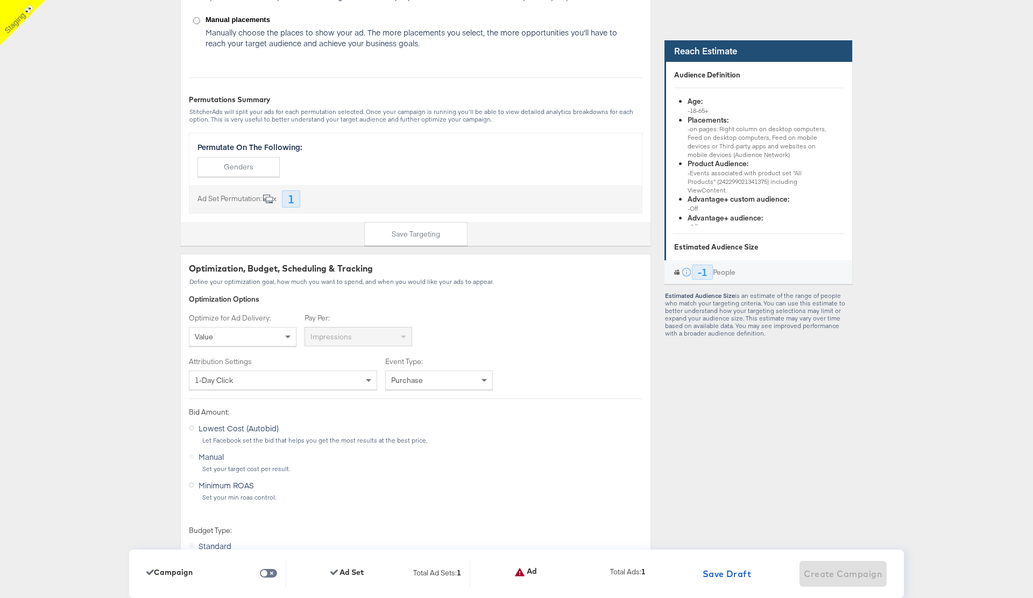
click at [241, 335] on div "Value" at bounding box center [242, 337] width 107 height 18
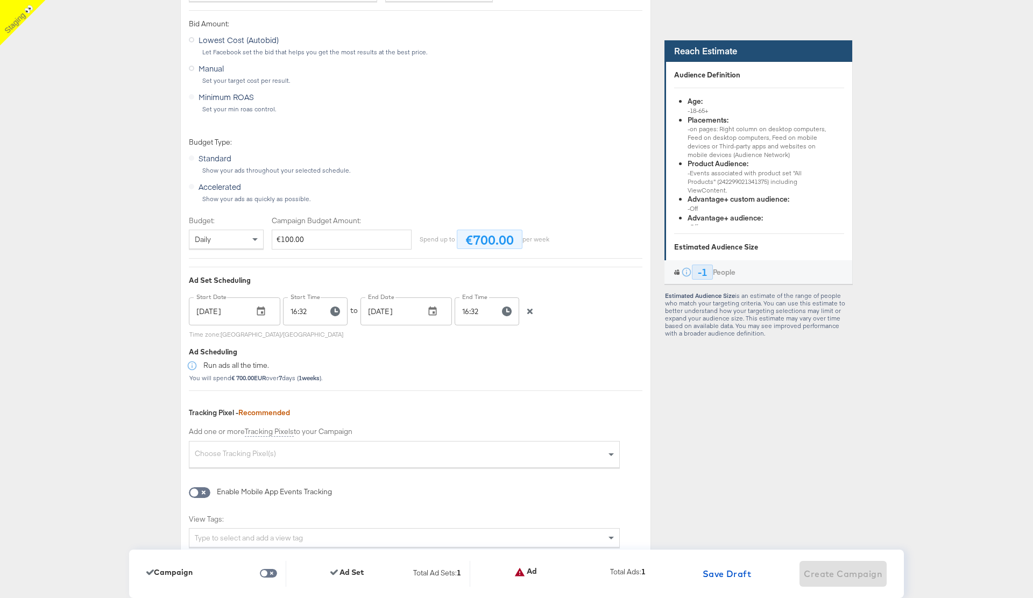
scroll to position [2232, 0]
click at [527, 308] on icon "button" at bounding box center [530, 310] width 8 height 8
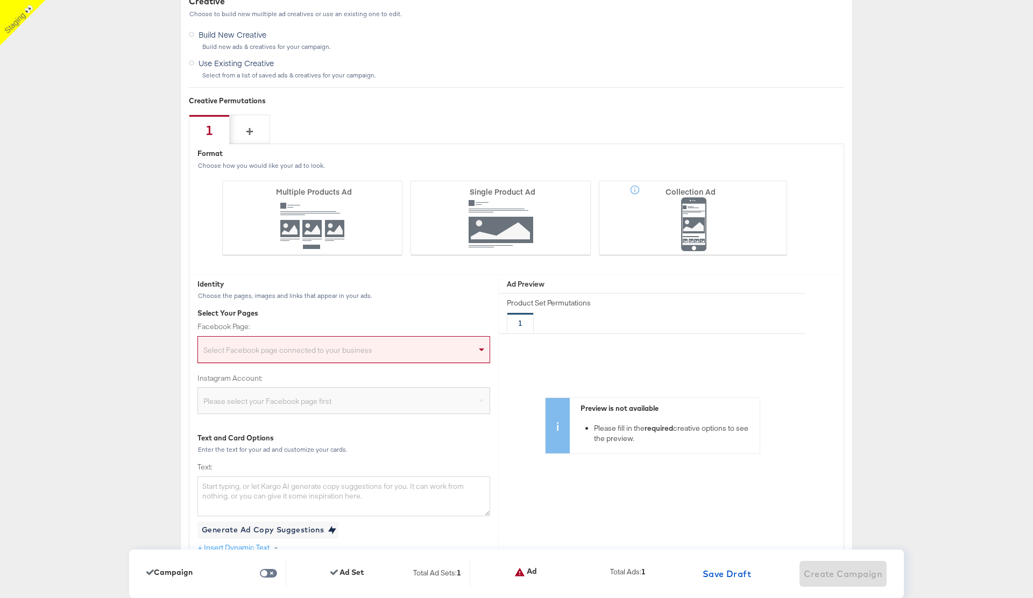
scroll to position [2867, 0]
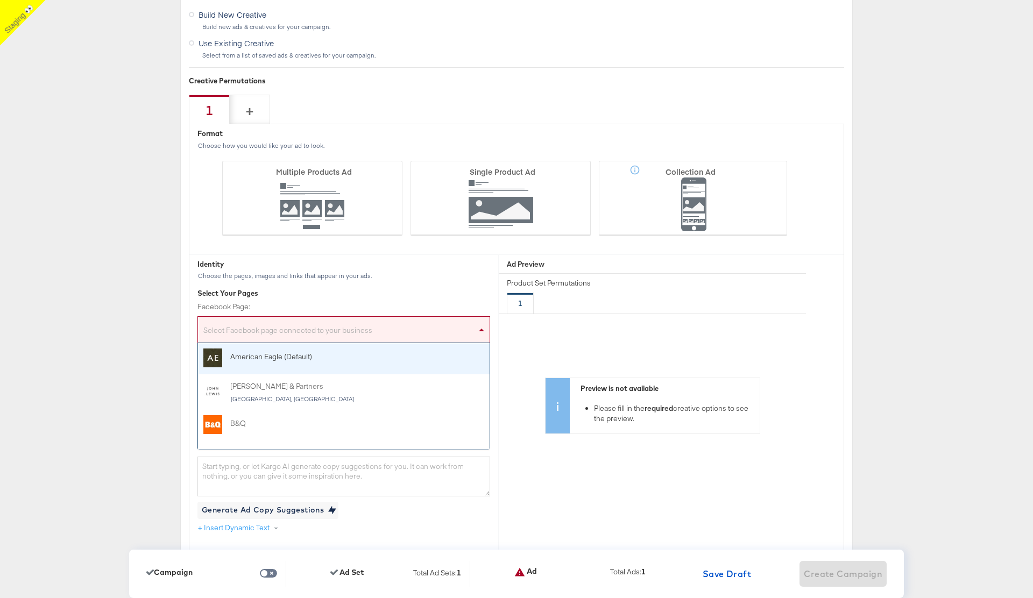
click at [297, 330] on div "Select Facebook page connected to your business" at bounding box center [344, 332] width 292 height 22
type input "sta"
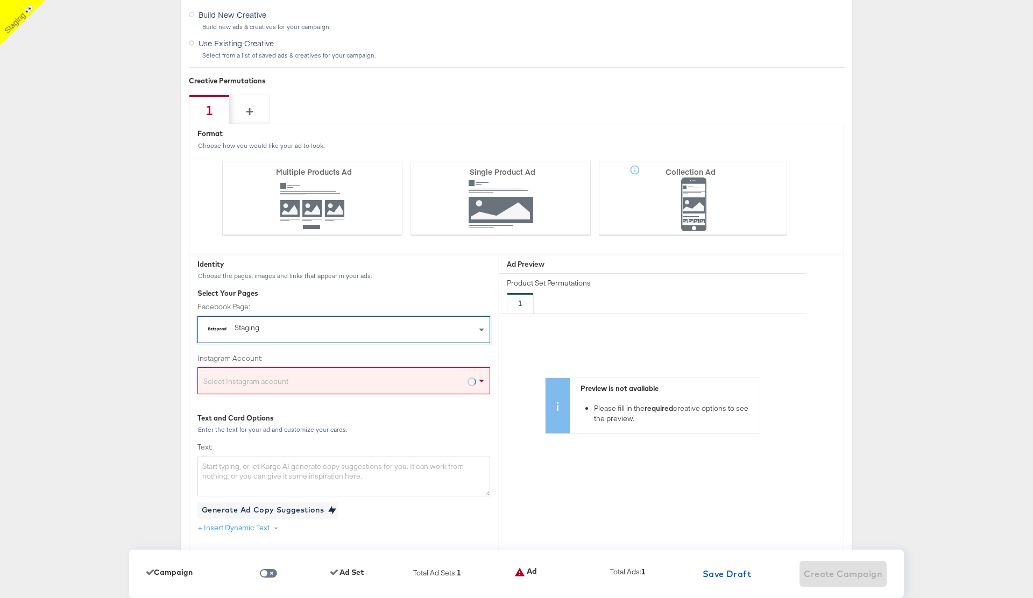
scroll to position [2902, 0]
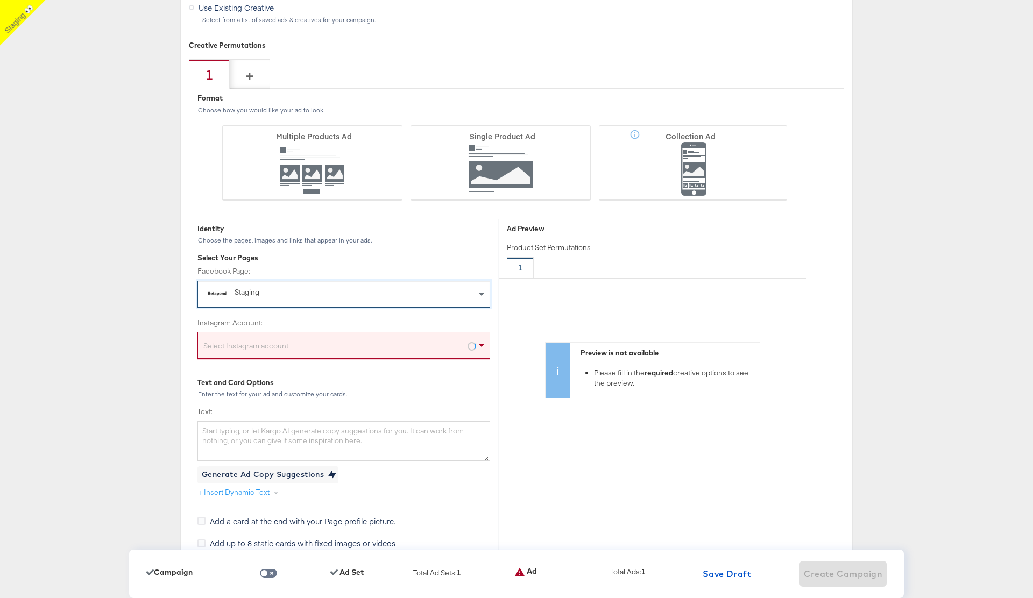
click at [302, 341] on div "Select Instagram account" at bounding box center [344, 348] width 292 height 22
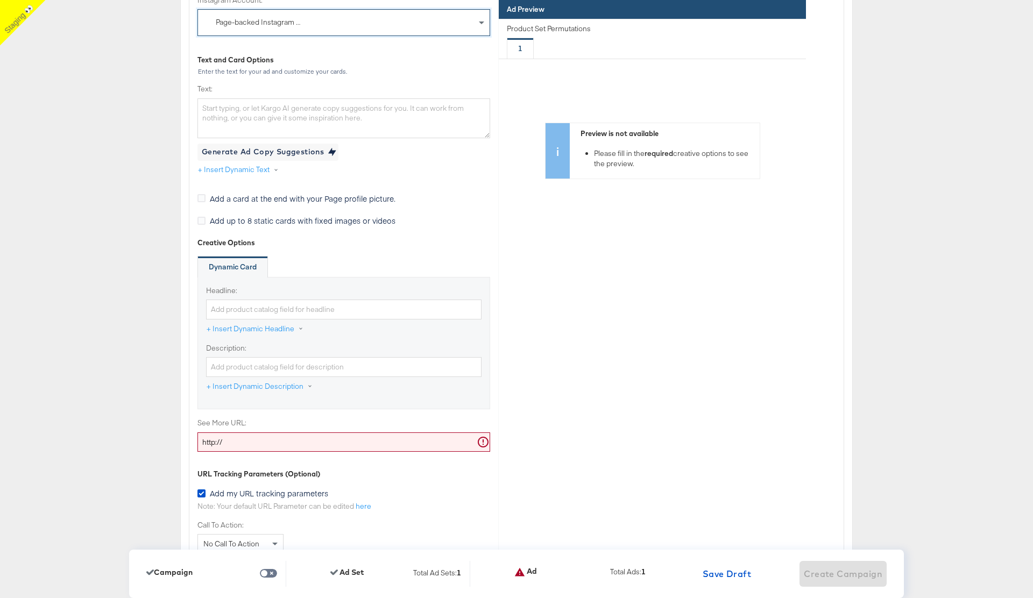
scroll to position [3231, 0]
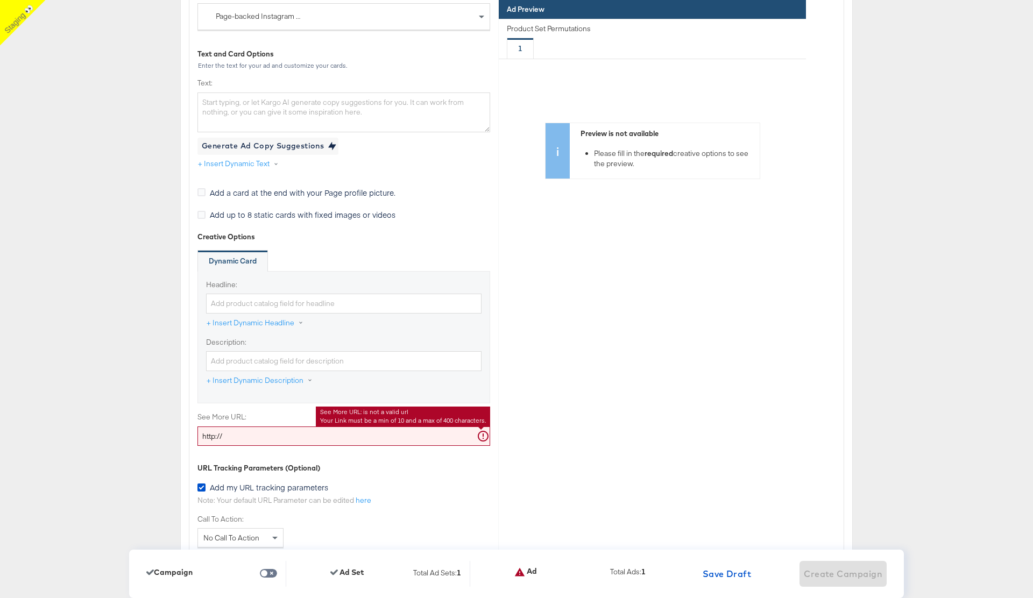
click at [239, 441] on input "http://" at bounding box center [344, 437] width 293 height 20
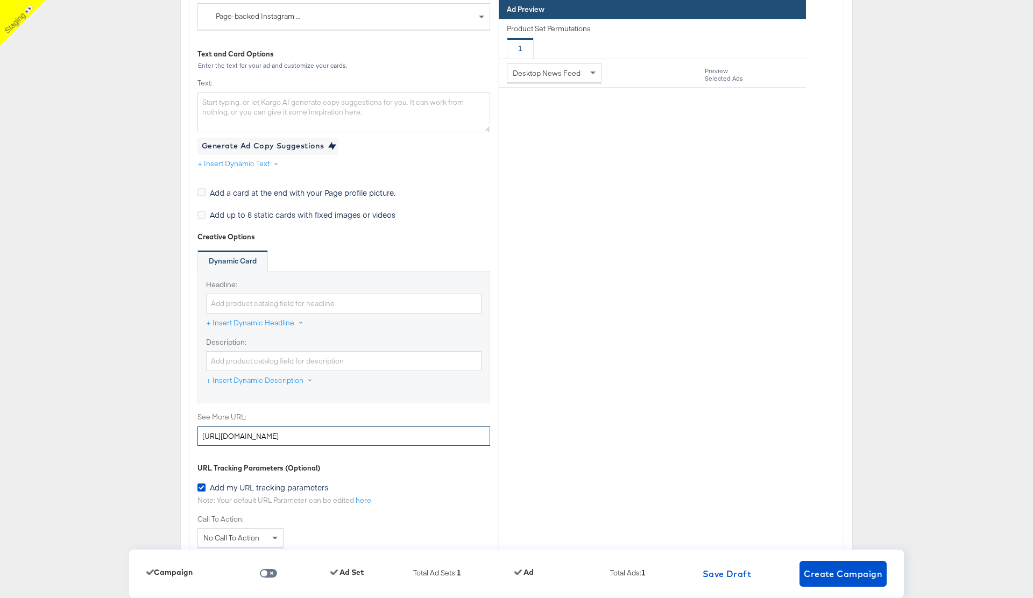
type input "[URL][DOMAIN_NAME]"
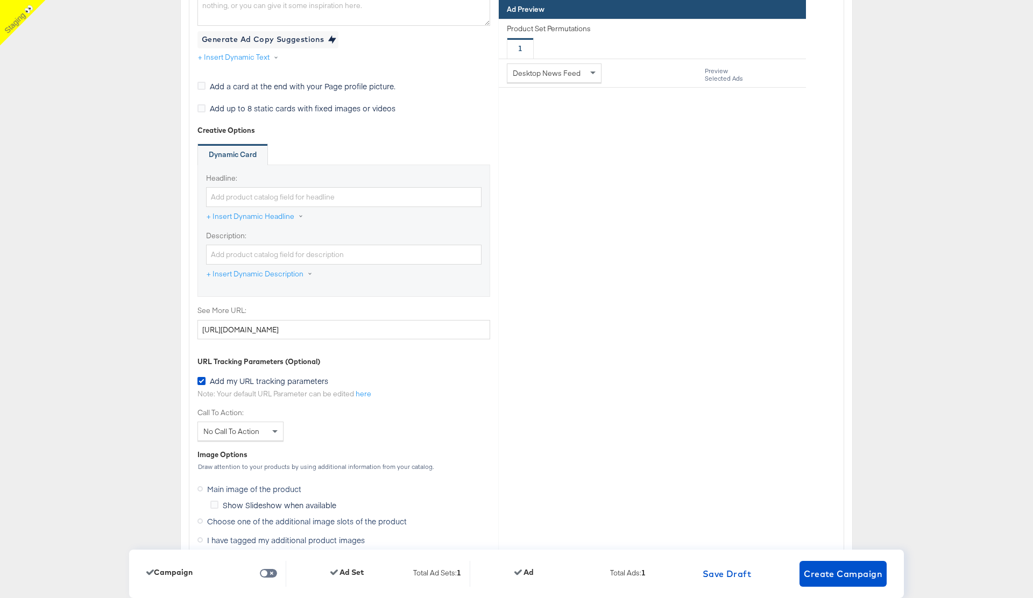
scroll to position [3350, 0]
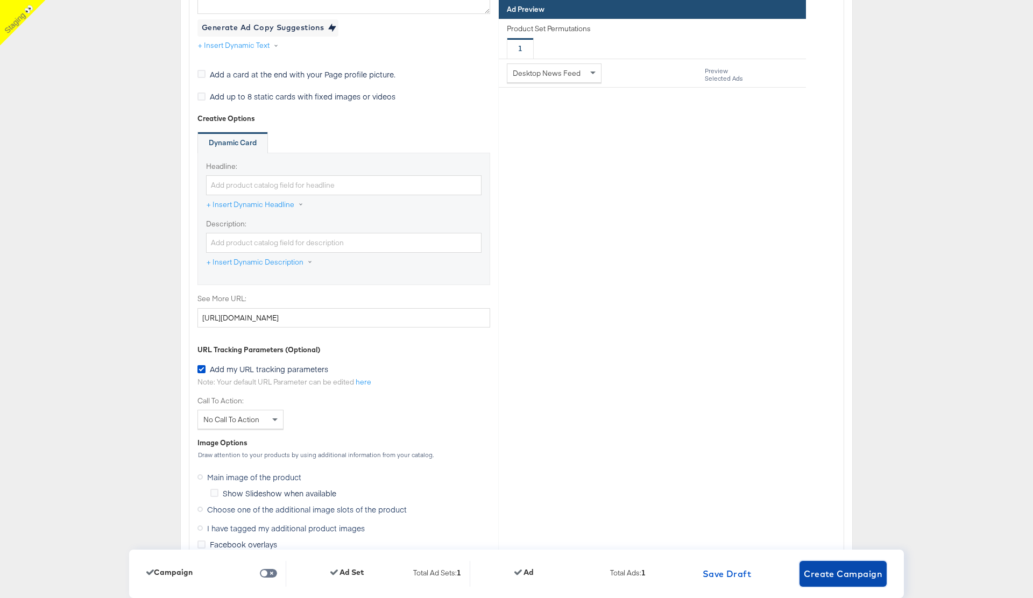
click at [848, 575] on span "Create Campaign" at bounding box center [843, 574] width 79 height 15
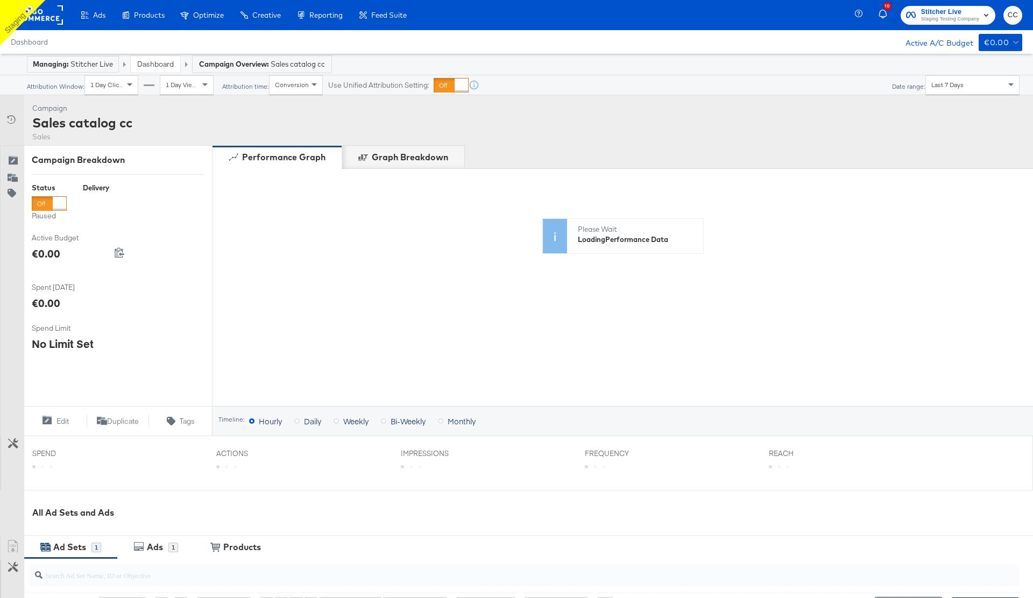
scroll to position [256, 0]
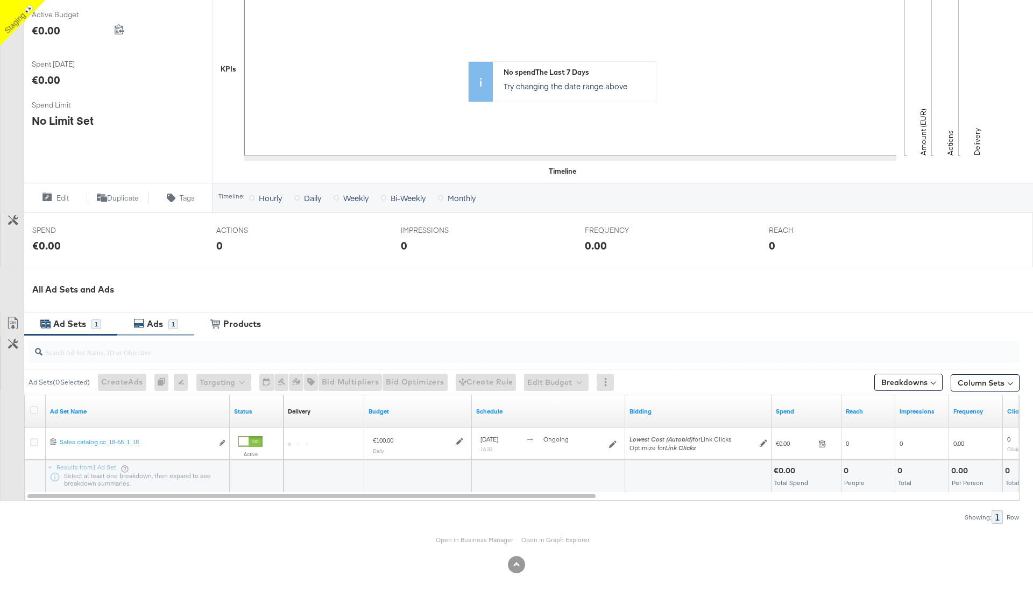
click at [156, 291] on div "All Ad Sets and Ads" at bounding box center [532, 290] width 1001 height 12
click at [158, 315] on div "Ads 1" at bounding box center [155, 324] width 77 height 23
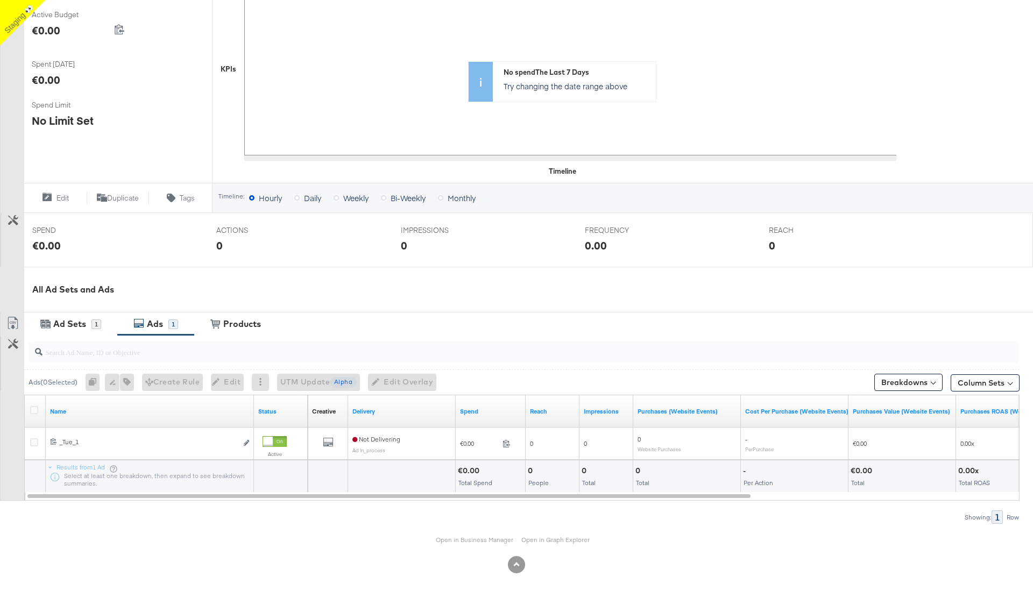
scroll to position [223, 0]
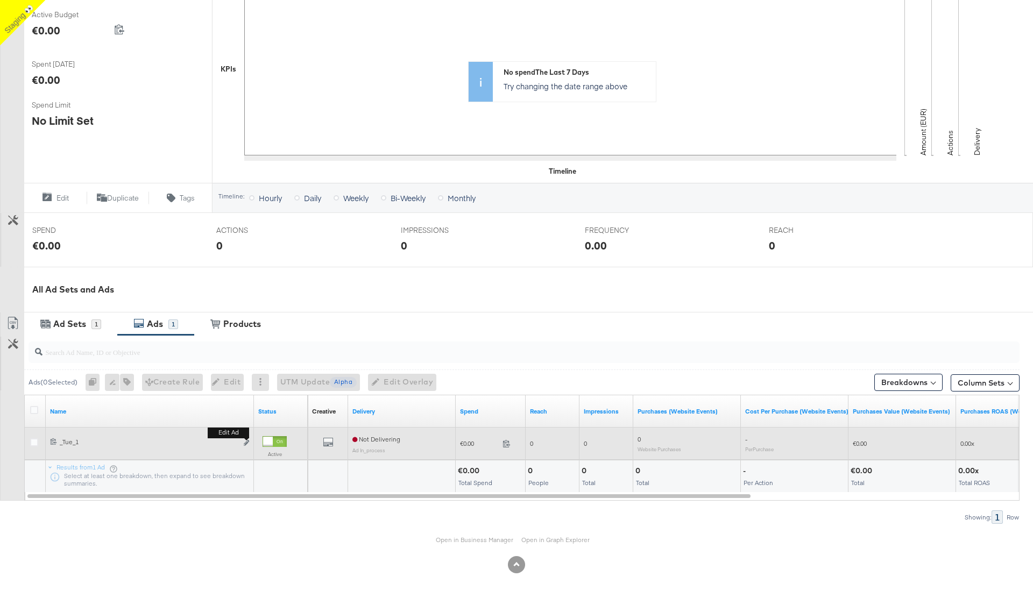
click at [248, 438] on b "Edit ad" at bounding box center [228, 432] width 41 height 11
click at [245, 443] on icon "link" at bounding box center [246, 443] width 5 height 6
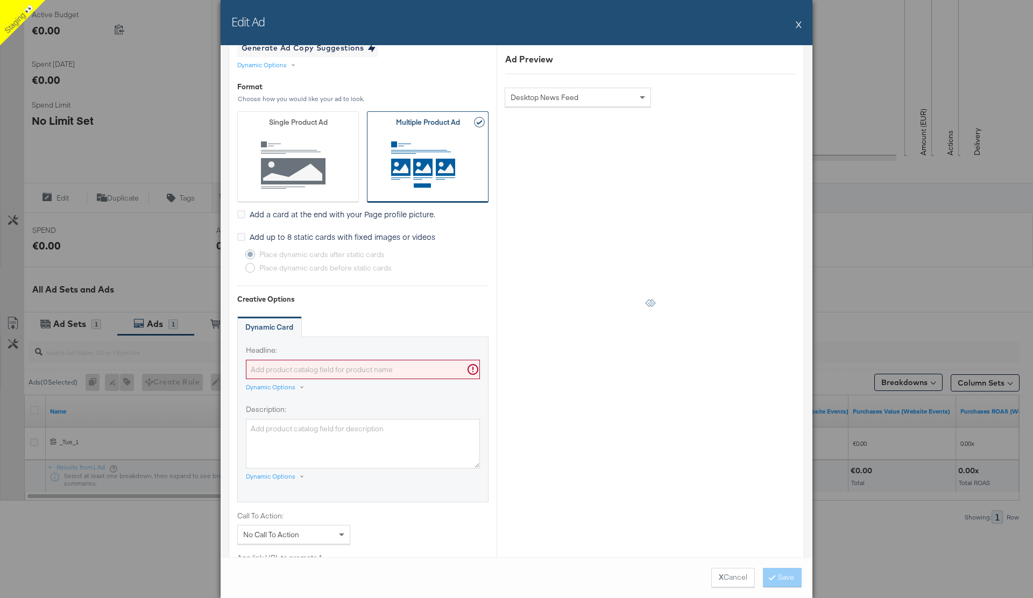
scroll to position [413, 0]
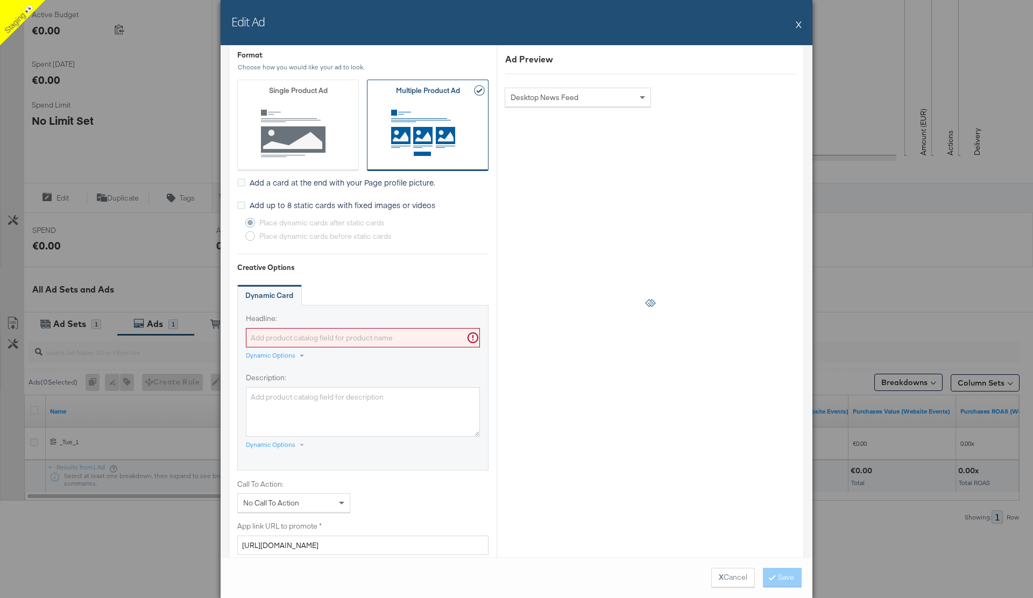
click at [280, 355] on div "Dynamic Options" at bounding box center [271, 355] width 50 height 9
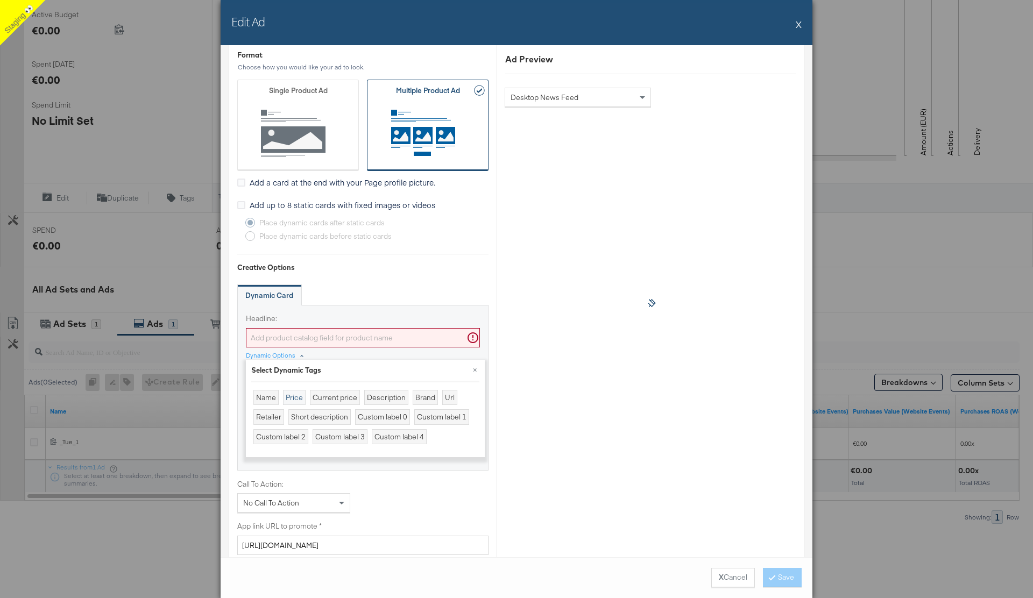
click at [292, 396] on div "Price" at bounding box center [294, 398] width 23 height 16
type input "{{product.price}}"
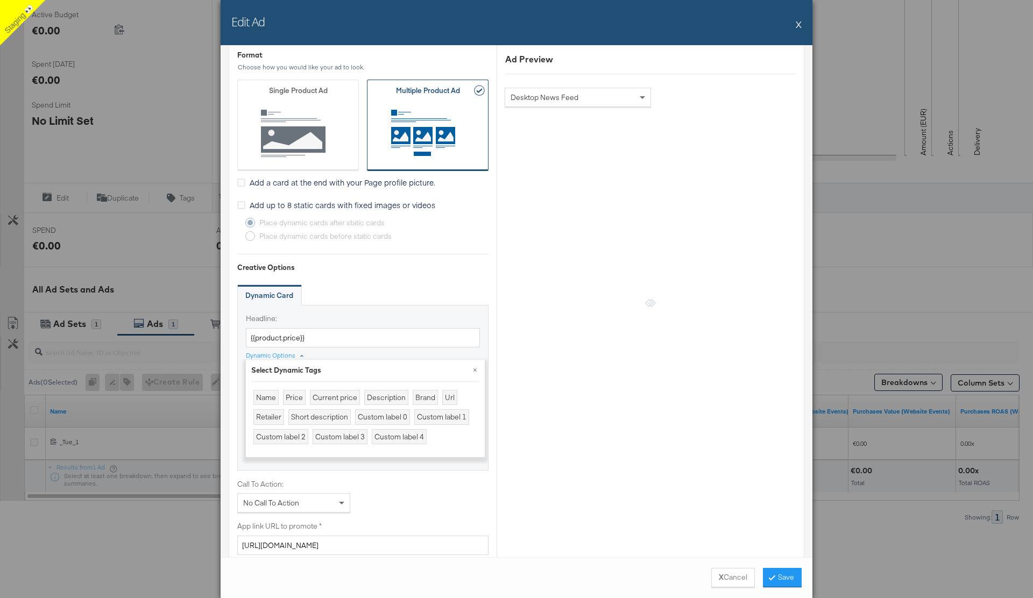
click at [440, 295] on div "Dynamic Card" at bounding box center [362, 296] width 251 height 22
click at [476, 370] on button "×" at bounding box center [475, 369] width 19 height 19
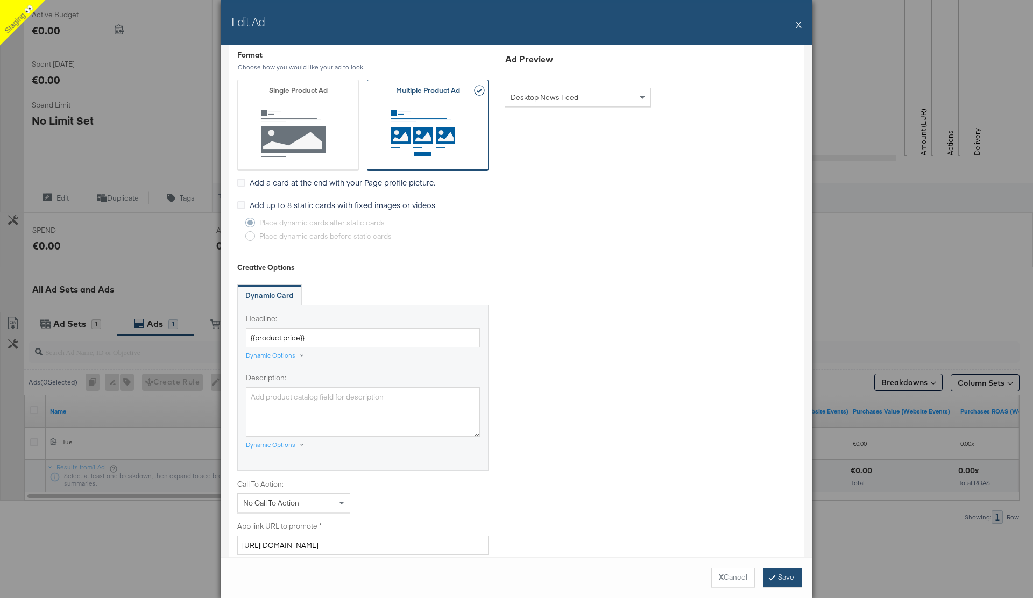
click at [783, 579] on button "Save" at bounding box center [782, 577] width 39 height 19
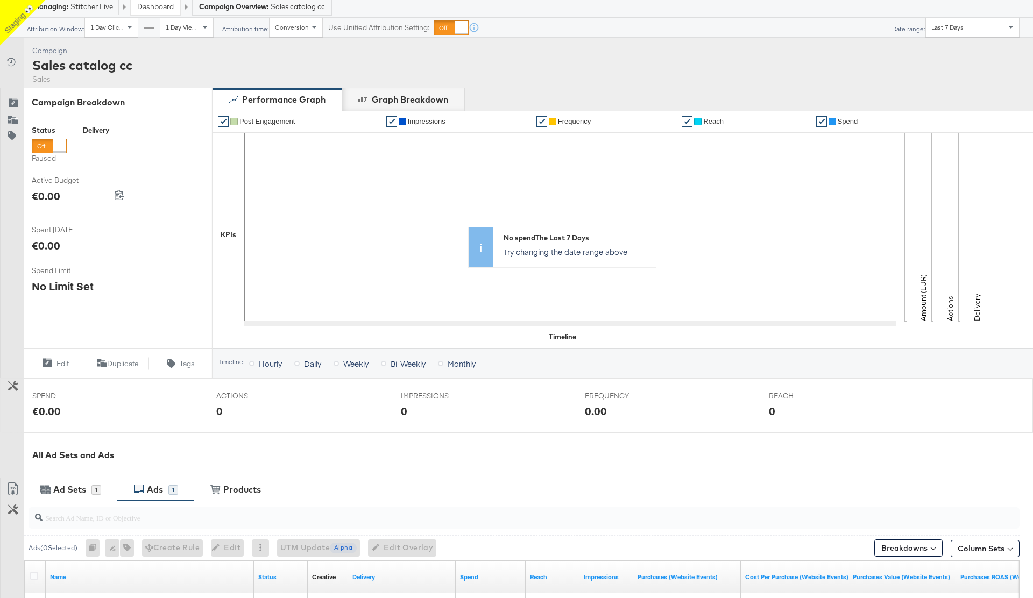
scroll to position [0, 0]
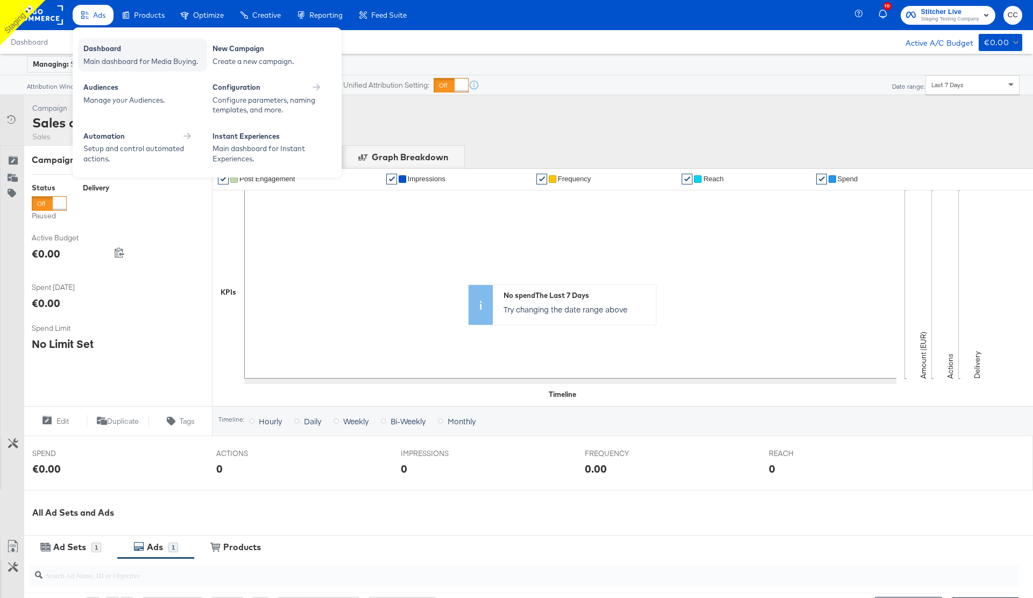
click at [152, 58] on div "Main dashboard for Media Buying." at bounding box center [142, 62] width 118 height 10
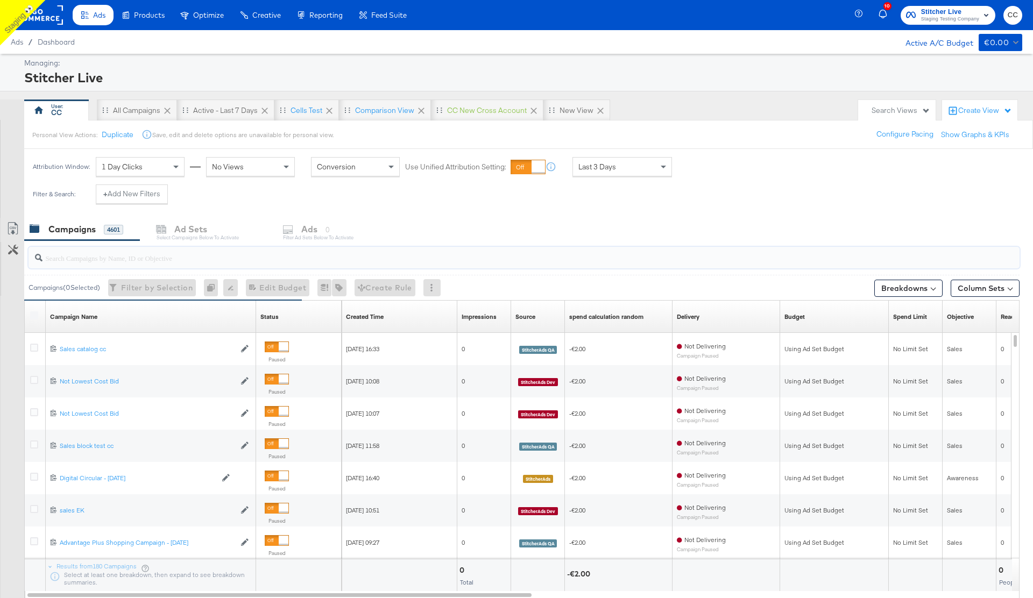
click at [109, 260] on input "search" at bounding box center [486, 253] width 886 height 21
type input "0"
type input "3"
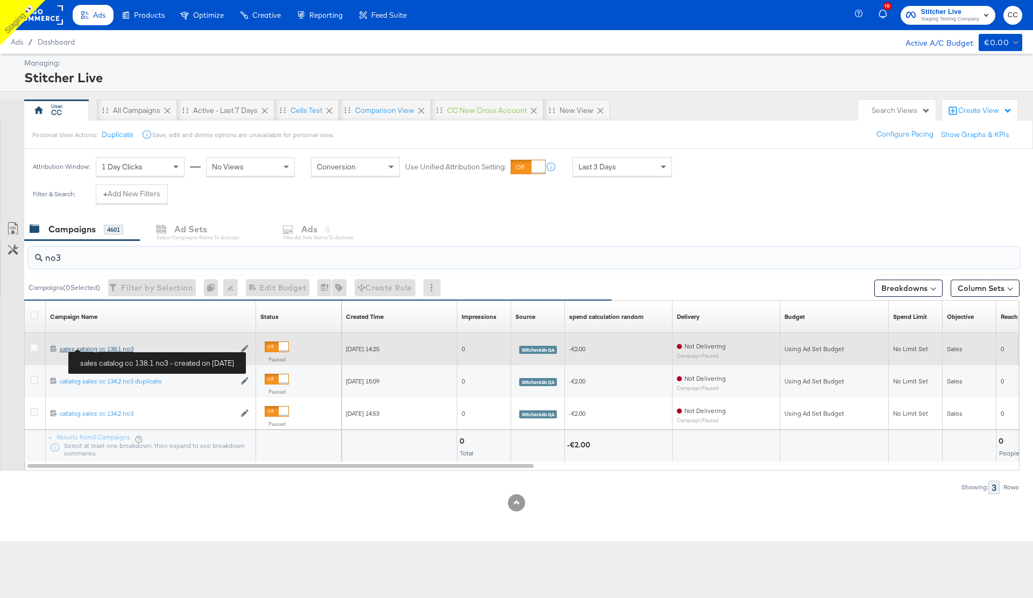
type input "no3"
click at [109, 348] on div "sales catalog cc 138.1 no3 sales catalog cc 138.1 no3" at bounding box center [147, 349] width 175 height 9
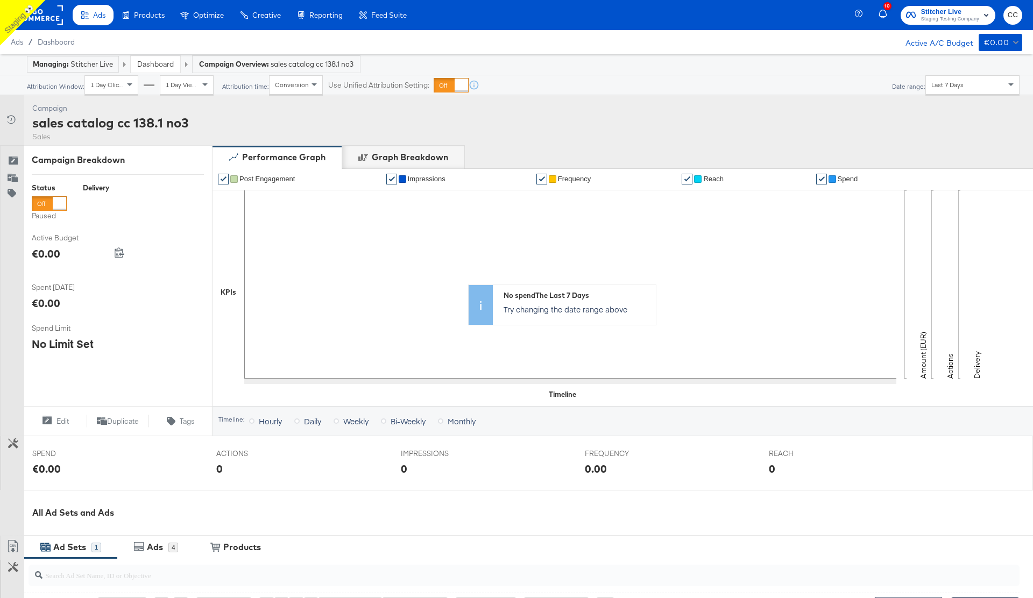
scroll to position [223, 0]
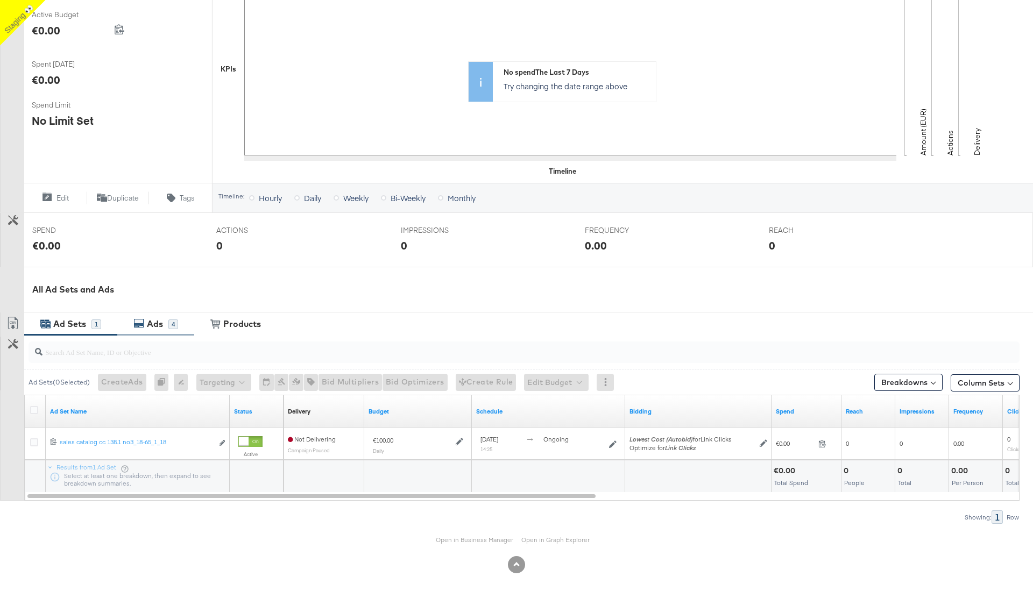
click at [156, 322] on div "Ads" at bounding box center [155, 324] width 16 height 12
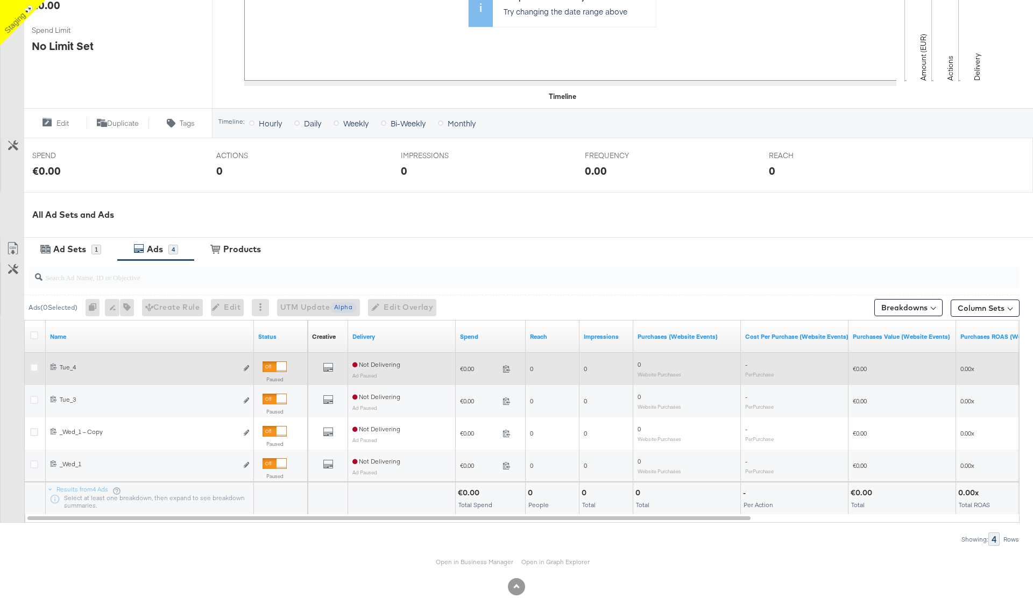
scroll to position [320, 0]
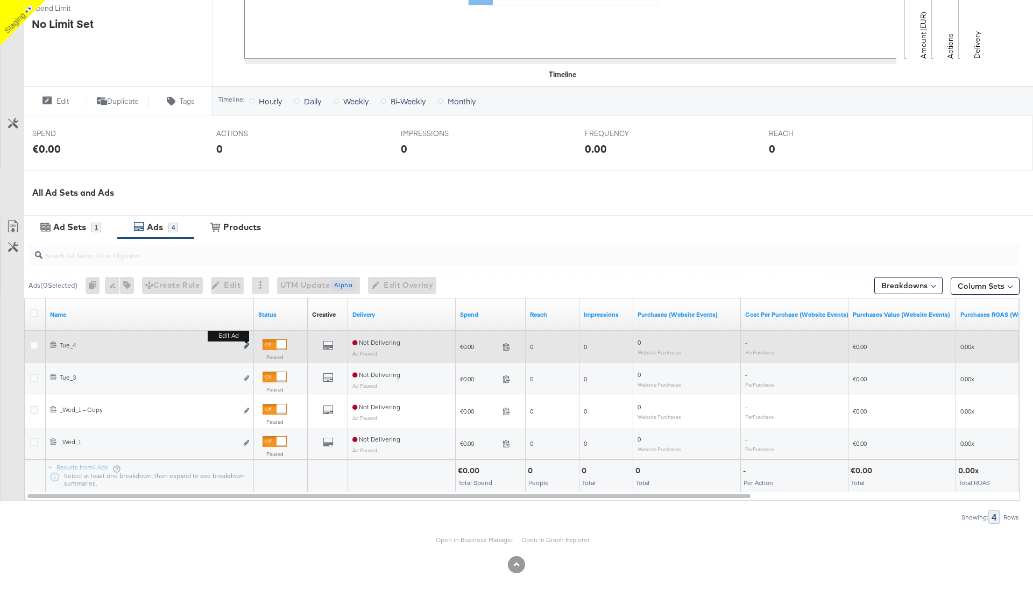
click at [246, 346] on icon "link" at bounding box center [246, 346] width 5 height 6
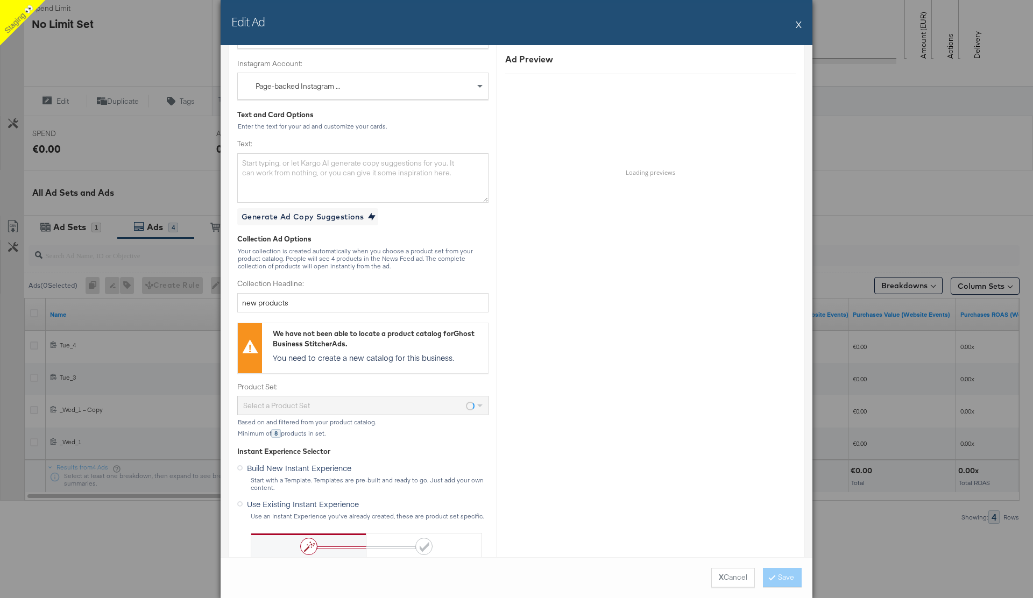
scroll to position [220, 0]
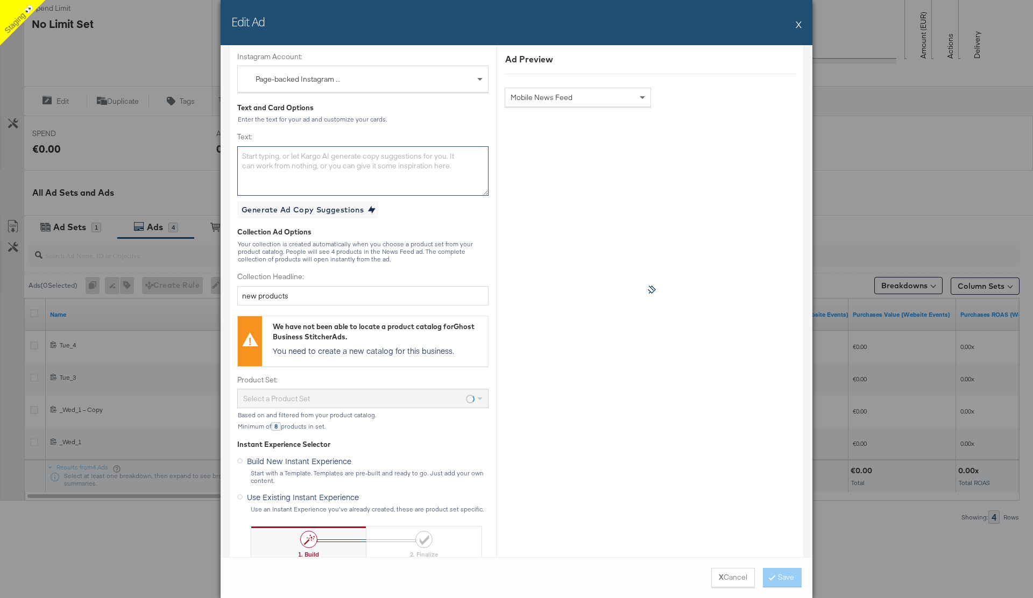
click at [315, 167] on textarea "Text:" at bounding box center [362, 171] width 251 height 50
type textarea "edit"
click at [780, 579] on button "Save" at bounding box center [782, 577] width 39 height 19
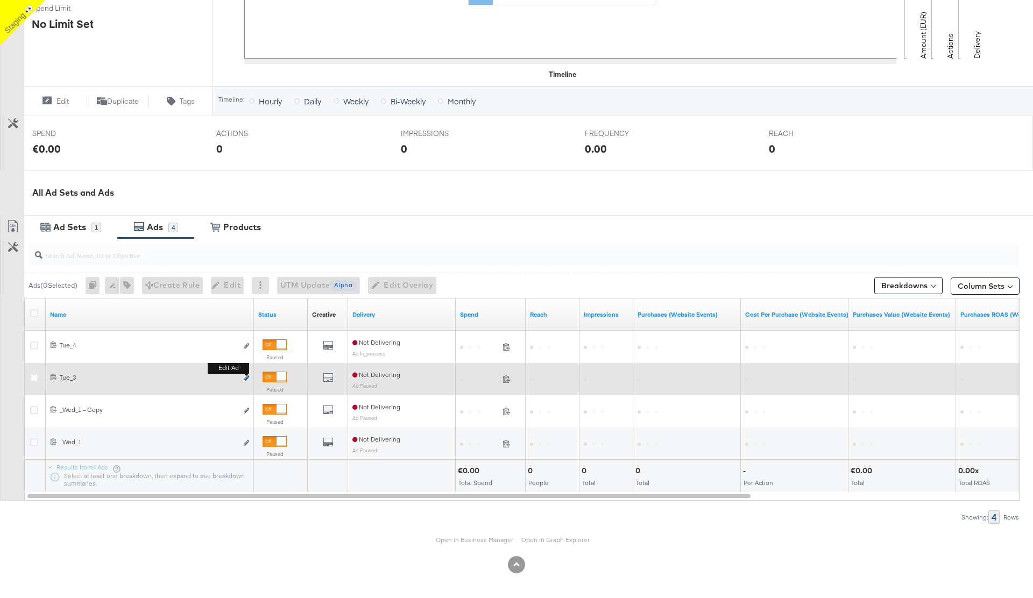
click at [246, 379] on icon "link" at bounding box center [246, 379] width 5 height 6
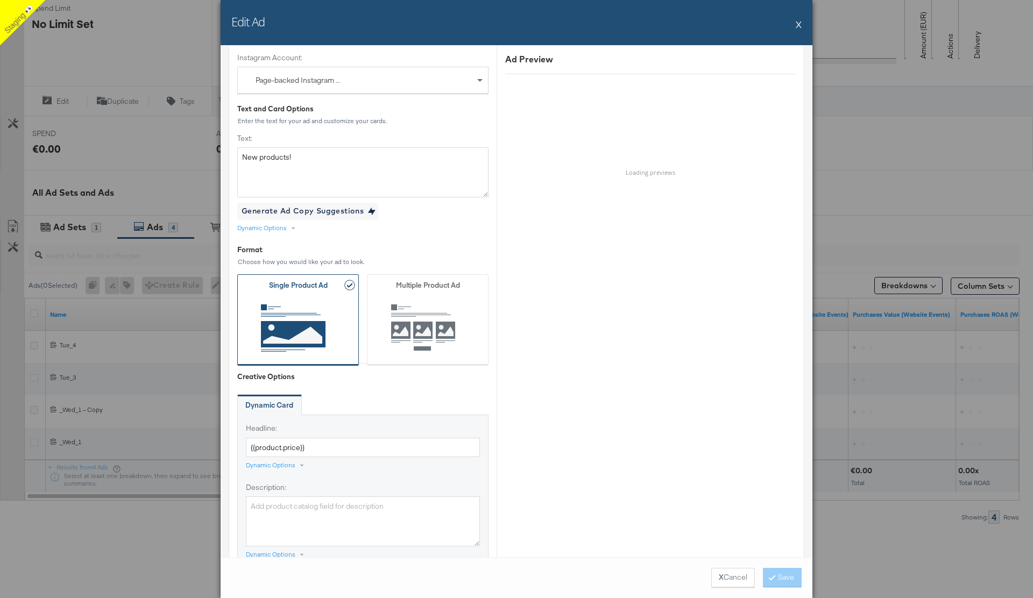
scroll to position [336, 0]
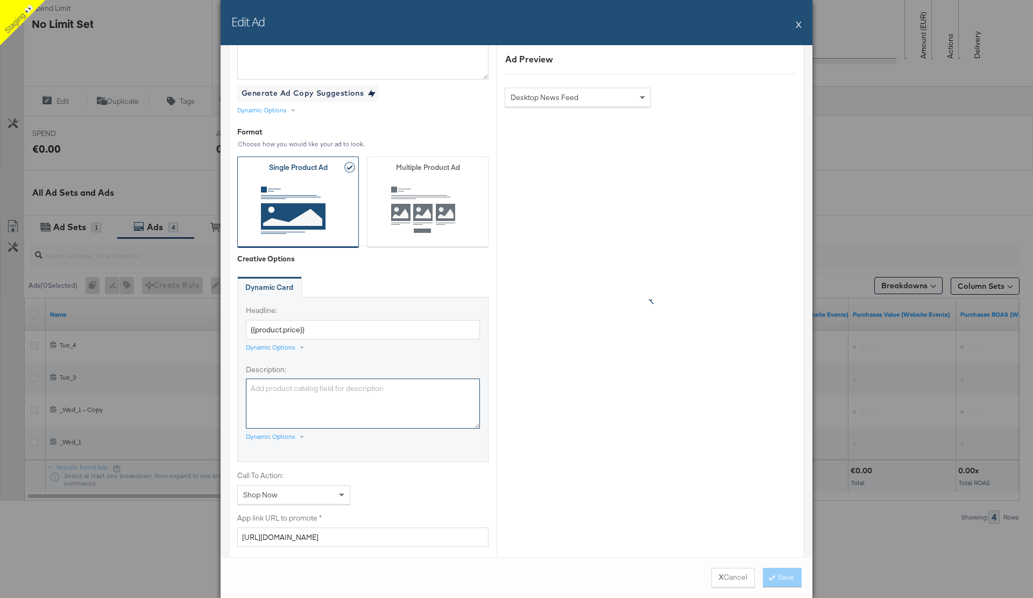
click at [280, 400] on textarea "Description:" at bounding box center [363, 404] width 234 height 50
type textarea "Sale"
click at [471, 277] on div "Dynamic Card" at bounding box center [362, 288] width 251 height 22
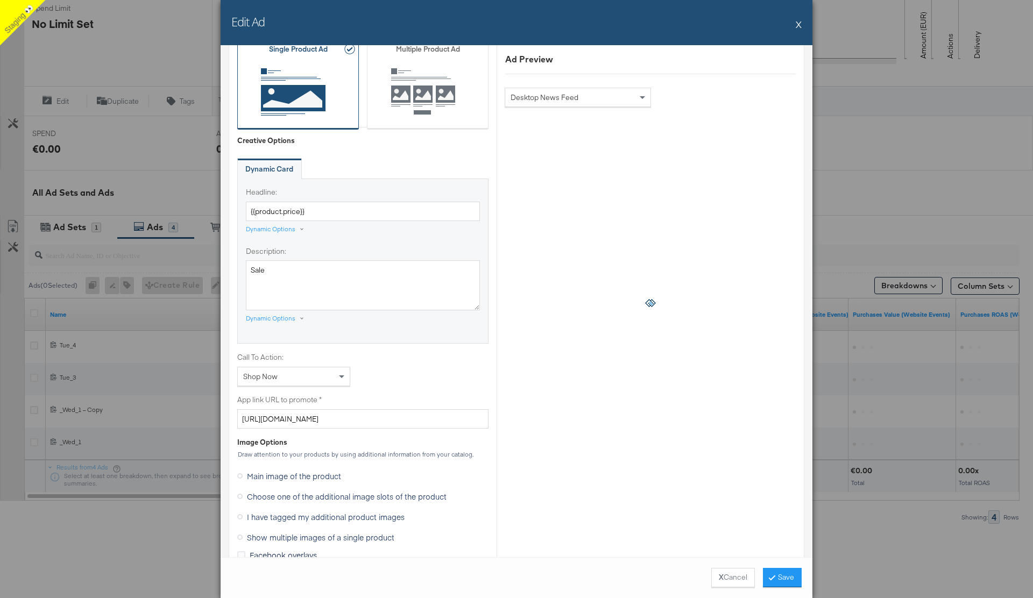
scroll to position [476, 0]
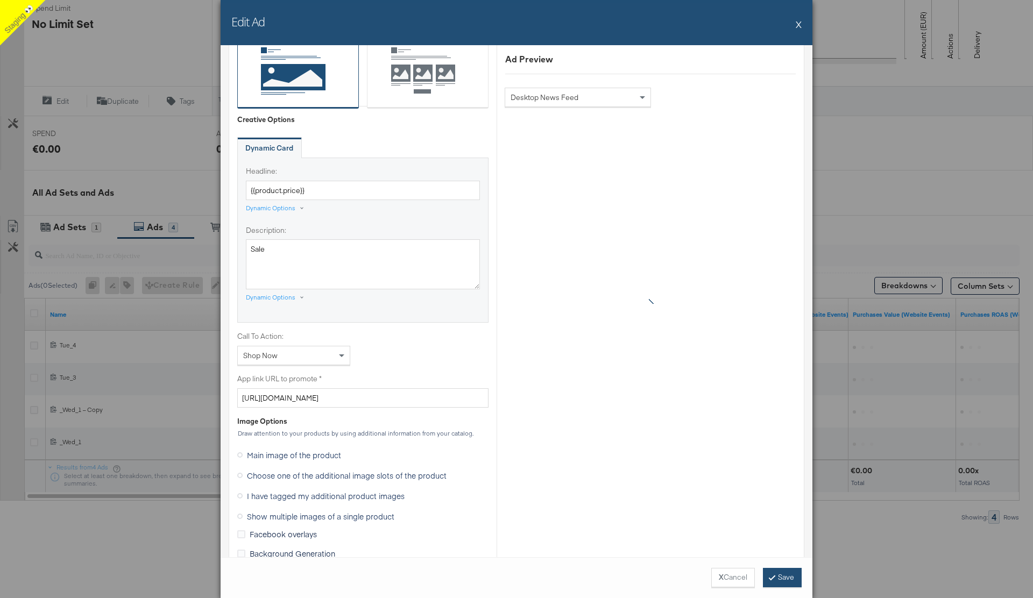
click at [786, 580] on button "Save" at bounding box center [782, 577] width 39 height 19
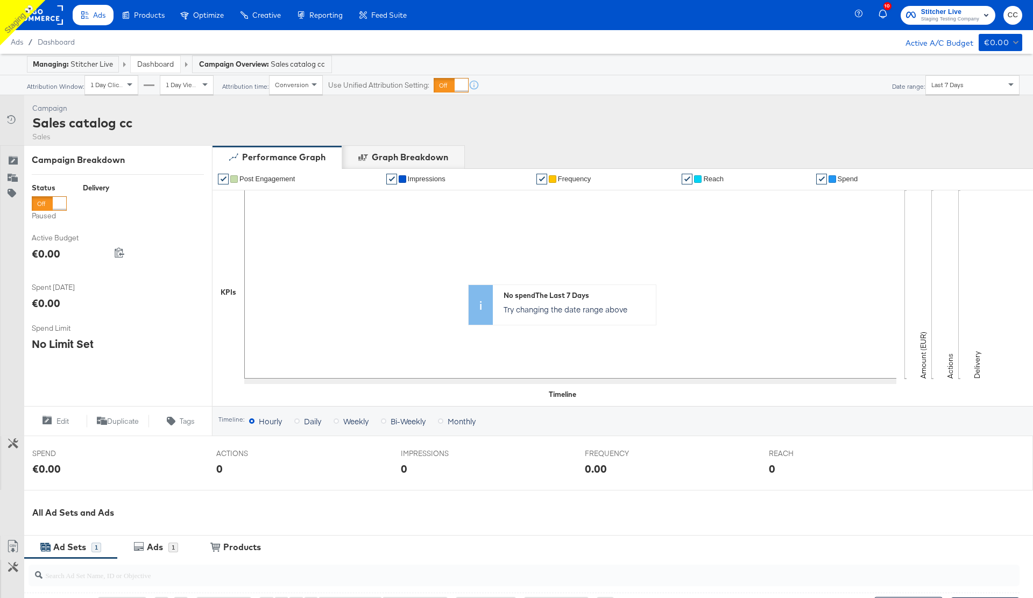
click at [51, 20] on rect at bounding box center [38, 14] width 50 height 19
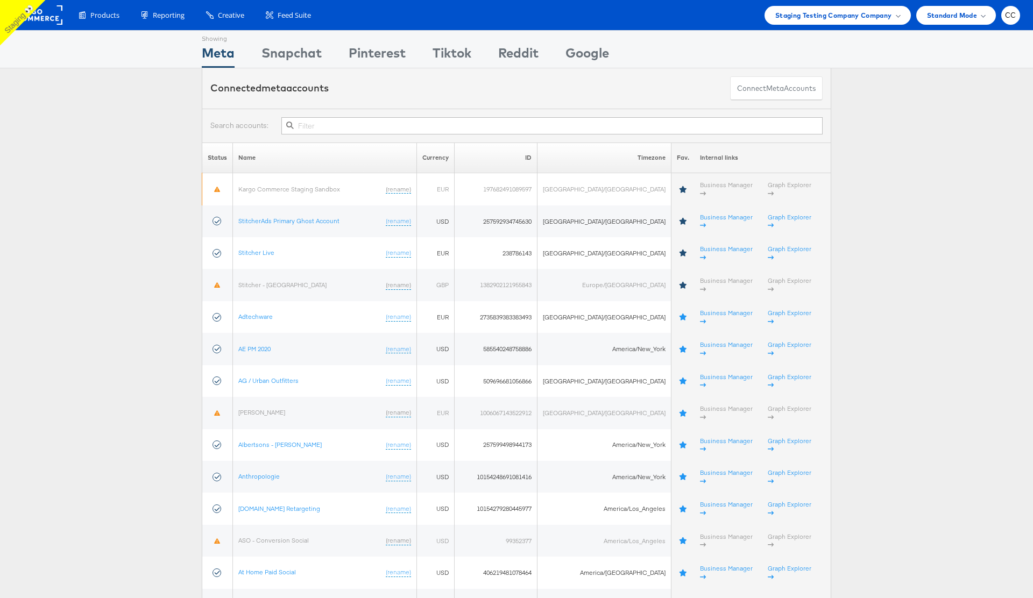
click at [343, 125] on input "text" at bounding box center [551, 125] width 541 height 17
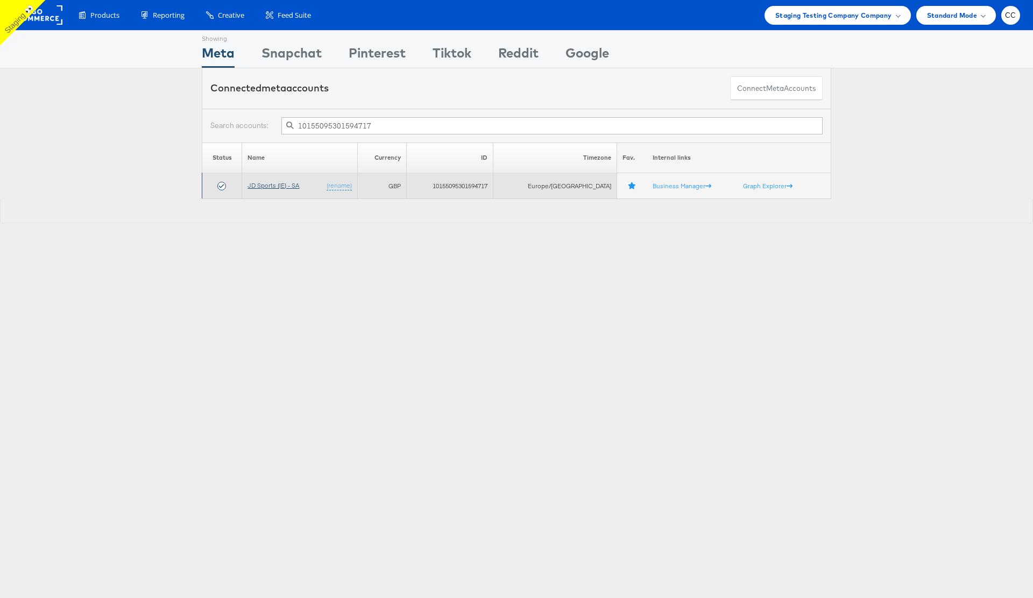
type input "10155095301594717"
click at [279, 184] on link "JD Sports (IE) - SA" at bounding box center [274, 185] width 52 height 8
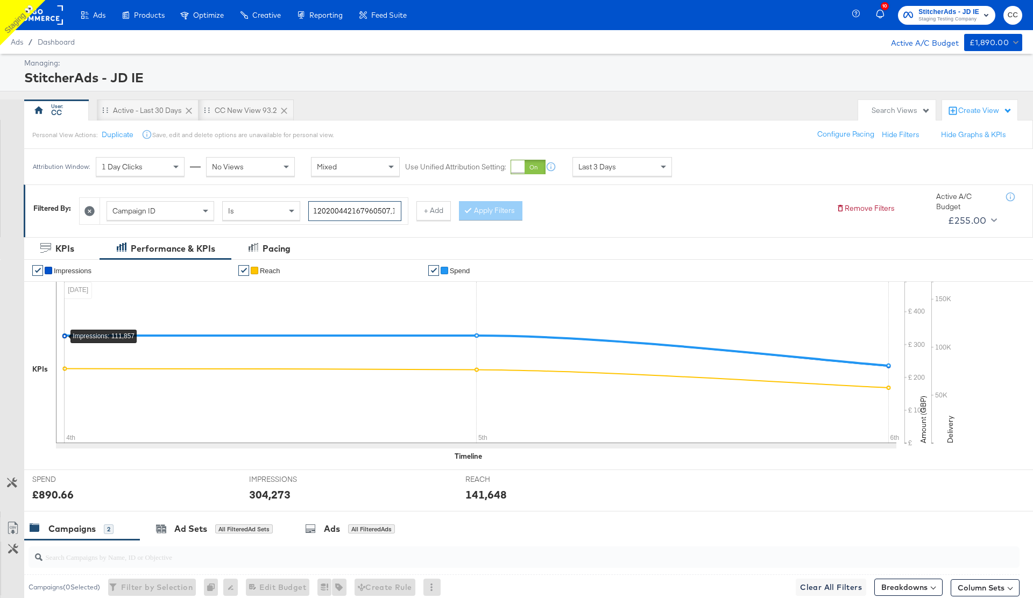
click at [366, 210] on input "120200442167960507,120205554507460507" at bounding box center [354, 211] width 93 height 20
paste input "202319788503"
type input "20231978850360507"
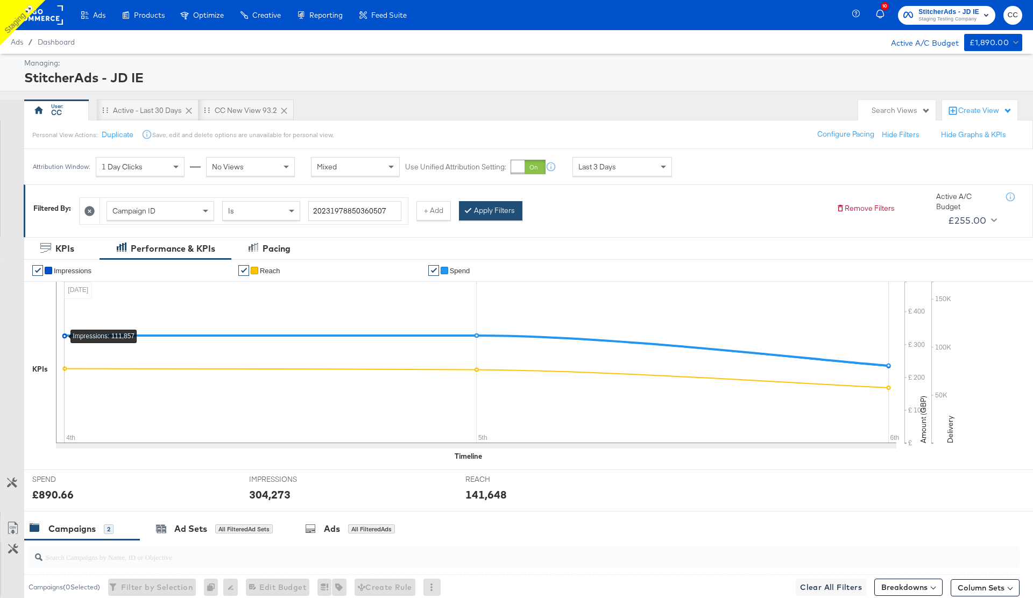
click at [491, 210] on button "Apply Filters" at bounding box center [491, 210] width 64 height 19
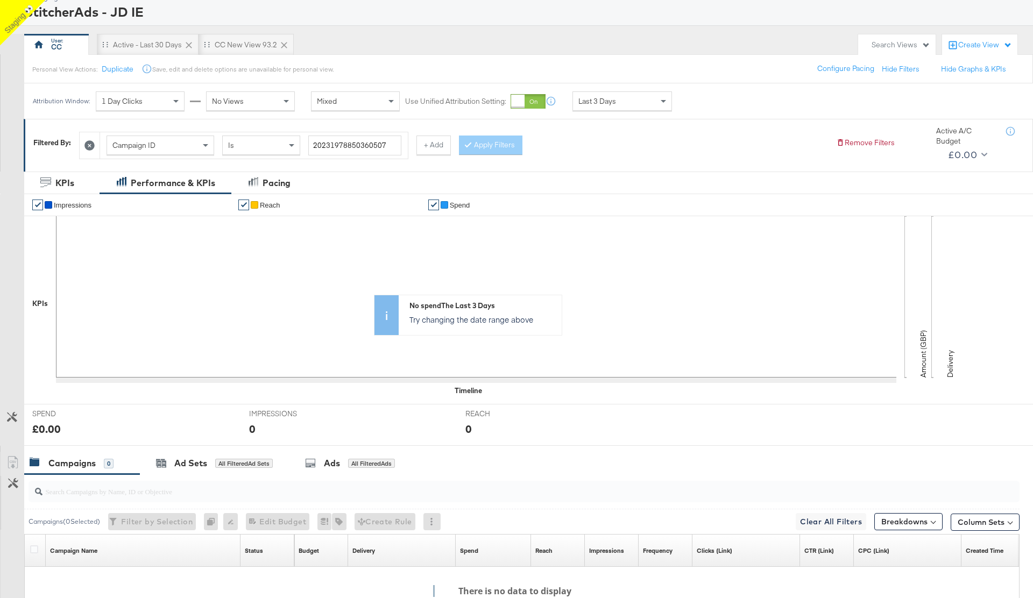
scroll to position [210, 0]
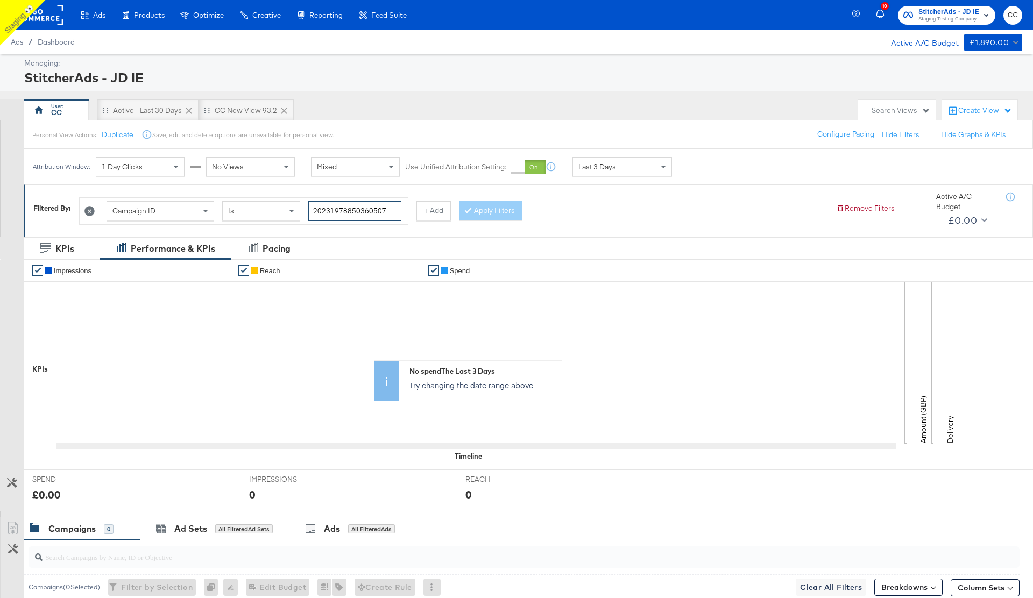
click at [371, 210] on input "20231978850360507" at bounding box center [354, 211] width 93 height 20
click at [361, 212] on input "20231978850360507" at bounding box center [354, 211] width 93 height 20
click at [582, 215] on div "Campaign ID Is 20231978850360507 + Add Apply Filters" at bounding box center [453, 208] width 749 height 33
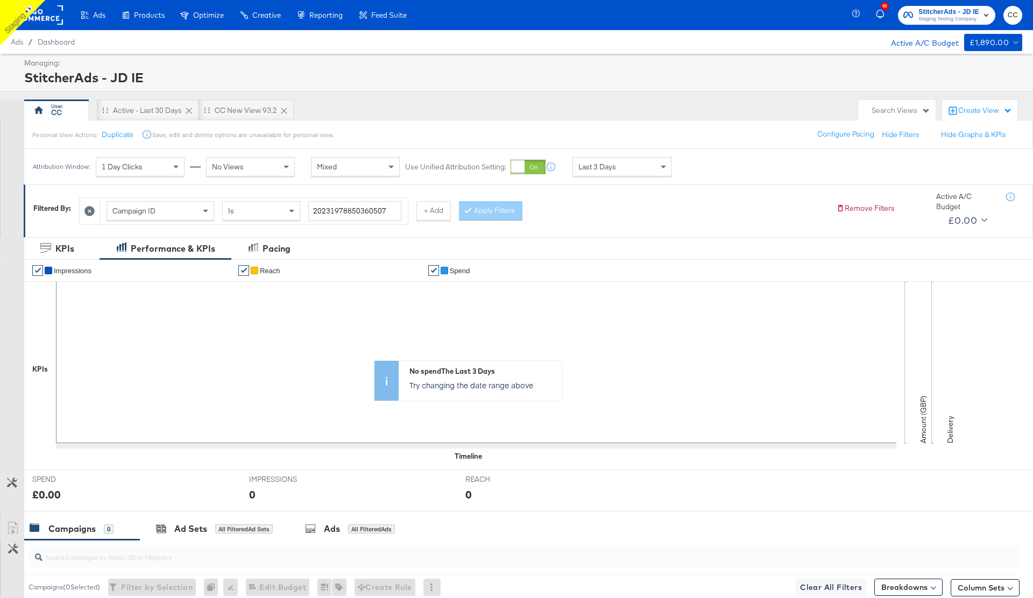
click at [164, 211] on div "Campaign ID" at bounding box center [160, 211] width 107 height 18
click at [346, 208] on input "search" at bounding box center [363, 211] width 110 height 20
paste input "120231978850380507"
type input "120231978850380507"
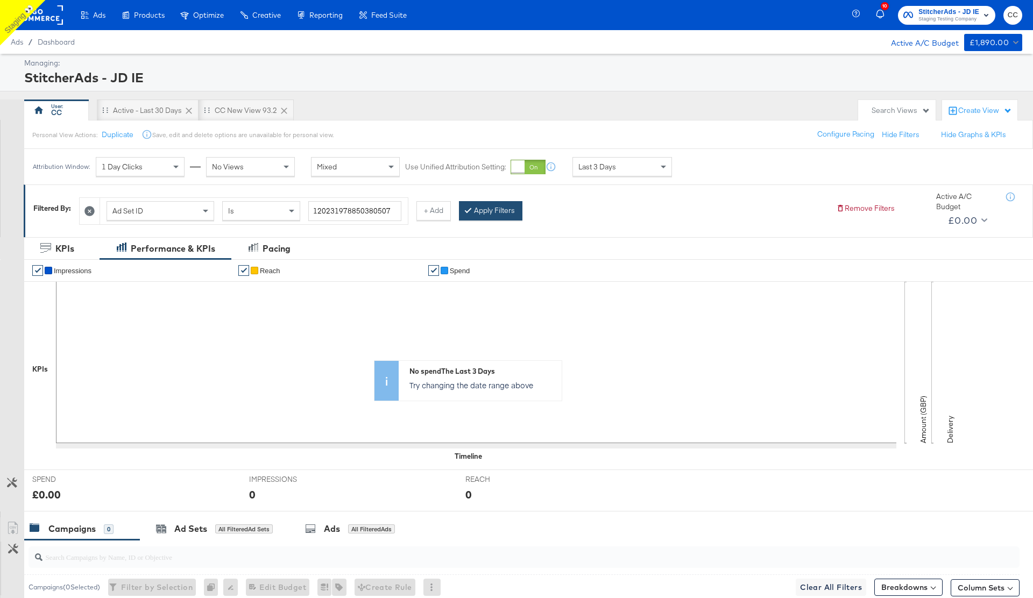
click at [488, 210] on button "Apply Filters" at bounding box center [491, 210] width 64 height 19
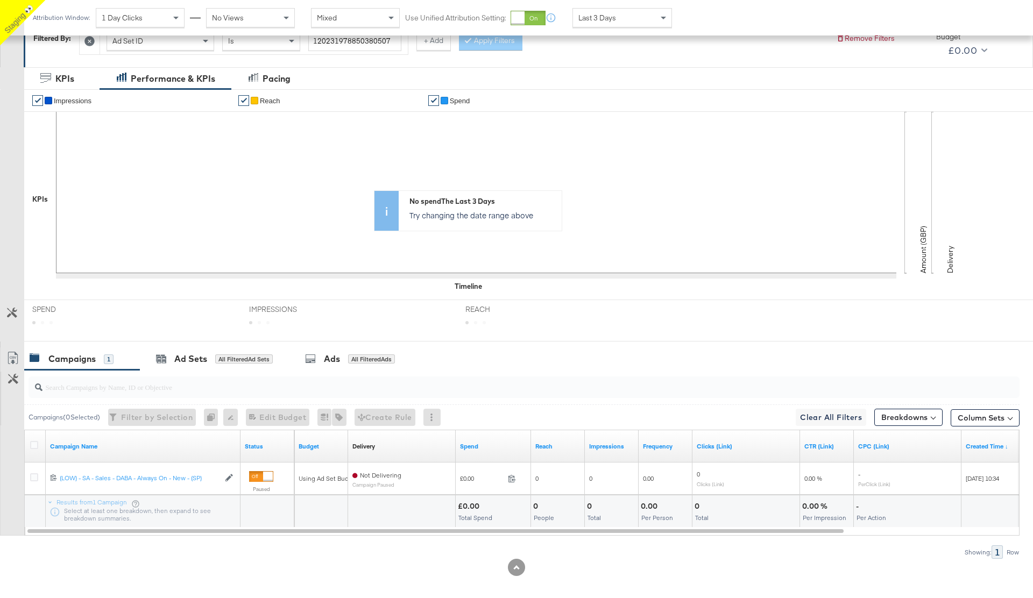
scroll to position [178, 0]
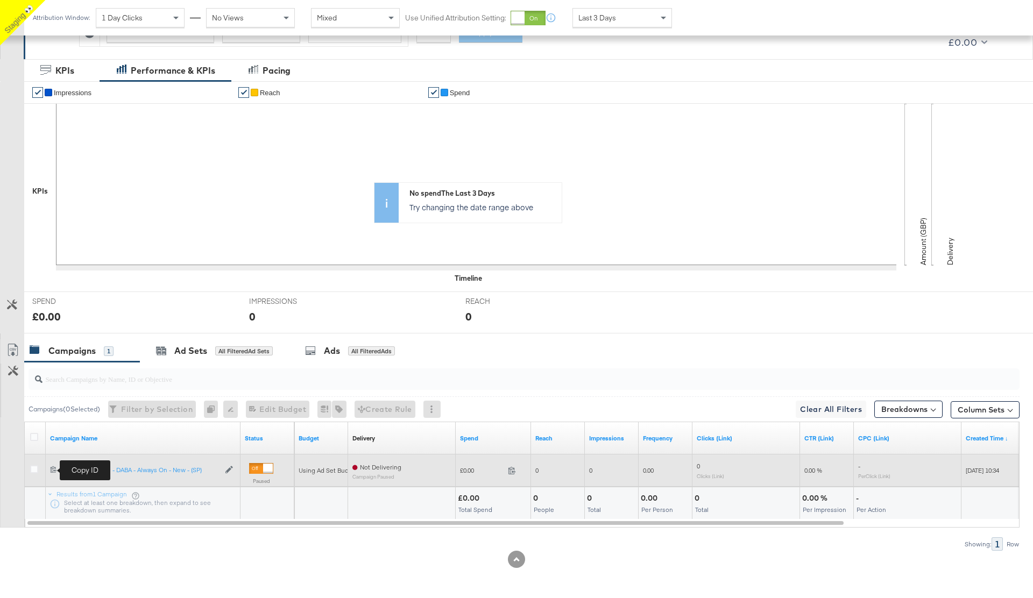
click at [53, 470] on icon at bounding box center [53, 469] width 7 height 7
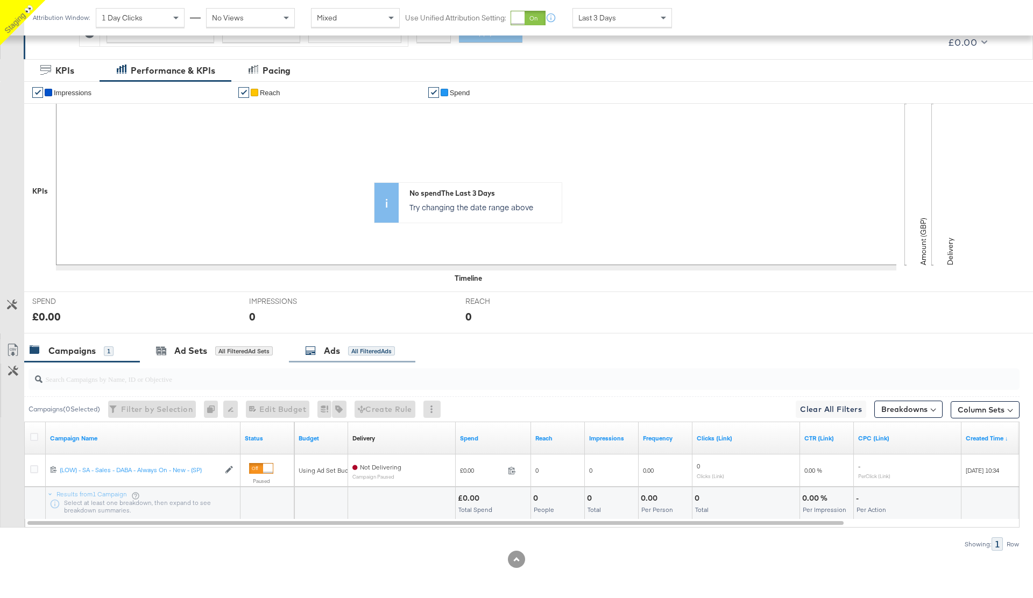
click at [335, 354] on div "Ads" at bounding box center [332, 351] width 16 height 12
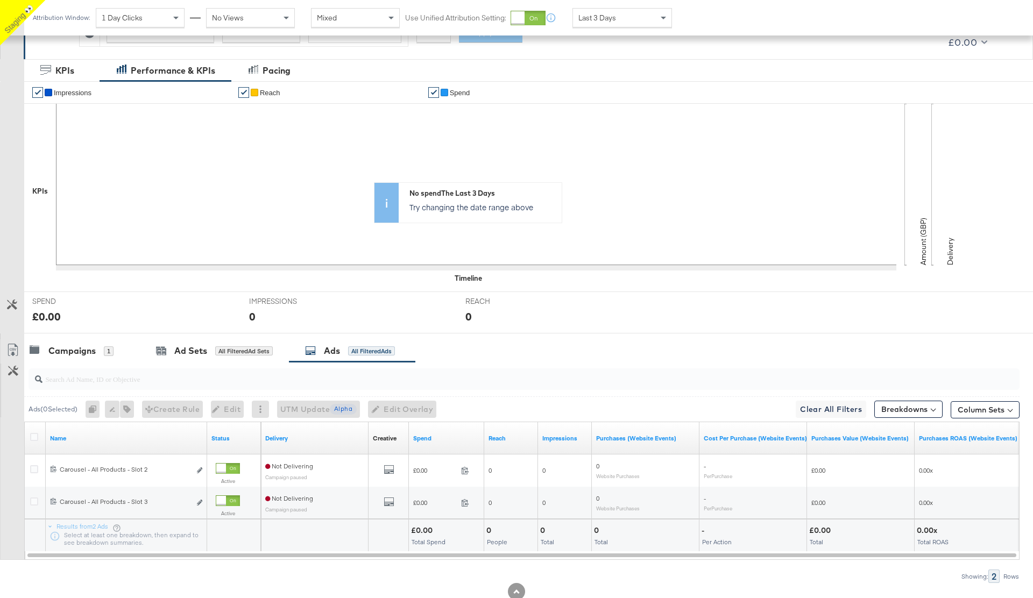
click at [90, 378] on input "search" at bounding box center [486, 374] width 886 height 21
paste input "120231980073220507"
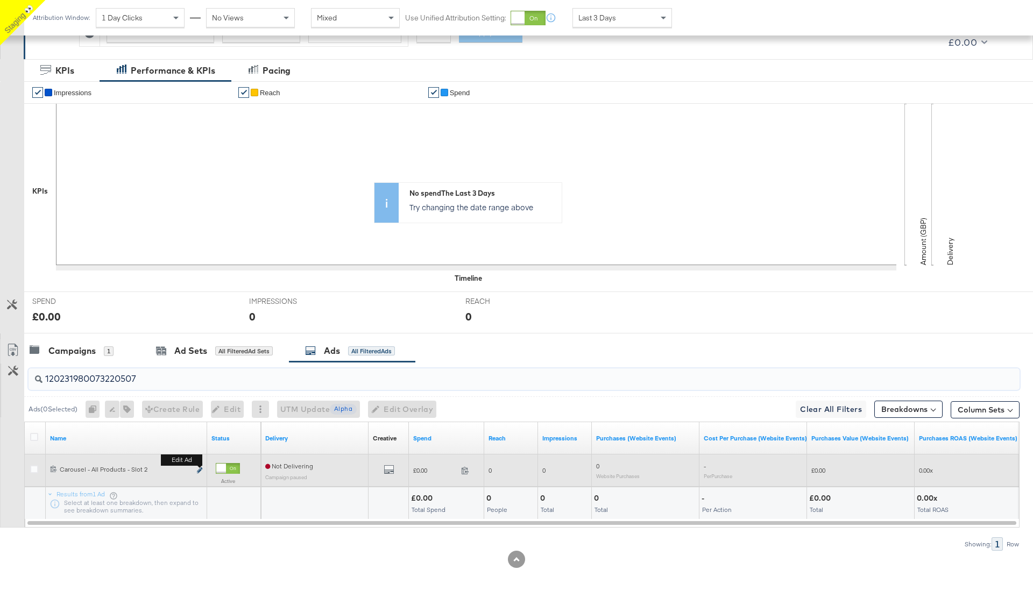
type input "120231980073220507"
click at [198, 470] on icon "link" at bounding box center [199, 471] width 5 height 6
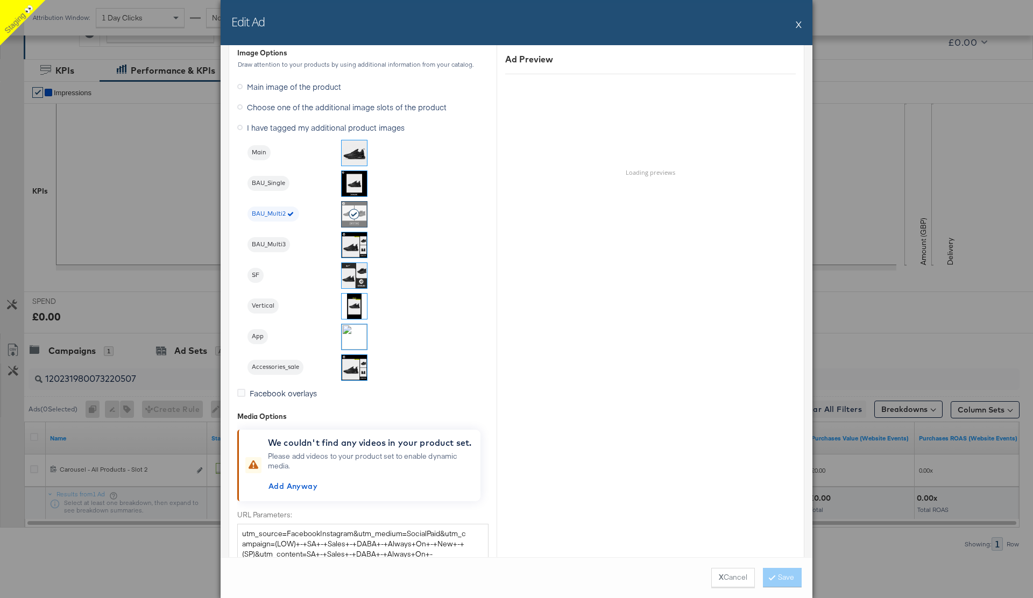
scroll to position [1113, 0]
click at [259, 148] on span "Main" at bounding box center [259, 151] width 23 height 9
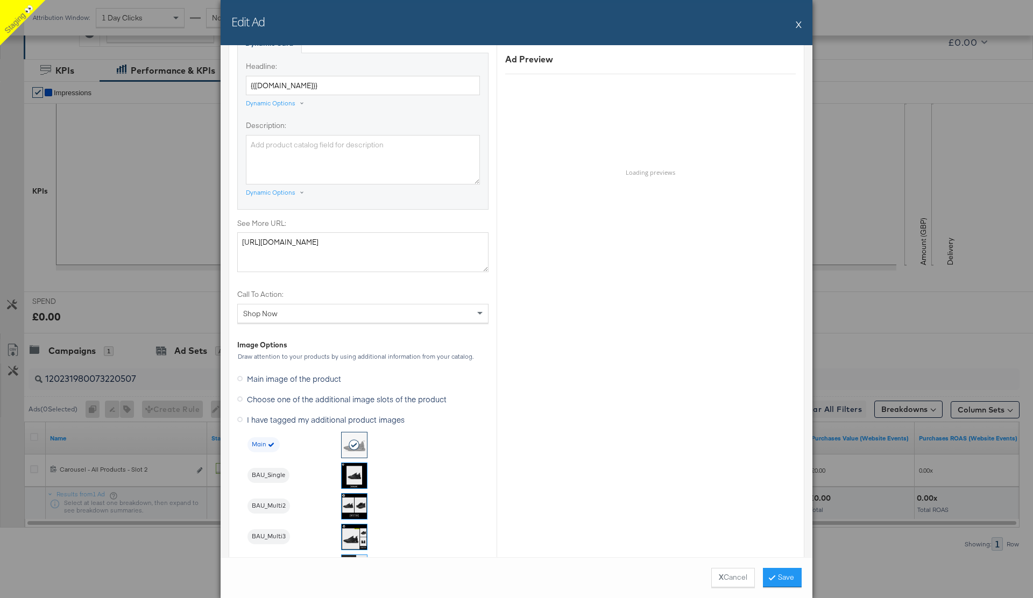
scroll to position [759, 0]
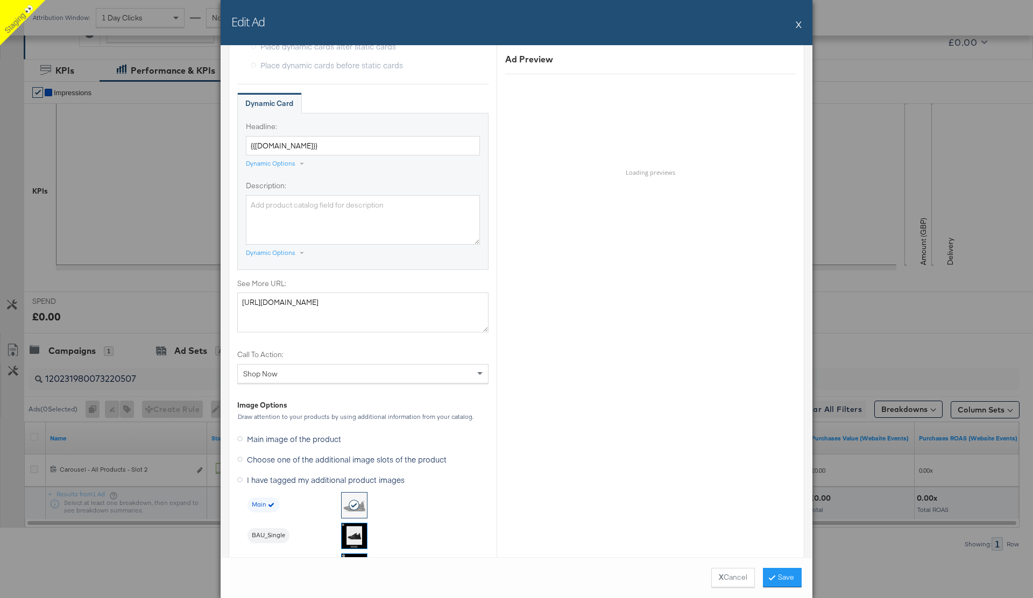
click at [799, 25] on button "X" at bounding box center [799, 24] width 6 height 22
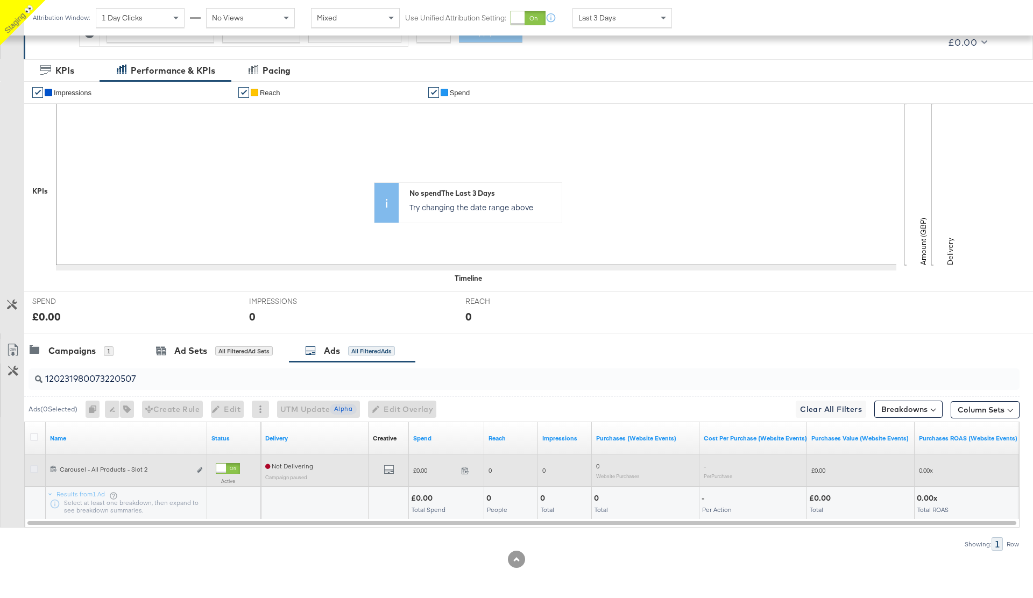
click at [33, 467] on icon at bounding box center [34, 470] width 8 height 8
click at [0, 0] on input "checkbox" at bounding box center [0, 0] width 0 height 0
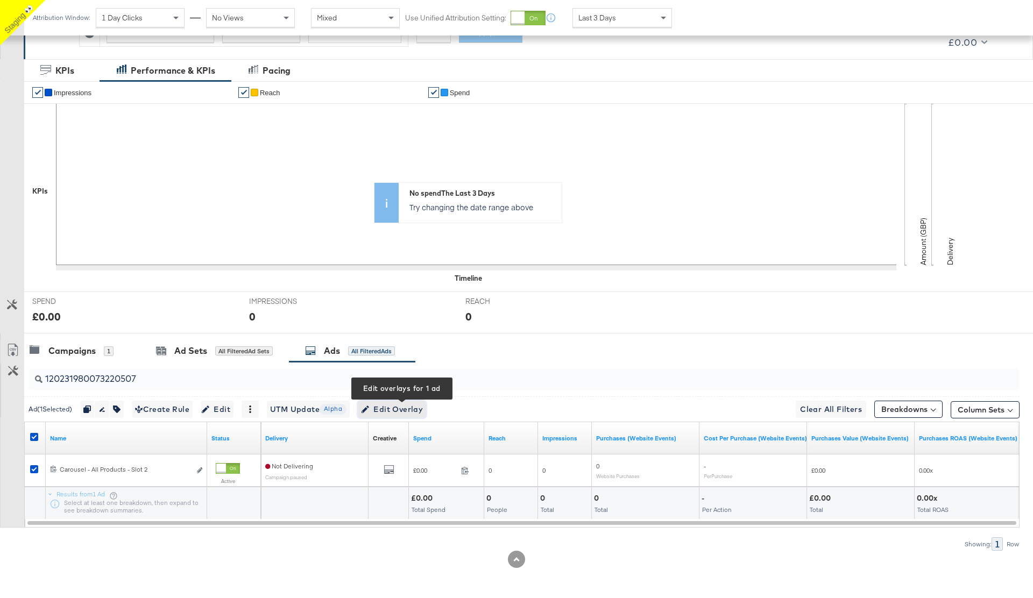
click at [412, 410] on span "Edit Overlay Edit overlays for 1 ad" at bounding box center [392, 409] width 62 height 13
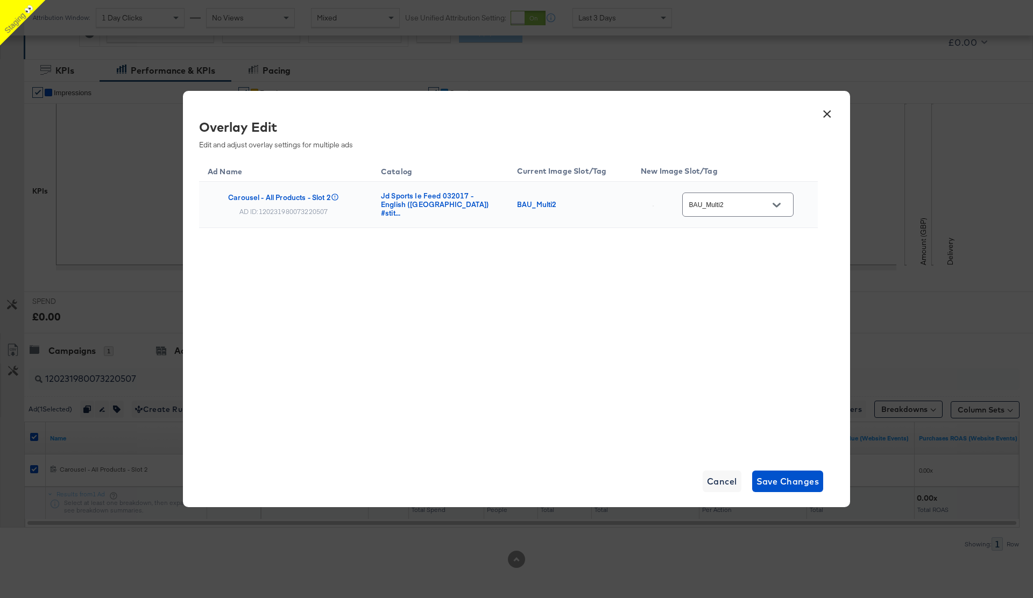
click at [828, 112] on button "×" at bounding box center [826, 111] width 19 height 19
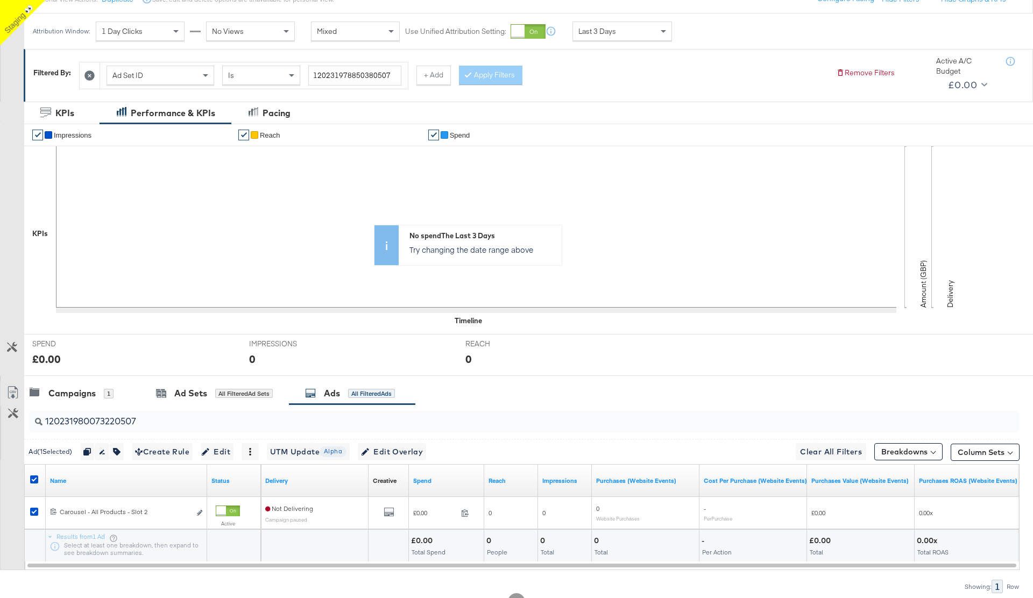
scroll to position [81, 0]
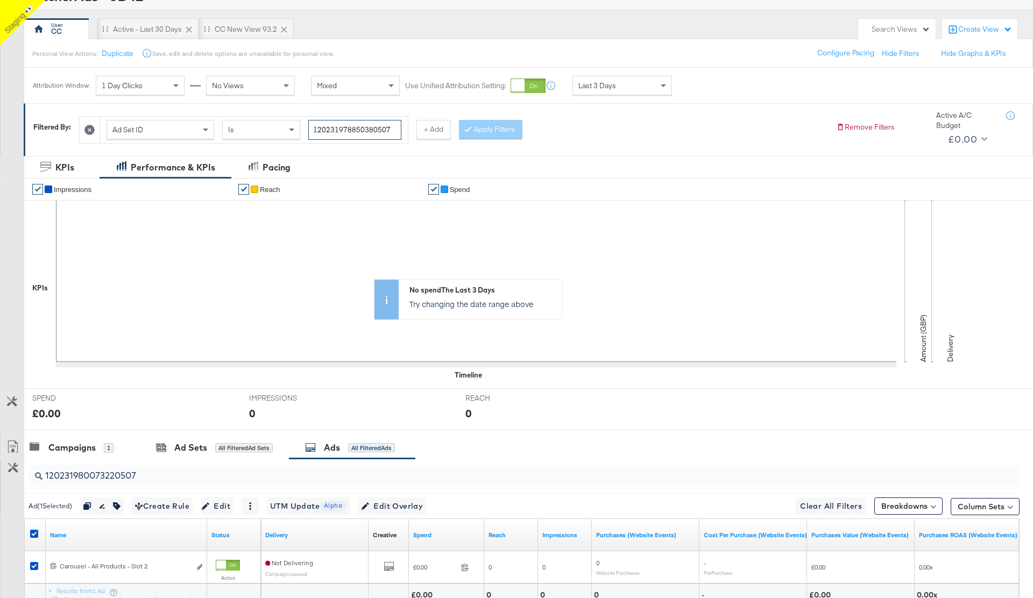
click at [361, 128] on input "120231978850380507" at bounding box center [354, 130] width 93 height 20
click at [81, 473] on input "120231980073220507" at bounding box center [486, 471] width 886 height 21
click at [90, 478] on input "120231980073220507" at bounding box center [486, 471] width 886 height 21
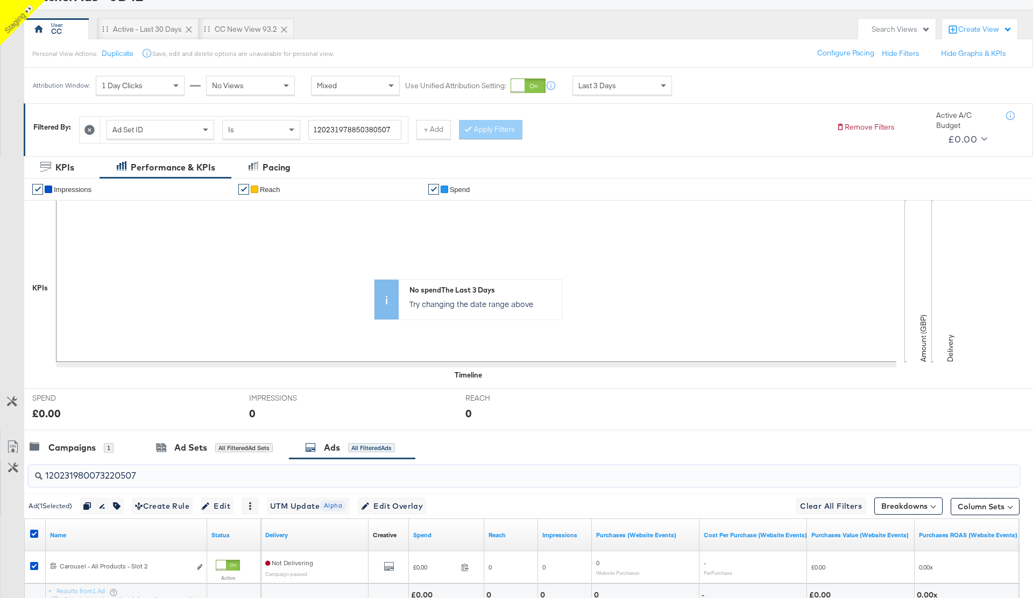
click at [90, 478] on input "120231980073220507" at bounding box center [486, 471] width 886 height 21
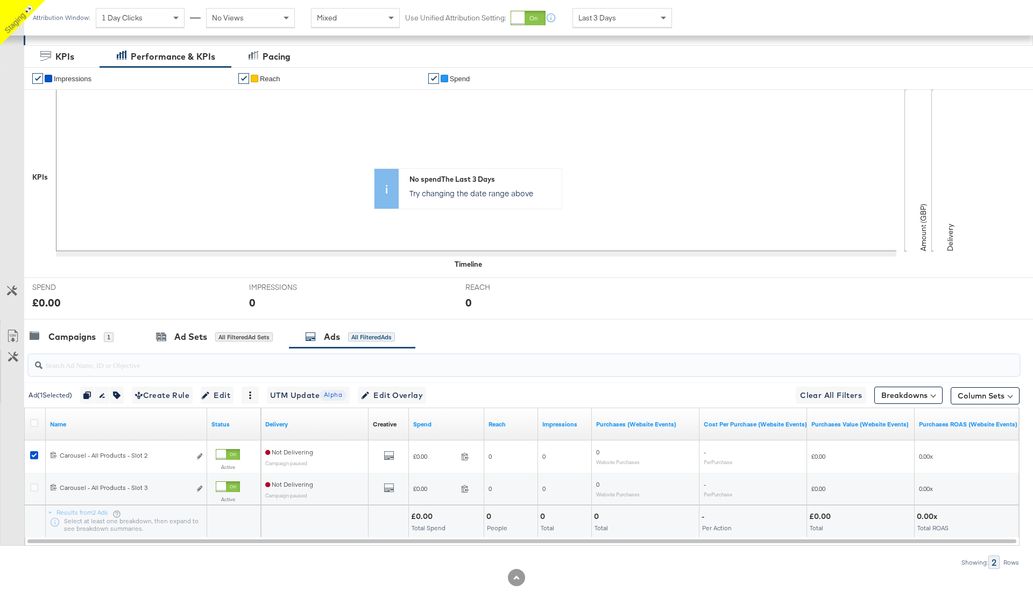
scroll to position [206, 0]
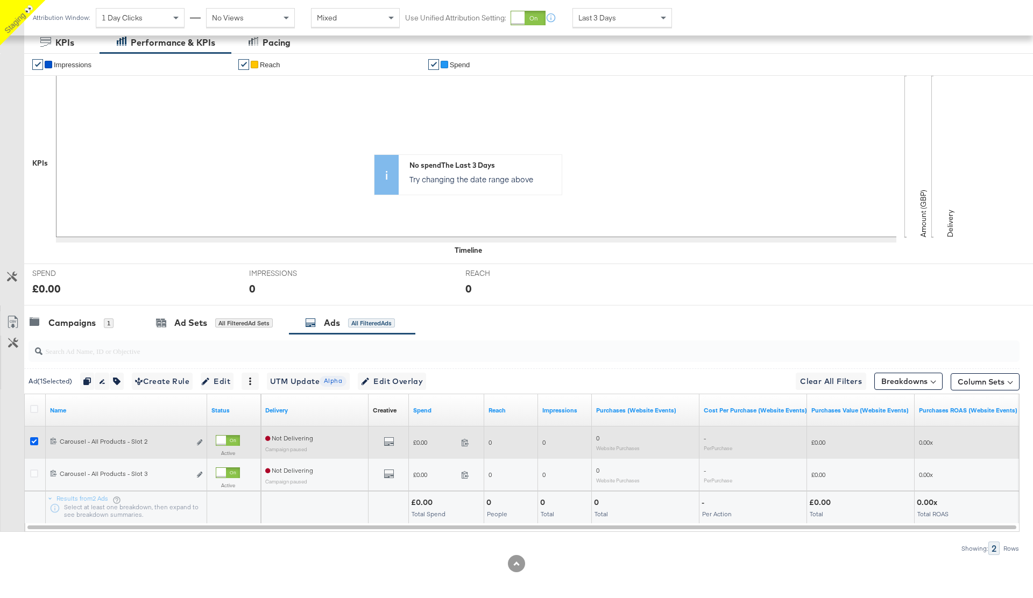
click at [32, 443] on icon at bounding box center [34, 442] width 8 height 8
click at [0, 0] on input "checkbox" at bounding box center [0, 0] width 0 height 0
click at [199, 443] on icon "link" at bounding box center [199, 443] width 5 height 6
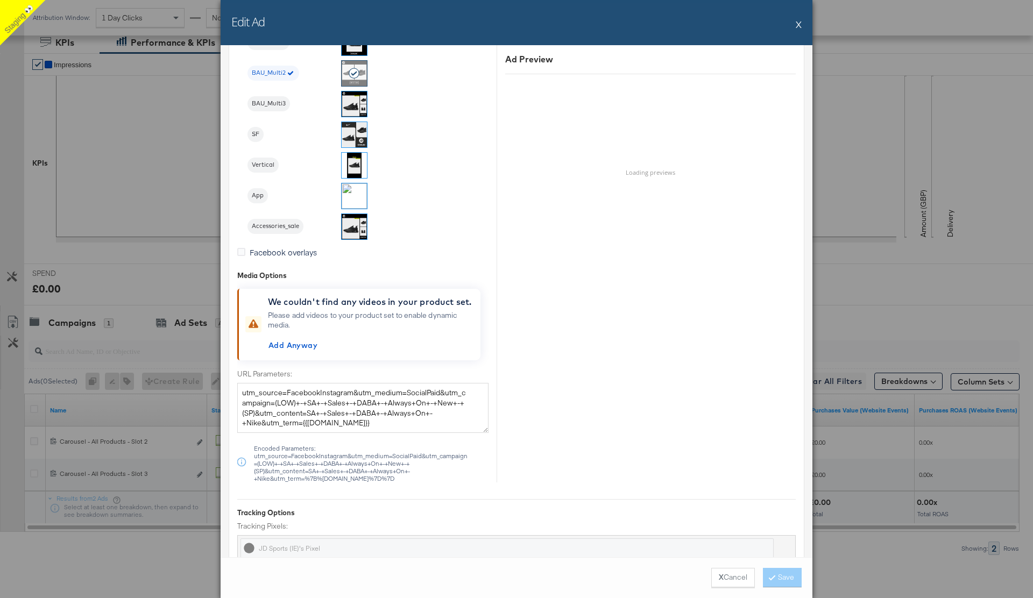
scroll to position [1256, 0]
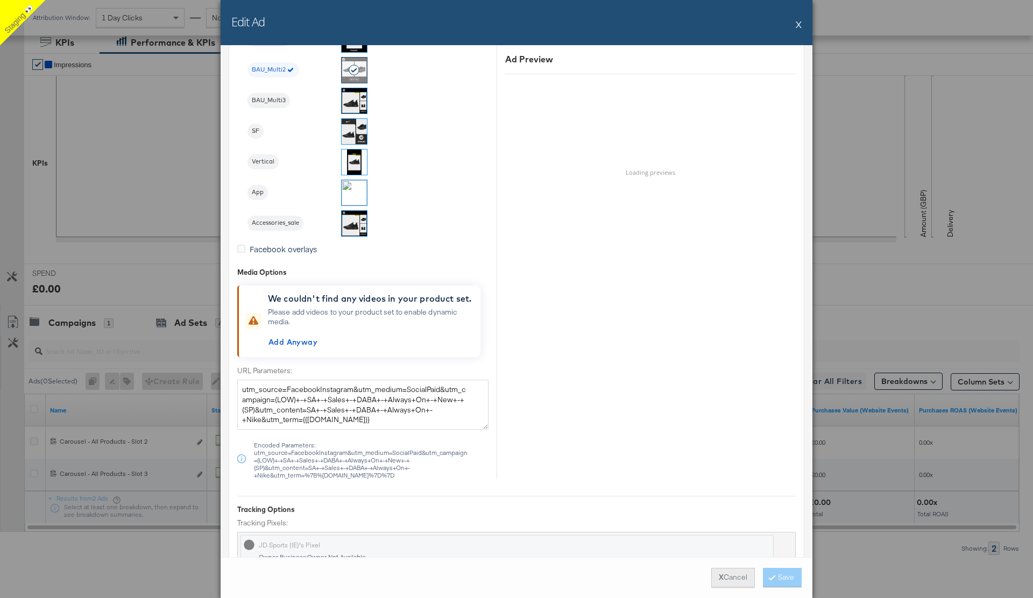
click at [723, 579] on button "X Cancel" at bounding box center [733, 577] width 44 height 19
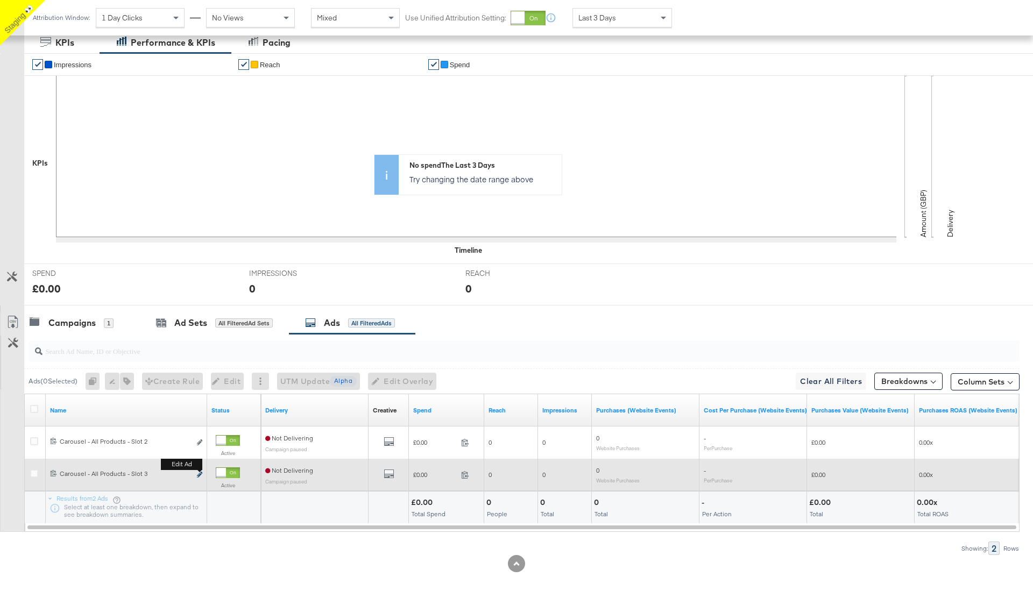
click at [198, 476] on icon "link" at bounding box center [199, 475] width 5 height 6
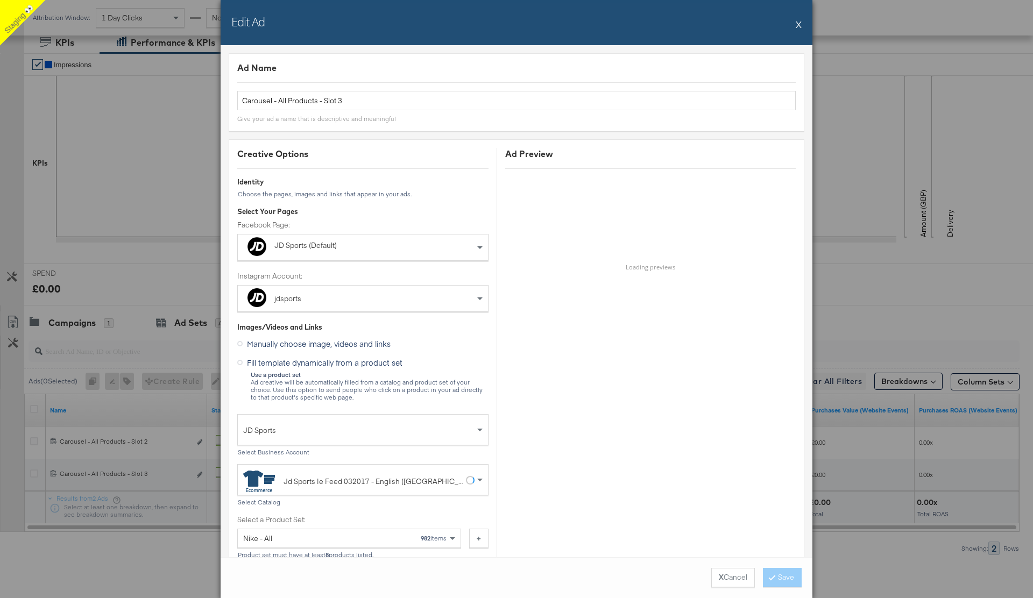
click at [799, 24] on button "X" at bounding box center [799, 24] width 6 height 22
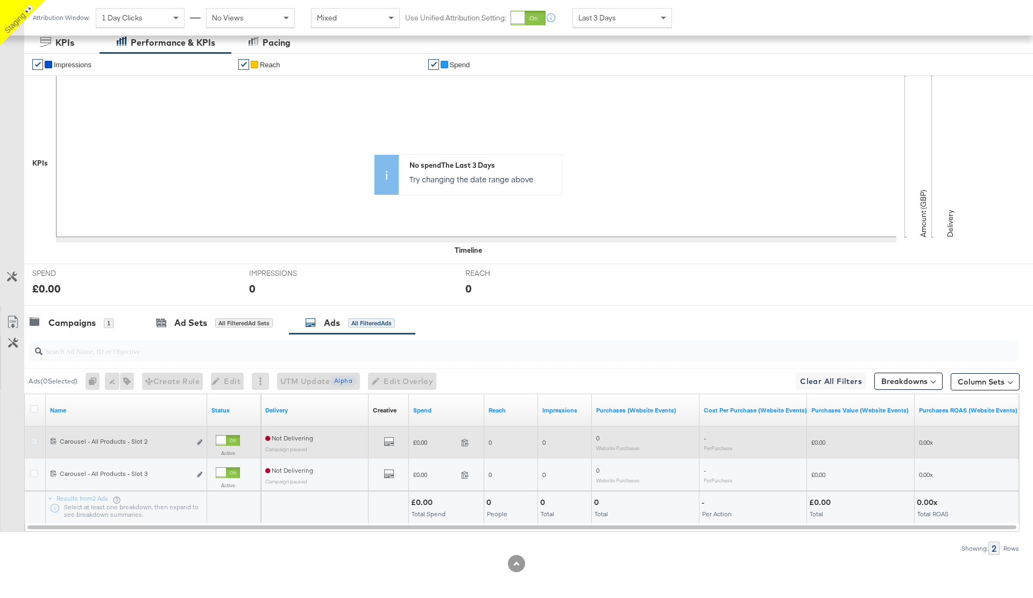
click at [32, 439] on icon at bounding box center [34, 442] width 8 height 8
click at [0, 0] on input "checkbox" at bounding box center [0, 0] width 0 height 0
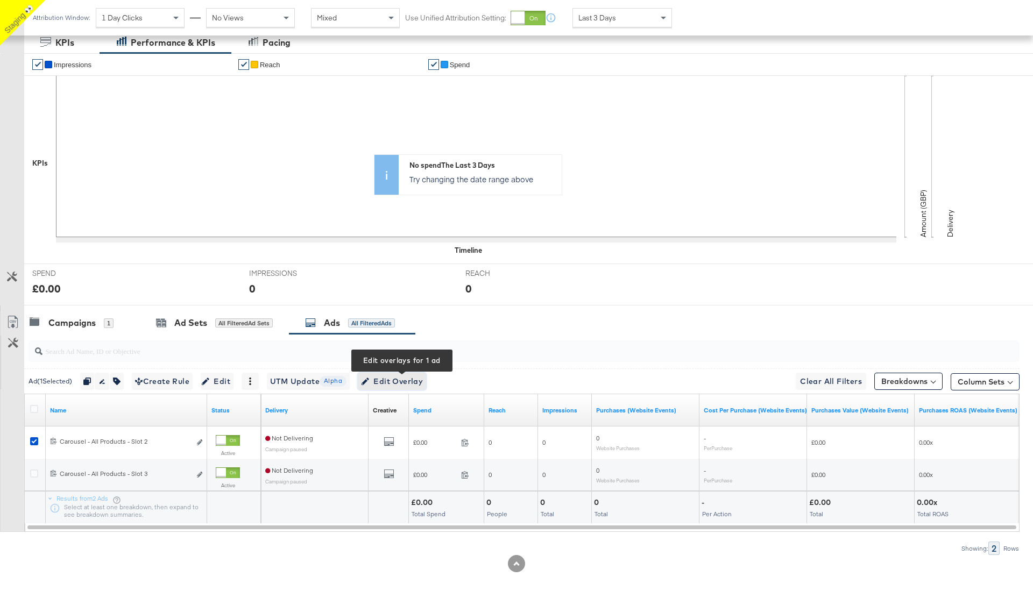
click at [405, 383] on span "Edit Overlay Edit overlays for 1 ad" at bounding box center [392, 381] width 62 height 13
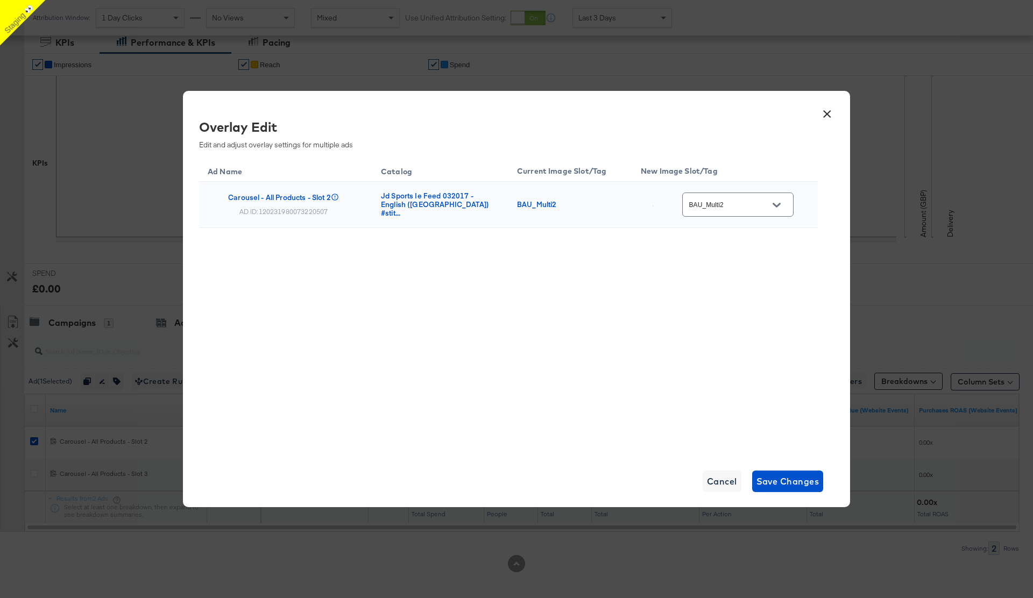
click at [826, 115] on button "×" at bounding box center [826, 111] width 19 height 19
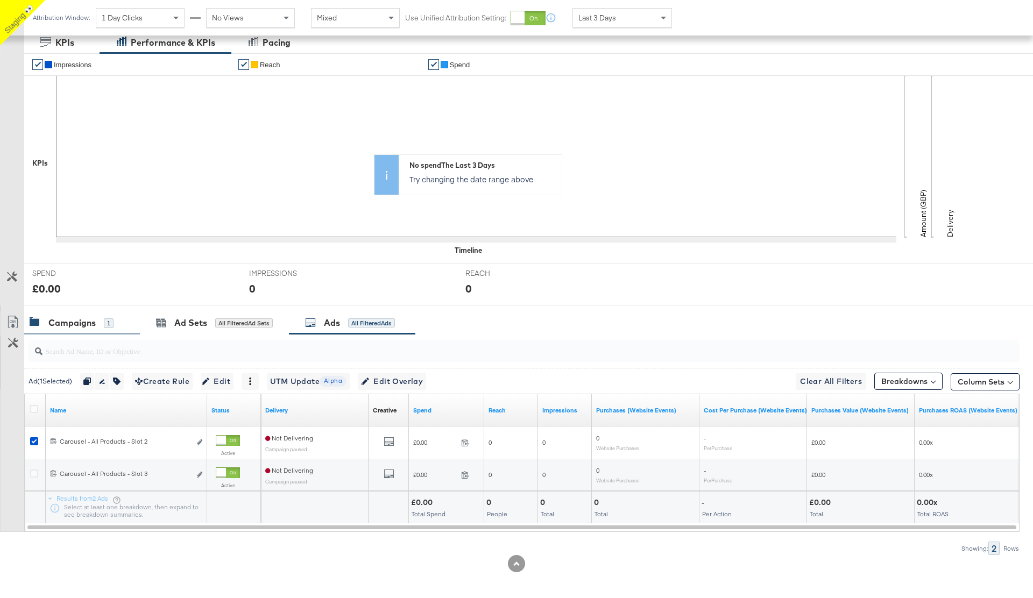
click at [79, 323] on div "Campaigns" at bounding box center [71, 323] width 47 height 12
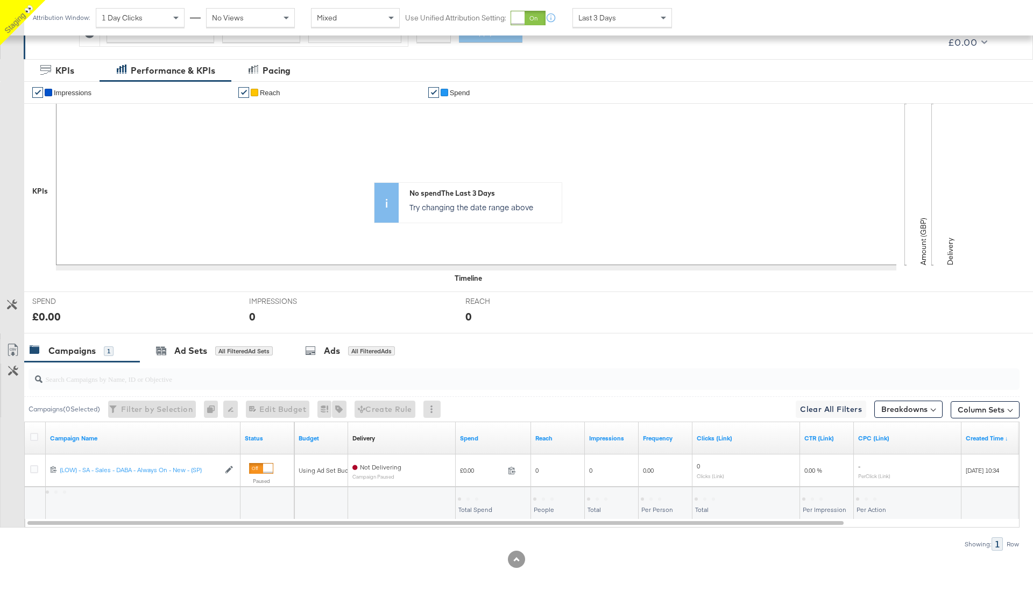
scroll to position [178, 0]
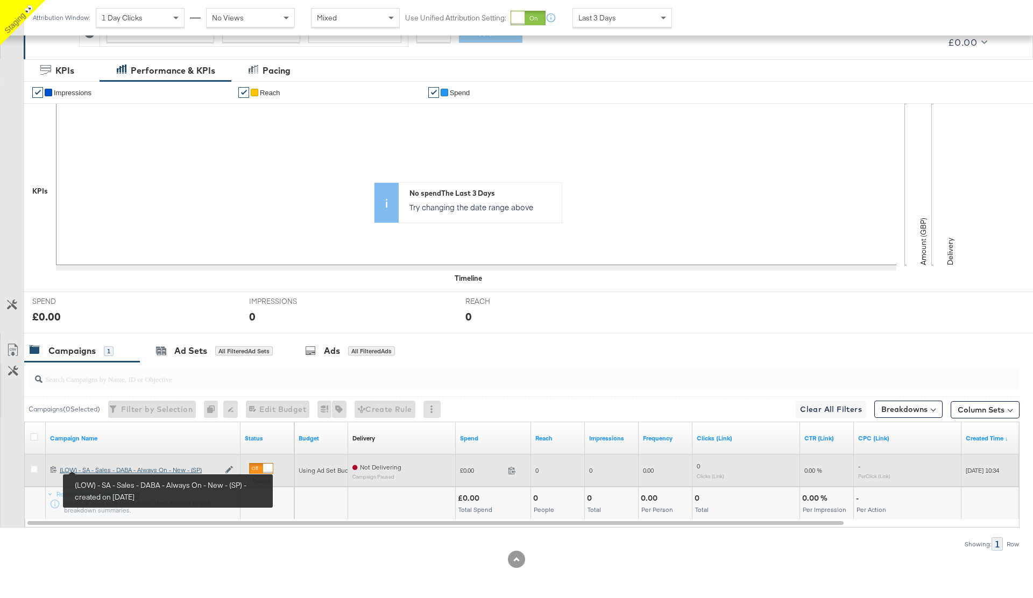
click at [104, 470] on div "(LOW) - SA - Sales - DABA - Always On - New - (SP) (LOW) - SA - Sales - DABA - …" at bounding box center [140, 470] width 160 height 9
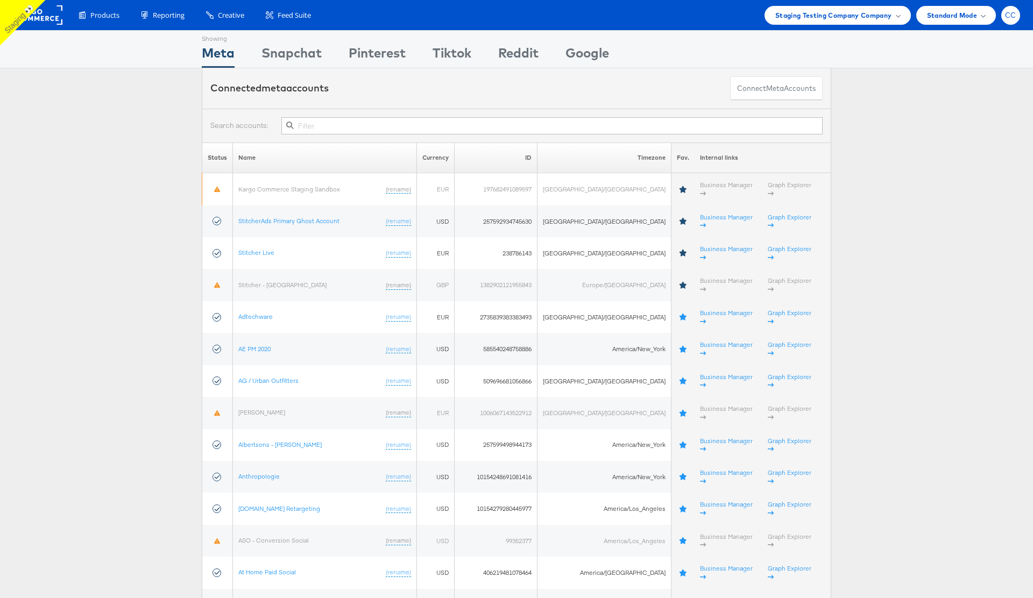
click at [1013, 19] on div "CC" at bounding box center [1011, 15] width 19 height 19
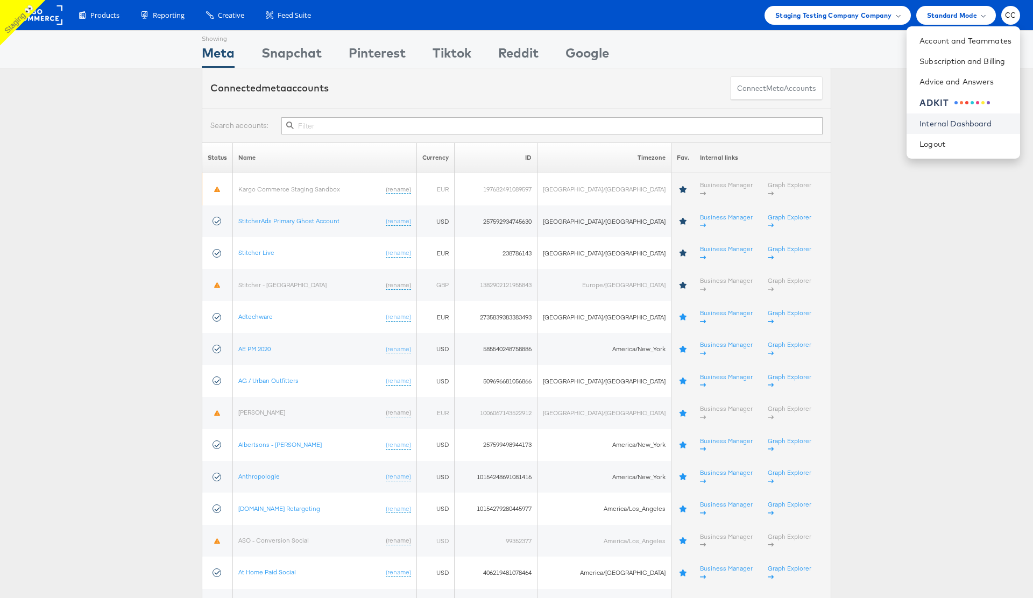
click at [970, 118] on link "Internal Dashboard" at bounding box center [966, 123] width 92 height 11
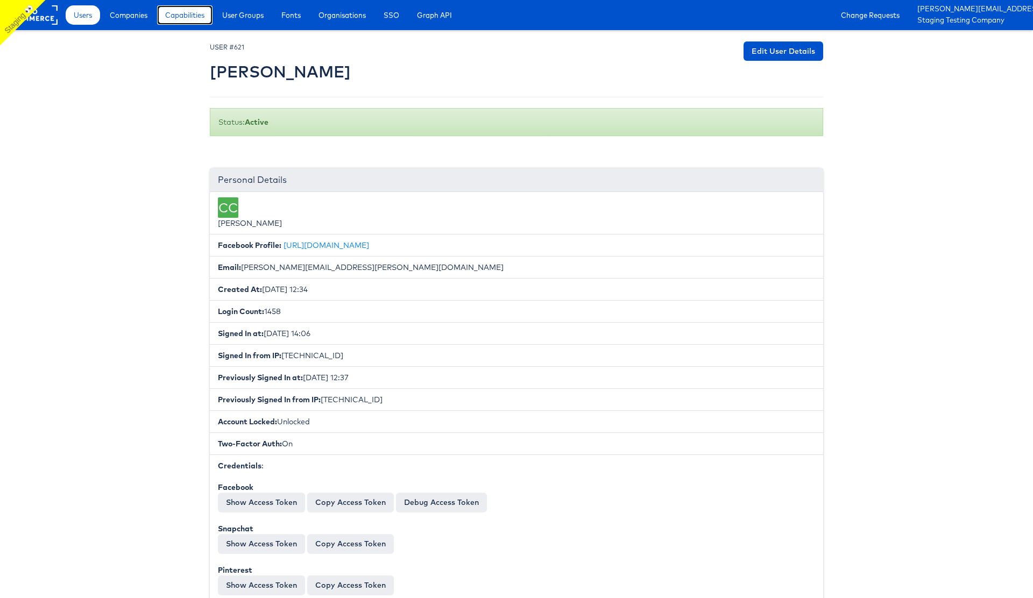
click at [186, 18] on span "Capabilities" at bounding box center [184, 15] width 39 height 11
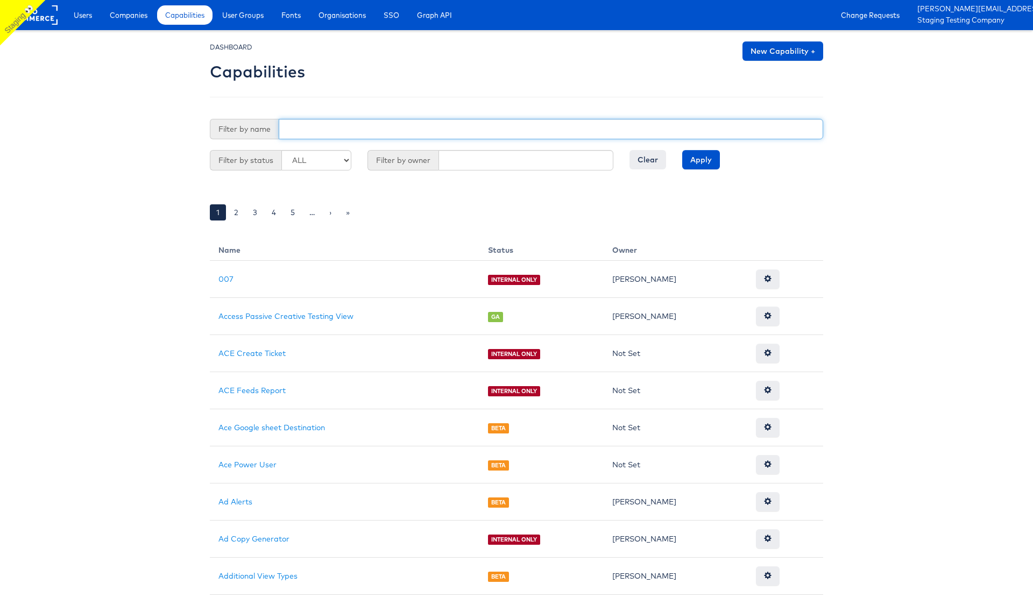
click at [309, 133] on input "text" at bounding box center [551, 129] width 545 height 20
type input "access"
click at [682, 150] on input "Apply" at bounding box center [701, 159] width 38 height 19
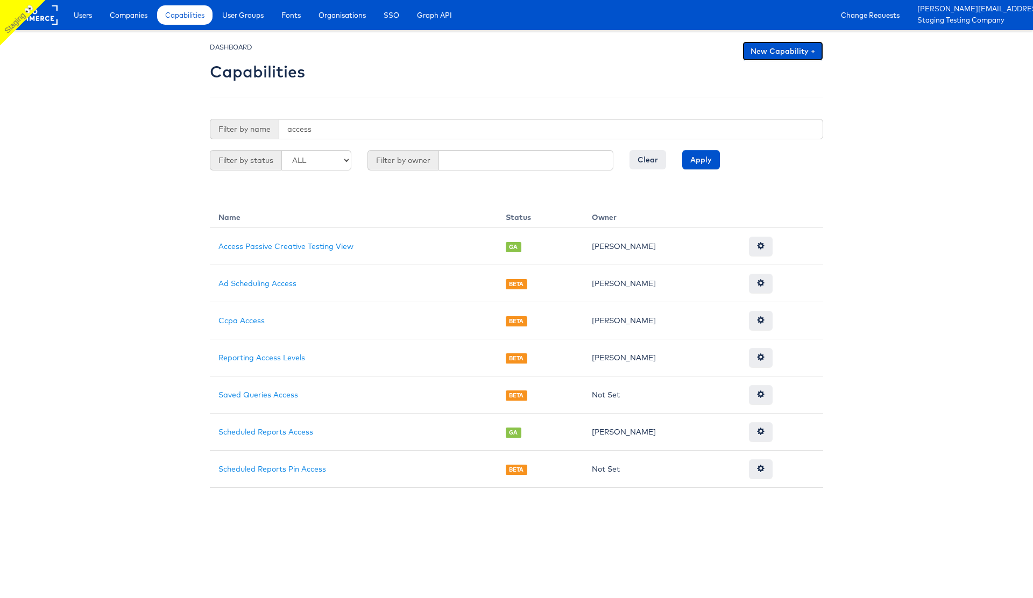
click at [771, 47] on link "New Capability +" at bounding box center [783, 50] width 81 height 19
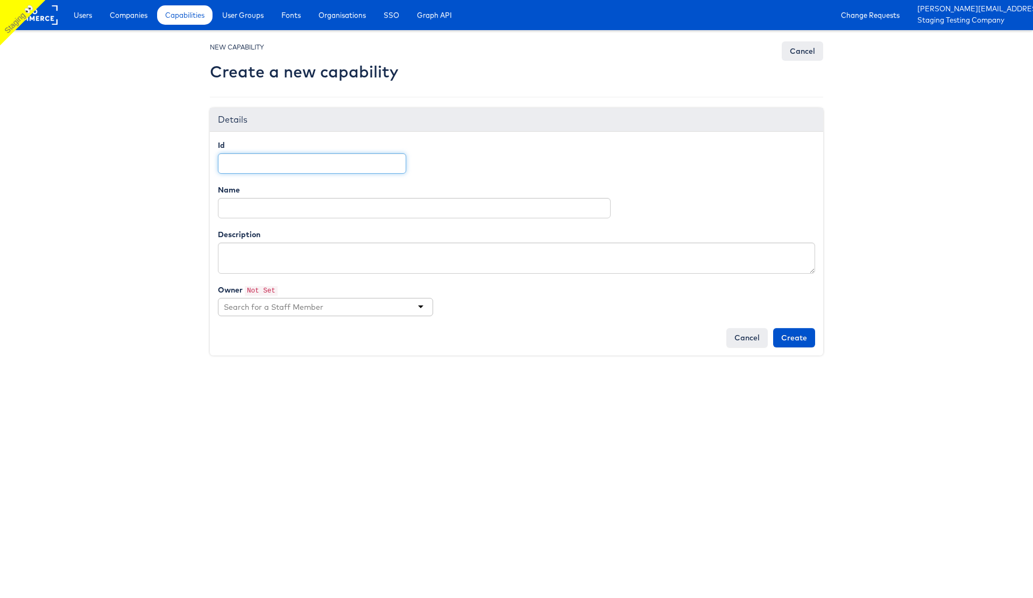
click at [258, 165] on input "Id" at bounding box center [312, 163] width 188 height 20
paste input "access_monitor_alerter"
type input "access_monitor_alerter"
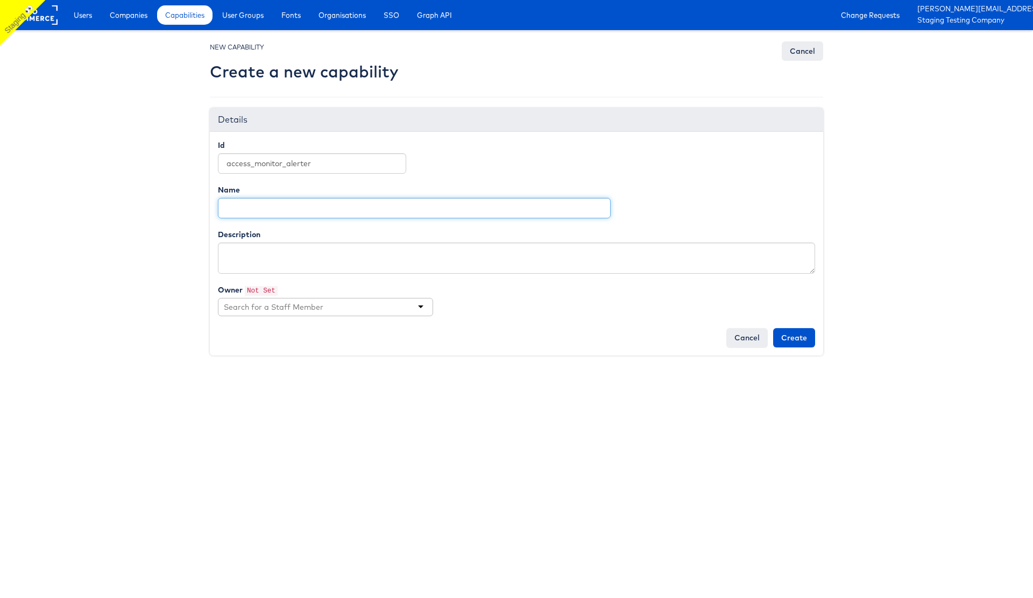
click at [257, 209] on input "Name" at bounding box center [414, 208] width 393 height 20
type input "Monitor Alerter"
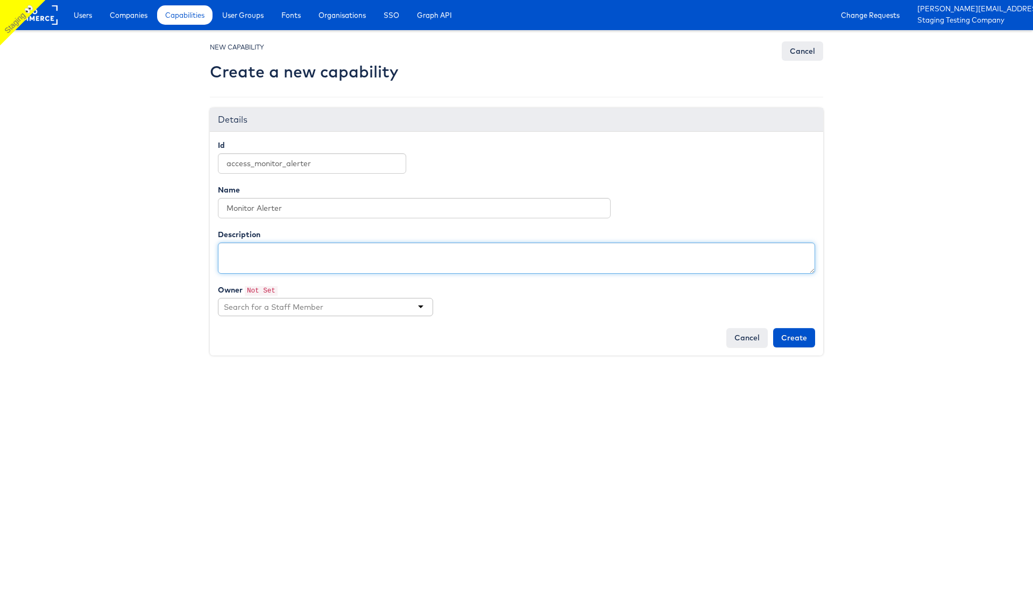
click at [238, 250] on textarea "Description" at bounding box center [516, 258] width 597 height 31
paste textarea "The Monitor Feature is a frontend dashboard that lets users set up automated al…"
paste textarea "Basically, it's a React app that watches for when campaign or ad set budgets go…"
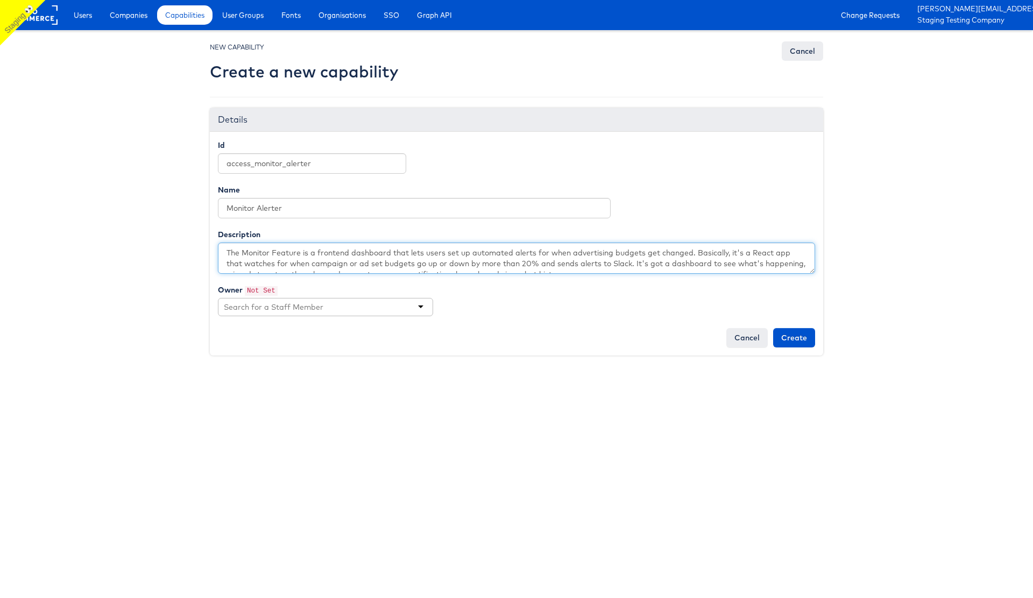
drag, startPoint x: 734, startPoint y: 247, endPoint x: 699, endPoint y: 250, distance: 35.6
click at [699, 250] on textarea "The Monitor Feature is a frontend dashboard that lets users set up automated al…" at bounding box center [516, 258] width 597 height 31
type textarea "The Monitor Feature is a frontend dashboard that lets users set up automated al…"
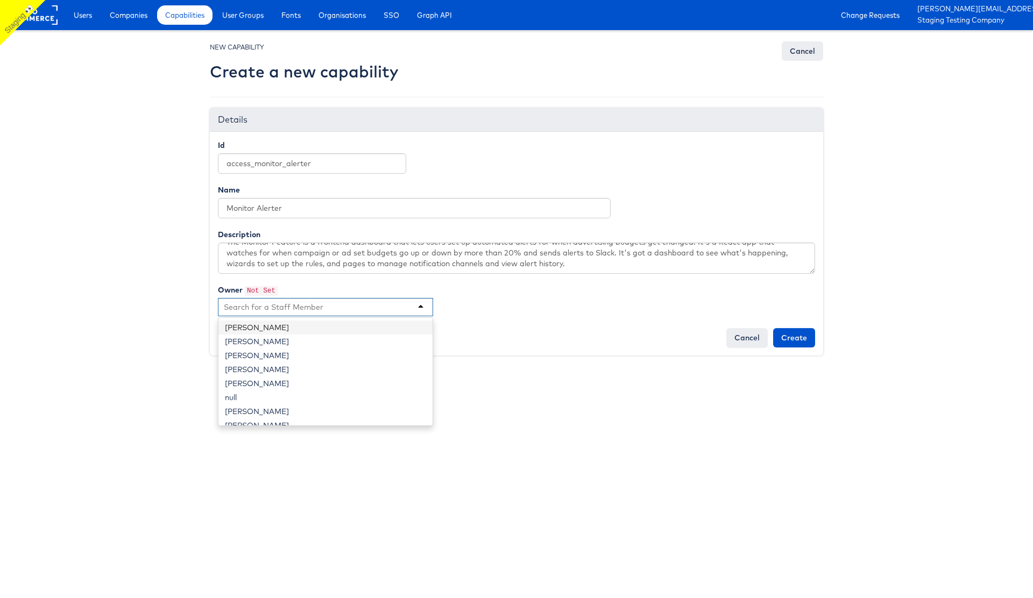
click at [363, 309] on div at bounding box center [325, 307] width 215 height 18
type input "inga"
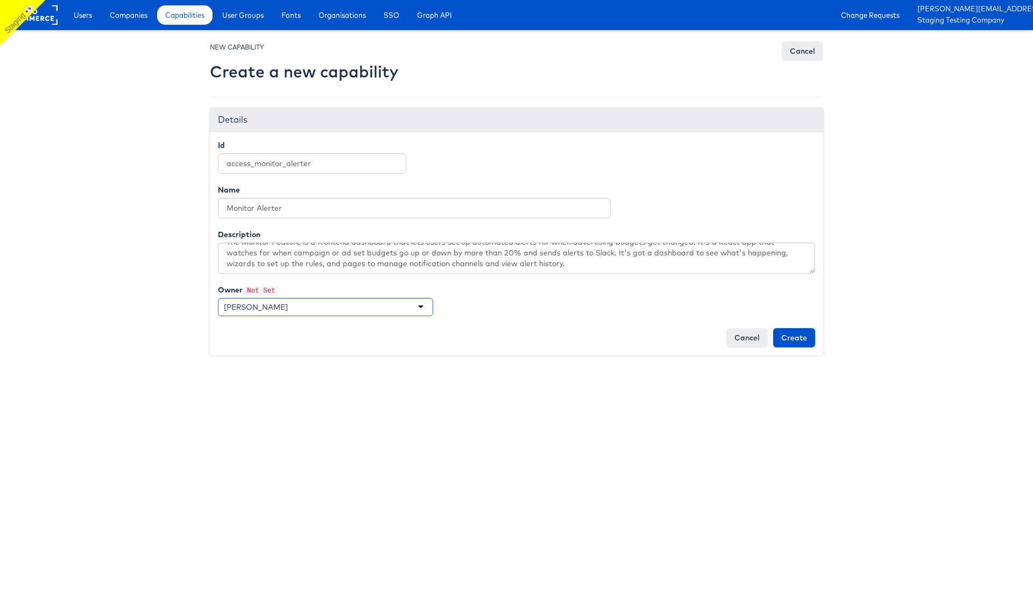
scroll to position [0, 0]
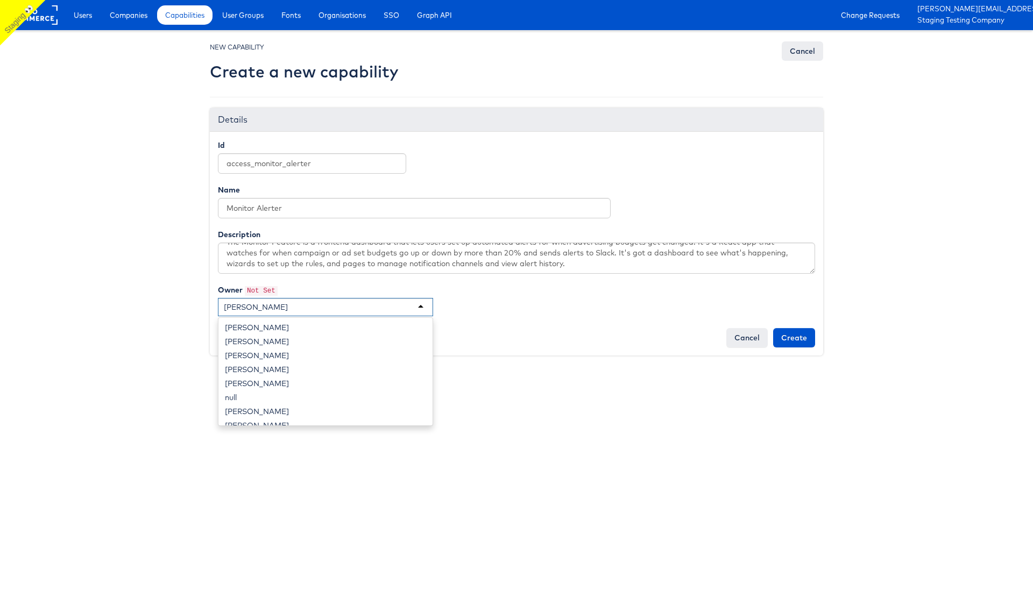
click at [315, 309] on div "[PERSON_NAME]" at bounding box center [325, 307] width 215 height 18
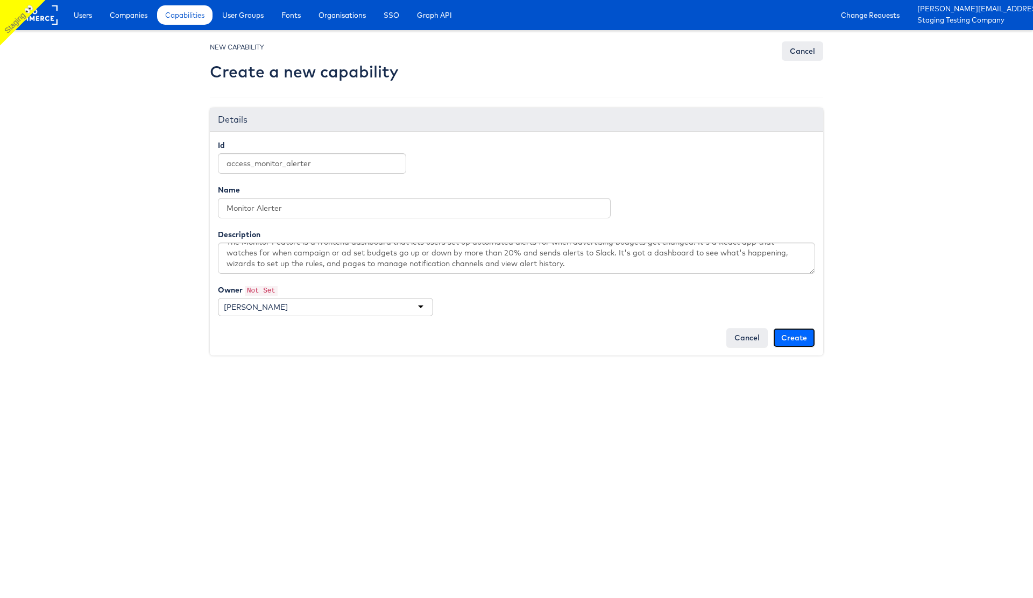
click at [798, 338] on input "Create" at bounding box center [794, 337] width 42 height 19
type input "Creating..."
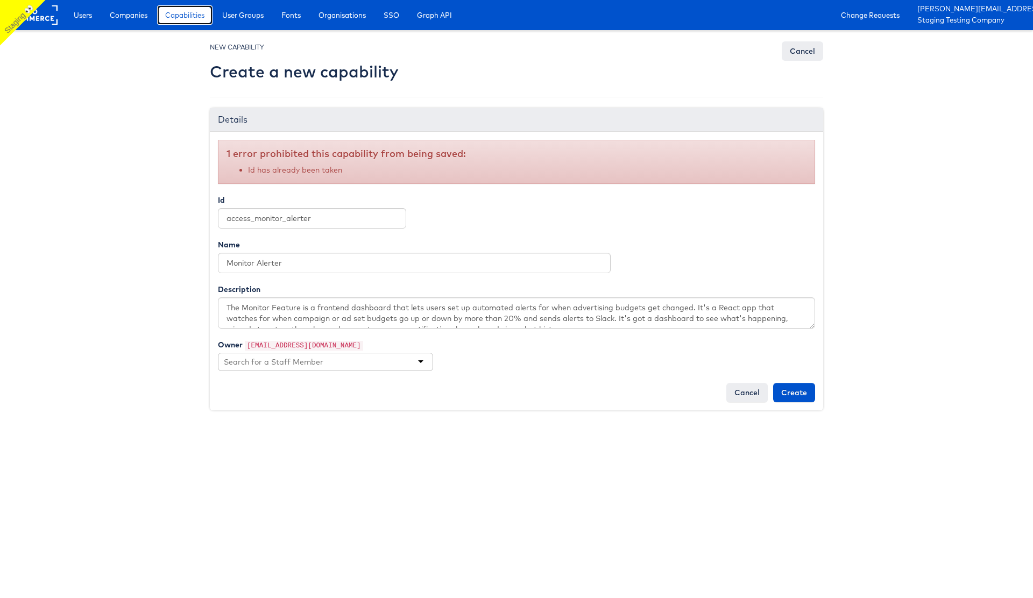
click at [186, 17] on span "Capabilities" at bounding box center [184, 15] width 39 height 11
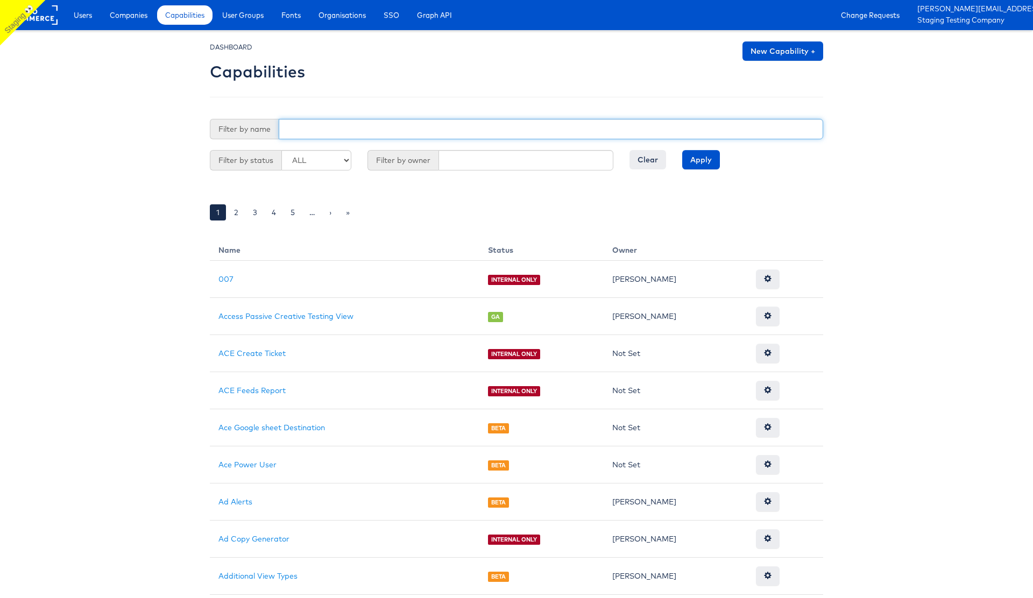
click at [334, 132] on input "text" at bounding box center [551, 129] width 545 height 20
click at [682, 150] on input "Apply" at bounding box center [701, 159] width 38 height 19
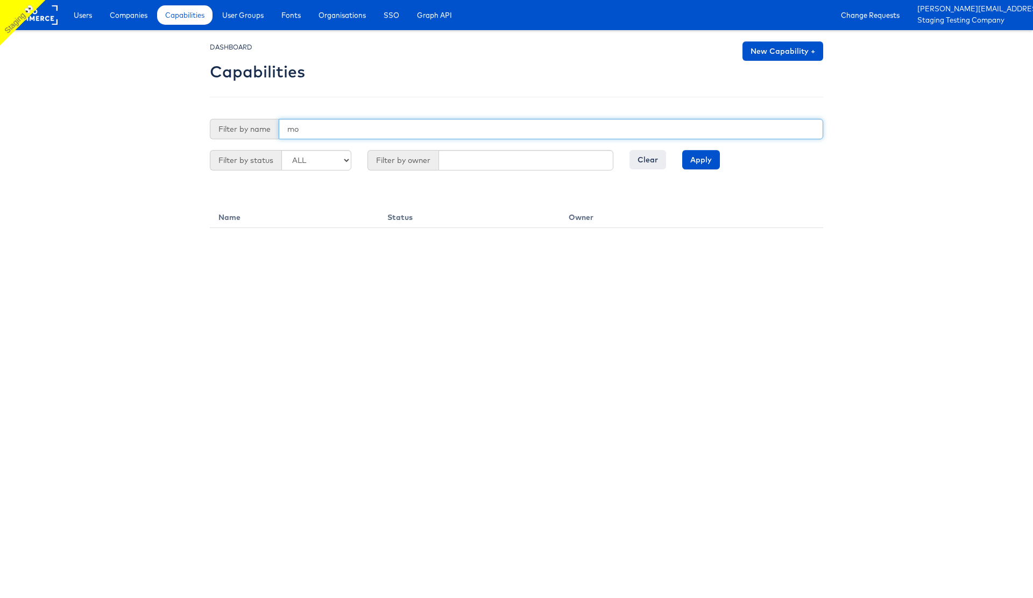
type input "m"
type input "alert"
click at [682, 150] on input "Apply" at bounding box center [701, 159] width 38 height 19
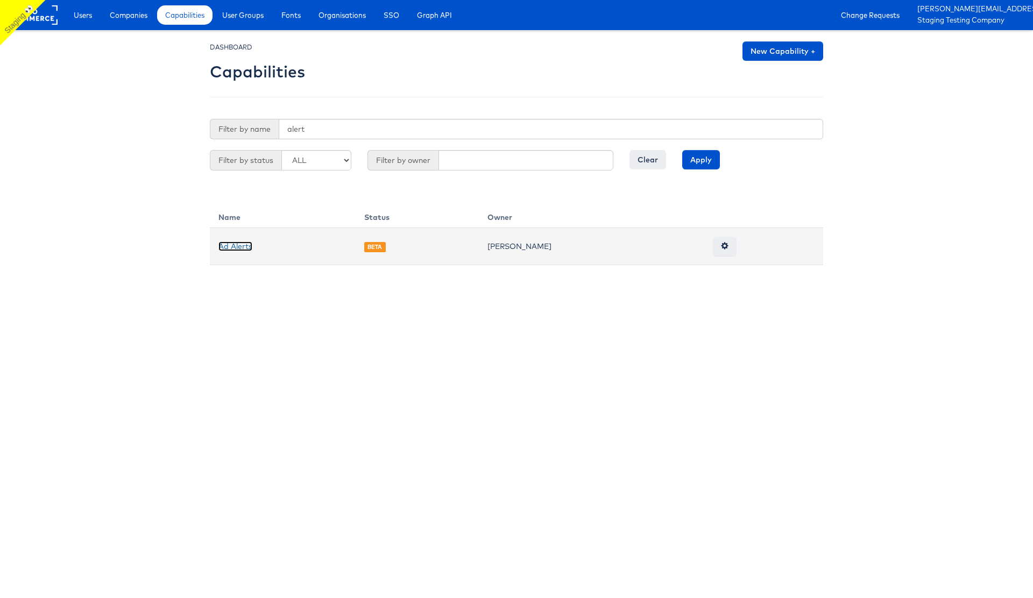
click at [240, 248] on link "Ad Alerts" at bounding box center [236, 247] width 34 height 10
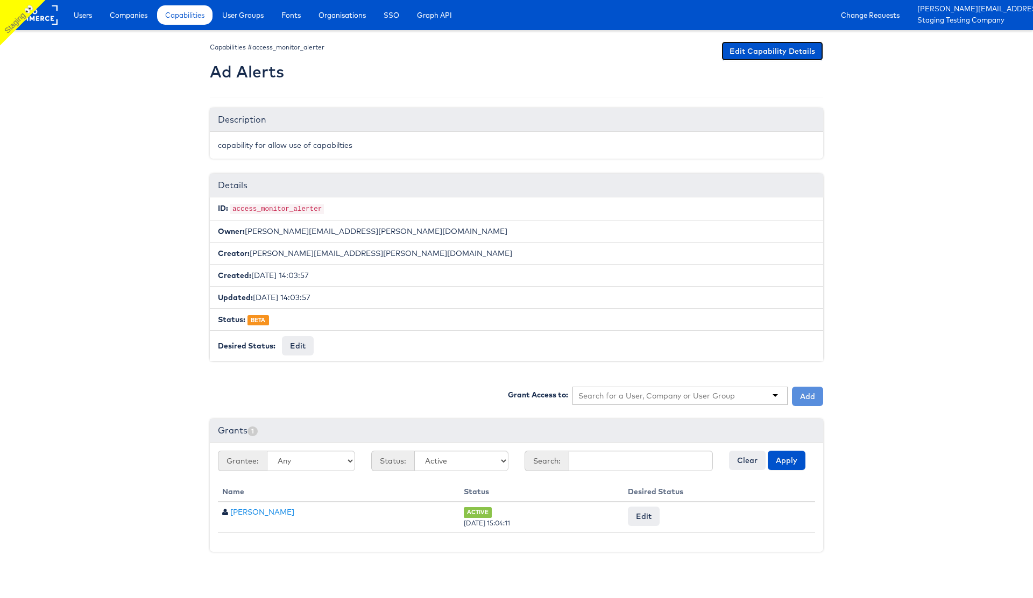
click at [770, 55] on link "Edit Capability Details" at bounding box center [773, 50] width 102 height 19
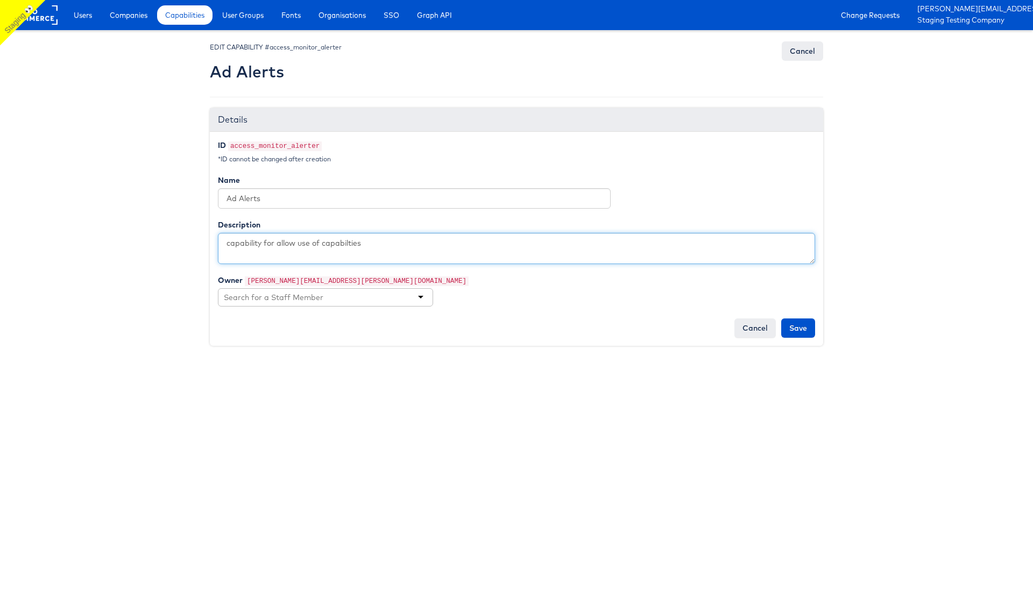
click at [281, 243] on textarea "capability for allow use of capabilties" at bounding box center [516, 248] width 597 height 31
paste textarea "The Monitor Feature is a frontend dashboard that lets users set up automated al…"
click at [239, 243] on textarea "capability for allow use of capabilties" at bounding box center [516, 248] width 597 height 31
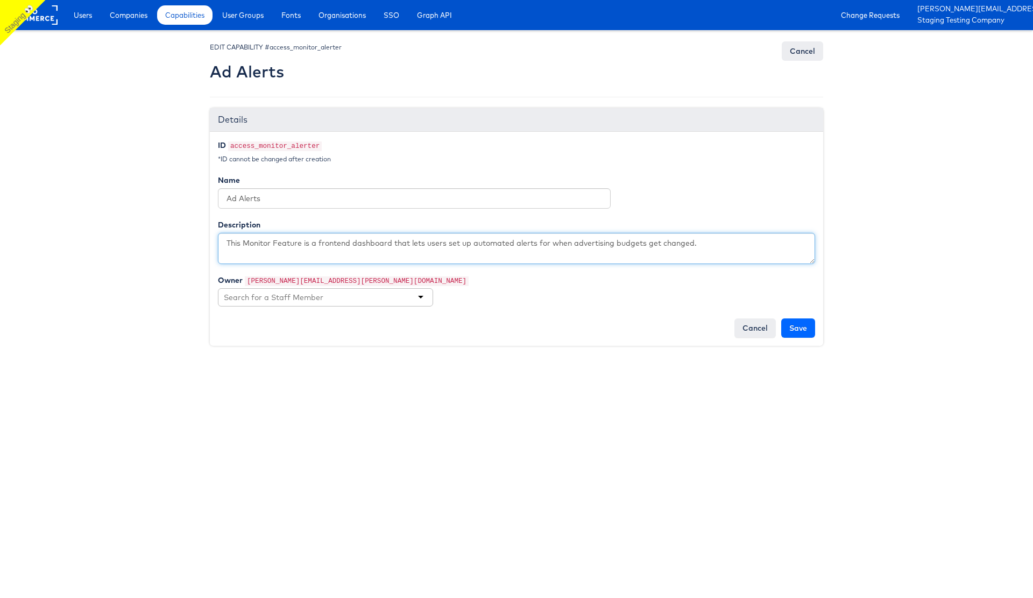
type textarea "This Monitor Feature is a frontend dashboard that lets users set up automated a…"
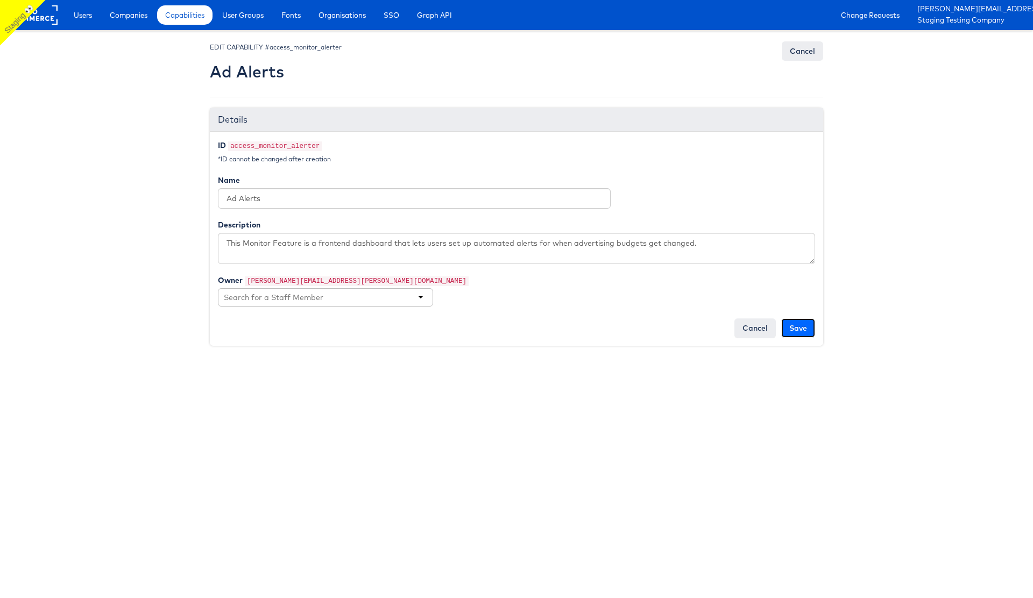
click at [798, 330] on input "Save" at bounding box center [798, 328] width 34 height 19
type input "Saving..."
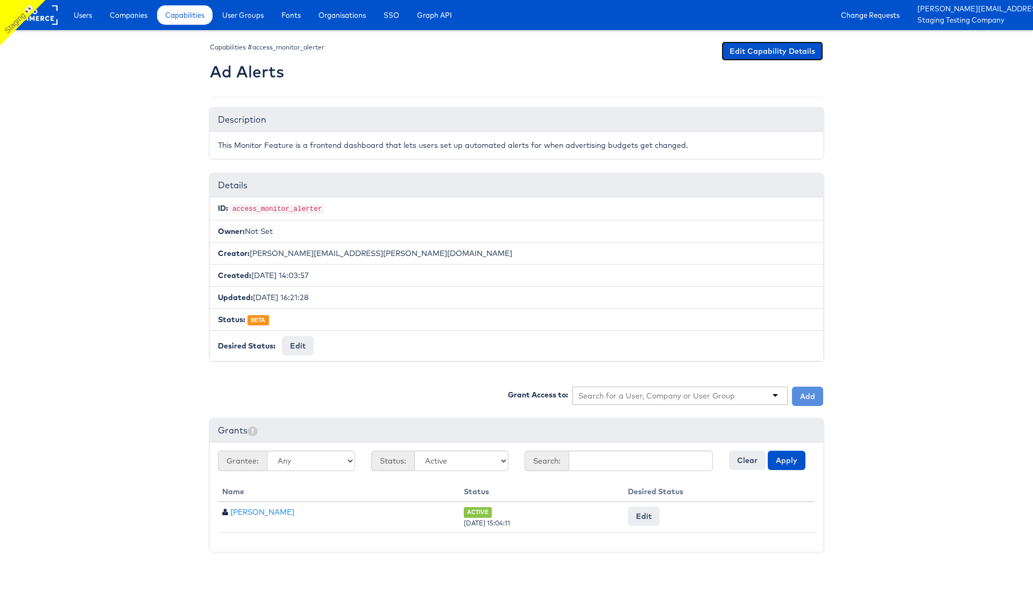
click at [744, 57] on link "Edit Capability Details" at bounding box center [773, 50] width 102 height 19
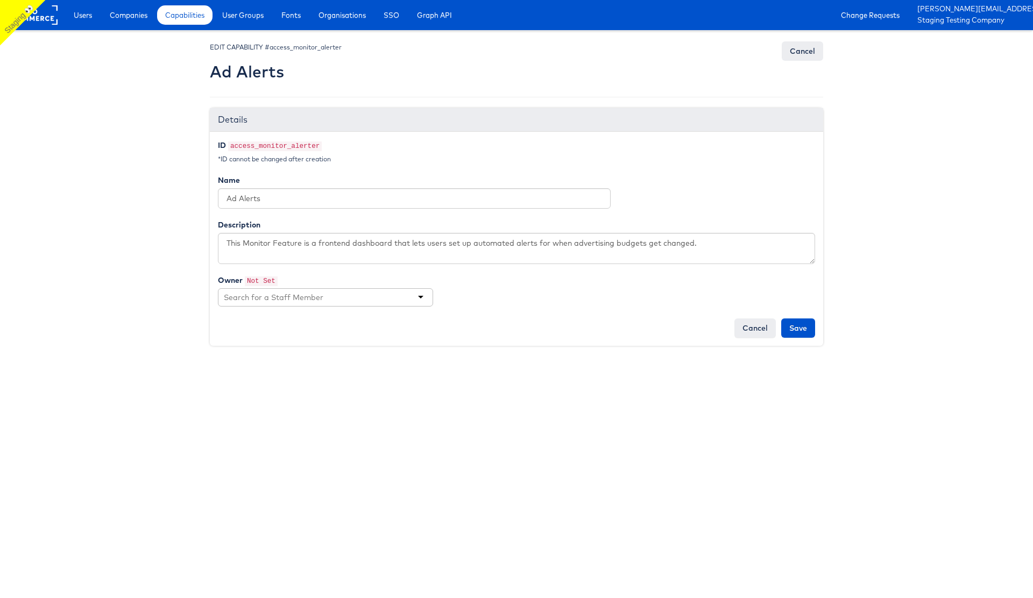
click at [323, 299] on input "text" at bounding box center [274, 297] width 101 height 11
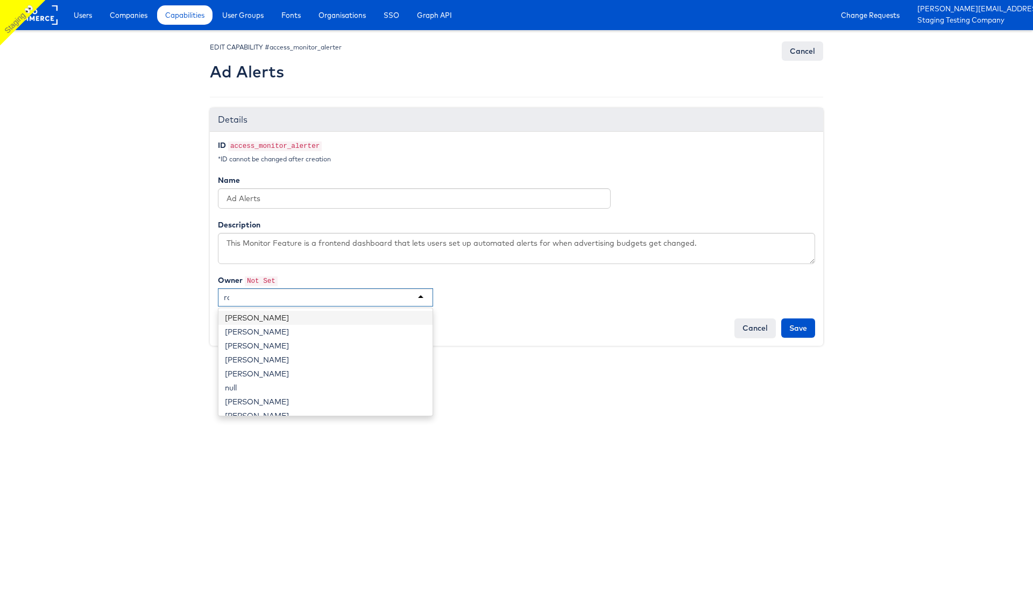
scroll to position [73, 0]
type input "rob"
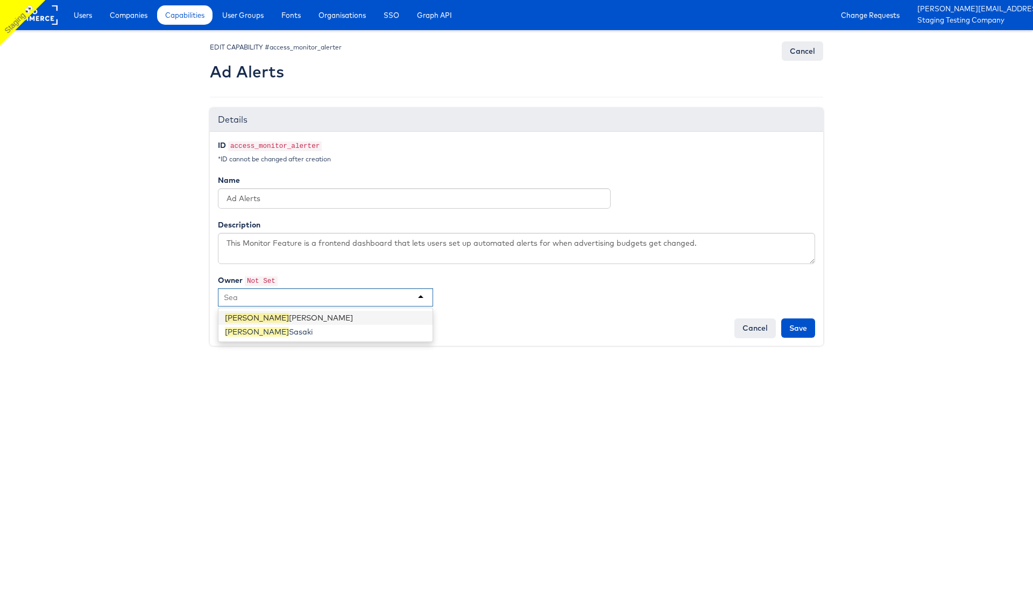
scroll to position [0, 0]
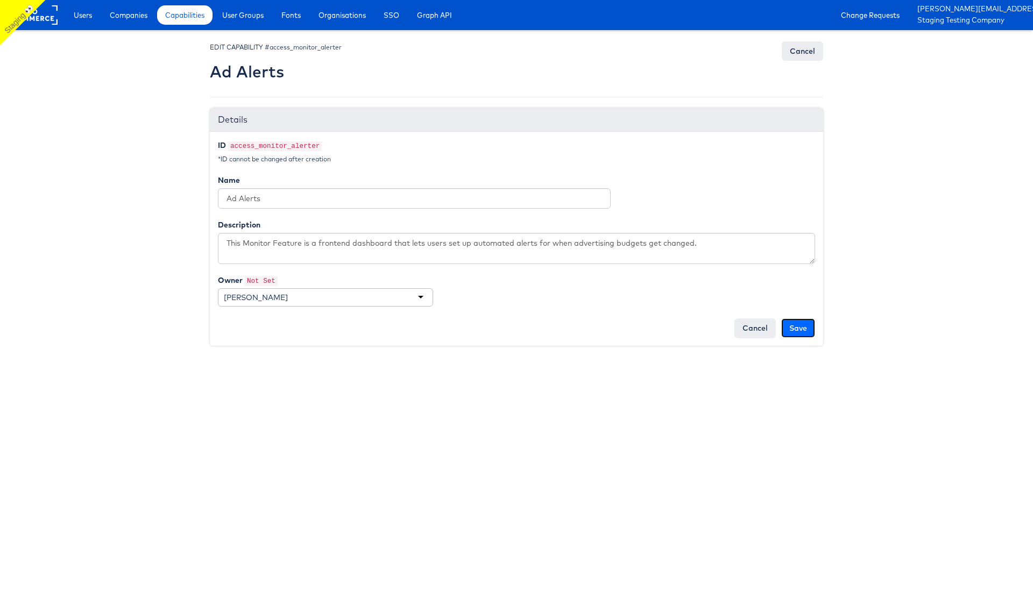
click at [813, 330] on input "Save" at bounding box center [798, 328] width 34 height 19
type input "Saving..."
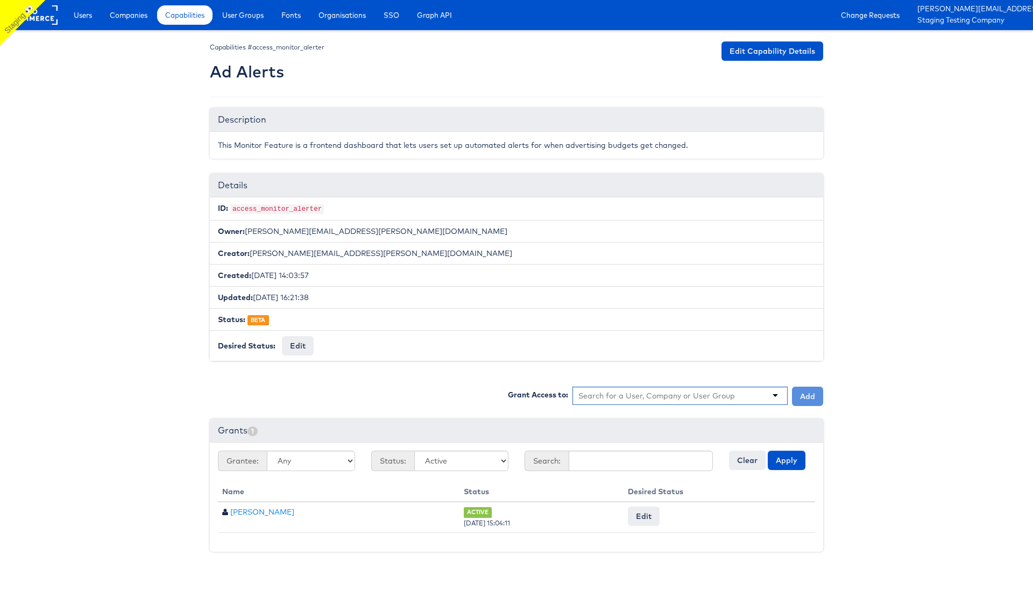
click at [620, 392] on input "text" at bounding box center [657, 396] width 157 height 11
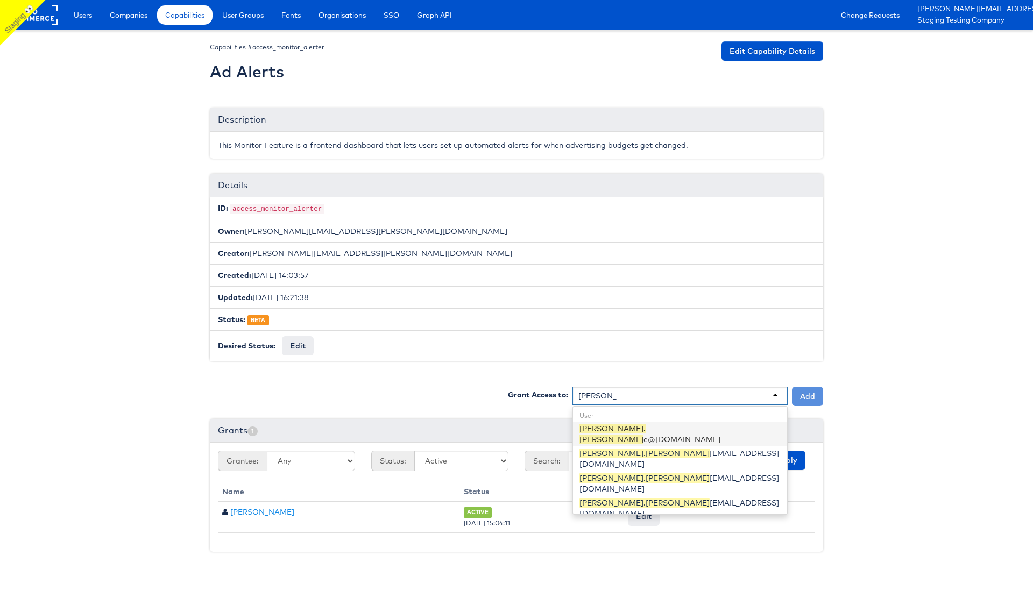
type input "[PERSON_NAME].[PERSON_NAME]"
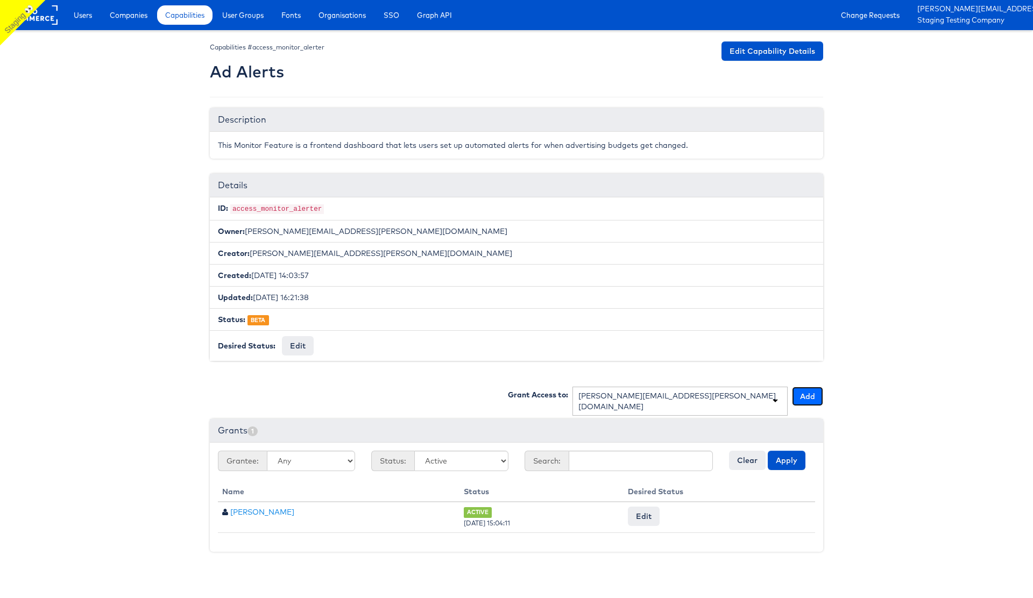
click at [801, 394] on button "Add" at bounding box center [807, 396] width 31 height 19
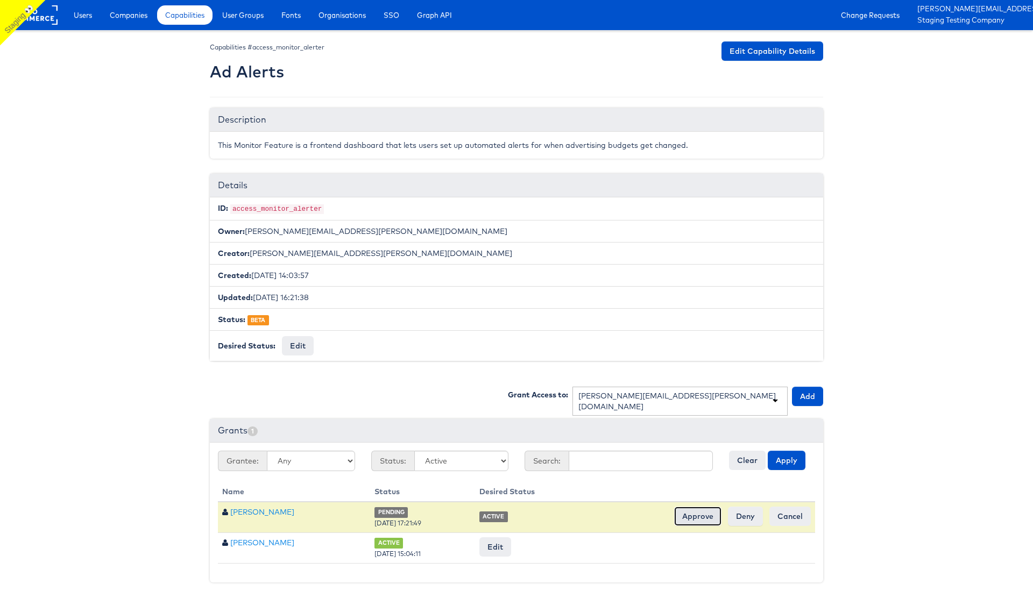
click at [694, 516] on input "Approve" at bounding box center [697, 516] width 47 height 19
